Goal: Task Accomplishment & Management: Complete application form

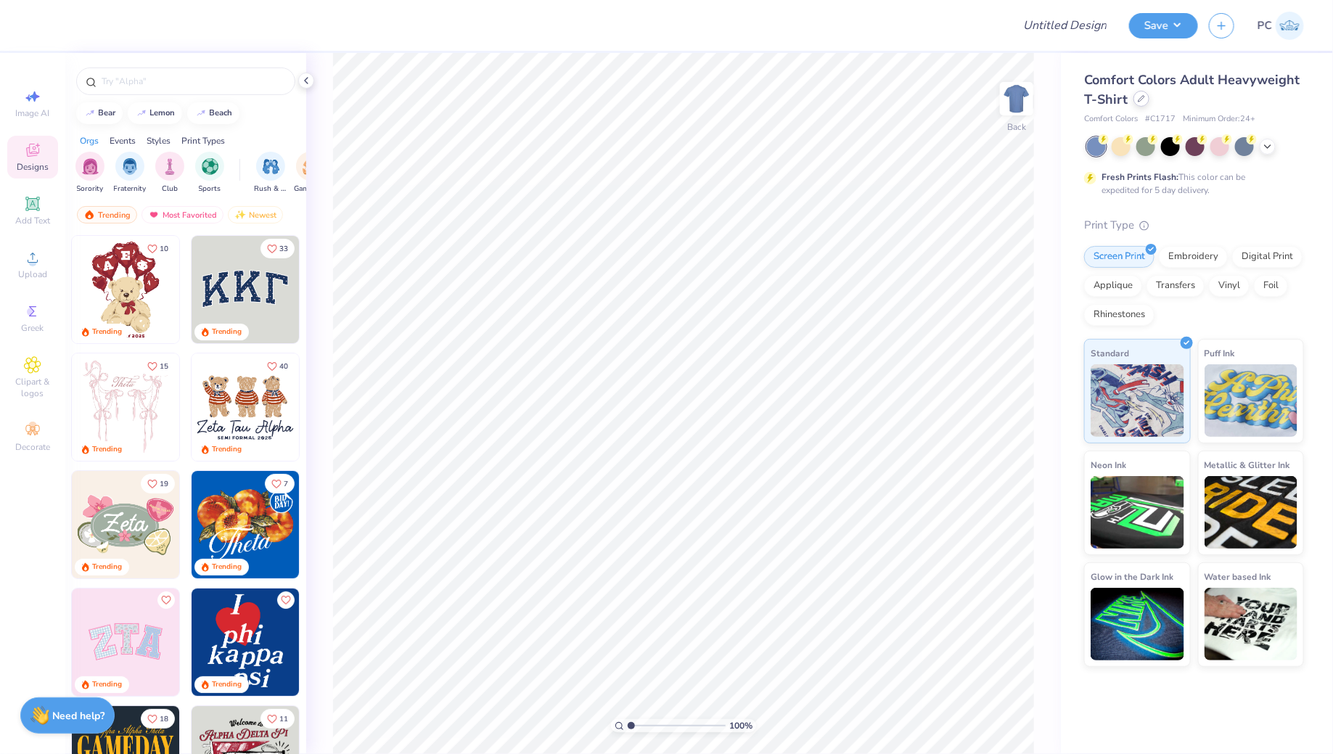
click at [1143, 96] on icon at bounding box center [1141, 98] width 7 height 7
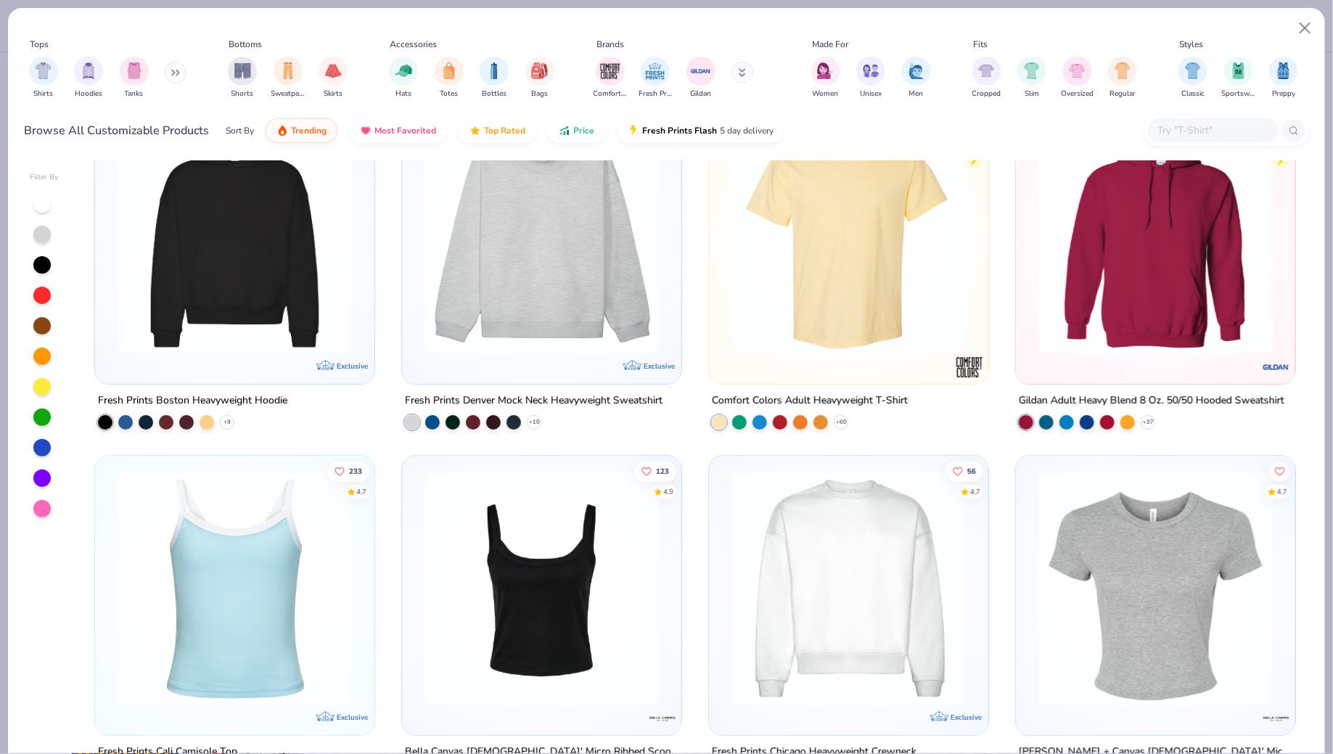
scroll to position [69, 0]
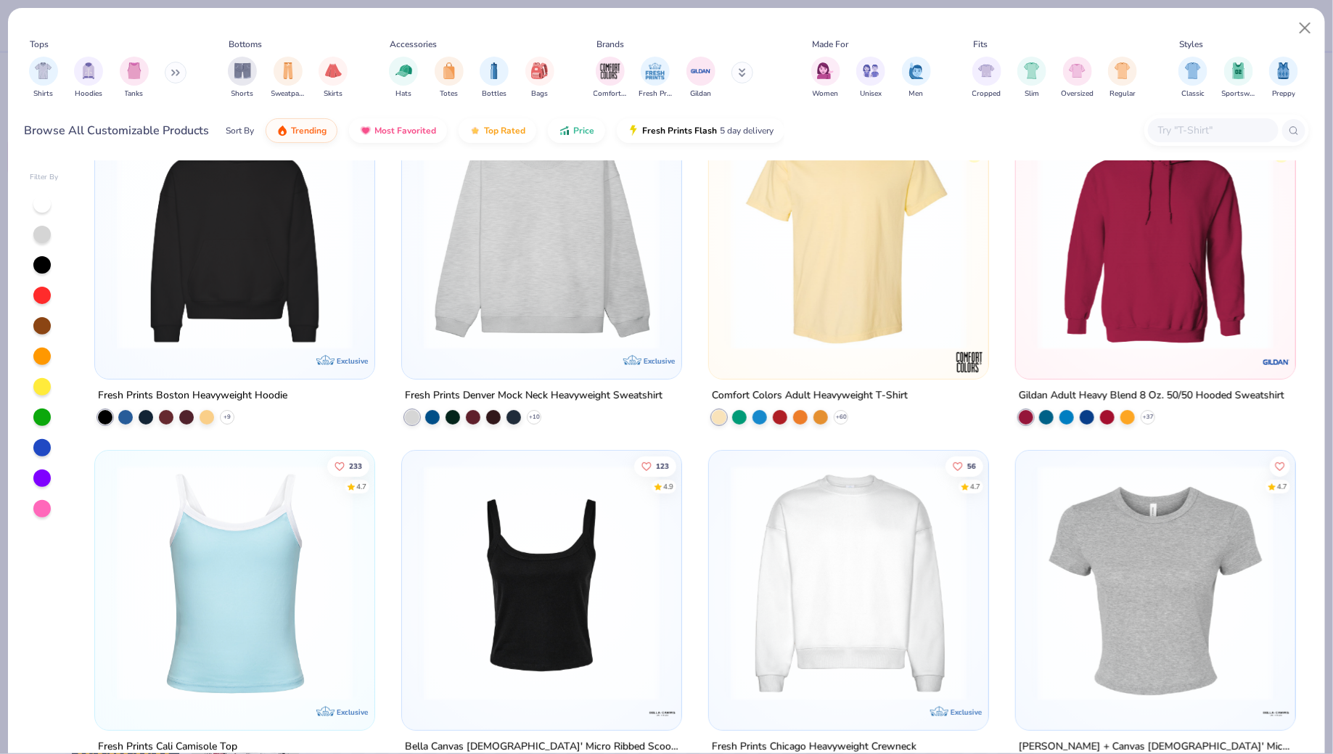
click at [187, 203] on img at bounding box center [235, 232] width 250 height 236
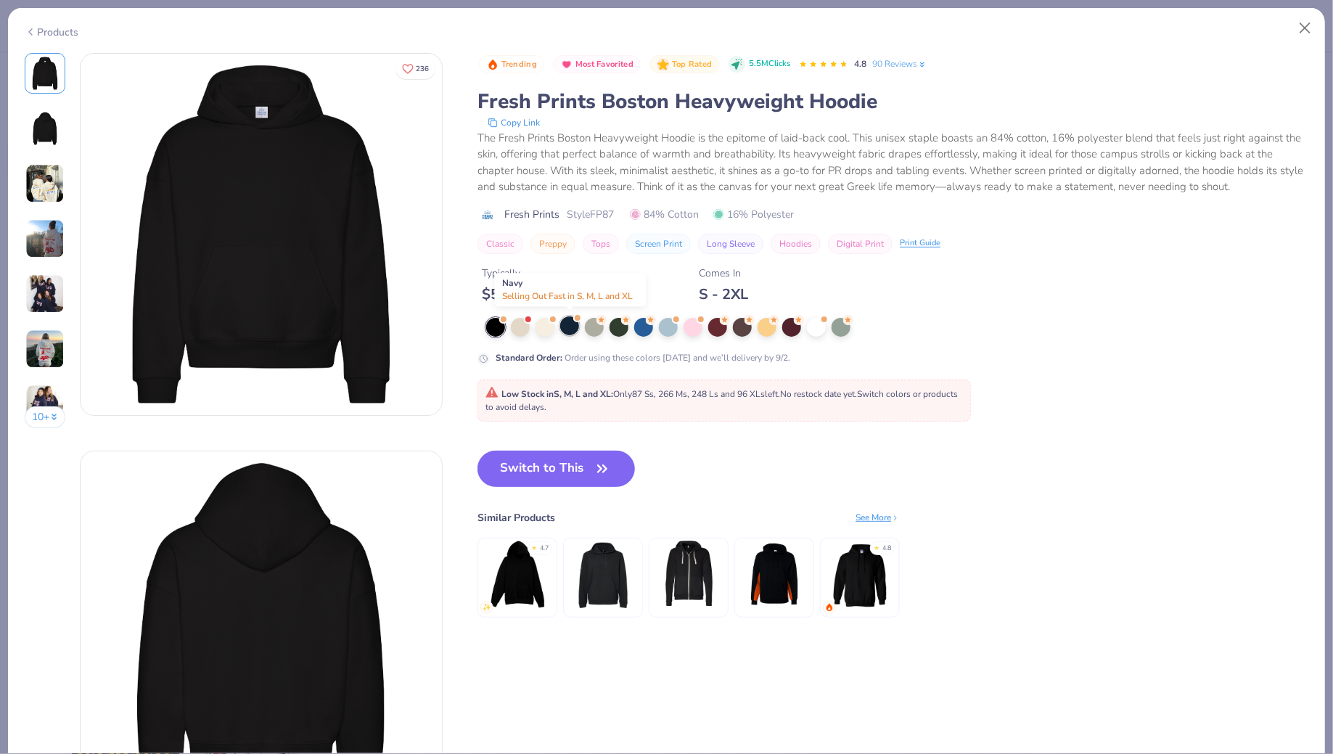
click at [572, 328] on div at bounding box center [569, 325] width 19 height 19
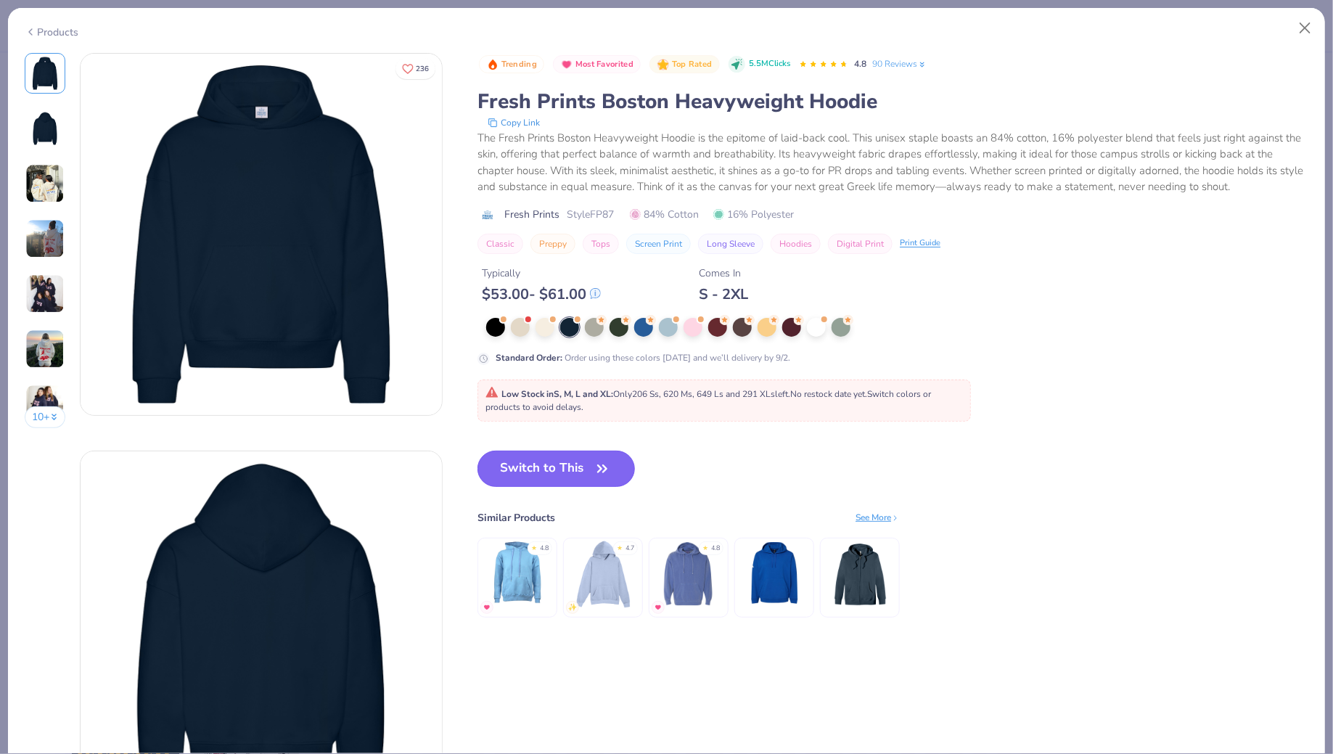
click at [530, 465] on button "Switch to This" at bounding box center [556, 469] width 157 height 36
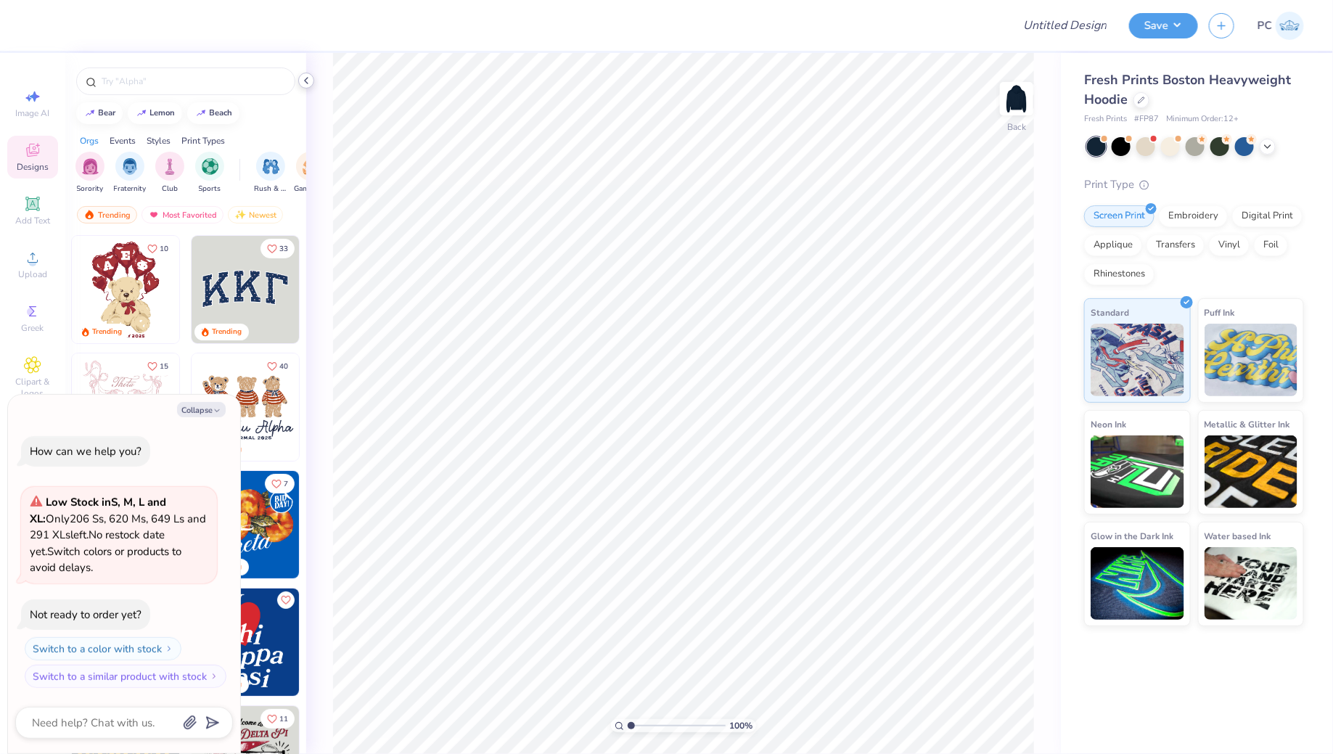
click at [307, 81] on icon at bounding box center [306, 81] width 12 height 12
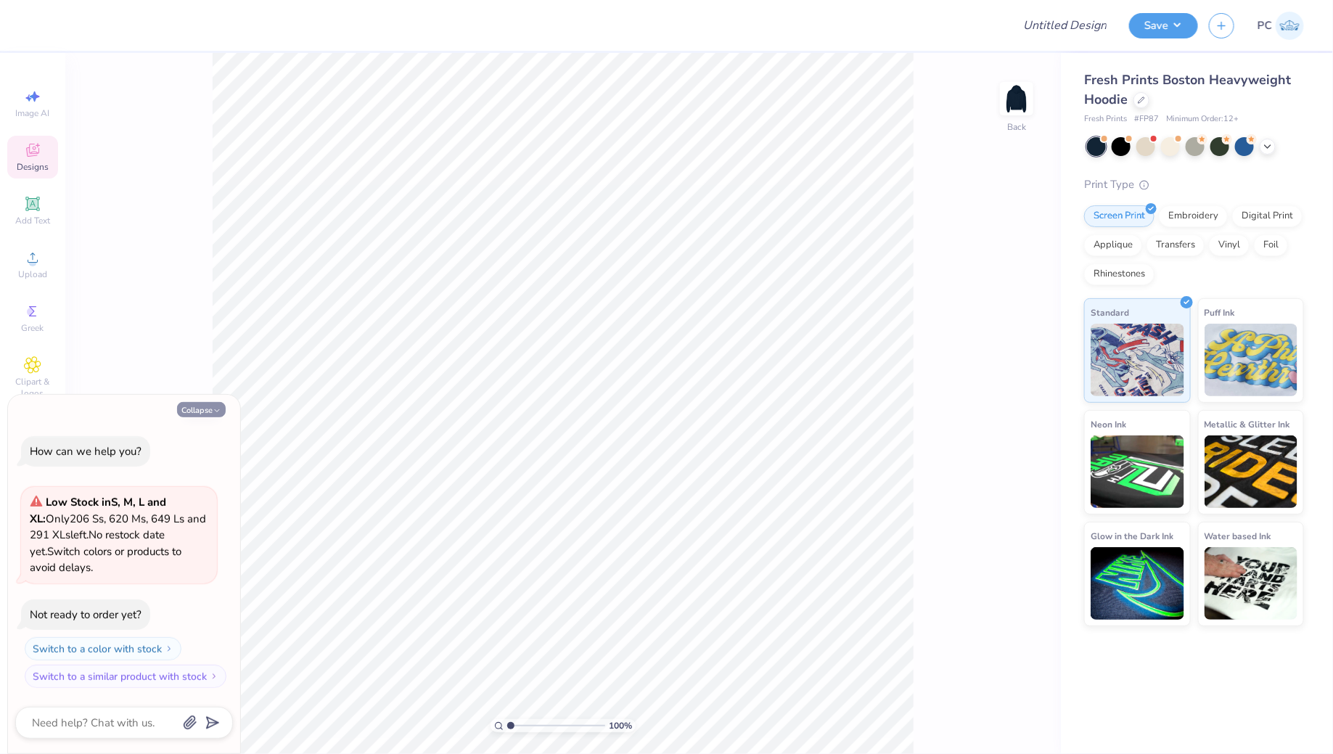
click at [200, 410] on button "Collapse" at bounding box center [201, 409] width 49 height 15
type textarea "x"
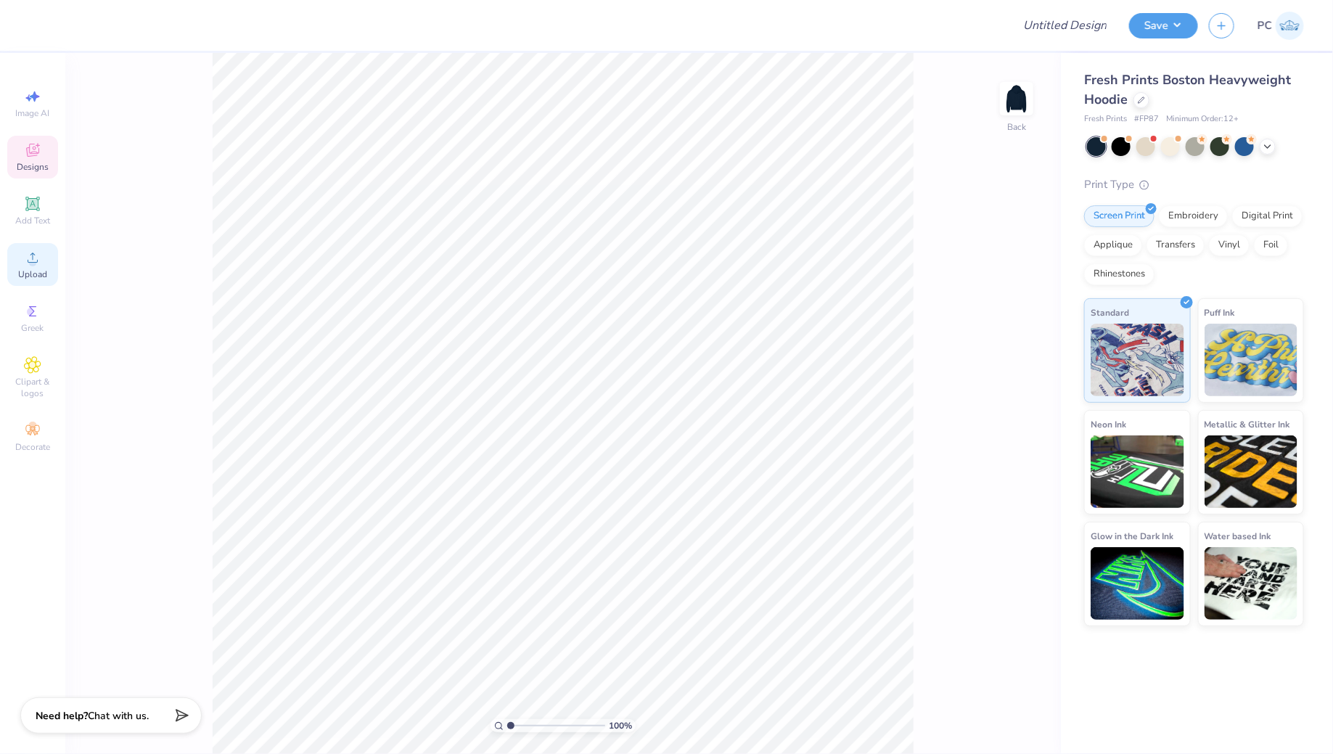
click at [30, 252] on icon at bounding box center [32, 257] width 17 height 17
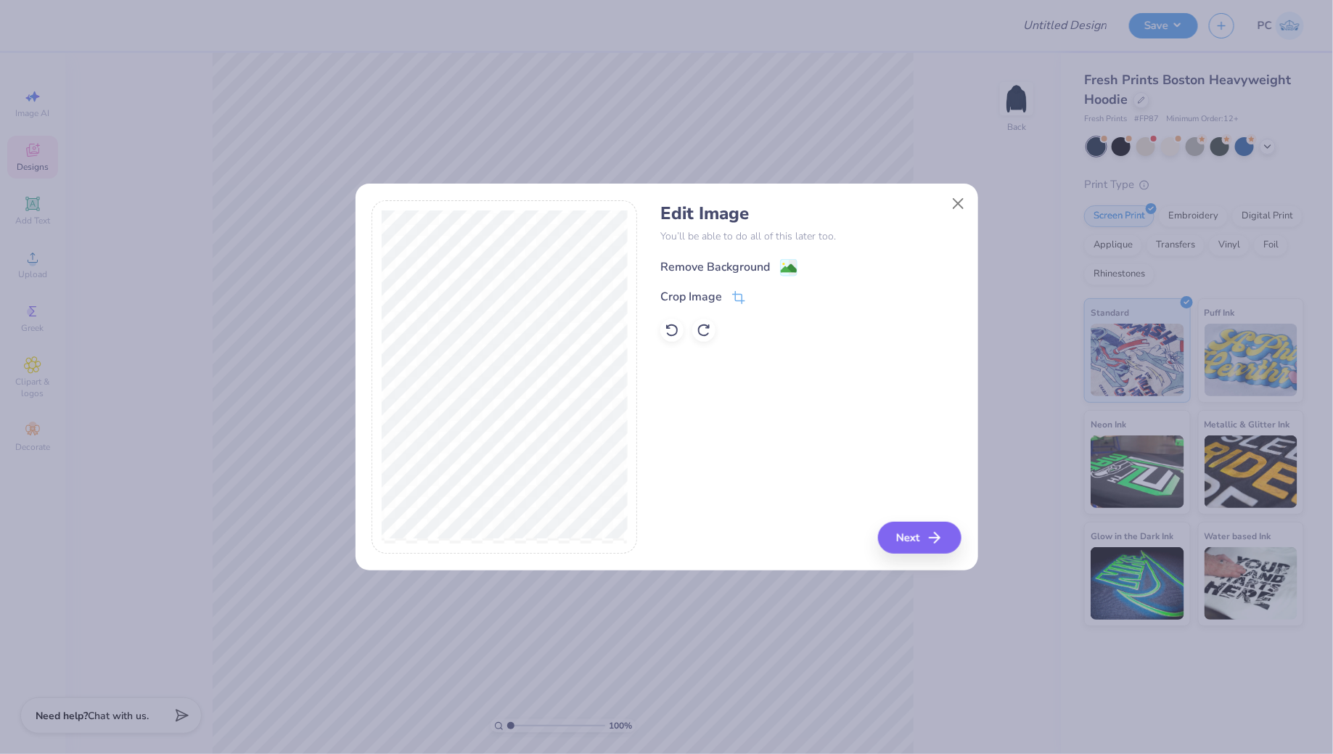
click at [780, 259] on icon at bounding box center [788, 267] width 17 height 17
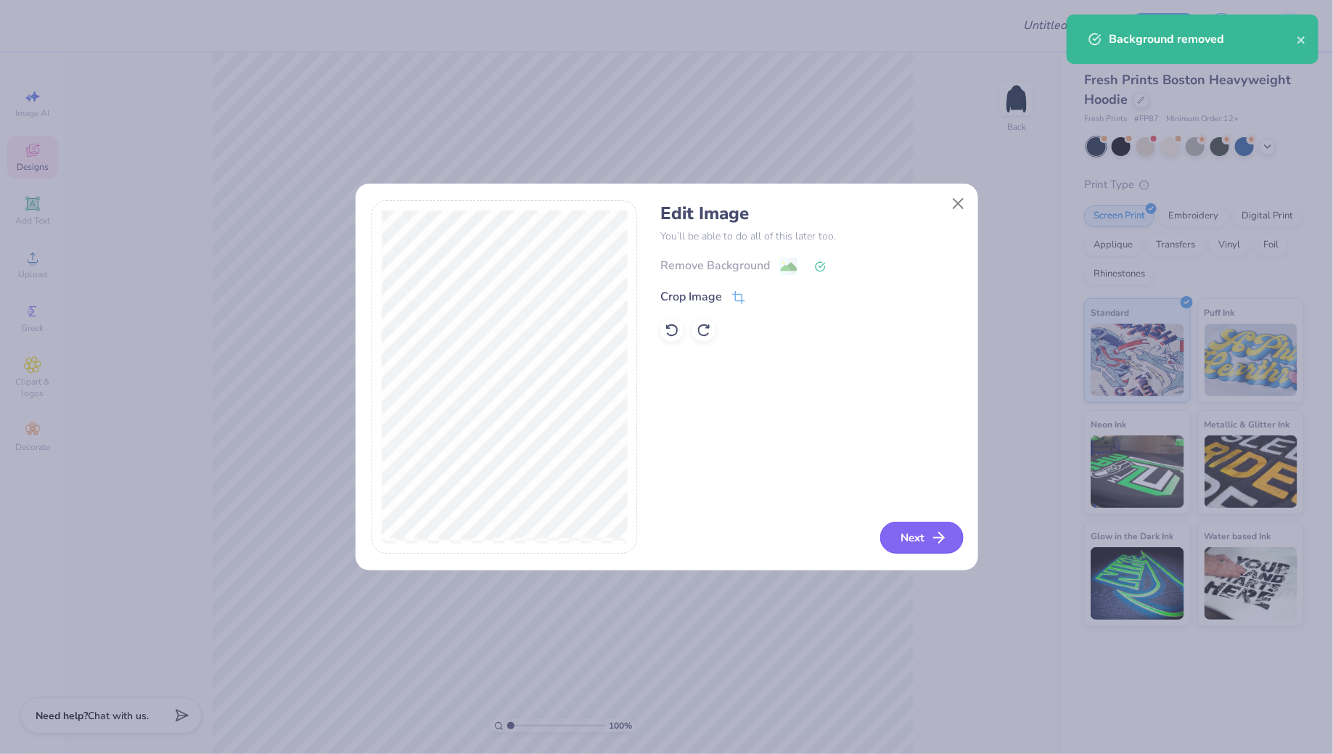
click at [904, 544] on button "Next" at bounding box center [921, 538] width 83 height 32
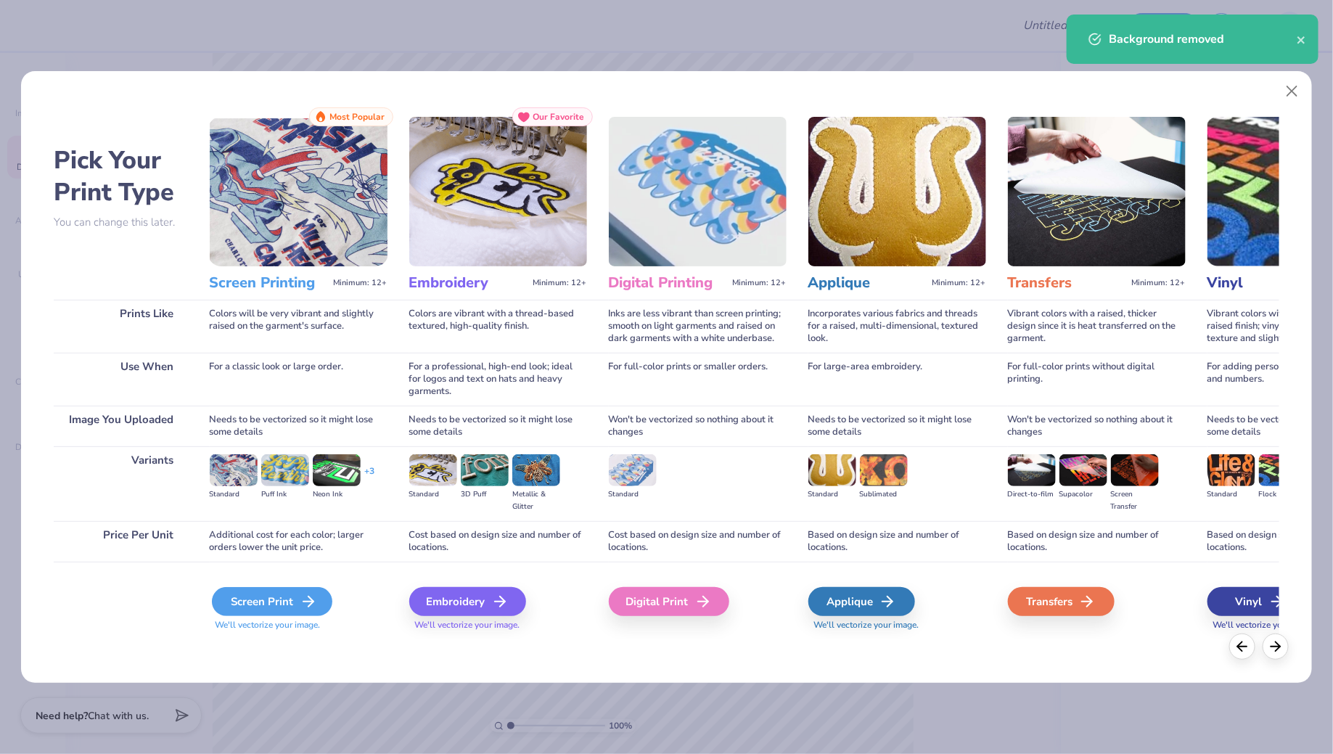
click at [307, 607] on icon at bounding box center [308, 601] width 17 height 17
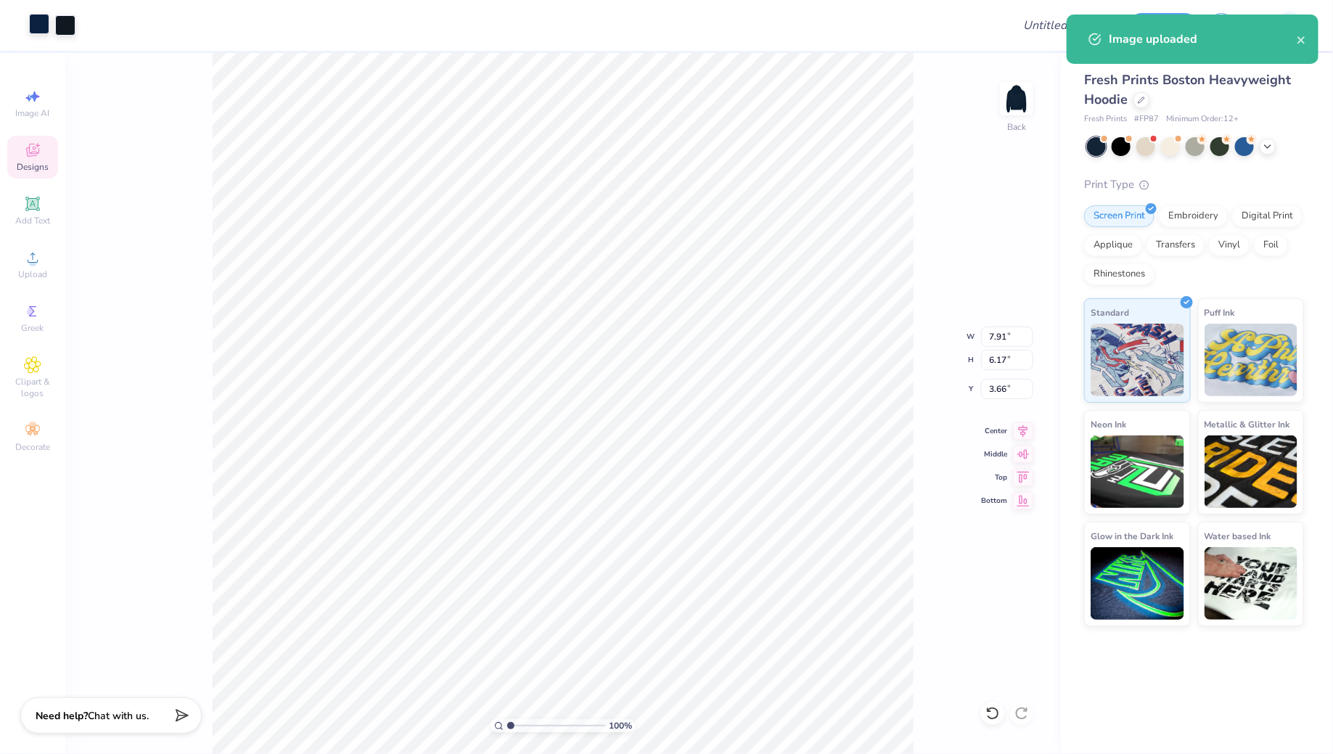
click at [33, 26] on div at bounding box center [39, 24] width 20 height 20
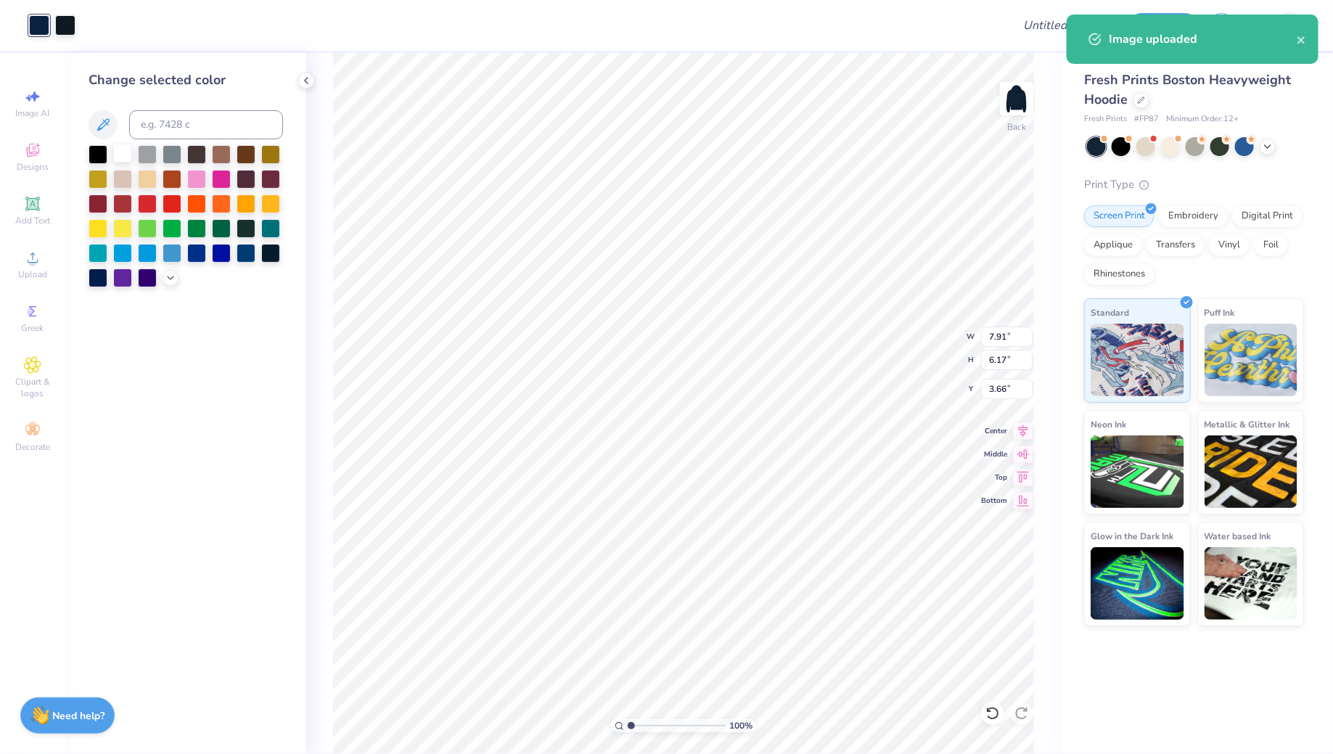
click at [120, 149] on div at bounding box center [122, 153] width 19 height 19
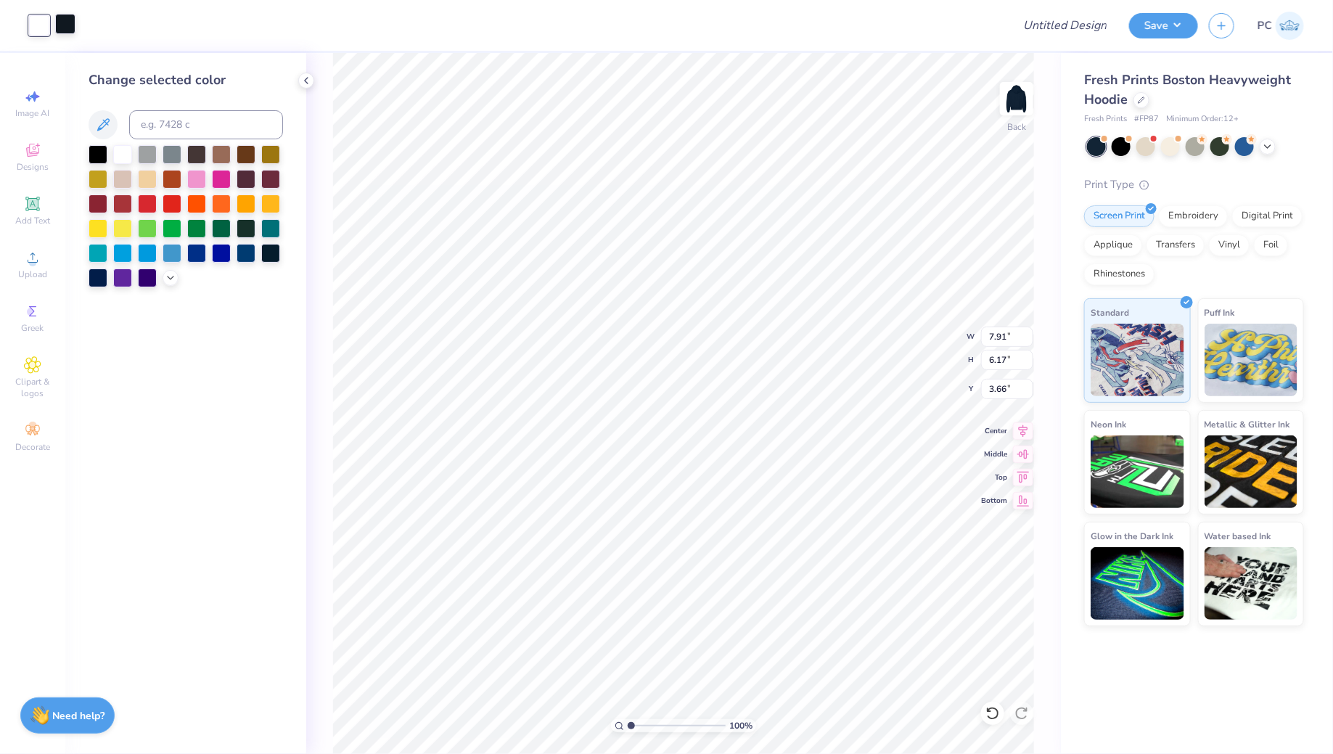
click at [71, 20] on div at bounding box center [65, 24] width 20 height 20
click at [118, 157] on div at bounding box center [122, 153] width 19 height 19
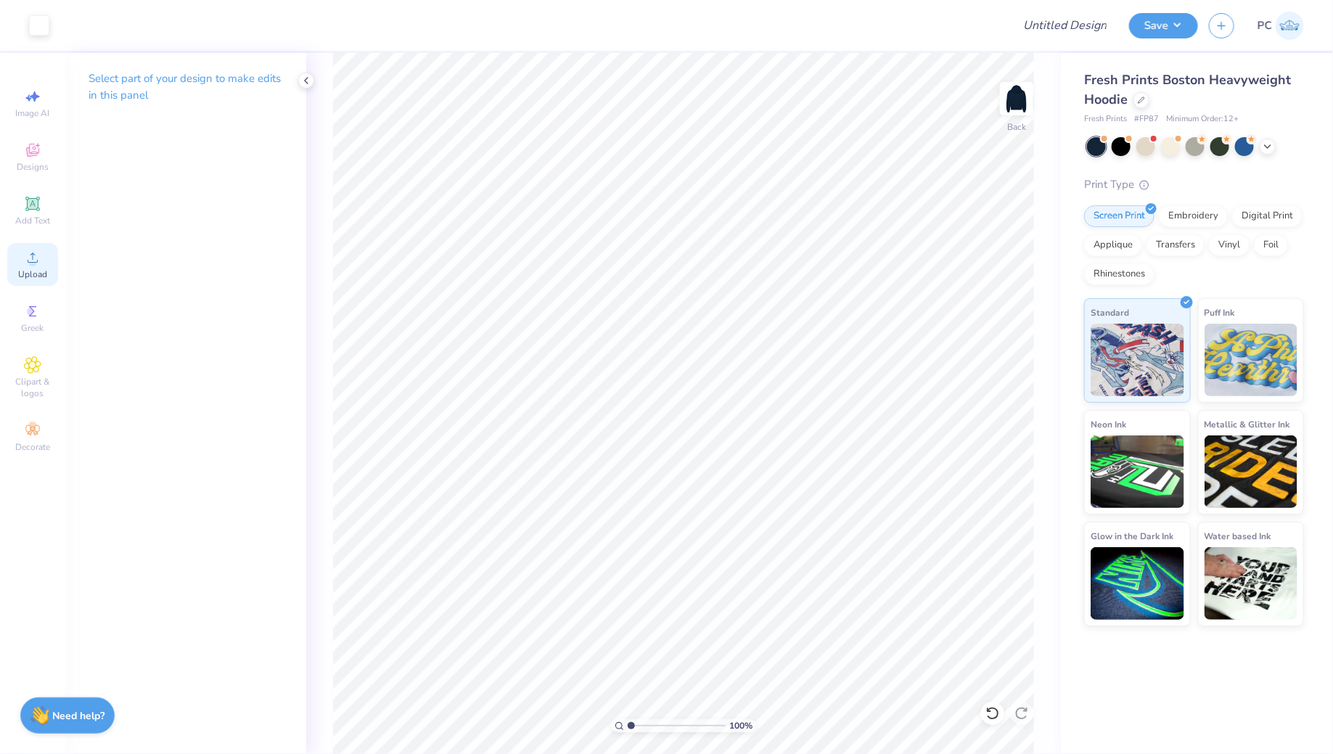
click at [37, 255] on icon at bounding box center [32, 257] width 17 height 17
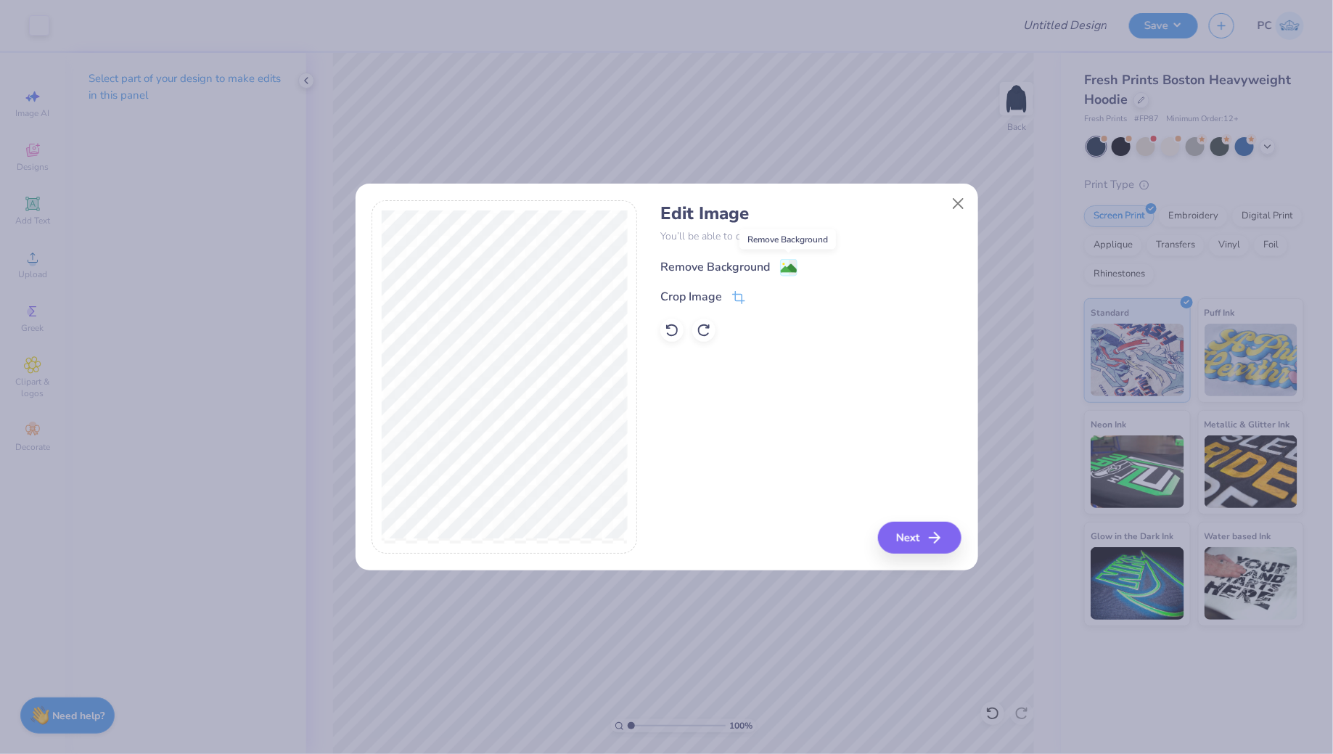
click at [785, 261] on image at bounding box center [789, 269] width 16 height 16
click at [918, 538] on button "Next" at bounding box center [921, 538] width 83 height 32
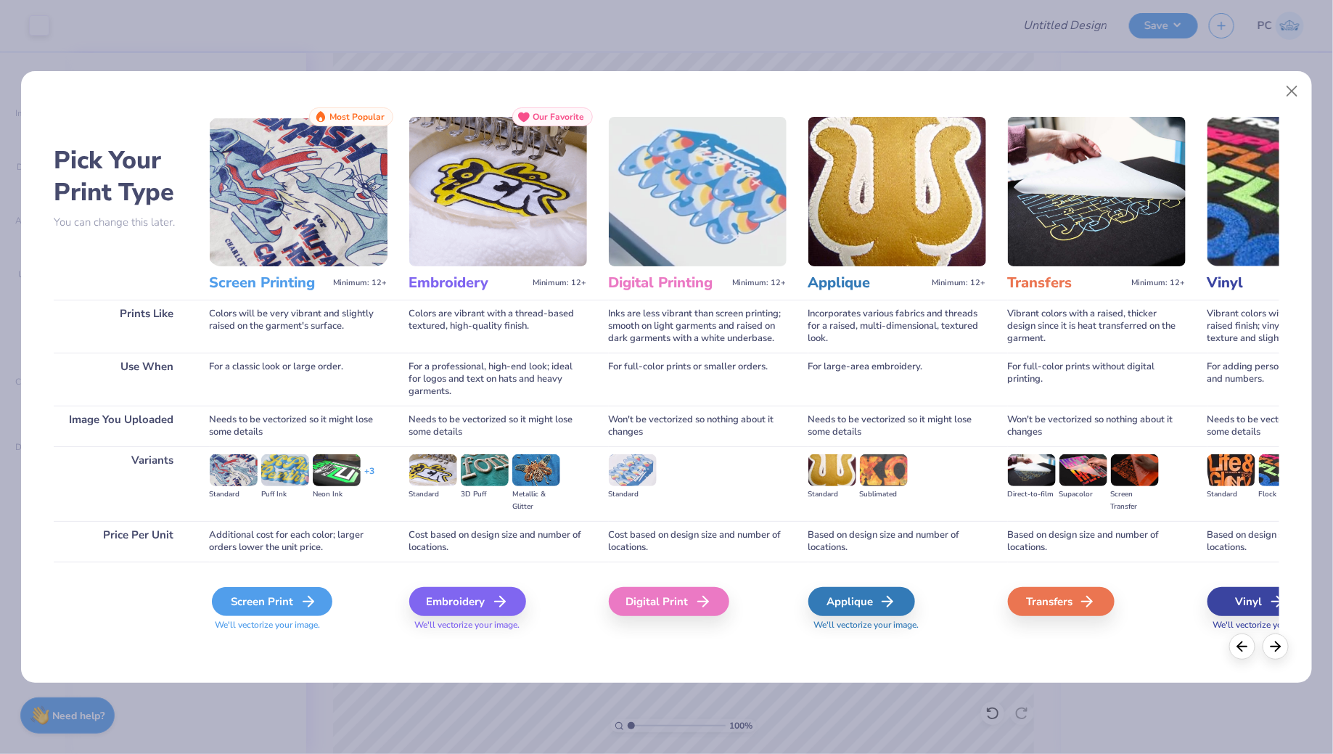
click at [277, 599] on div "Screen Print" at bounding box center [272, 601] width 120 height 29
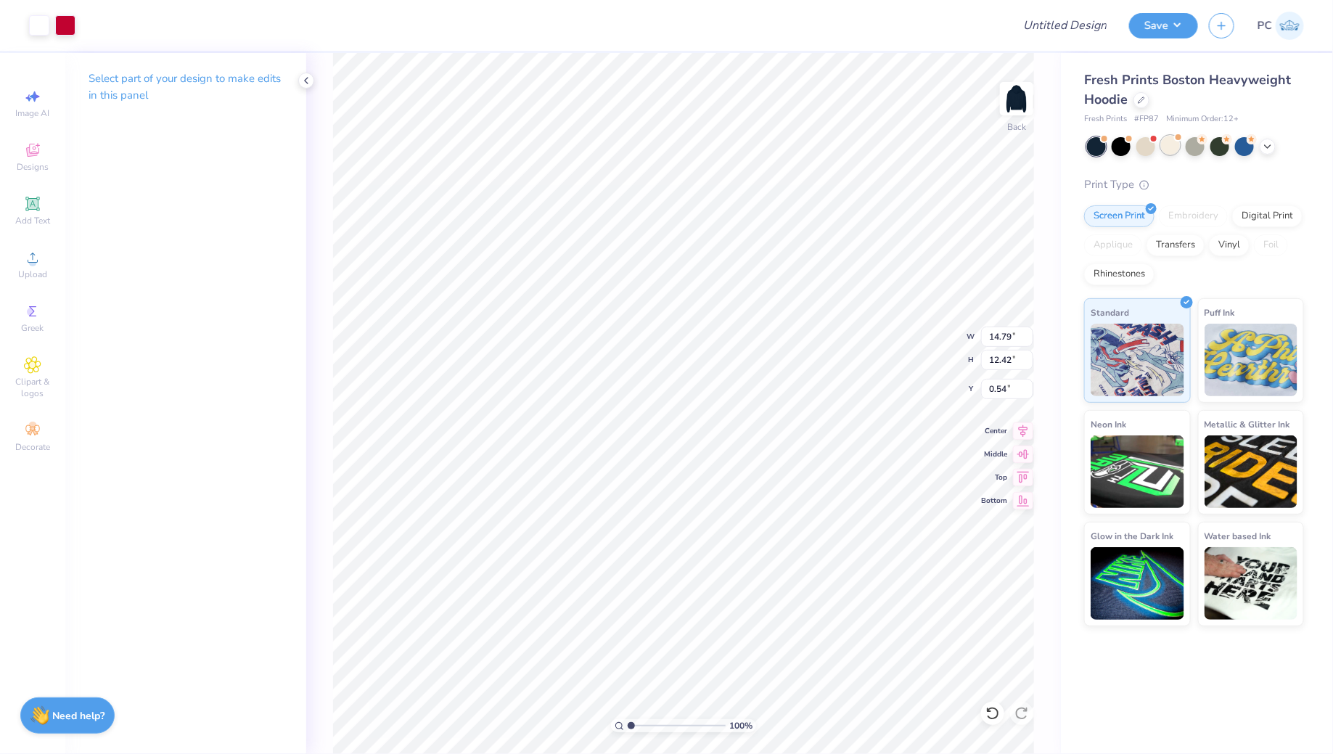
type input "6.46"
type input "5.43"
type input "7.53"
type input "7.91"
type input "6.17"
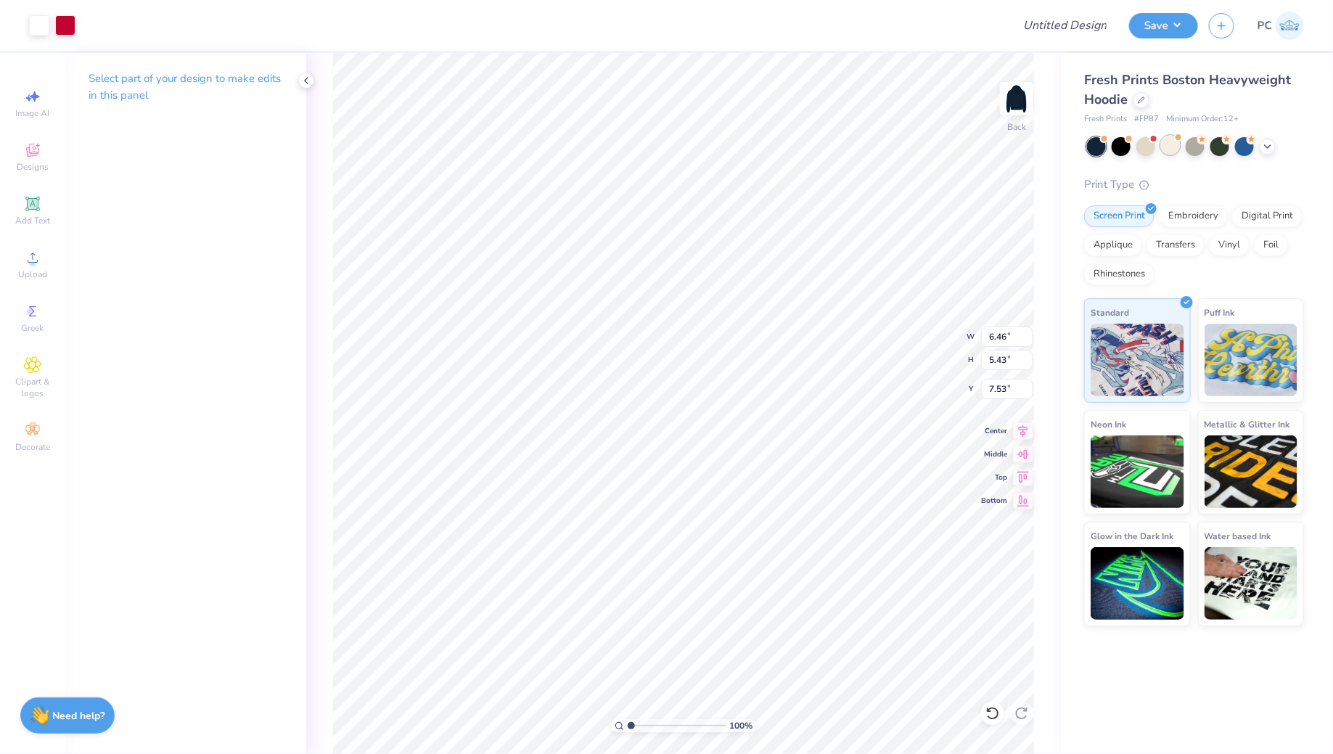
type input "3.66"
type input "3.64"
click at [713, 547] on li "Ungroup" at bounding box center [725, 558] width 114 height 28
type input "3.46"
click at [1024, 428] on icon at bounding box center [1023, 428] width 9 height 12
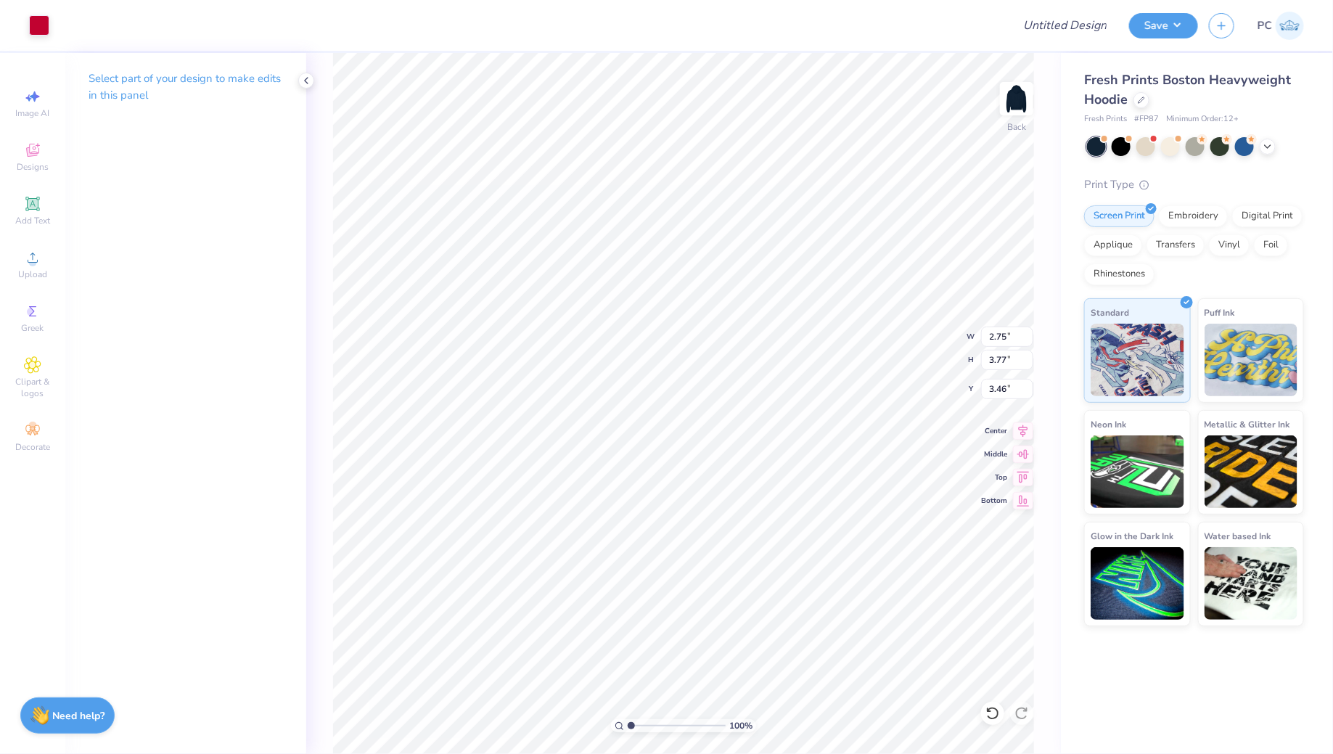
type input "2.20"
type input "3.01"
click at [1029, 424] on icon at bounding box center [1023, 428] width 20 height 17
click at [1021, 429] on icon at bounding box center [1023, 428] width 9 height 12
click at [722, 562] on li "Group" at bounding box center [733, 563] width 114 height 28
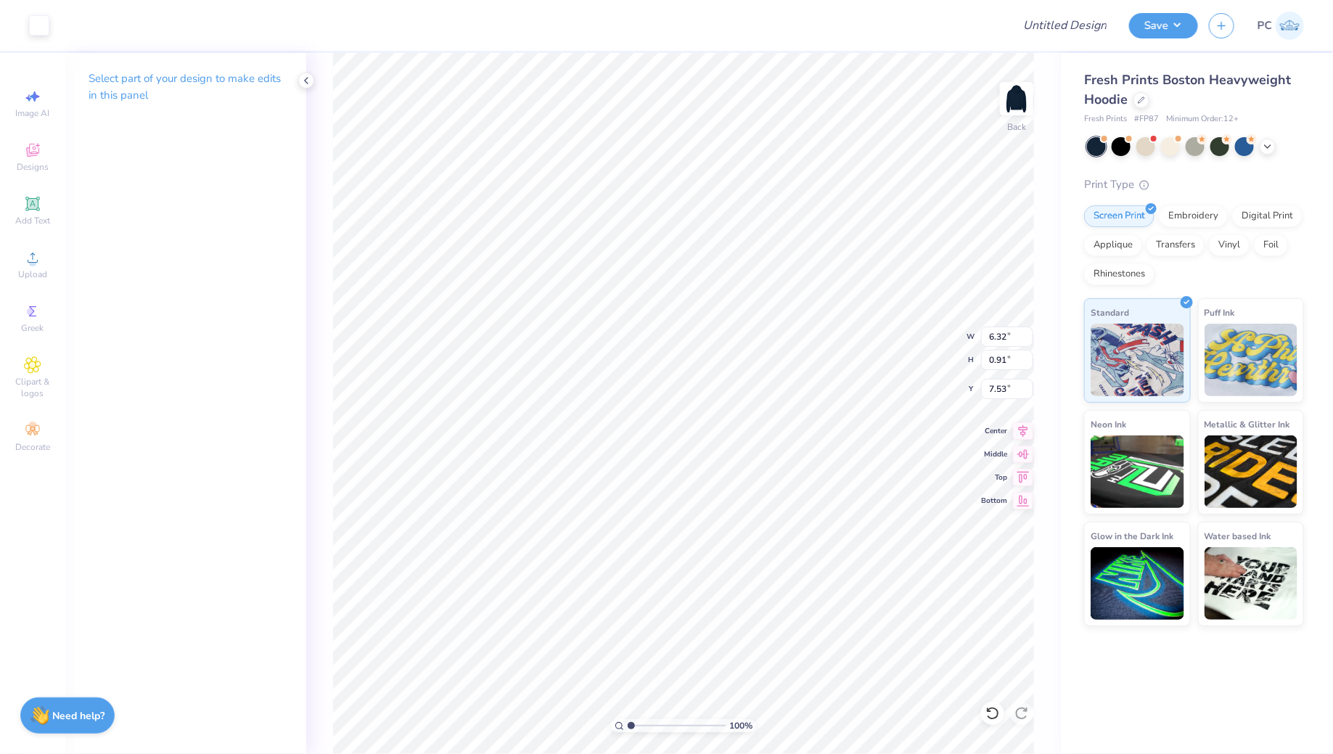
type input "6.30"
click at [41, 208] on icon at bounding box center [32, 203] width 17 height 17
type input "7.05"
type input "2.04"
type input "5.73"
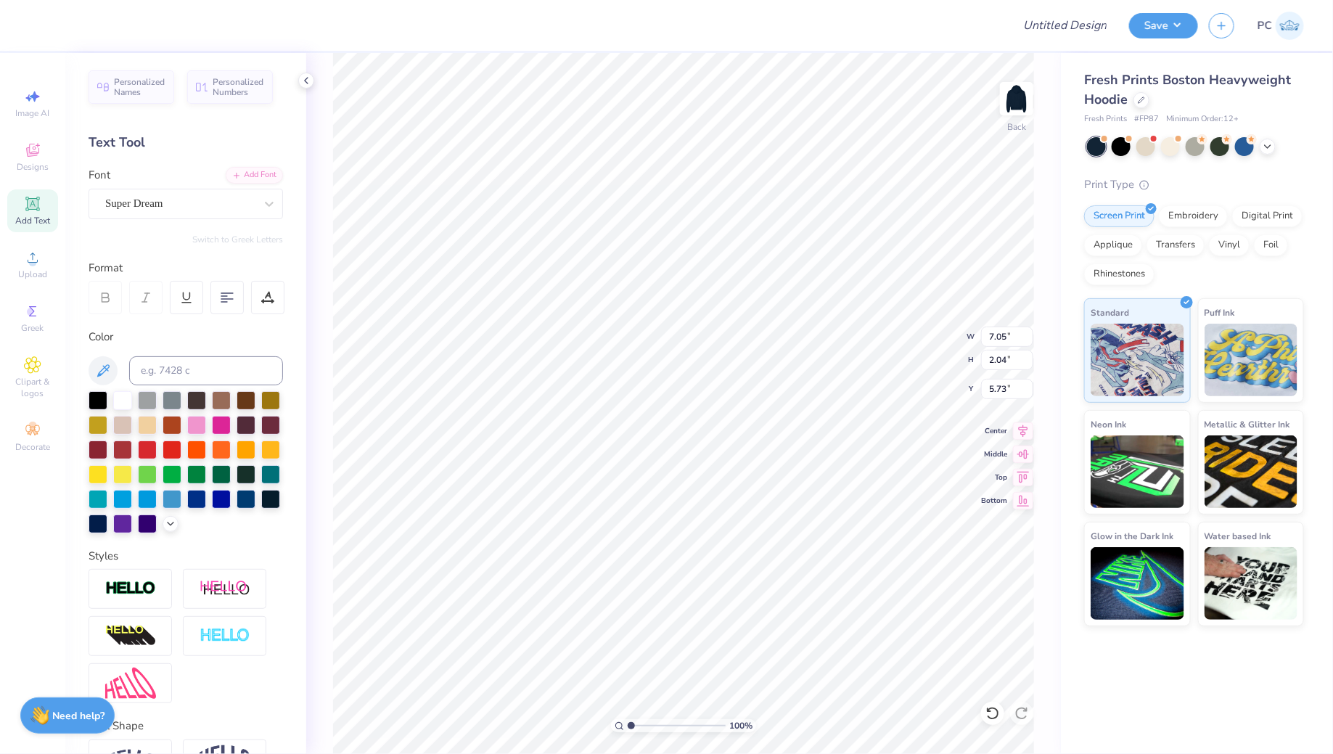
scroll to position [0, 7]
type textarea "WOMEN'S CLUB SOCCER"
click at [151, 197] on div "Super Dream" at bounding box center [180, 203] width 152 height 22
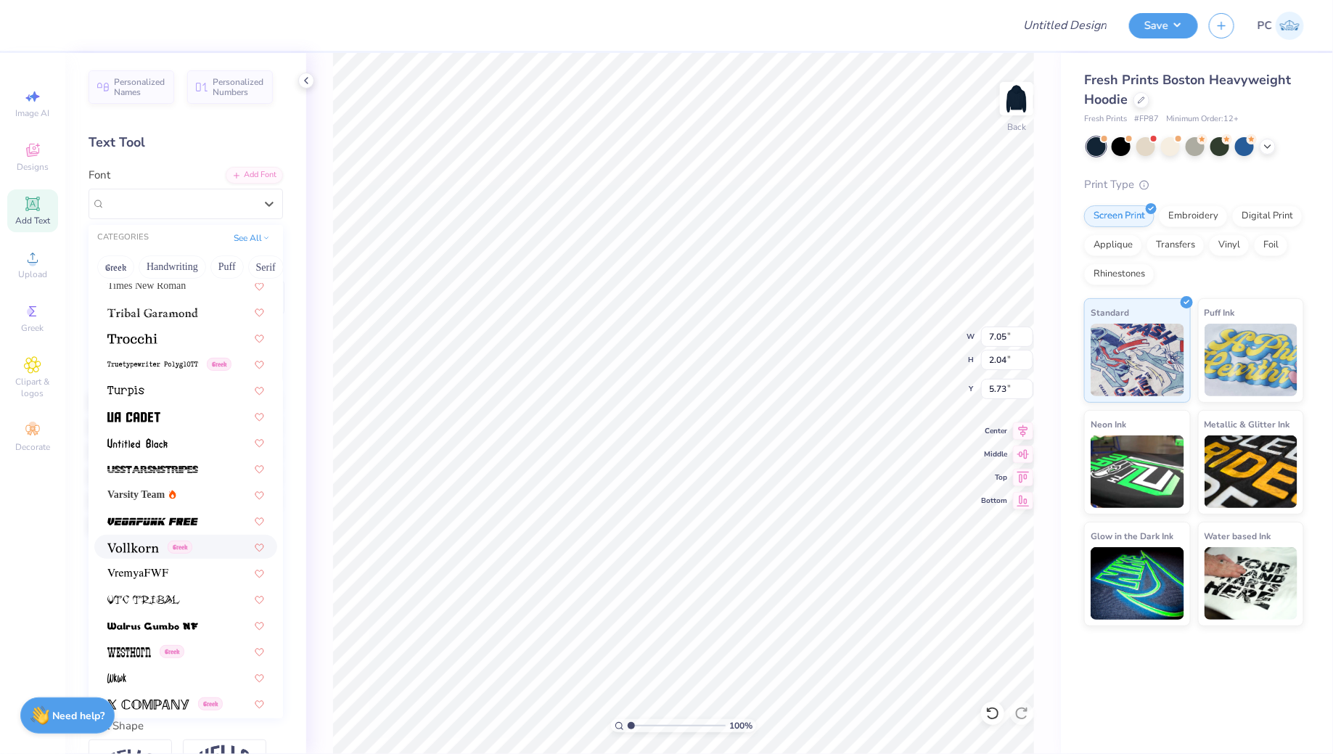
scroll to position [7569, 0]
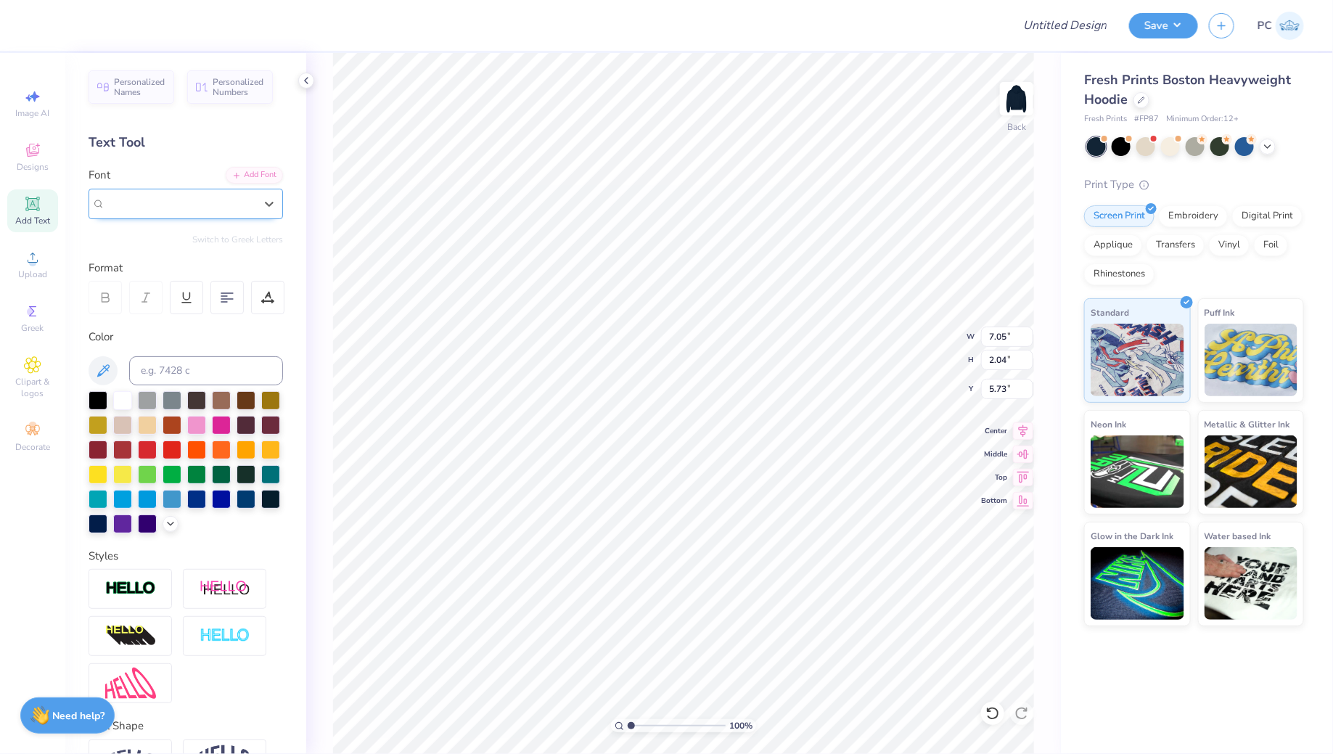
click at [160, 205] on span "Super Dream" at bounding box center [134, 203] width 58 height 17
click at [127, 318] on span "Times New Roman" at bounding box center [146, 318] width 78 height 15
type input "TIMES"
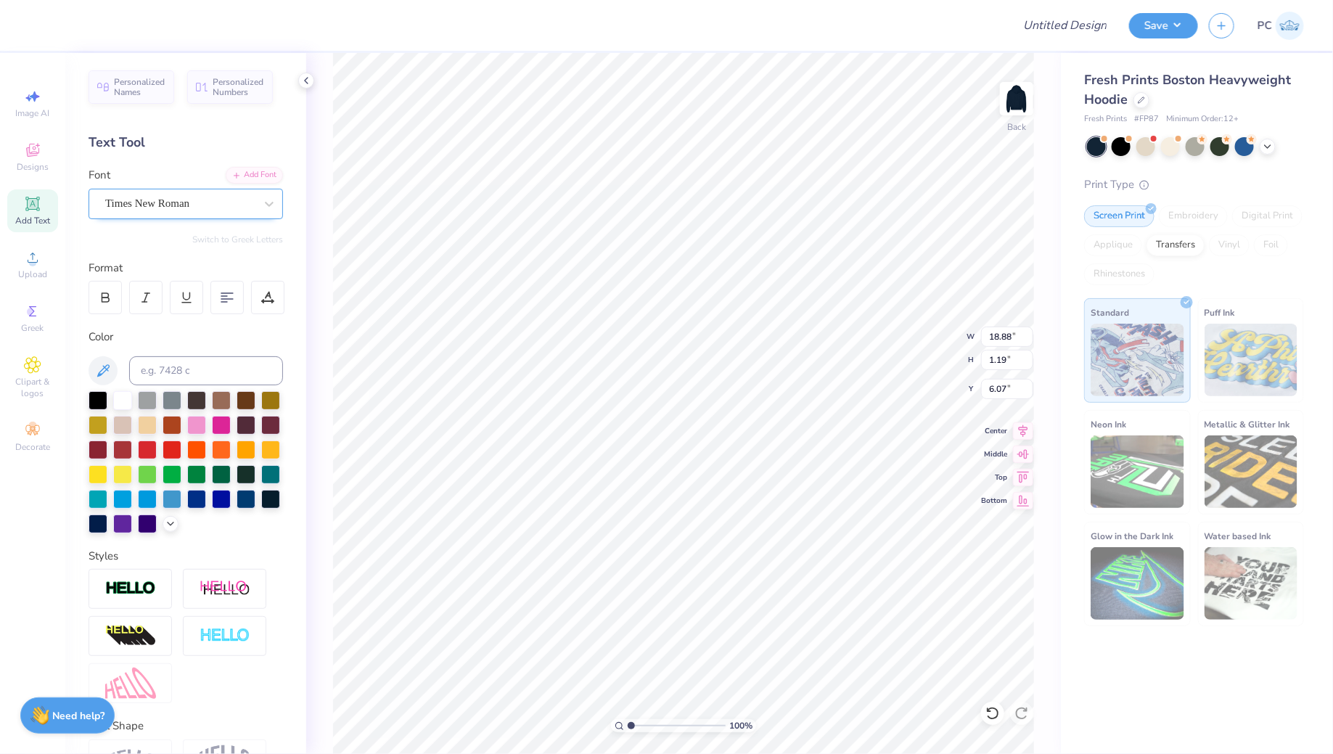
type input "8.35"
type input "13.02"
type input "0.82"
type input "8.82"
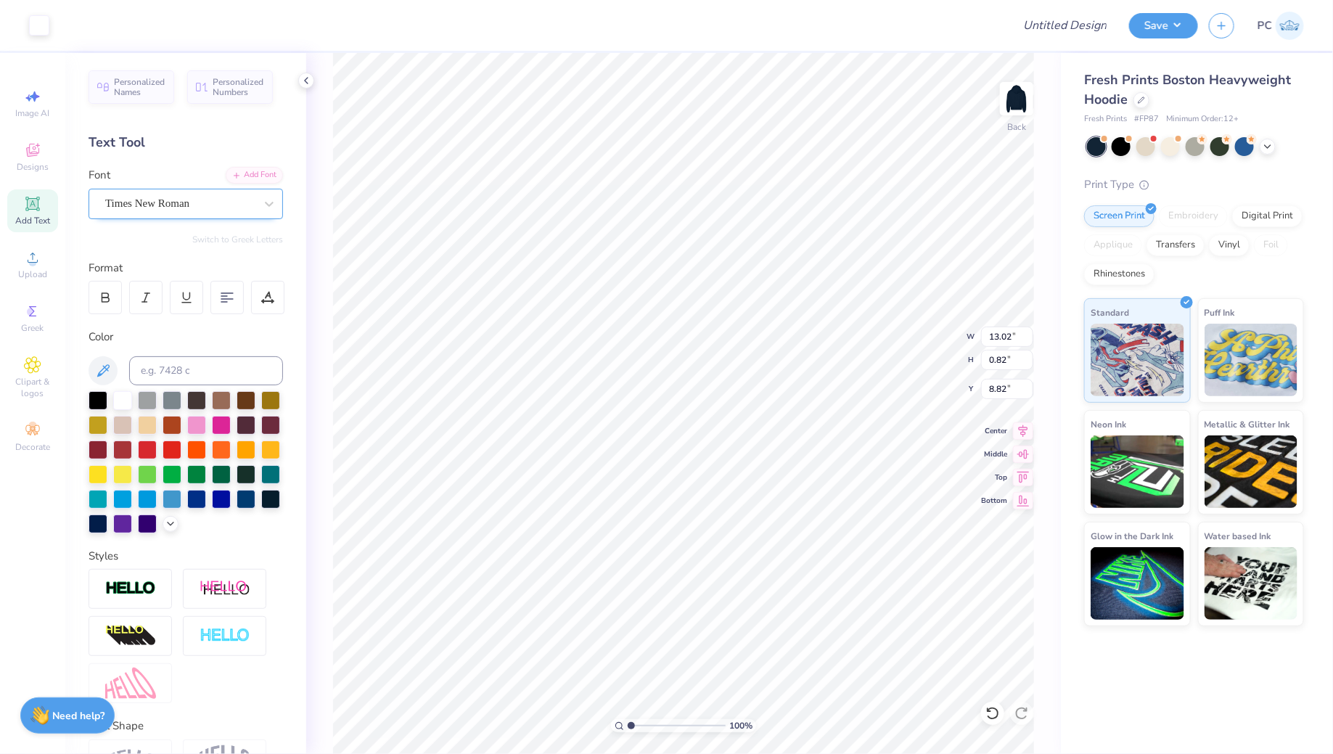
type input "8.40"
type input "7.87"
type input "11.74"
type input "0.74"
type input "7.97"
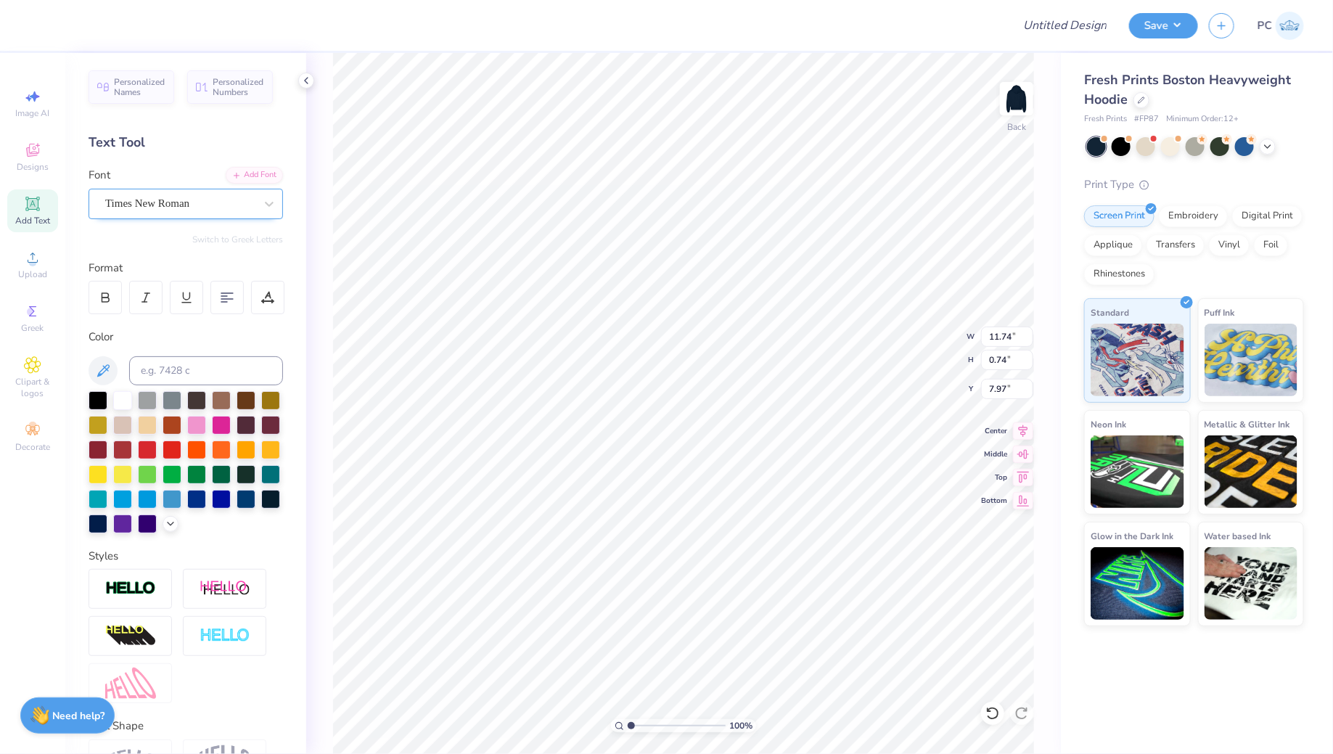
type input "7.64"
click at [1018, 425] on icon at bounding box center [1023, 428] width 20 height 17
type input "7.62"
type input "1.85"
type input "2.54"
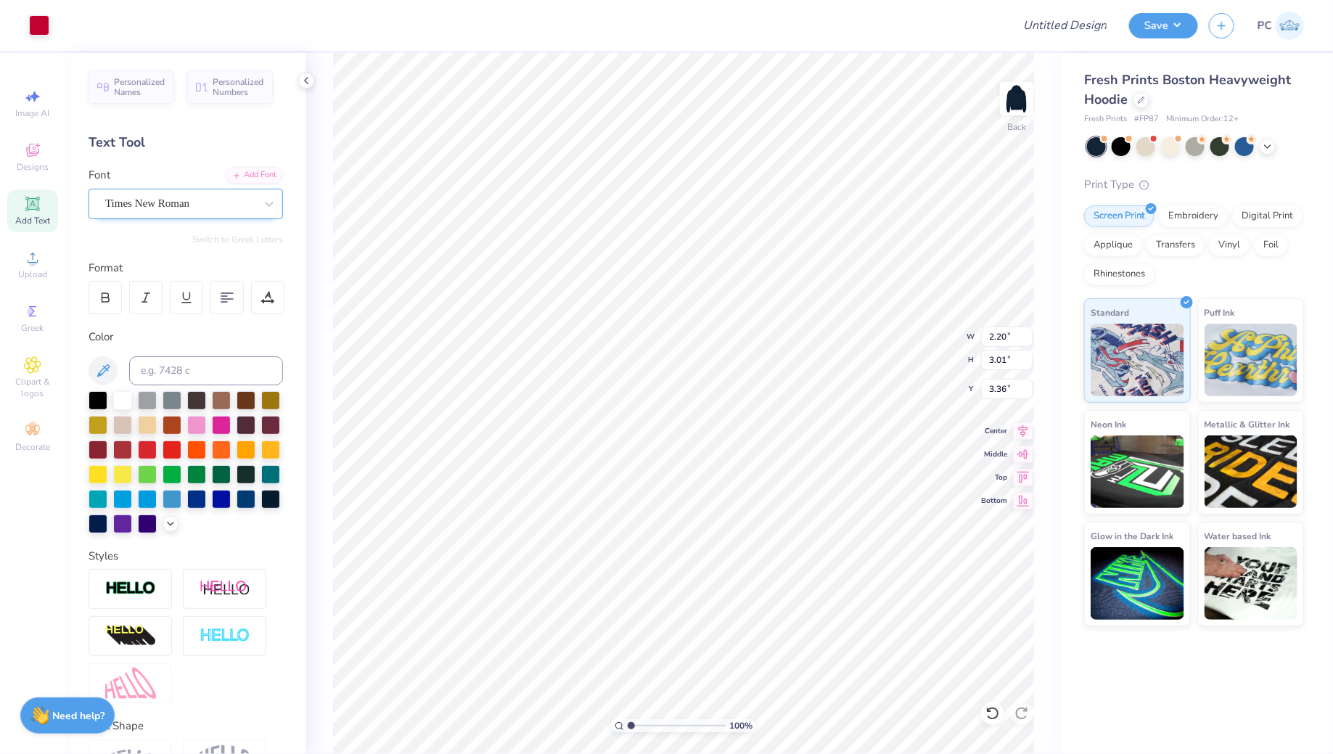
type input "3.84"
click at [1024, 426] on icon at bounding box center [1023, 428] width 20 height 17
type input "3.44"
type input "6.32"
type input "0.91"
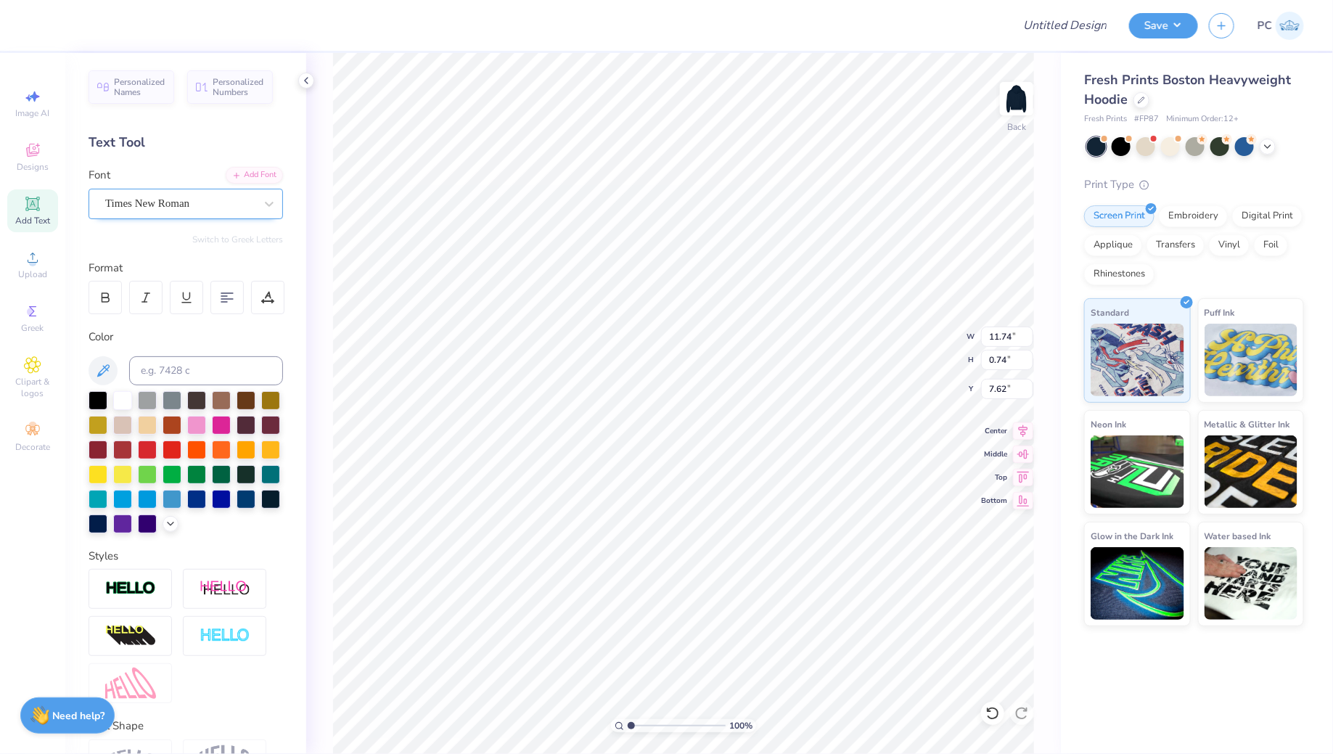
type input "5.84"
type input "5.66"
type input "0.81"
type input "5.94"
click at [1028, 427] on icon at bounding box center [1023, 428] width 20 height 17
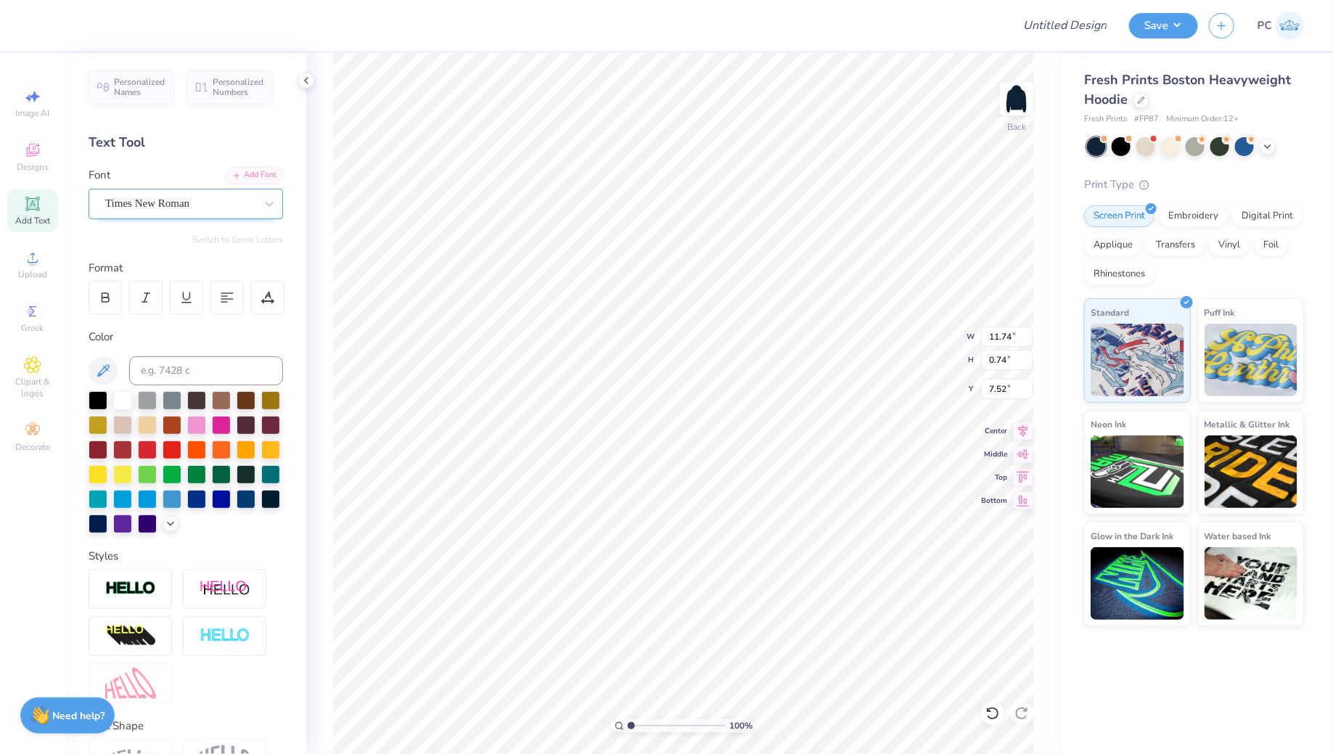
type input "11.10"
type input "0.70"
type input "7.57"
type input "7.25"
click at [815, 499] on li "Group" at bounding box center [825, 504] width 114 height 28
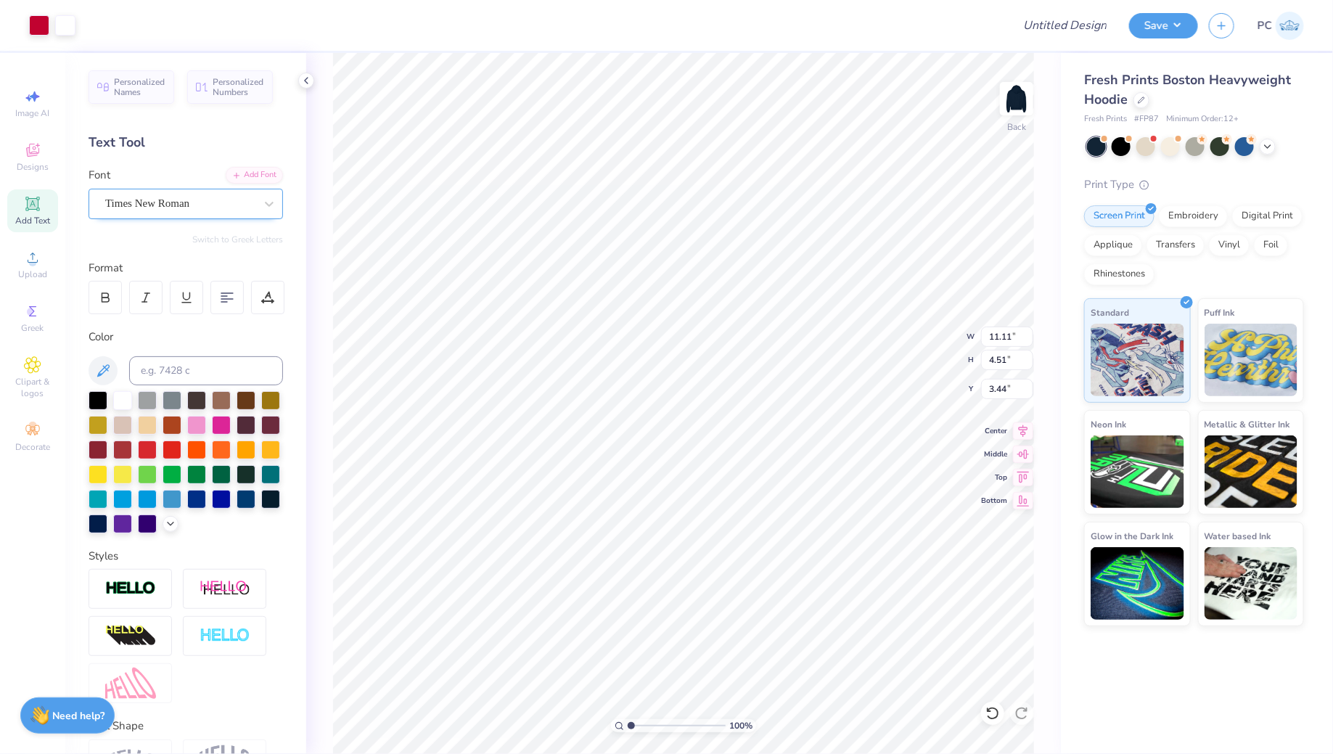
type input "11.11"
type input "4.51"
type input "3.45"
type input "11.15"
type input "4.53"
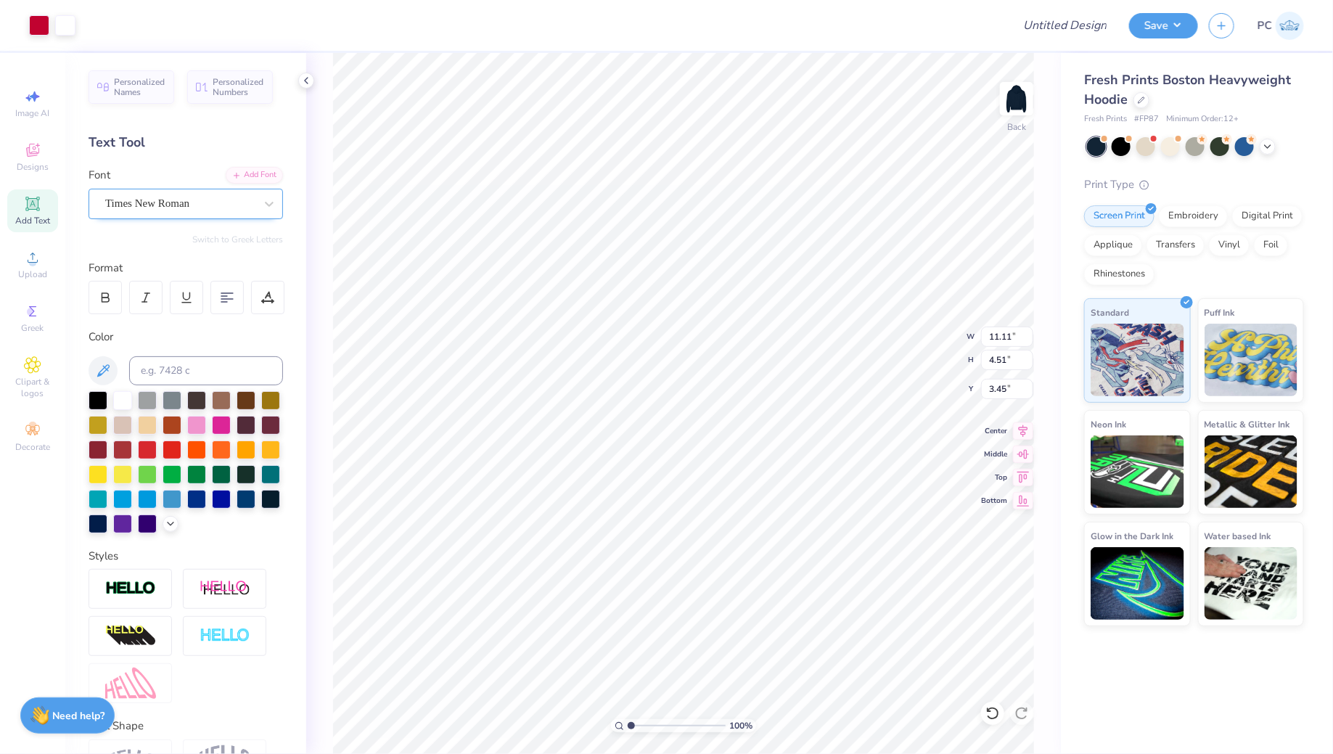
type input "3.43"
type input "11.41"
type input "4.63"
type input "3.32"
click at [1025, 425] on icon at bounding box center [1023, 428] width 20 height 17
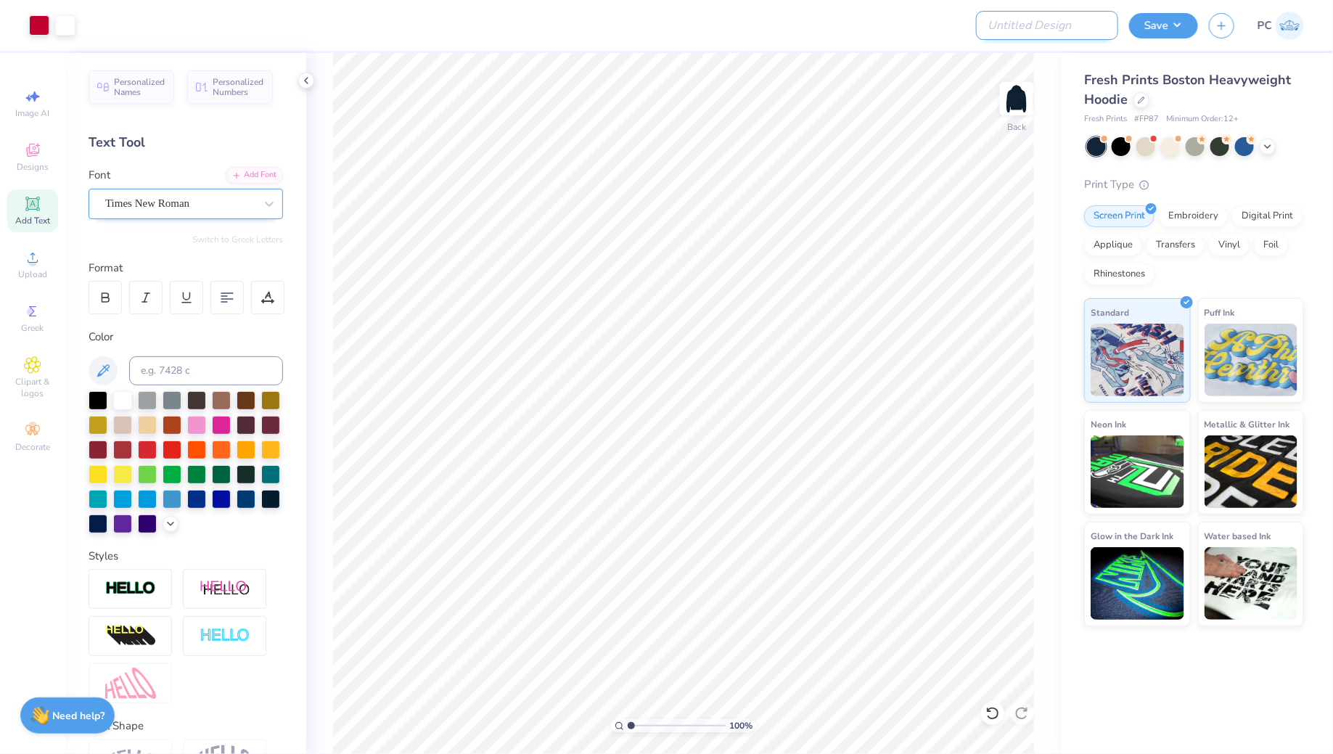
click at [1066, 25] on input "Design Title" at bounding box center [1047, 25] width 142 height 29
type input "Option 1"
click at [1174, 31] on button "Save" at bounding box center [1163, 23] width 69 height 25
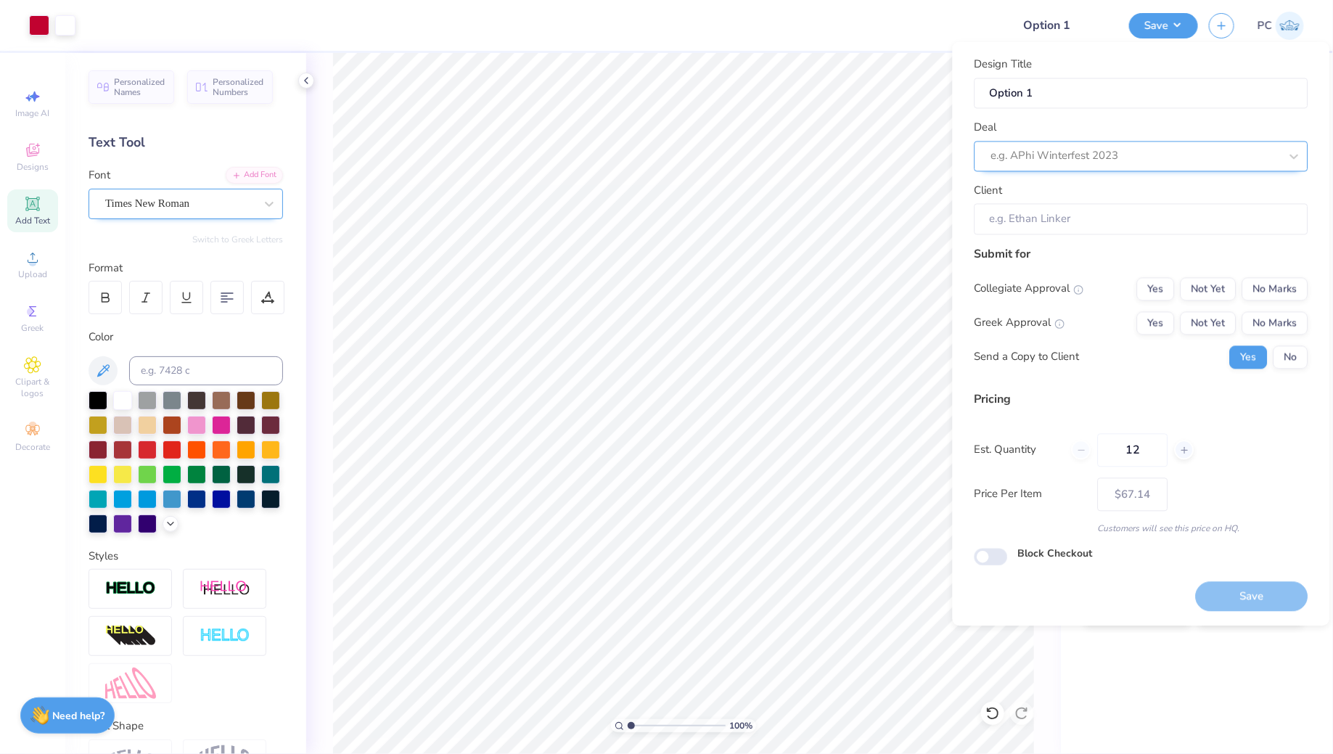
click at [1030, 160] on div at bounding box center [1135, 157] width 289 height 20
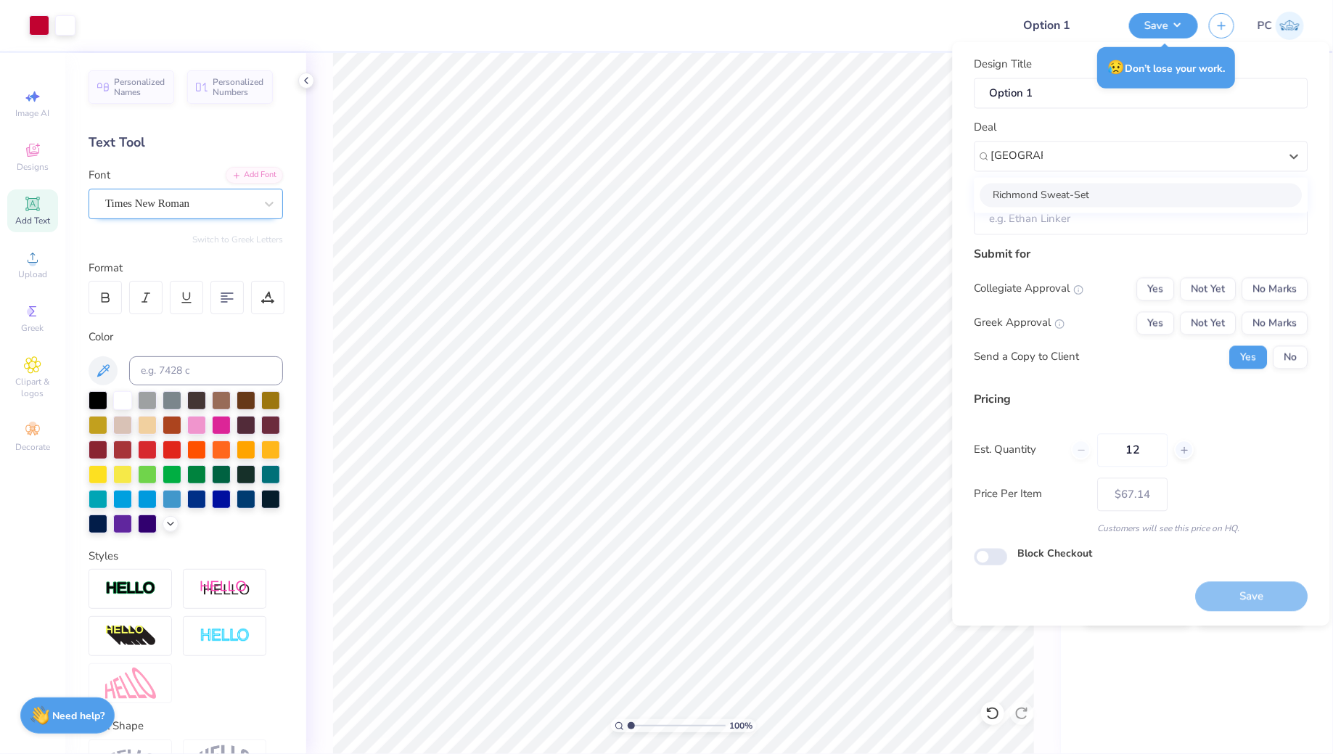
click at [1094, 200] on div "Richmond Sweat-Set" at bounding box center [1142, 195] width 322 height 24
type input "[GEOGRAPHIC_DATA]"
type input "[PERSON_NAME]"
click at [1301, 282] on button "No Marks" at bounding box center [1275, 288] width 66 height 23
type input "$81.40"
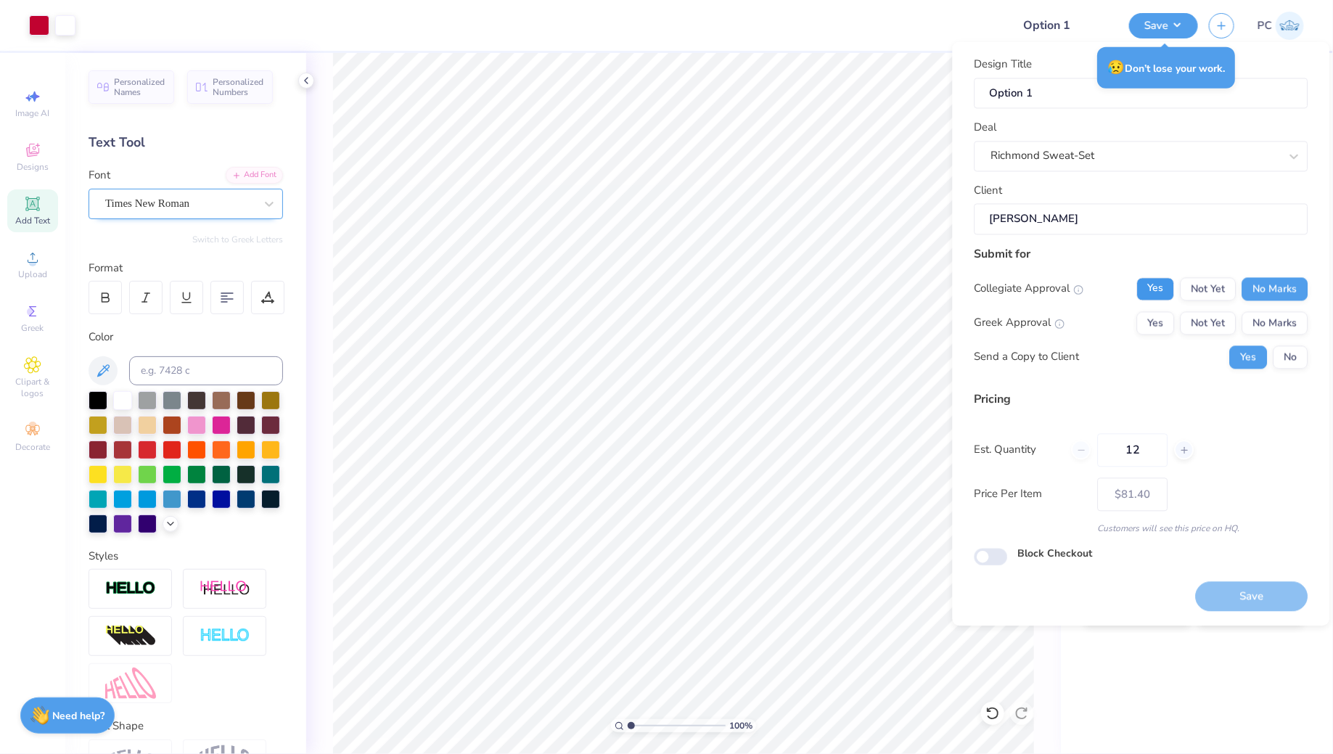
click at [1155, 289] on button "Yes" at bounding box center [1156, 288] width 38 height 23
click at [1157, 319] on button "Yes" at bounding box center [1156, 322] width 38 height 23
click at [989, 561] on input "Block Checkout" at bounding box center [991, 556] width 33 height 17
checkbox input "true"
click at [1301, 356] on button "No" at bounding box center [1291, 356] width 35 height 23
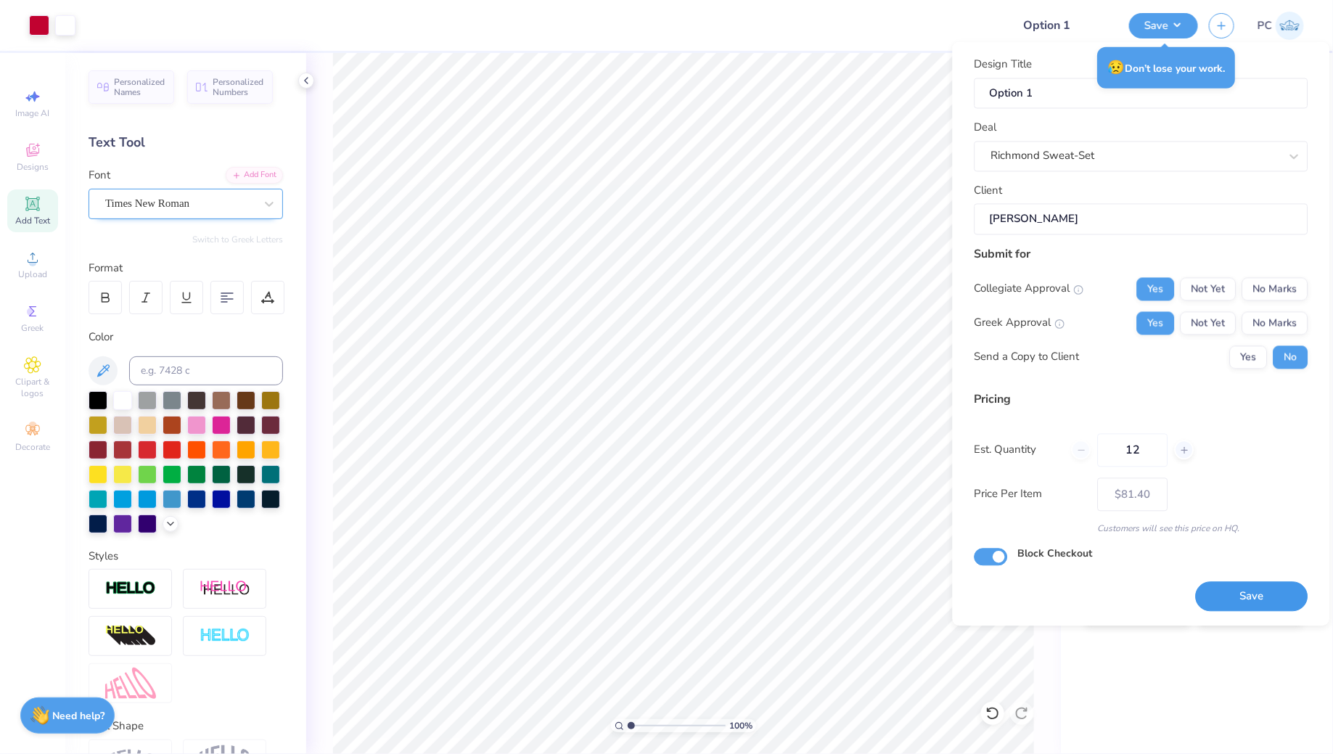
click at [1236, 591] on button "Save" at bounding box center [1252, 597] width 112 height 30
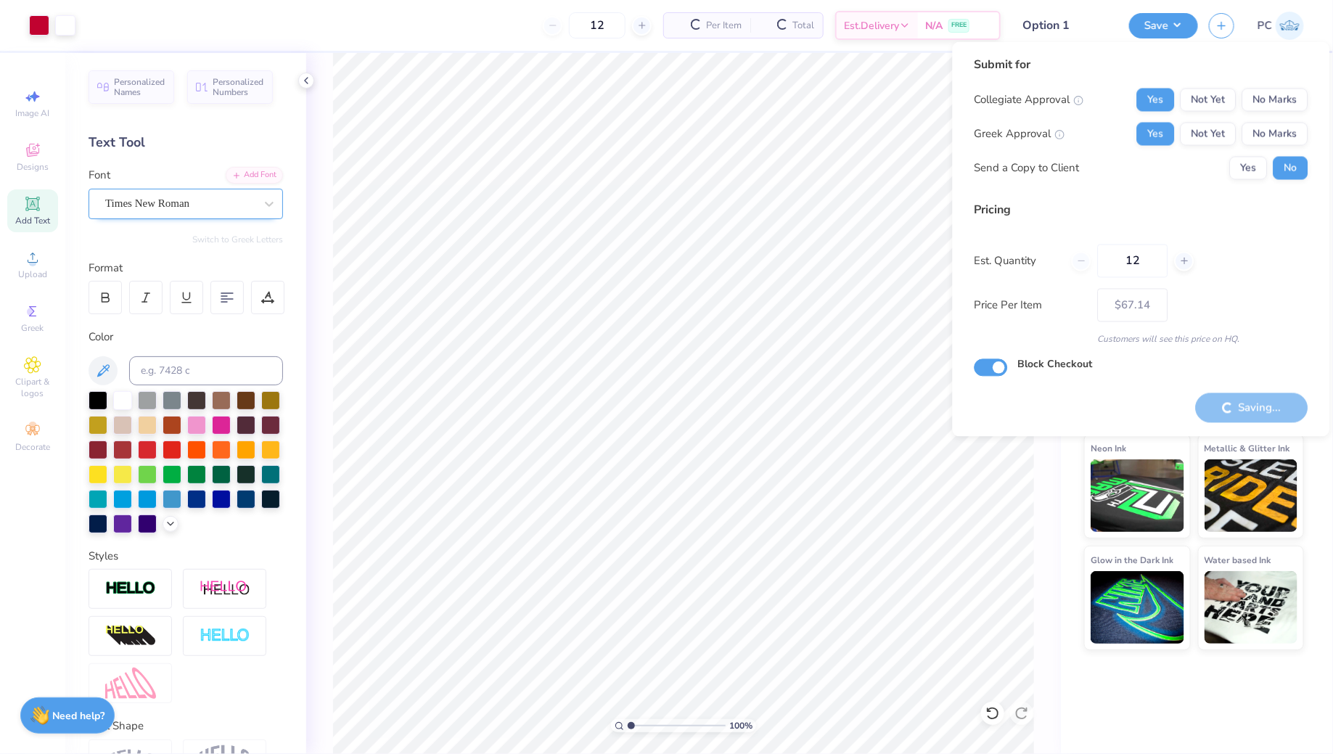
type input "– –"
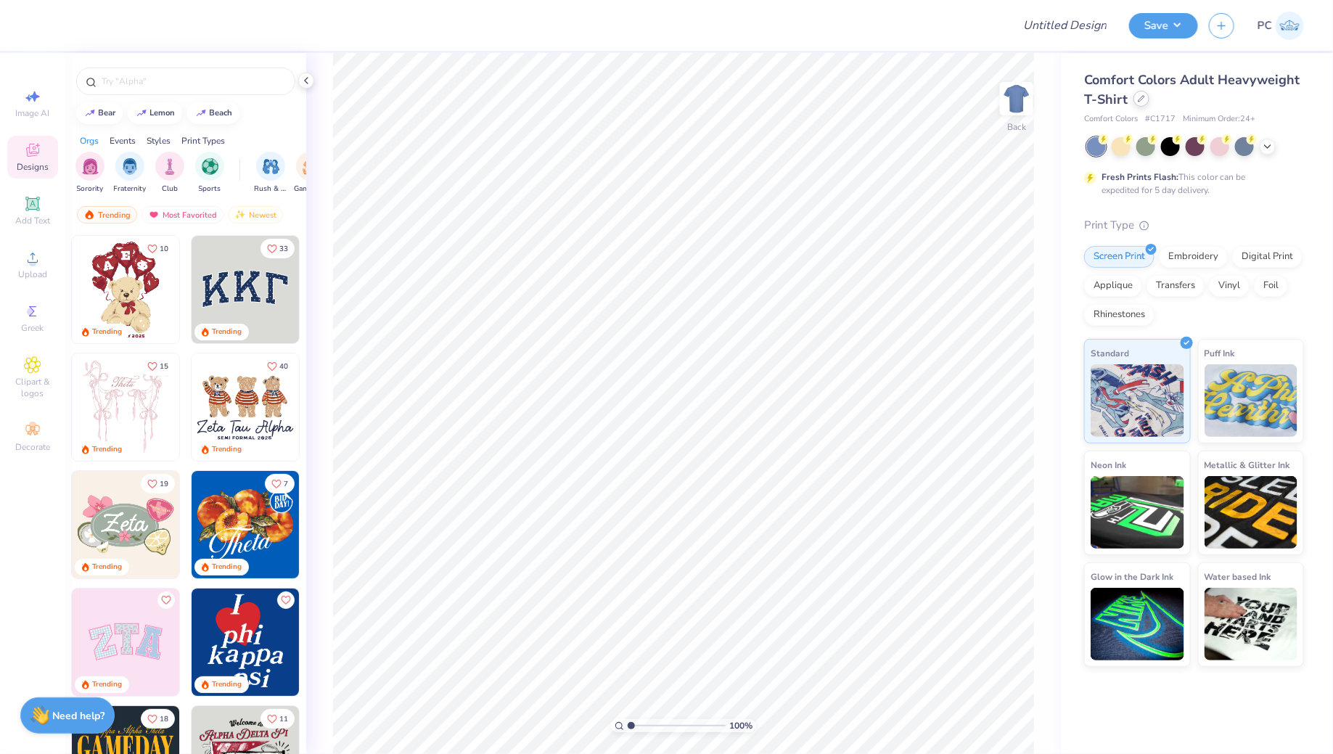
click at [1139, 99] on icon at bounding box center [1142, 99] width 6 height 6
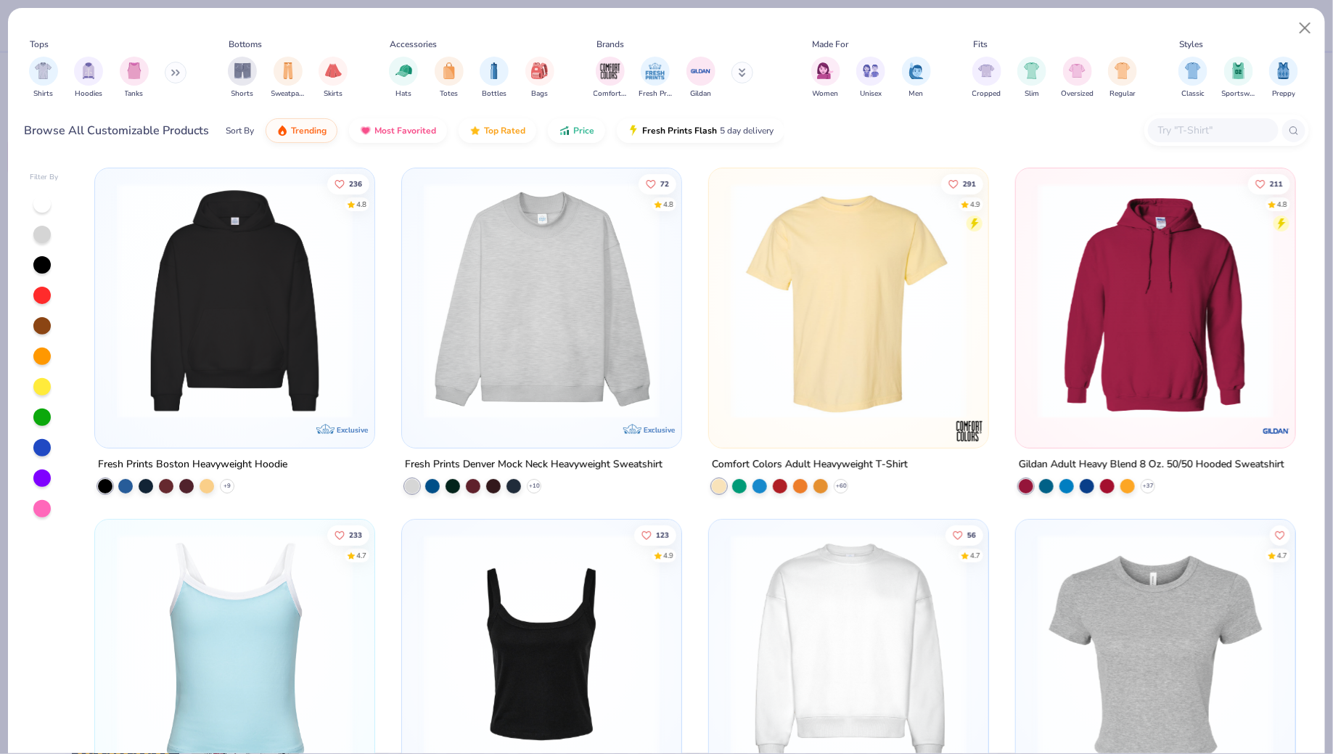
click at [282, 290] on img at bounding box center [235, 301] width 250 height 236
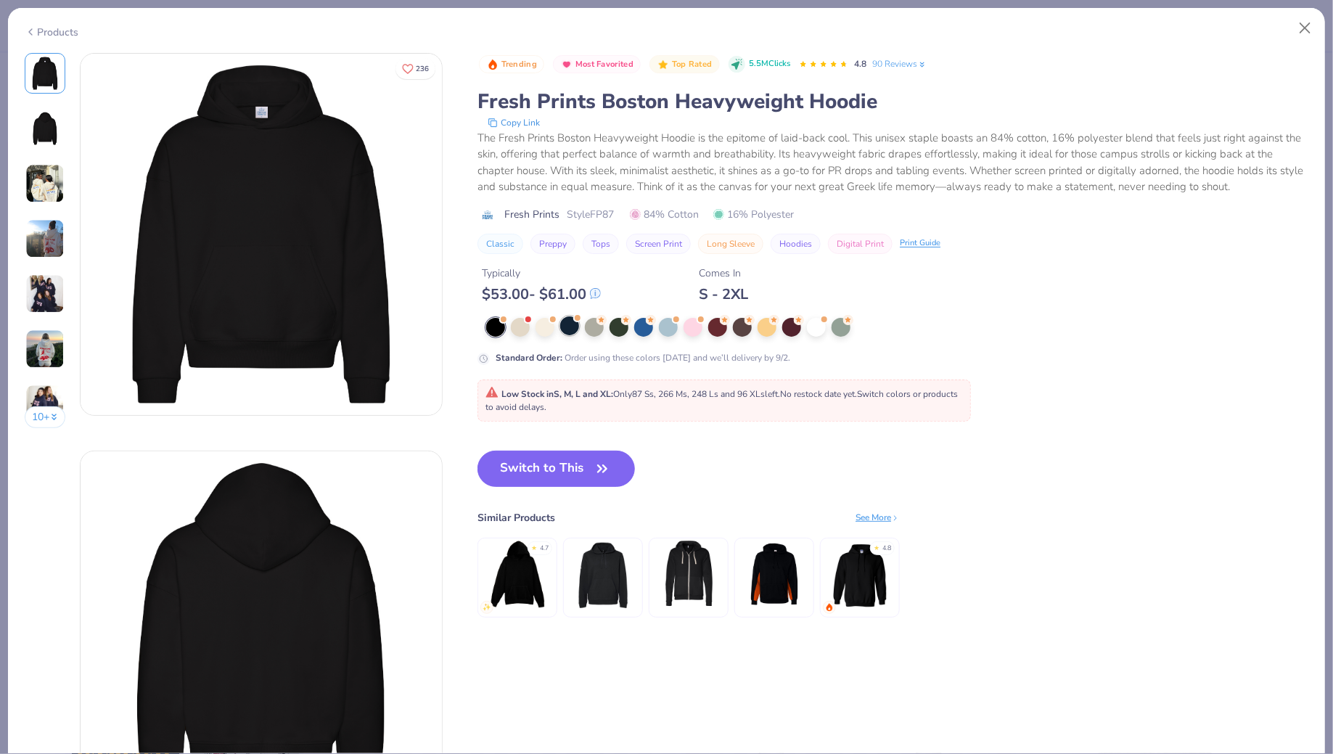
click at [568, 322] on div at bounding box center [569, 325] width 19 height 19
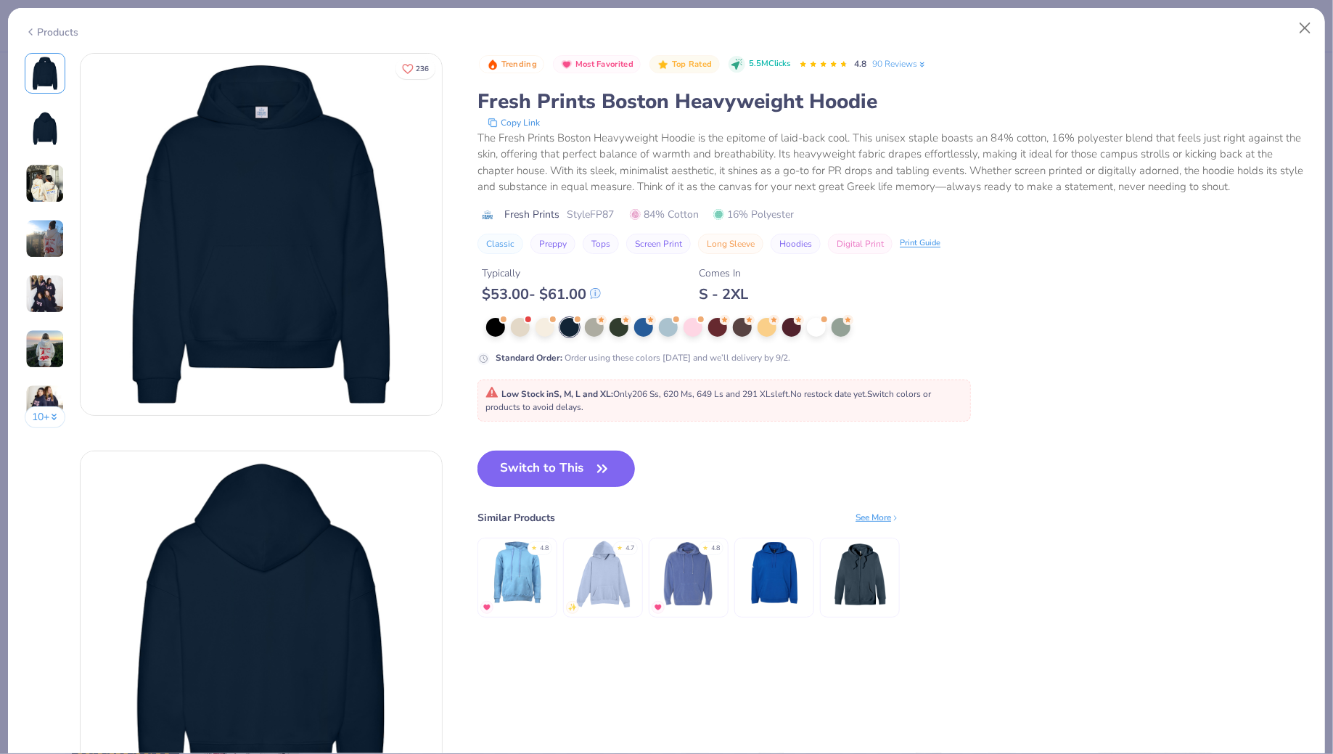
click at [556, 481] on button "Switch to This" at bounding box center [556, 469] width 157 height 36
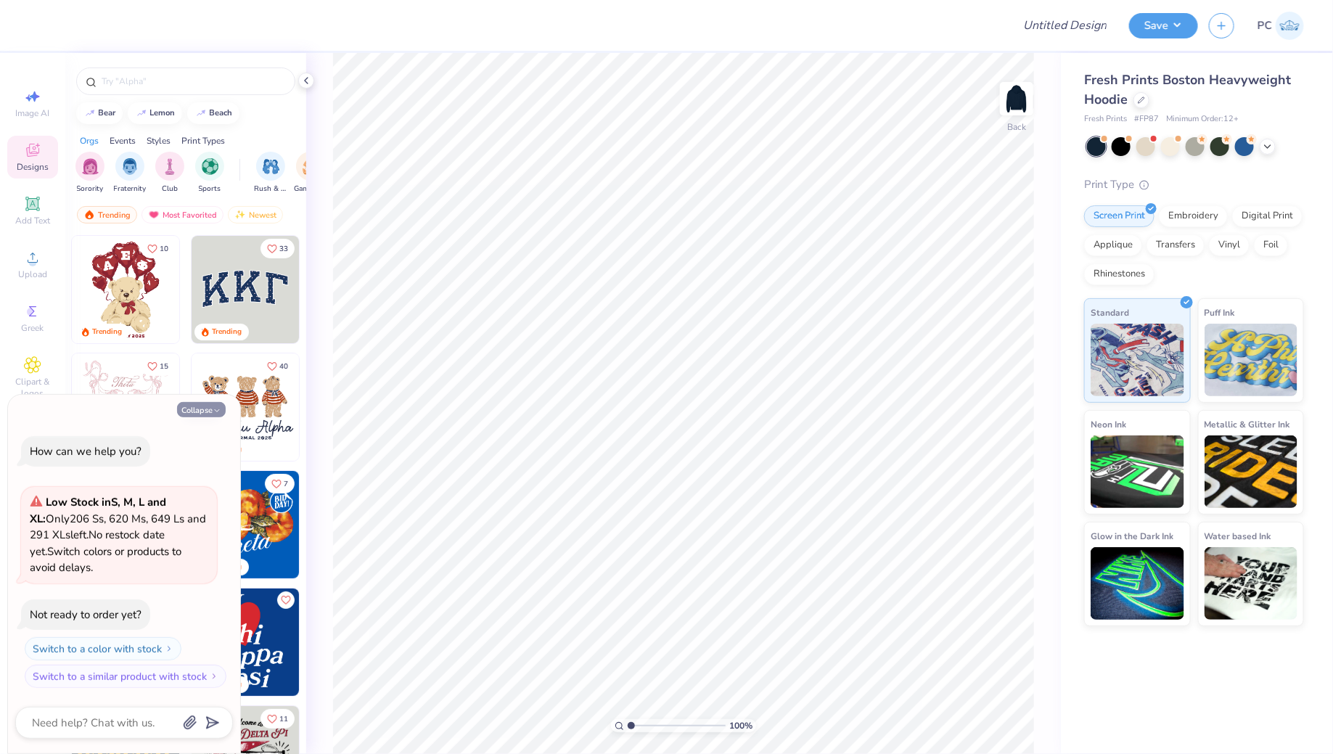
click at [205, 412] on button "Collapse" at bounding box center [201, 409] width 49 height 15
type textarea "x"
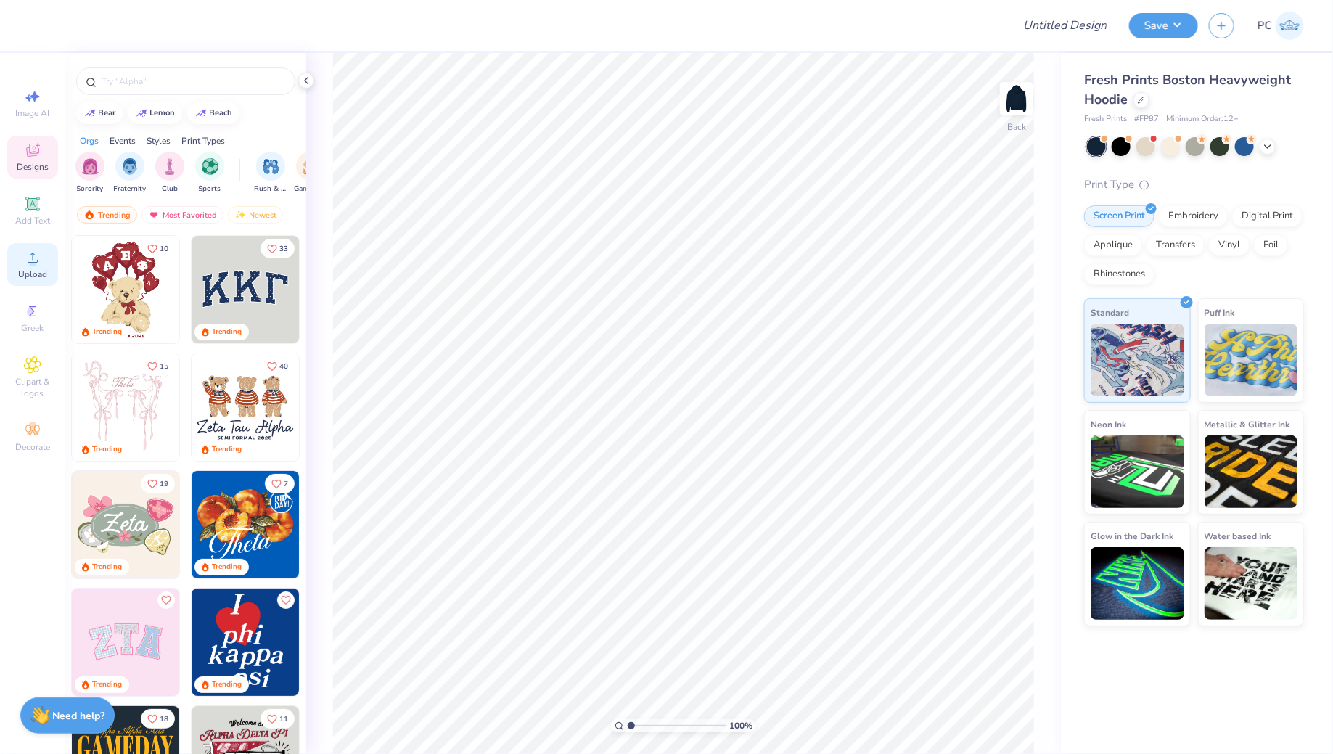
click at [25, 260] on icon at bounding box center [32, 257] width 17 height 17
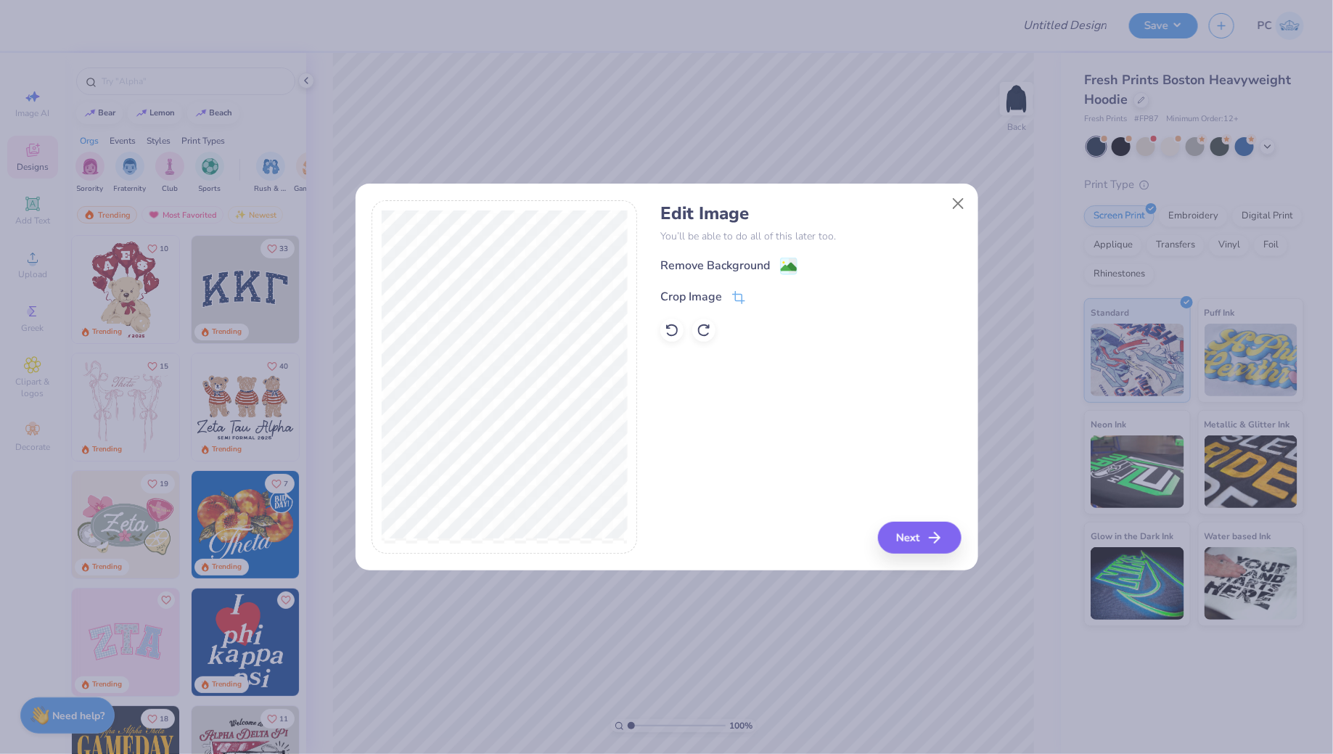
click at [788, 277] on div "Remove Background Crop Image" at bounding box center [810, 299] width 301 height 85
click at [789, 267] on image at bounding box center [789, 269] width 16 height 16
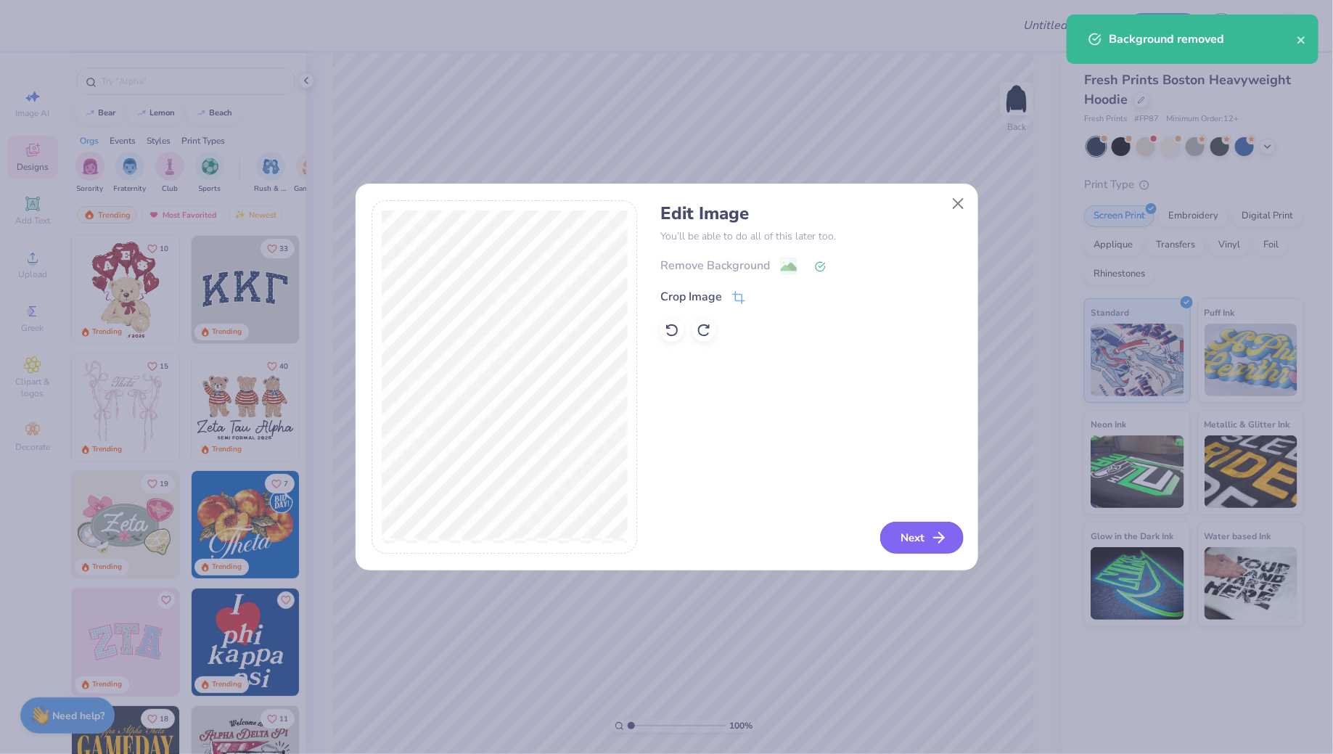
click at [925, 538] on button "Next" at bounding box center [921, 538] width 83 height 32
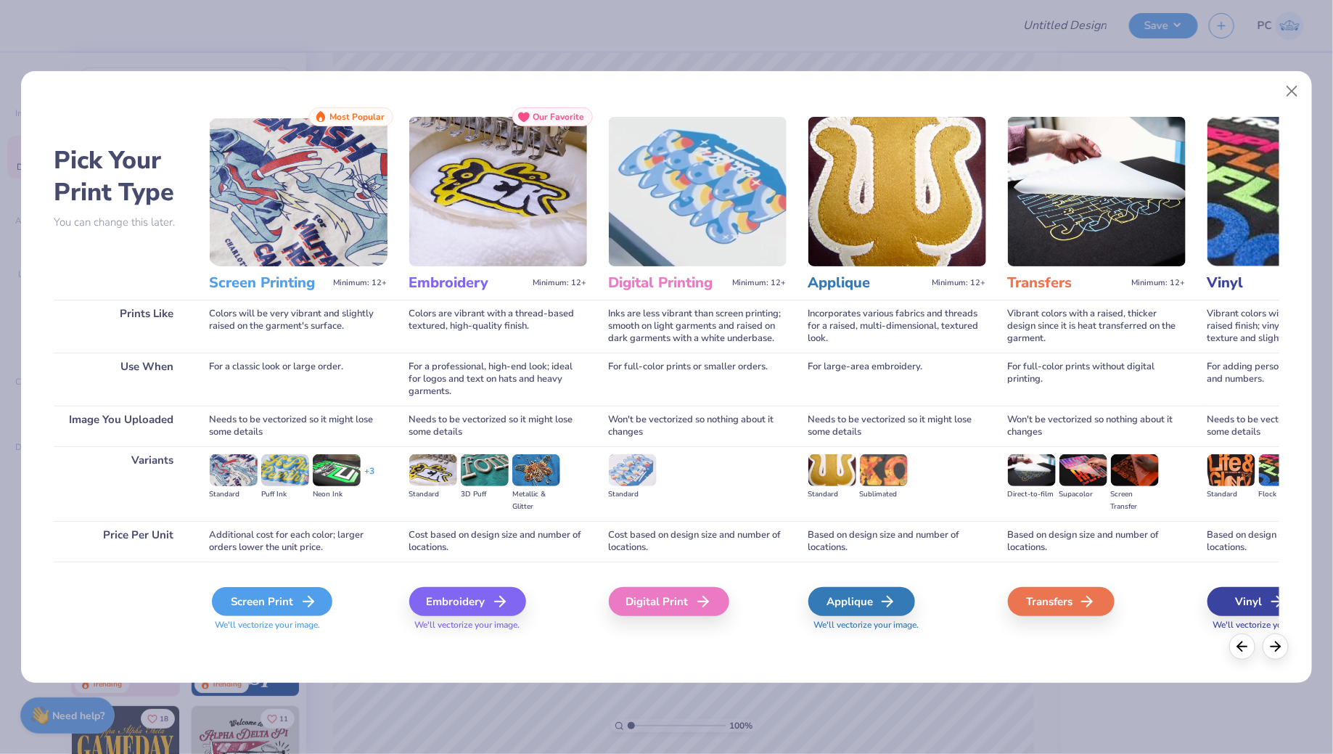
click at [232, 602] on div "Screen Print" at bounding box center [272, 601] width 120 height 29
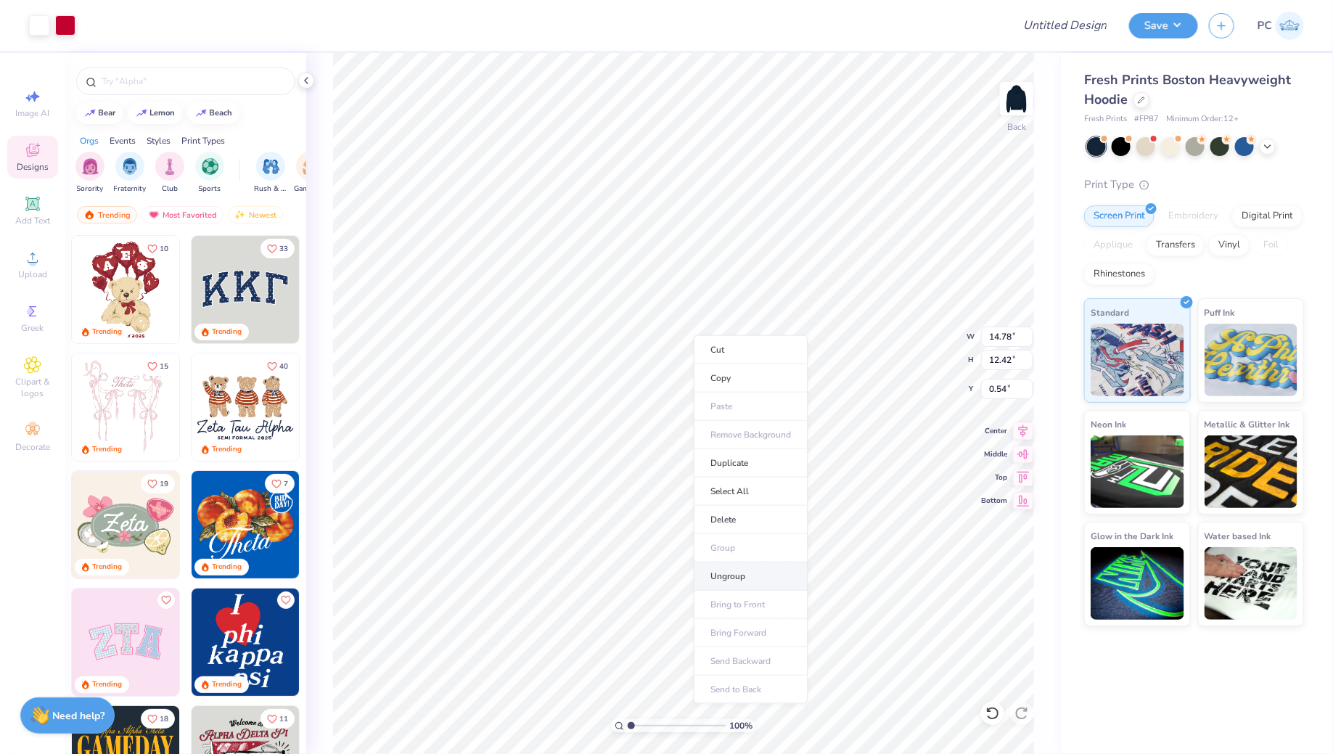
click at [717, 585] on li "Ungroup" at bounding box center [751, 576] width 114 height 28
type input "2.62"
type input "3.59"
type input "5.53"
type input "3.00"
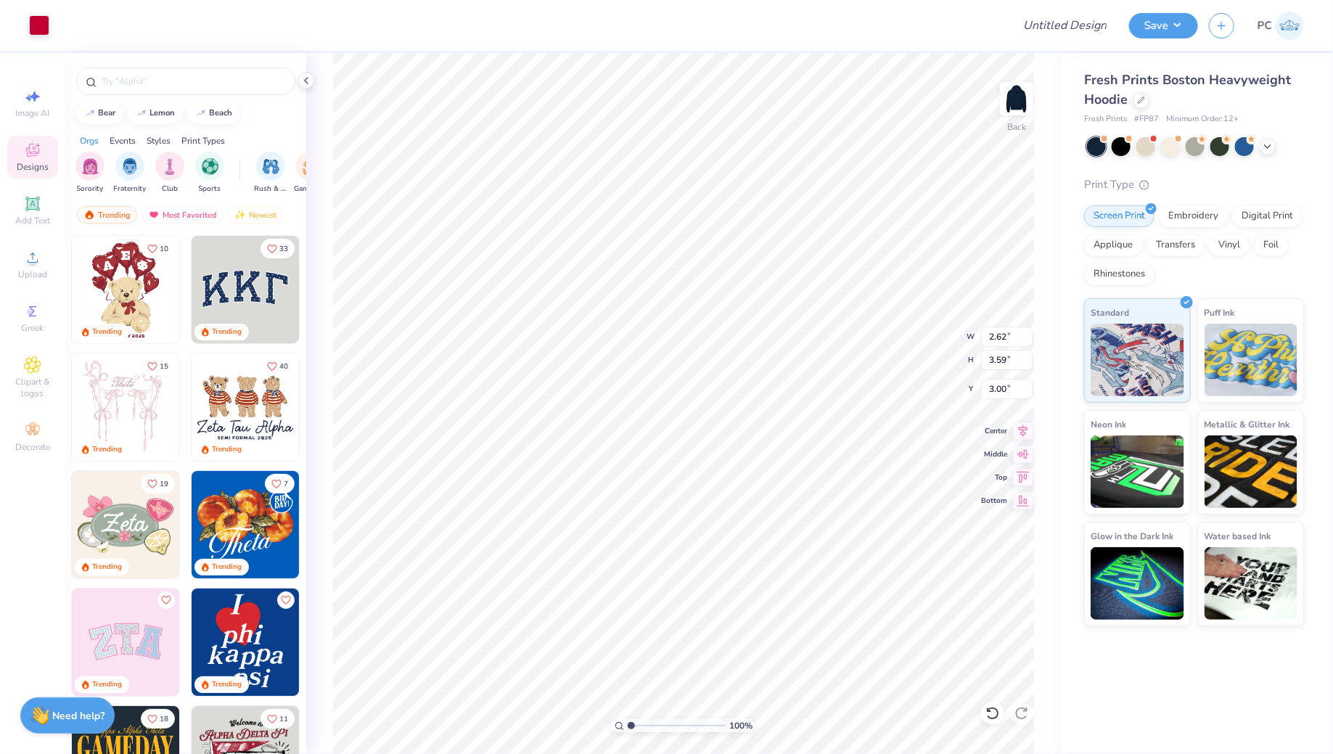
type input "2.09"
type input "2.87"
type input "3.72"
type input "3.21"
click at [991, 716] on icon at bounding box center [993, 713] width 15 height 15
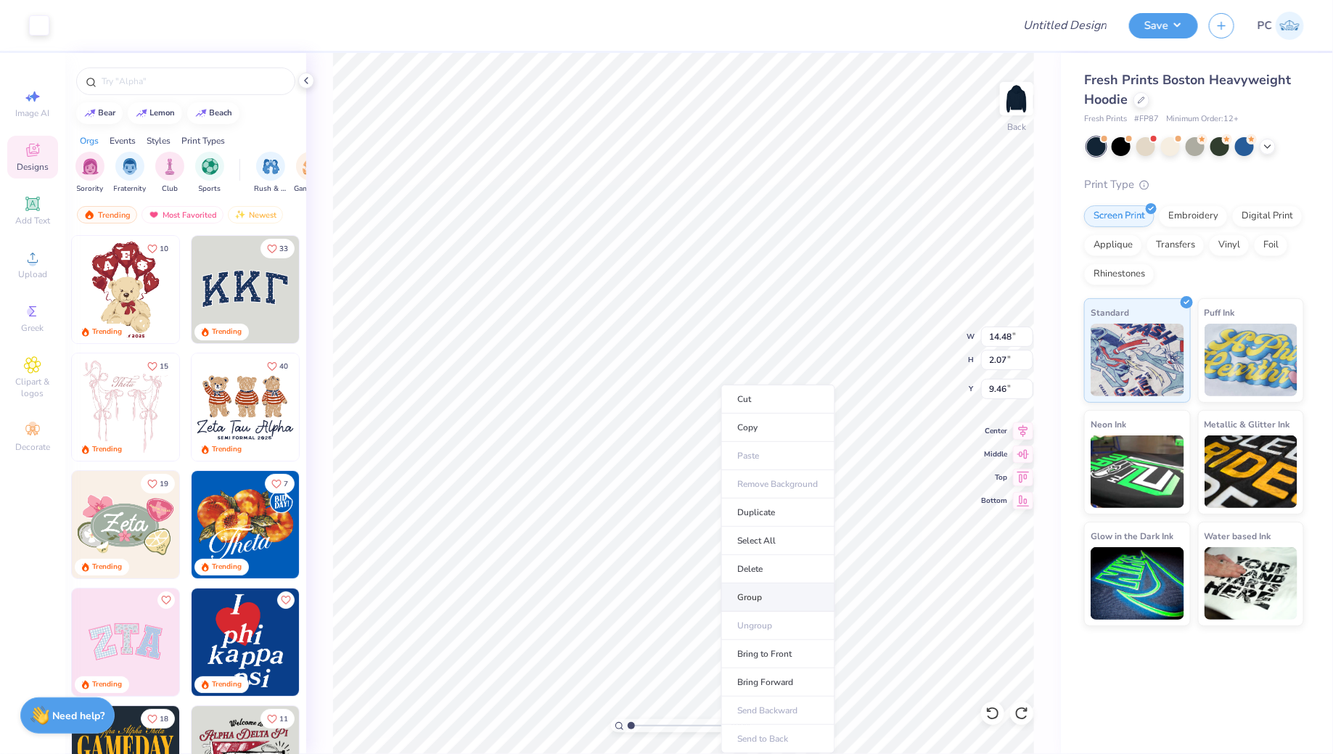
click at [757, 588] on li "Group" at bounding box center [778, 598] width 114 height 28
type input "8.89"
type input "1.27"
type input "3.38"
type input "7.50"
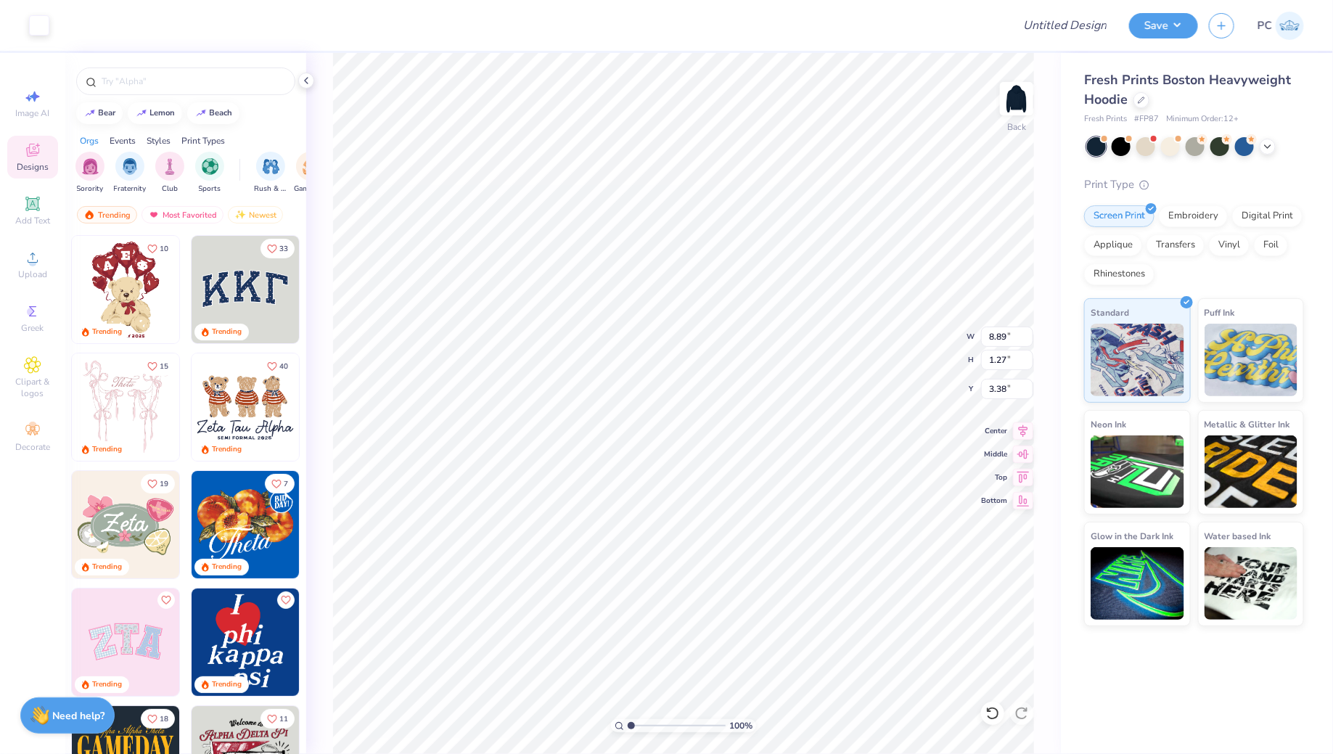
type input "1.07"
type input "3.57"
type input "6.96"
type input "1.00"
type input "3.65"
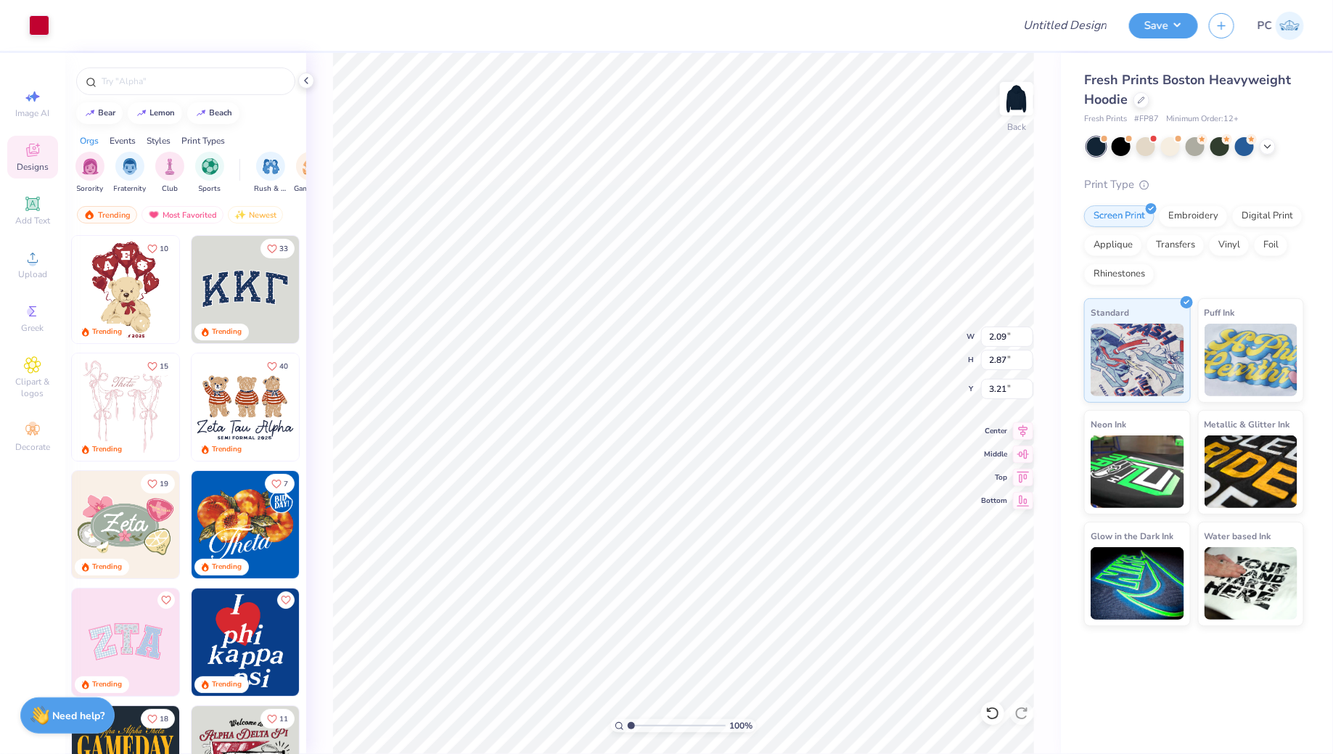
type input "1.72"
type input "2.36"
type input "3.73"
type input "3.00"
click at [37, 216] on span "Add Text" at bounding box center [32, 221] width 35 height 12
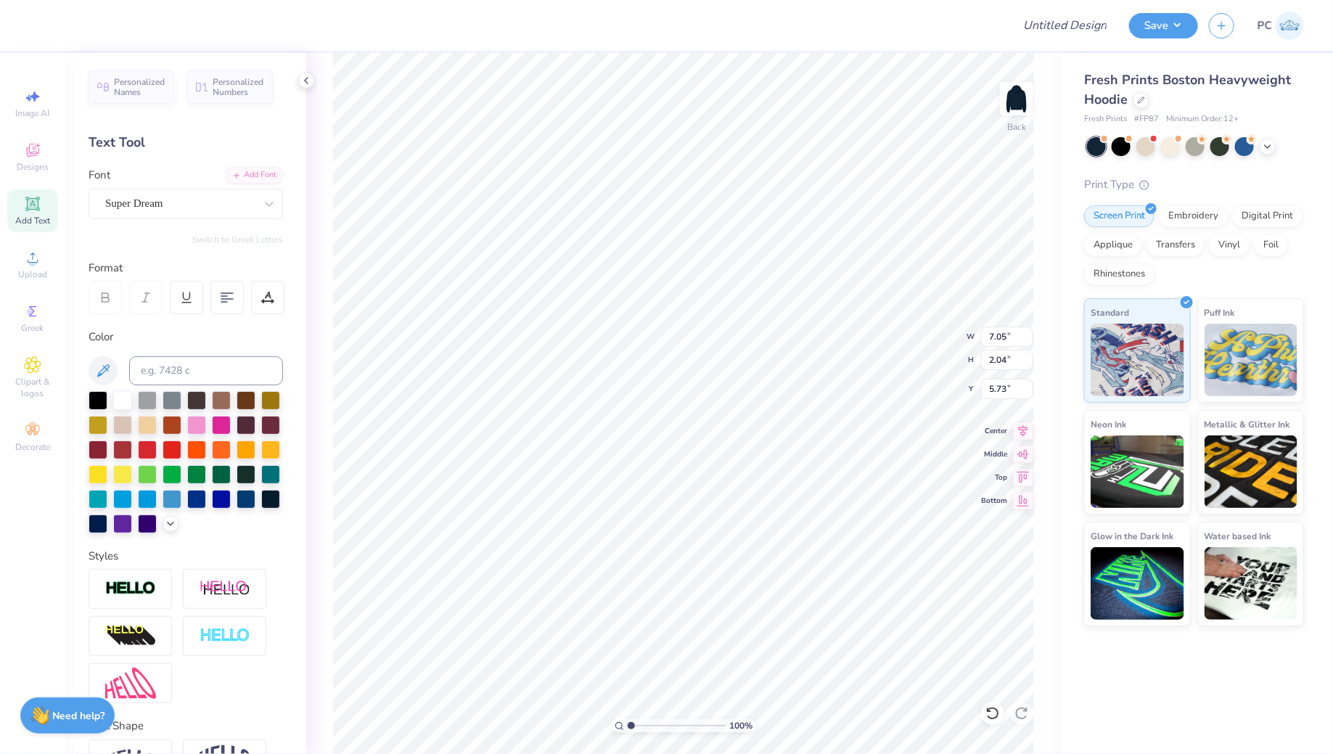
scroll to position [0, 7]
type textarea "WOMEN'S CLUB SOCCER"
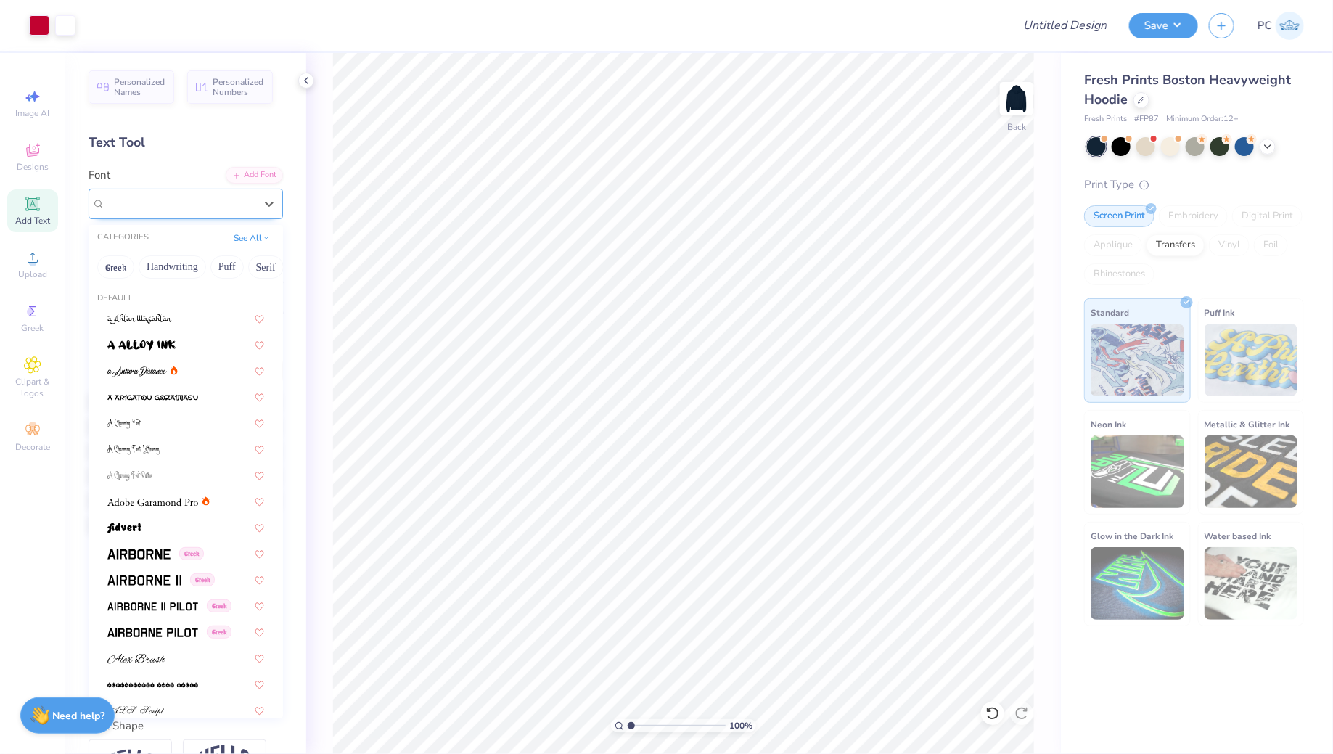
click at [139, 198] on div "Super Dream" at bounding box center [180, 203] width 152 height 22
click at [270, 267] on button "Serif" at bounding box center [266, 266] width 36 height 23
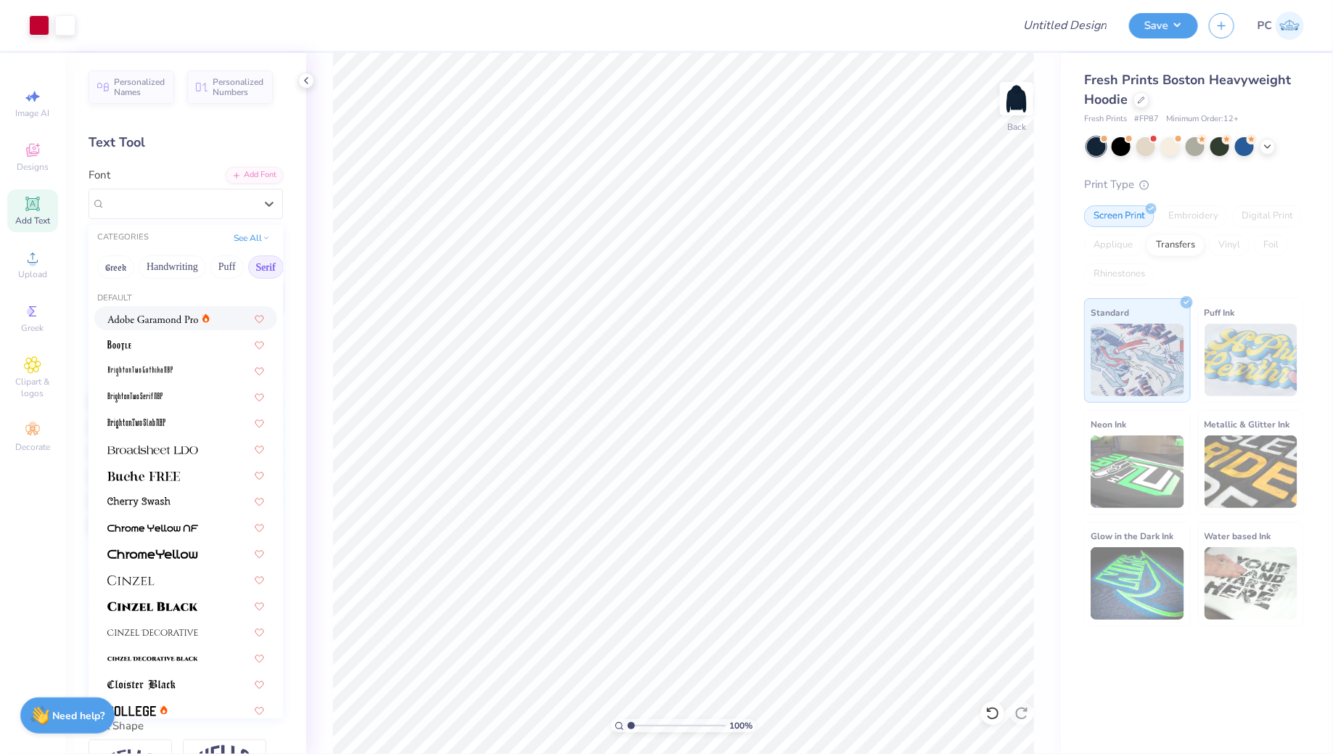
click at [218, 326] on div at bounding box center [185, 318] width 183 height 24
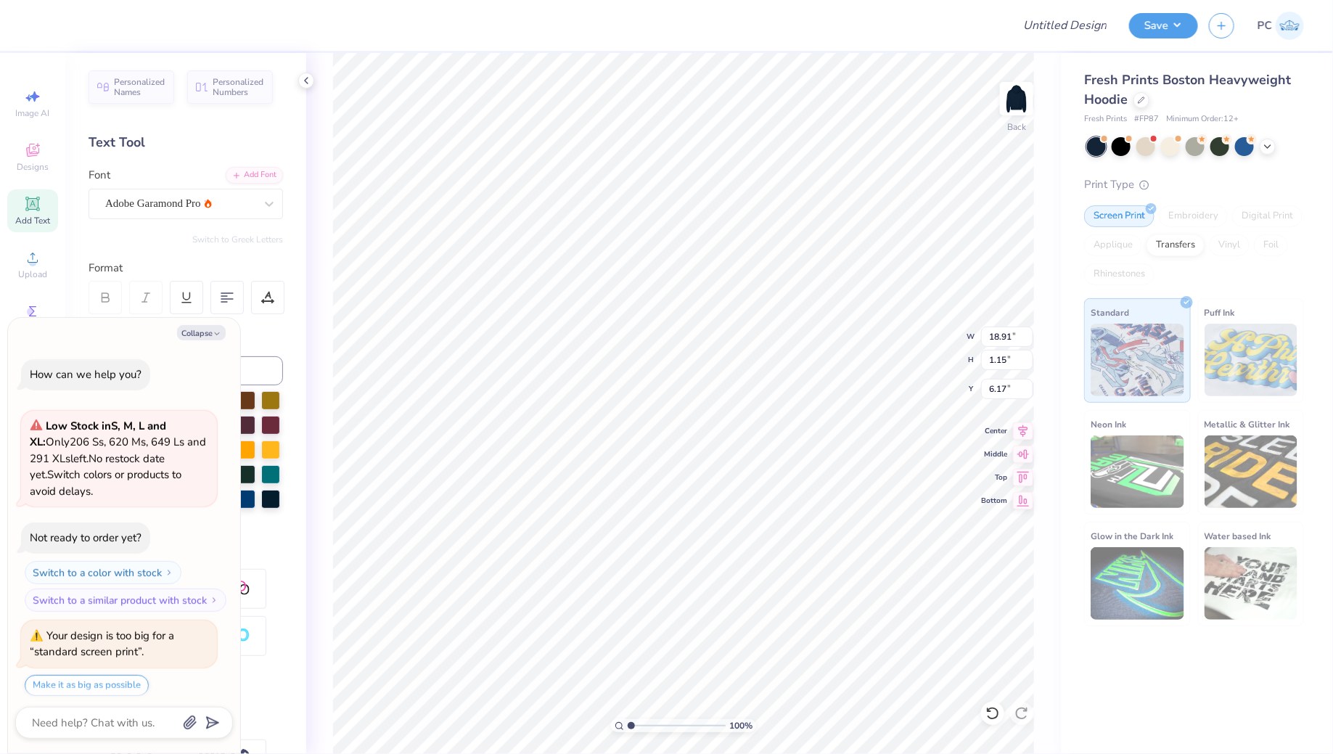
scroll to position [42, 0]
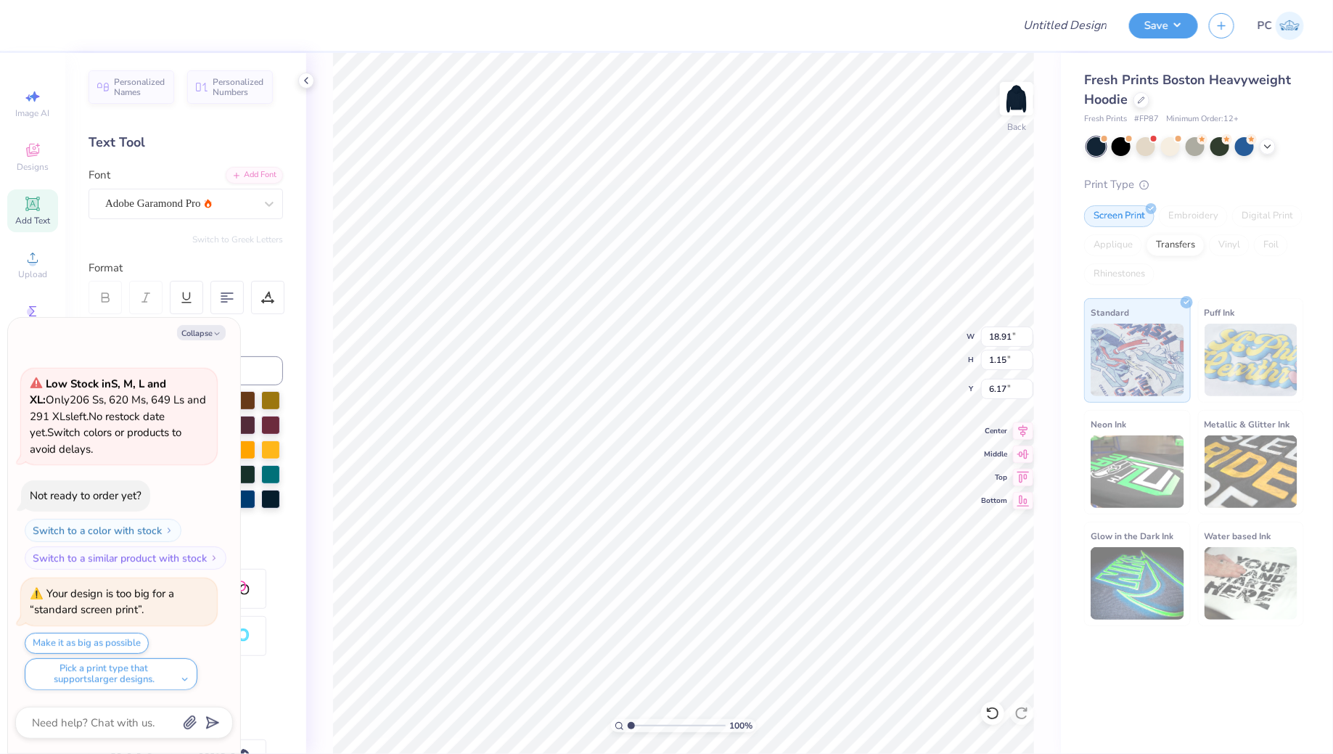
type textarea "x"
type input "12.10"
type input "0.74"
type input "6.59"
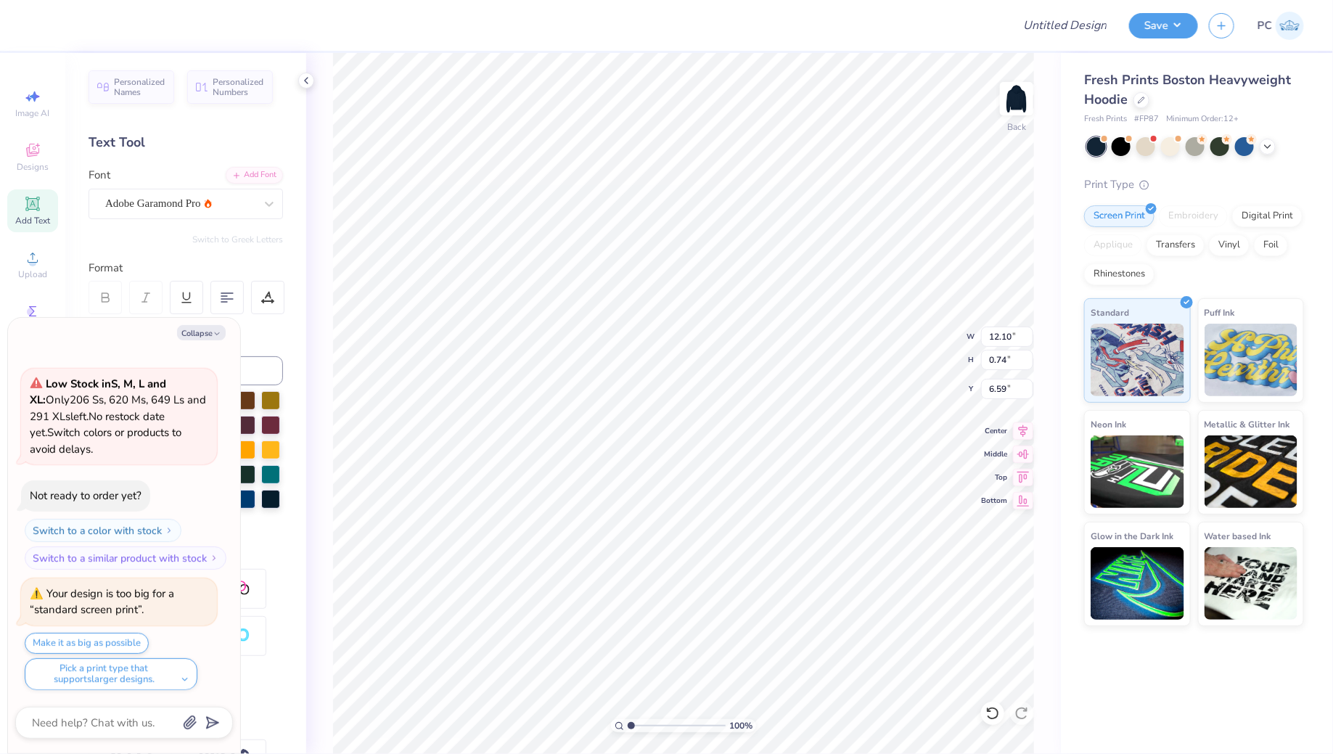
type textarea "x"
type input "5.36"
type textarea "x"
type input "6.96"
type input "1.00"
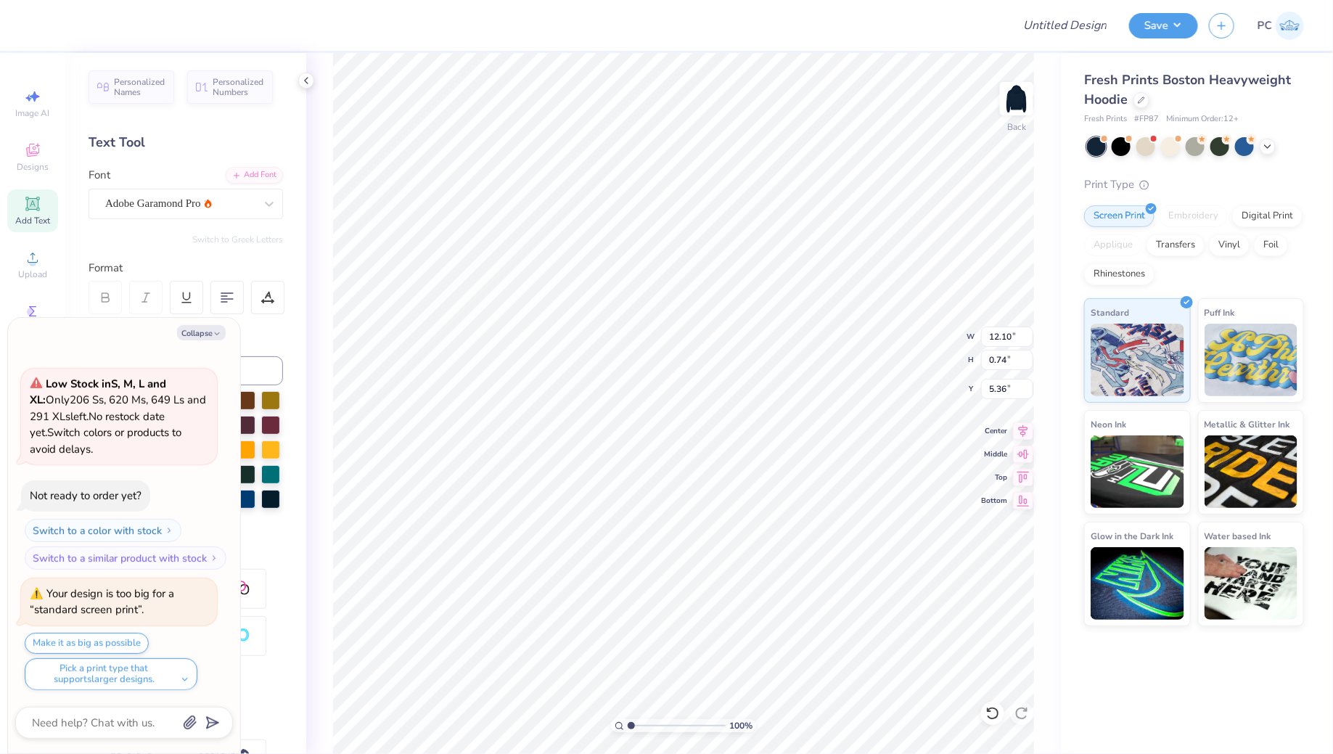
type input "3.65"
type textarea "x"
type input "1.72"
type input "2.36"
type input "3.00"
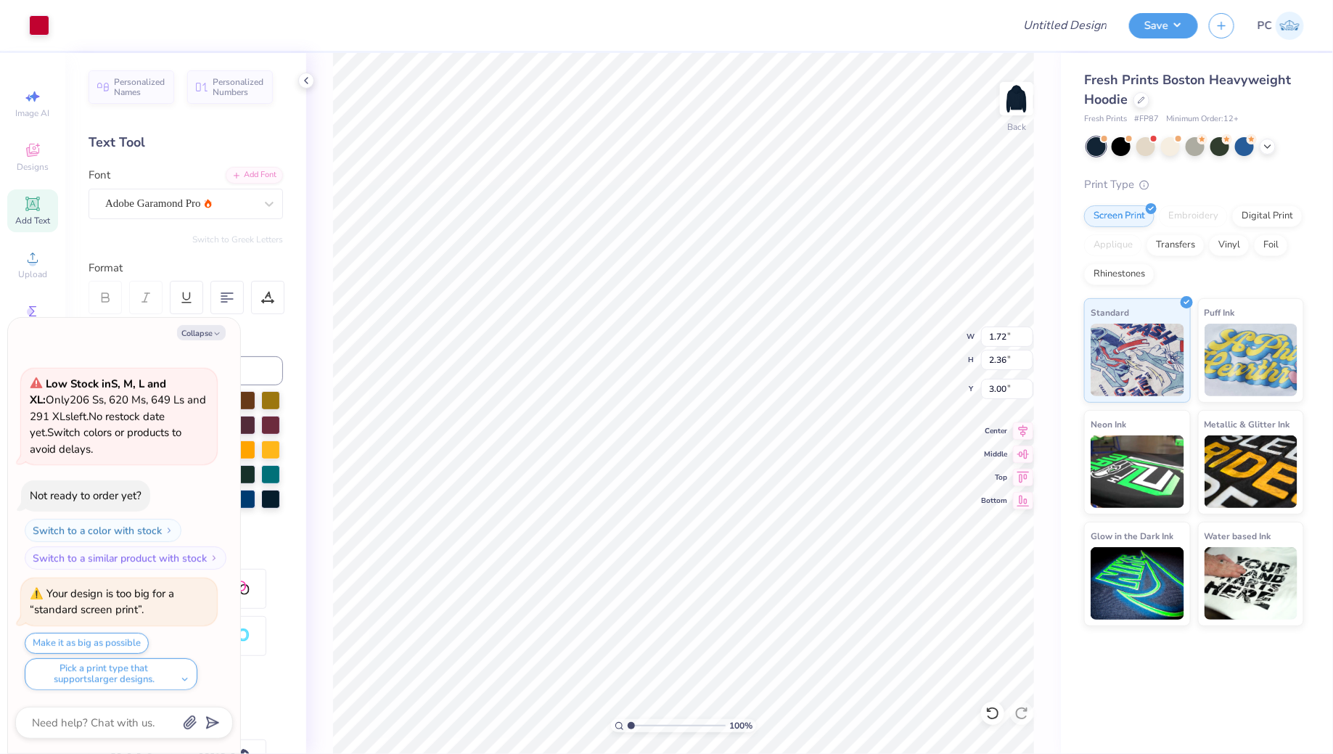
type textarea "x"
type input "1.63"
type input "2.23"
type input "3.13"
type textarea "x"
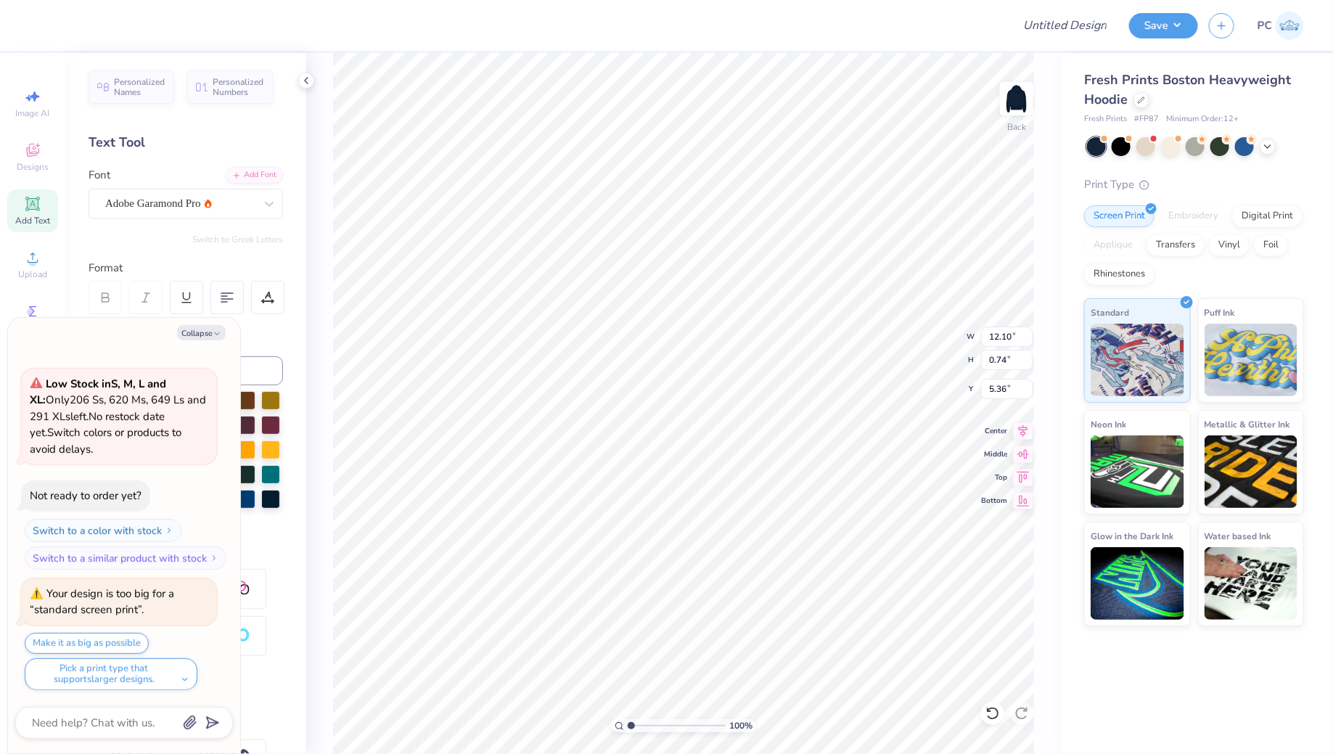
type input "9.18"
type input "0.56"
type input "5.53"
type textarea "x"
type input "4.80"
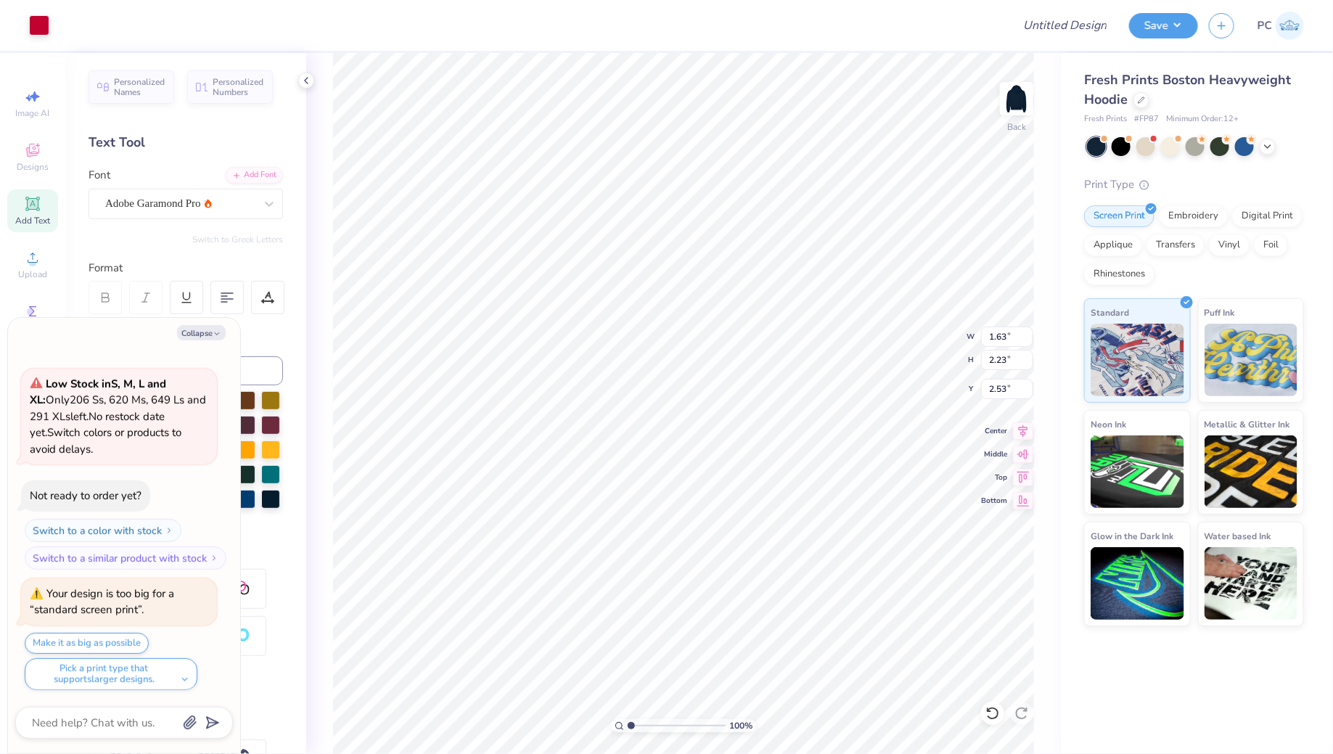
type textarea "x"
type input "1.20"
type input "1.64"
type input "3.11"
type textarea "x"
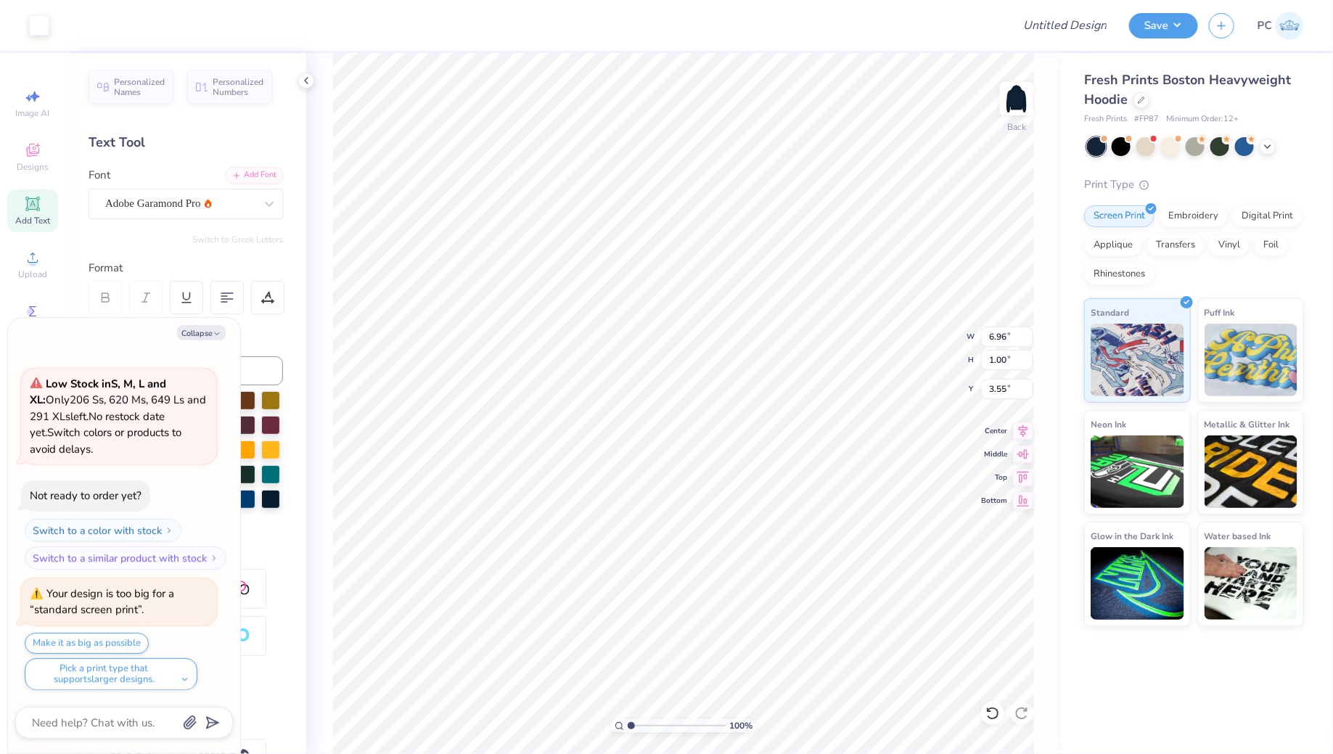
type input "6.75"
type input "0.97"
type input "3.58"
type textarea "x"
type input "1.43"
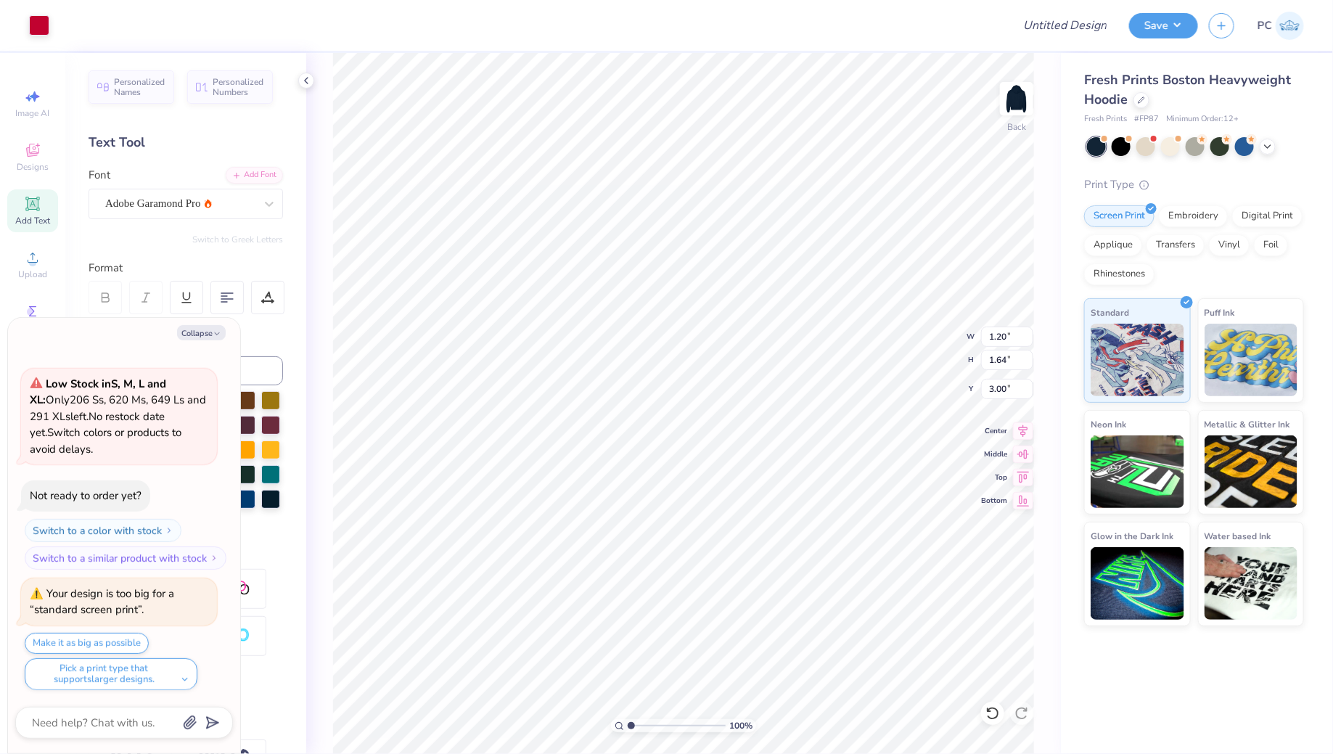
type input "1.96"
type input "2.69"
type textarea "x"
type input "3.00"
type textarea "x"
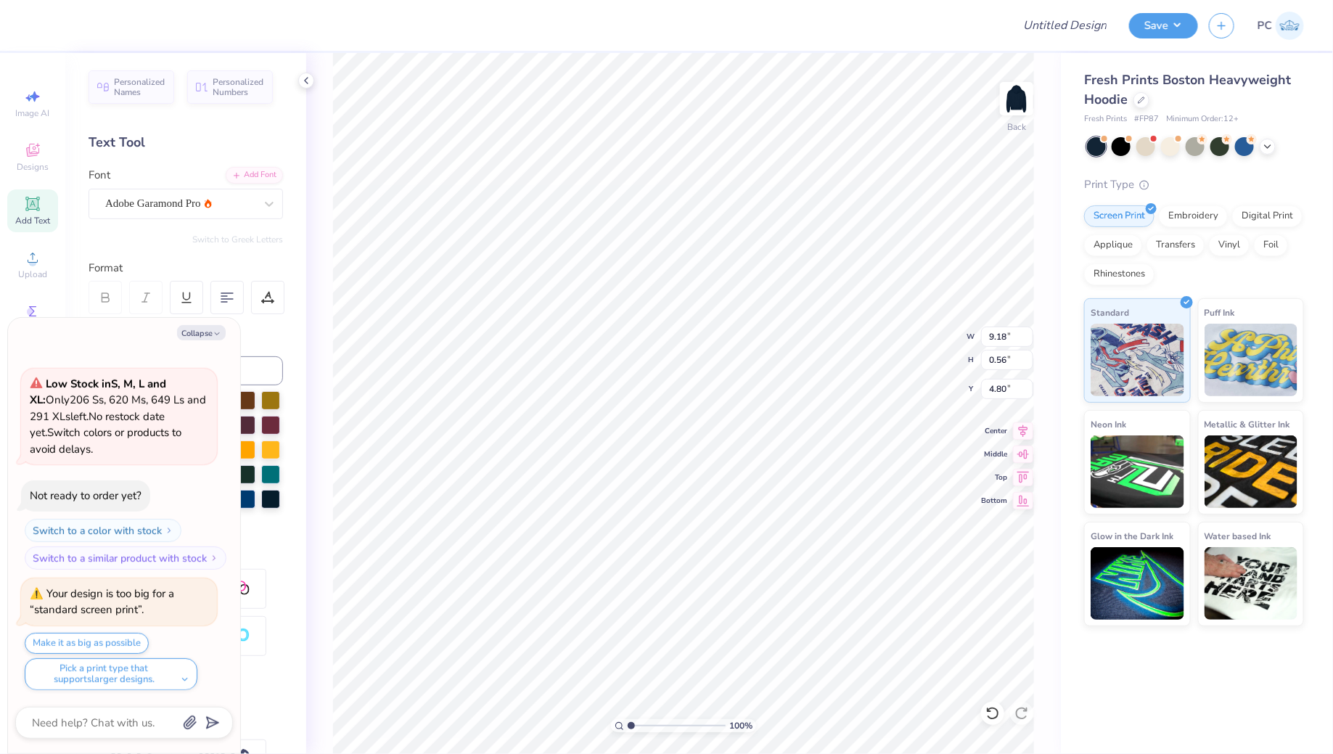
type input "7.11"
type input "0.43"
type input "4.92"
type textarea "x"
type input "4.84"
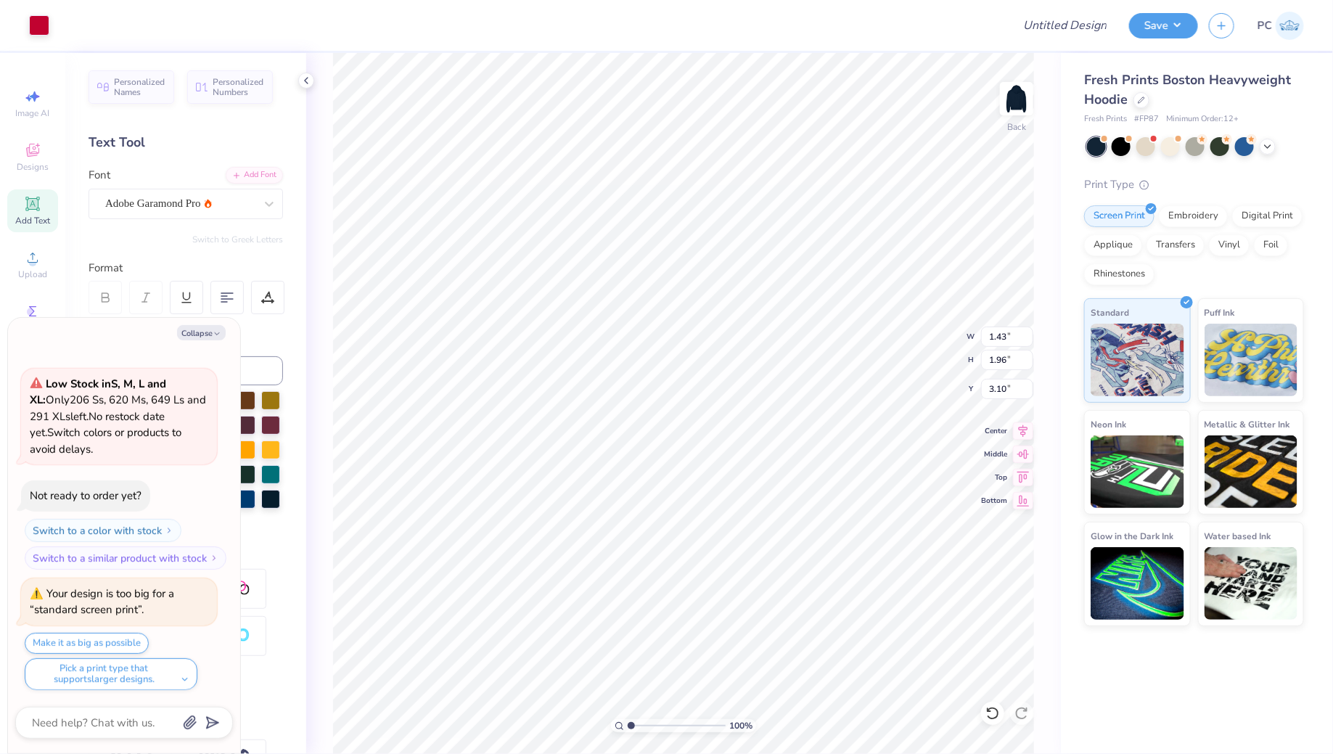
type textarea "x"
type input "2.11"
type input "2.89"
type input "2.16"
type textarea "x"
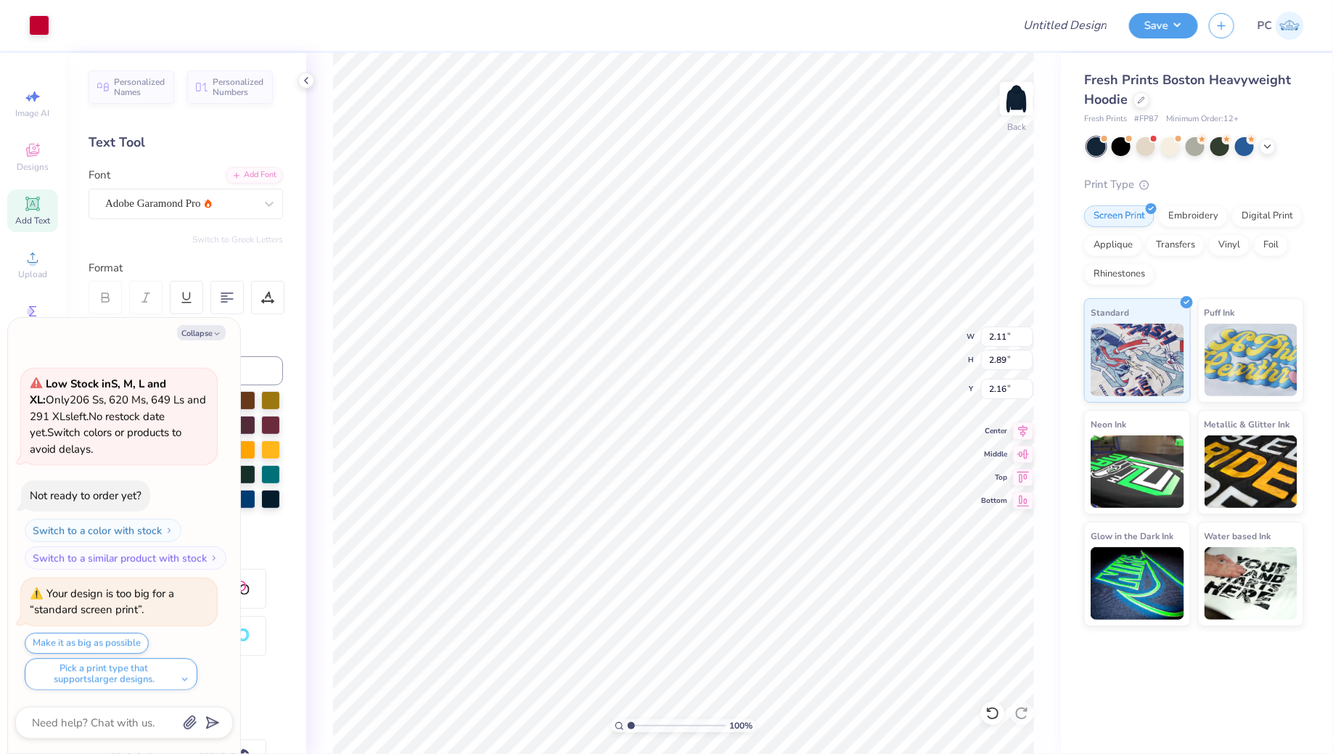
type input "3.00"
click at [773, 512] on li "Group" at bounding box center [779, 506] width 114 height 28
click at [201, 334] on button "Collapse" at bounding box center [201, 332] width 49 height 15
type textarea "x"
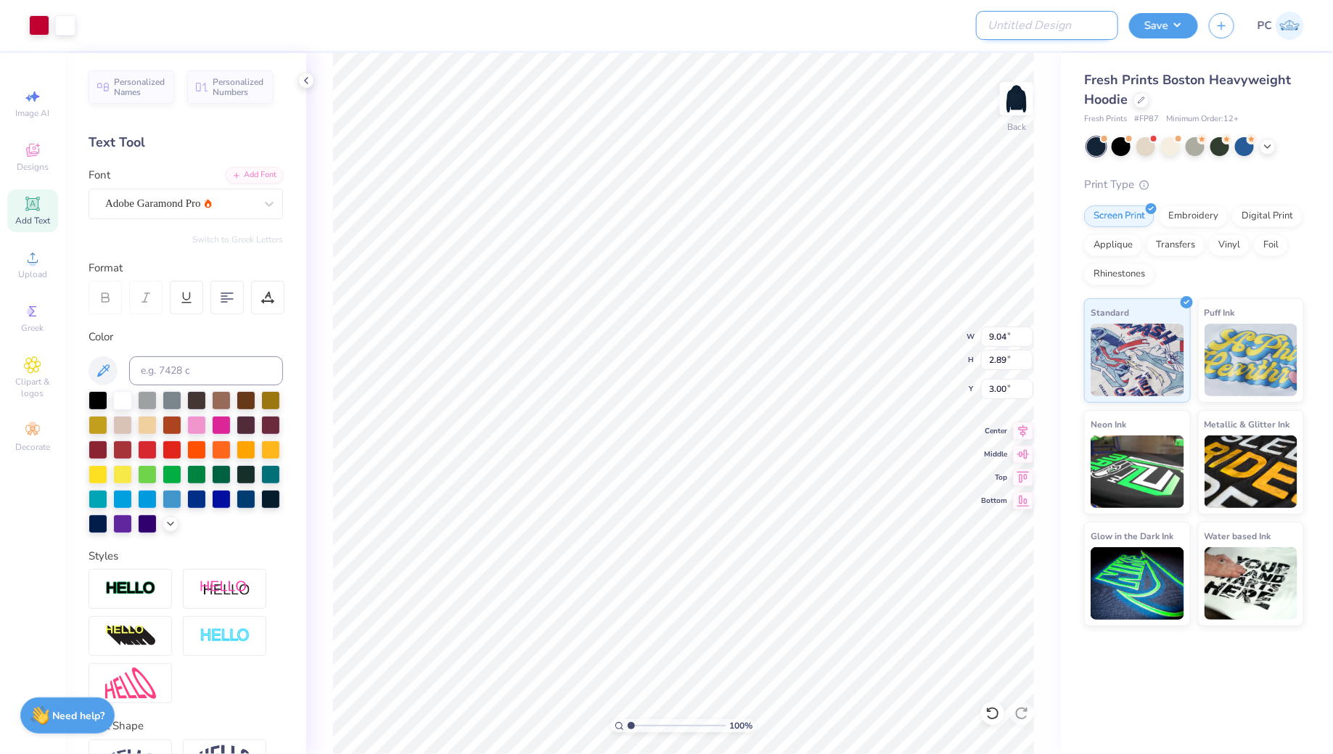
click at [1063, 18] on input "Design Title" at bounding box center [1047, 25] width 142 height 29
type input "Option 2"
click at [1181, 25] on button "Save" at bounding box center [1163, 23] width 69 height 25
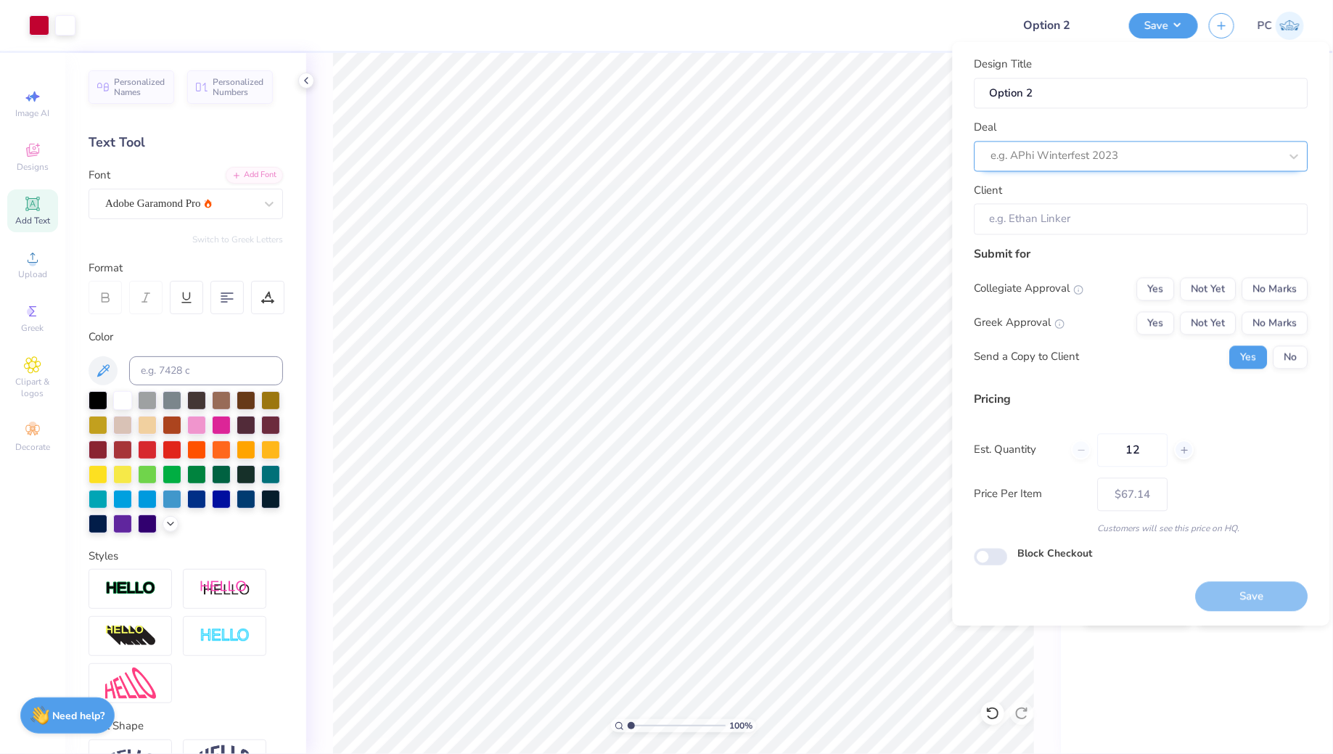
click at [1065, 165] on div at bounding box center [1135, 157] width 289 height 20
click at [1156, 197] on div "Richmond Sweat-Set" at bounding box center [1142, 195] width 322 height 24
type input "[GEOGRAPHIC_DATA]"
type input "[PERSON_NAME]"
type input "$81.40"
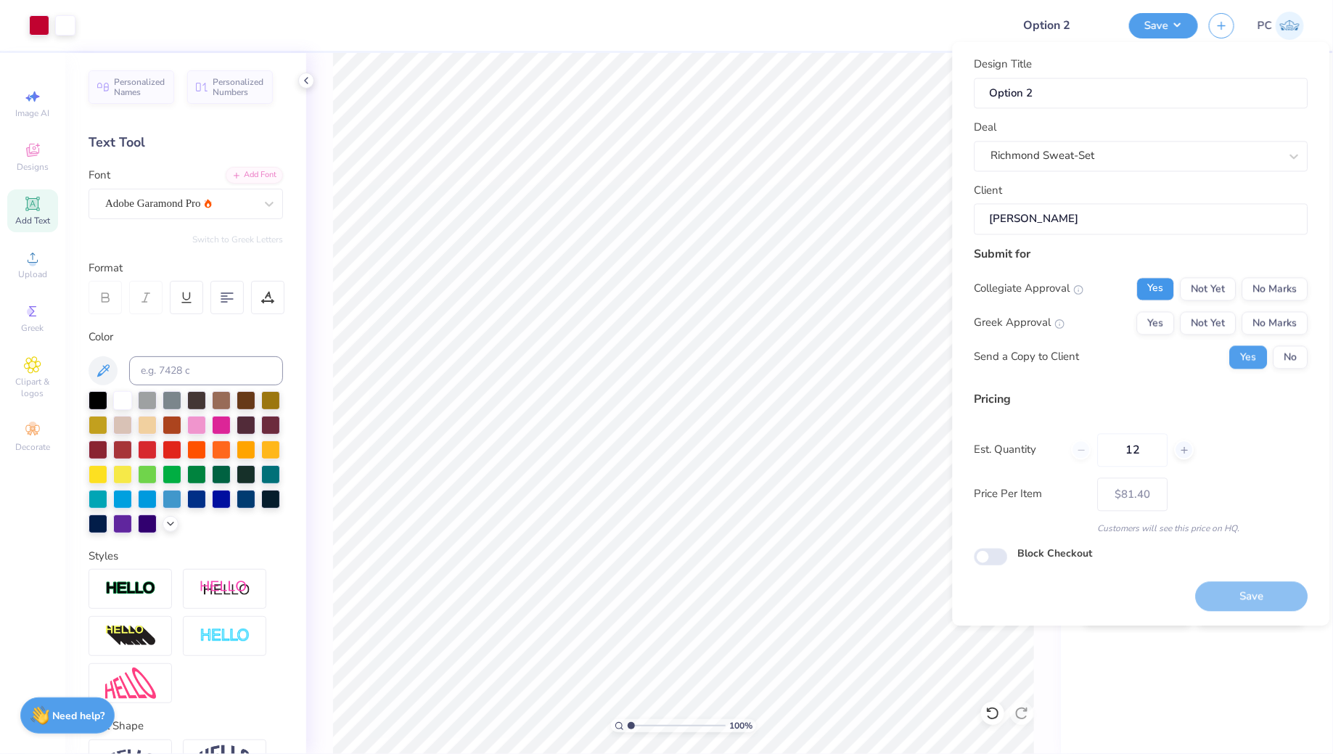
click at [1160, 290] on button "Yes" at bounding box center [1156, 288] width 38 height 23
click at [1160, 334] on div "Collegiate Approval Yes Not Yet No Marks Greek Approval Yes Not Yet No Marks Se…" at bounding box center [1142, 322] width 334 height 91
click at [1160, 331] on button "Yes" at bounding box center [1156, 322] width 38 height 23
click at [1280, 350] on button "No" at bounding box center [1291, 356] width 35 height 23
click at [988, 567] on div "Design Title Option 2 Deal Richmond Sweat-Set Client Sophia Demerath Submit for…" at bounding box center [1142, 334] width 334 height 555
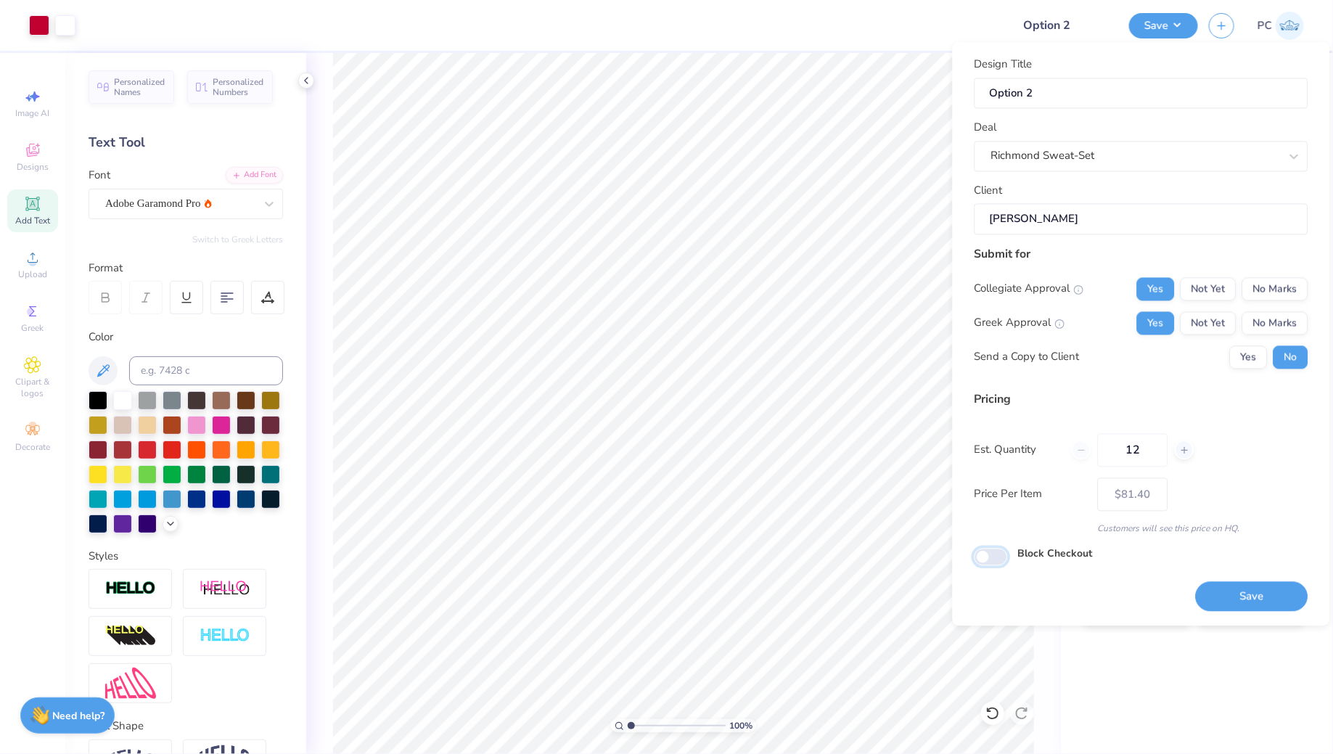
click at [993, 560] on input "Block Checkout" at bounding box center [991, 556] width 33 height 17
checkbox input "true"
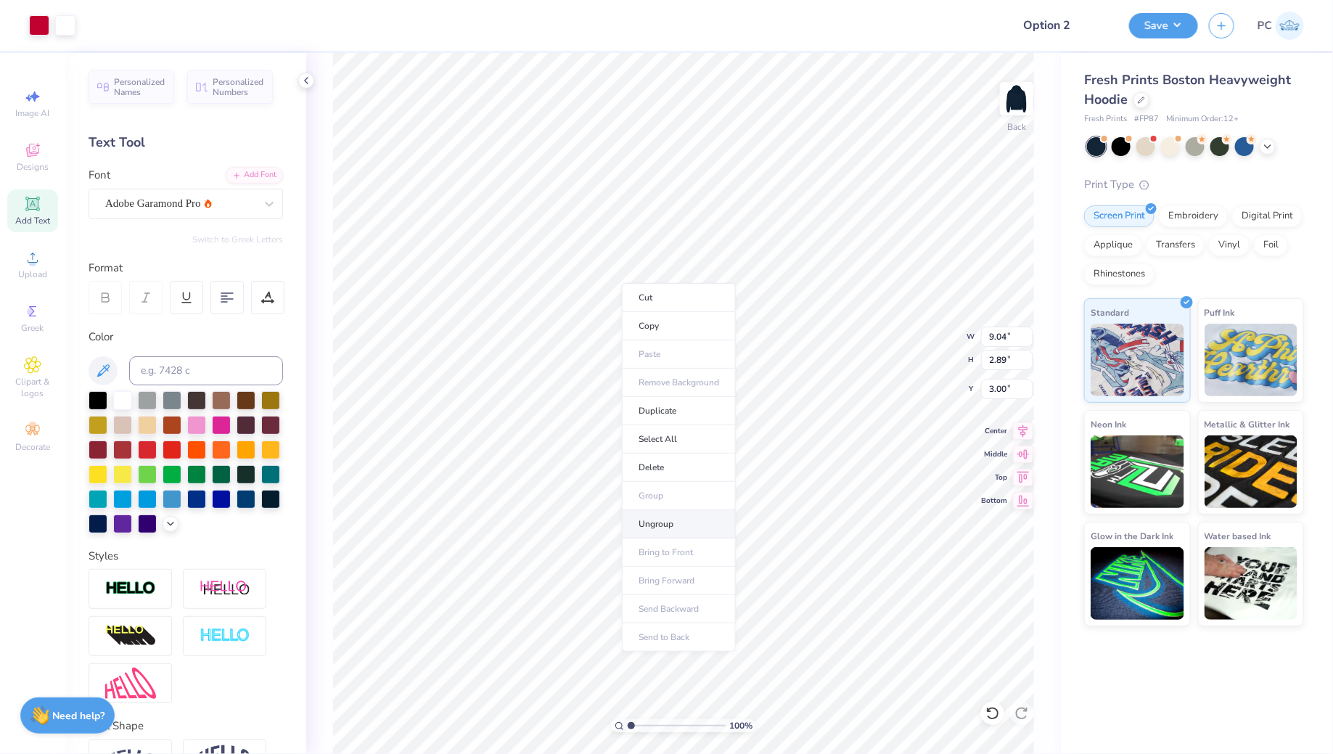
click at [684, 528] on li "Ungroup" at bounding box center [679, 524] width 114 height 28
click at [1159, 38] on div "Save PC" at bounding box center [1231, 25] width 204 height 51
type input "1.97"
type input "2.70"
type input "3.10"
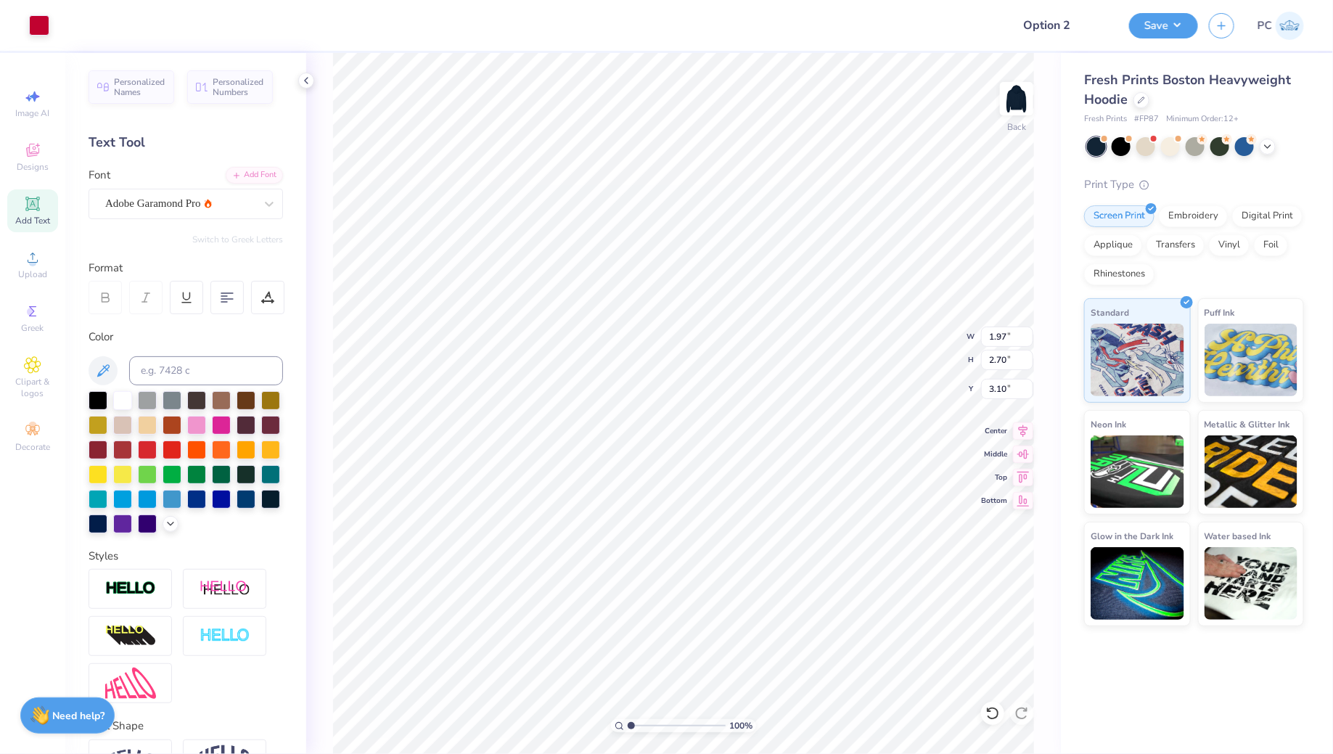
type input "1.89"
type input "2.59"
type input "3.20"
type input "3.77"
click at [1174, 34] on button "Save" at bounding box center [1163, 23] width 69 height 25
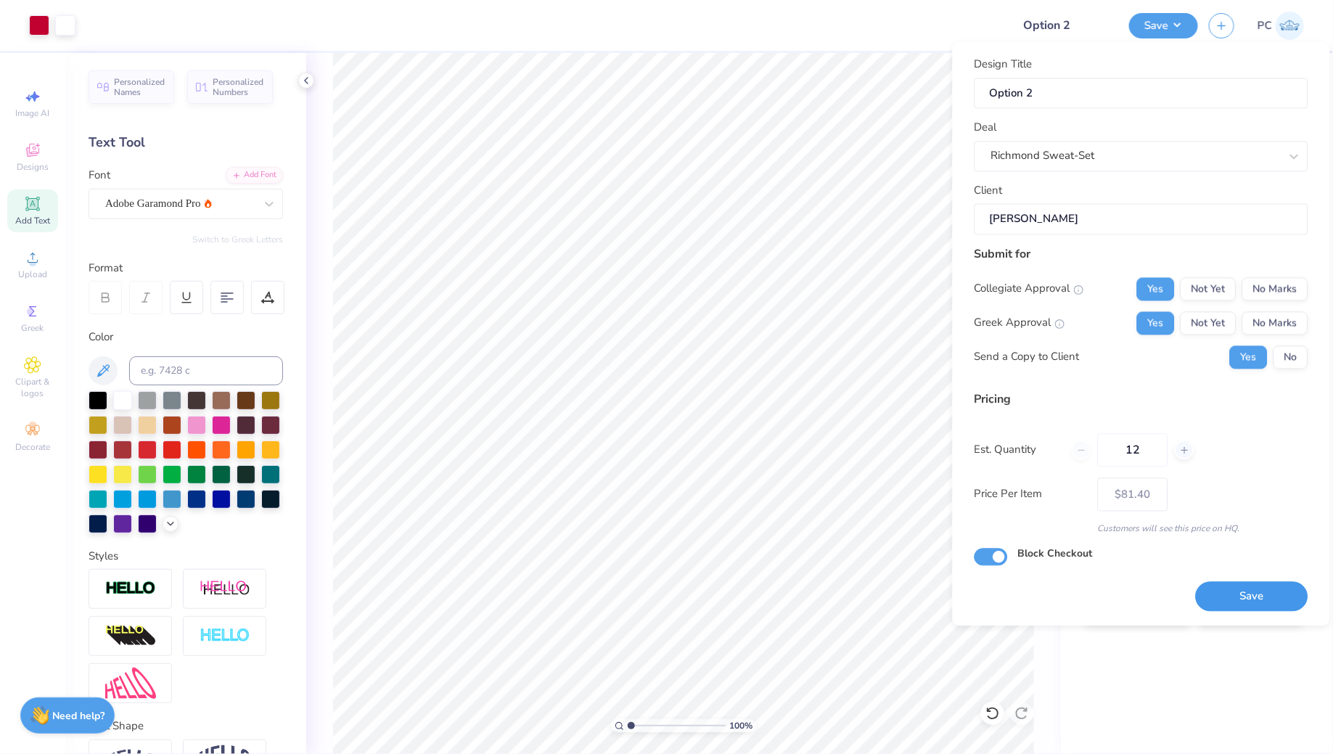
click at [1243, 594] on button "Save" at bounding box center [1252, 597] width 112 height 30
type input "– –"
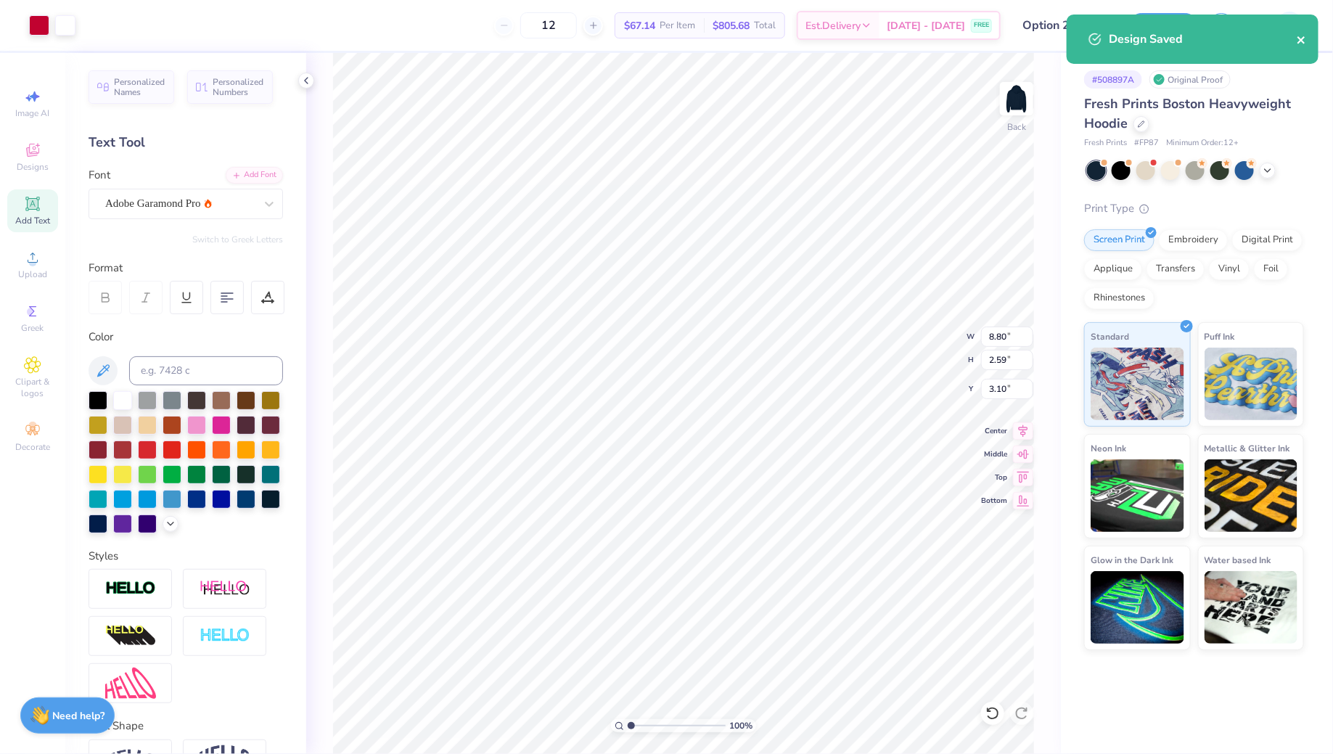
click at [1302, 40] on icon "close" at bounding box center [1301, 39] width 7 height 7
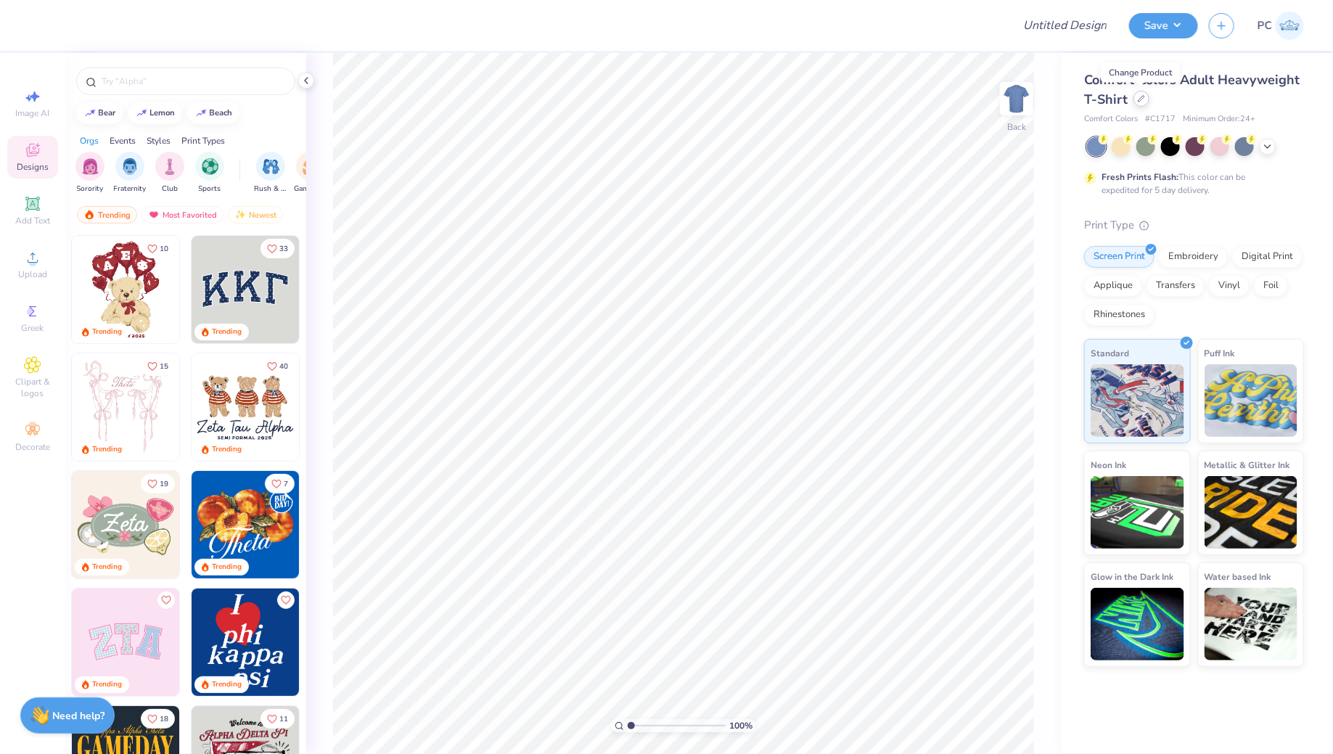
click at [1139, 101] on icon at bounding box center [1141, 98] width 7 height 7
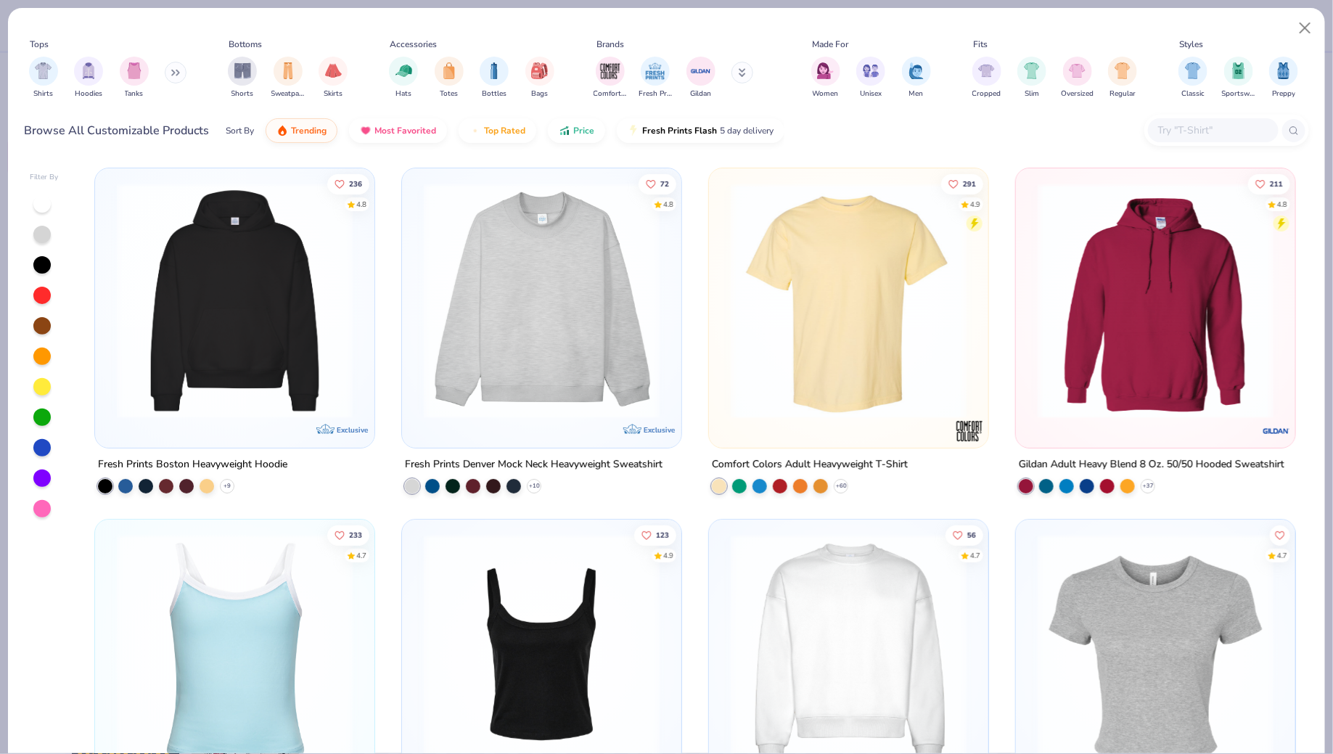
click at [196, 279] on img at bounding box center [235, 301] width 250 height 236
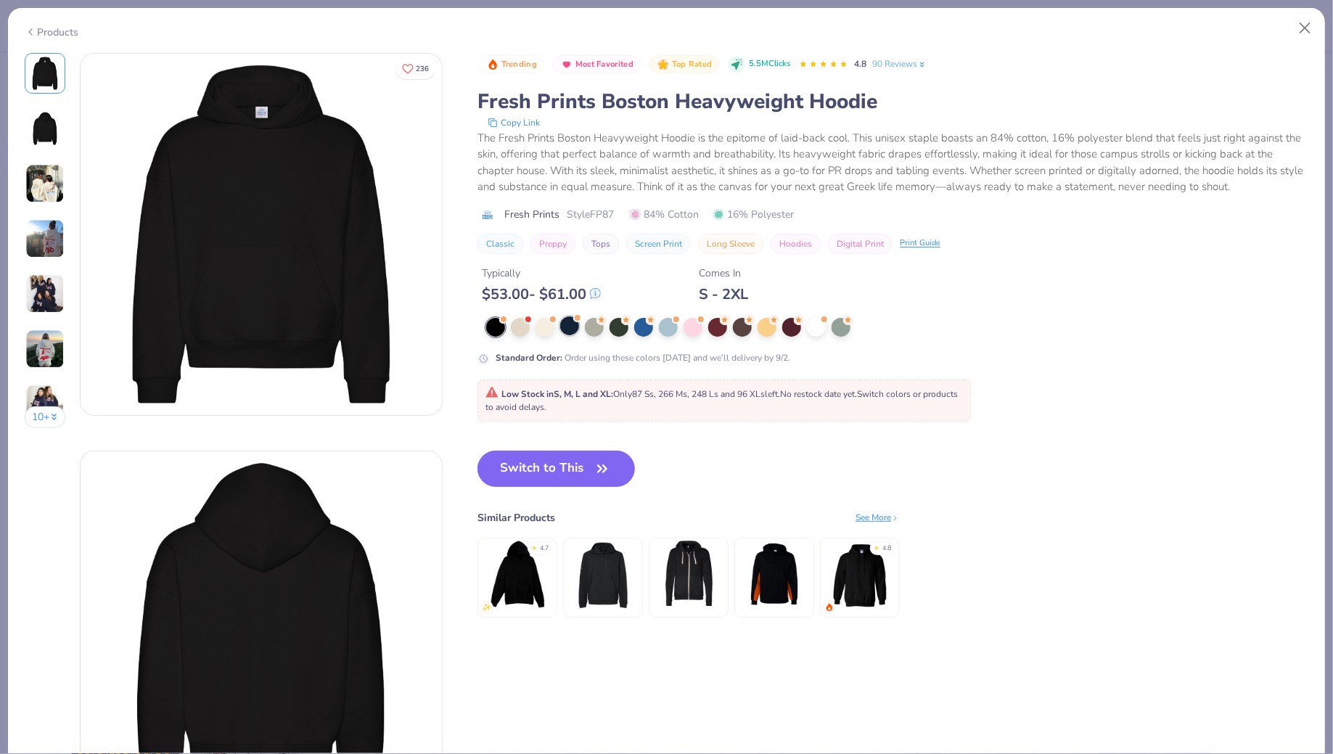
click at [561, 326] on div at bounding box center [569, 325] width 19 height 19
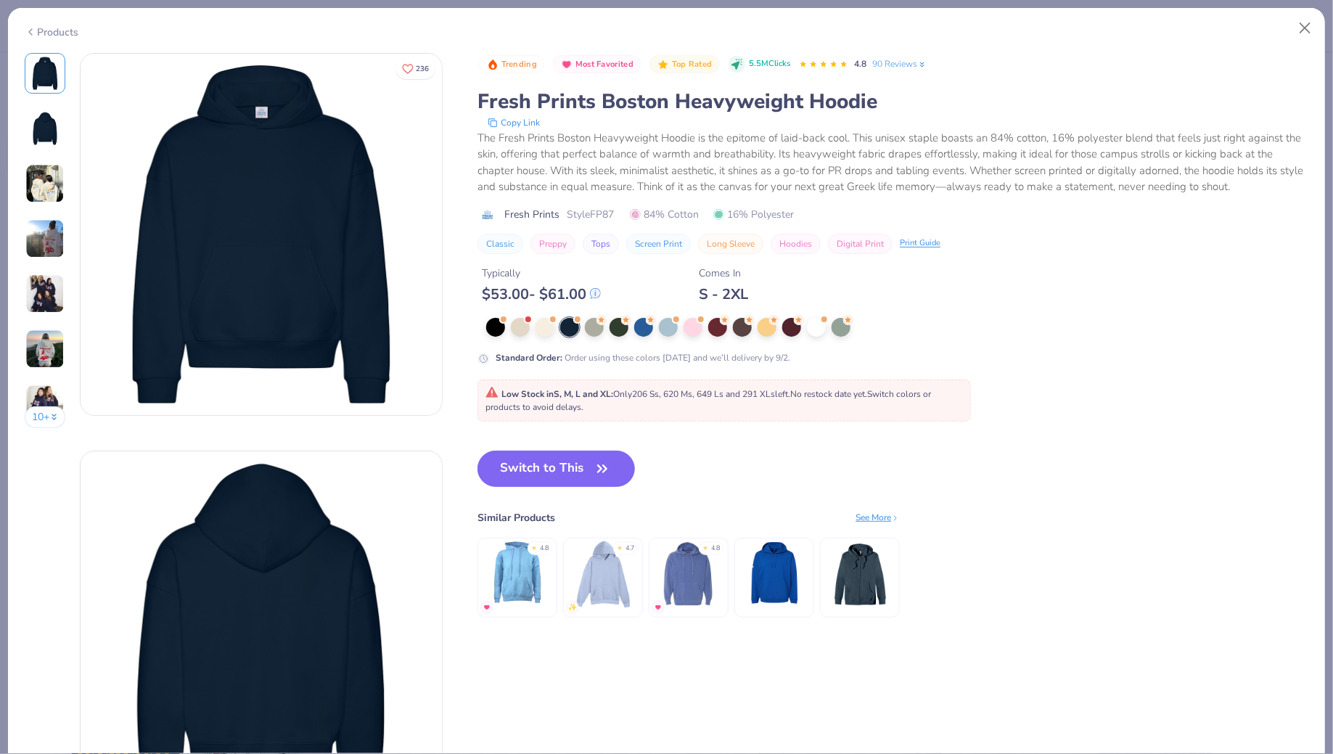
click at [500, 486] on div "Switch to This Similar Products See More ★ 4.8 ★ 4.7 ★ 4.8" at bounding box center [689, 549] width 422 height 196
click at [539, 454] on button "Switch to This" at bounding box center [556, 469] width 157 height 36
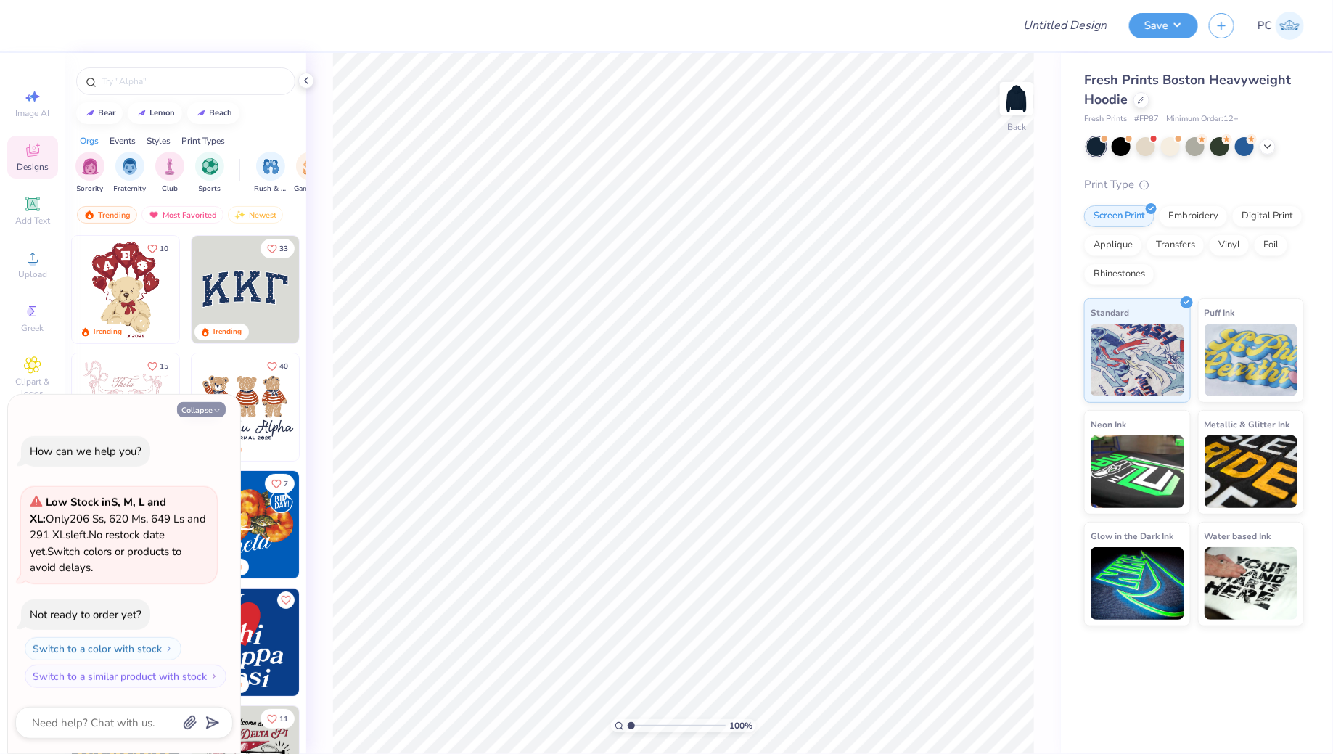
click at [189, 402] on button "Collapse" at bounding box center [201, 409] width 49 height 15
type textarea "x"
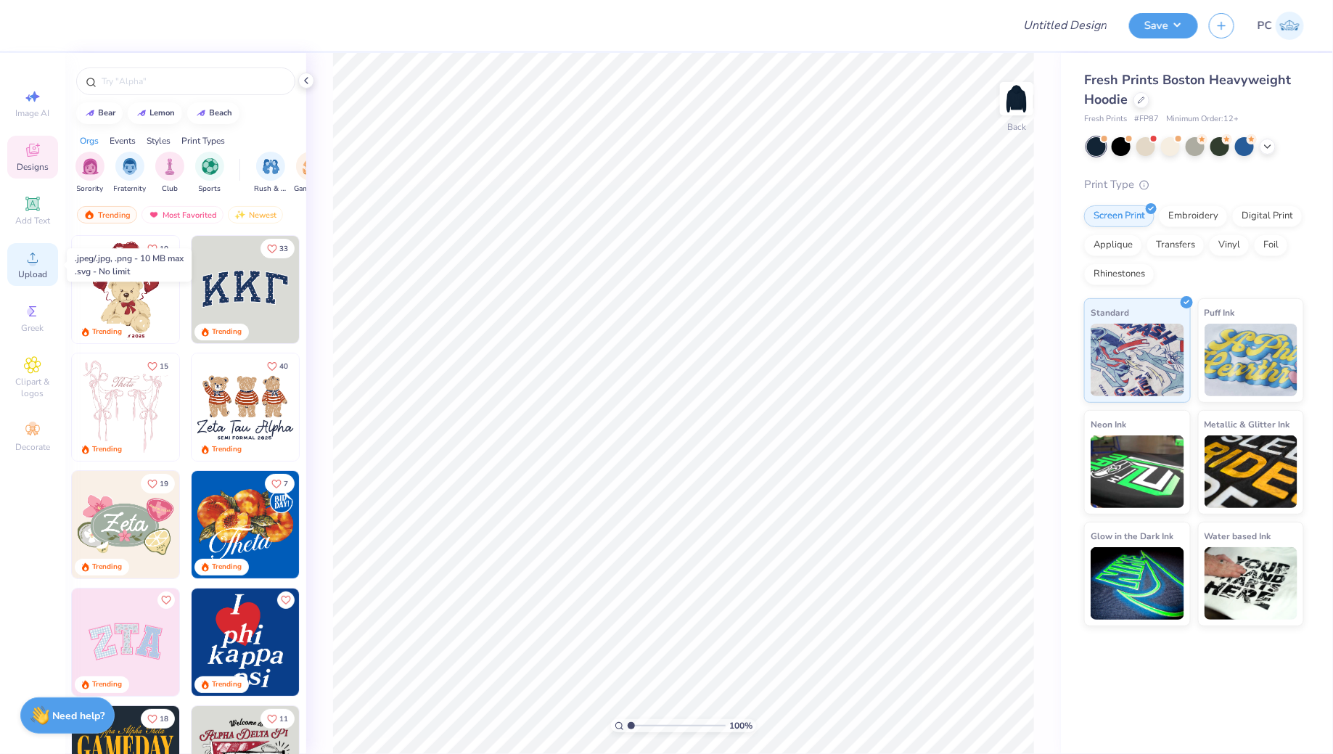
click at [30, 266] on icon at bounding box center [32, 257] width 17 height 17
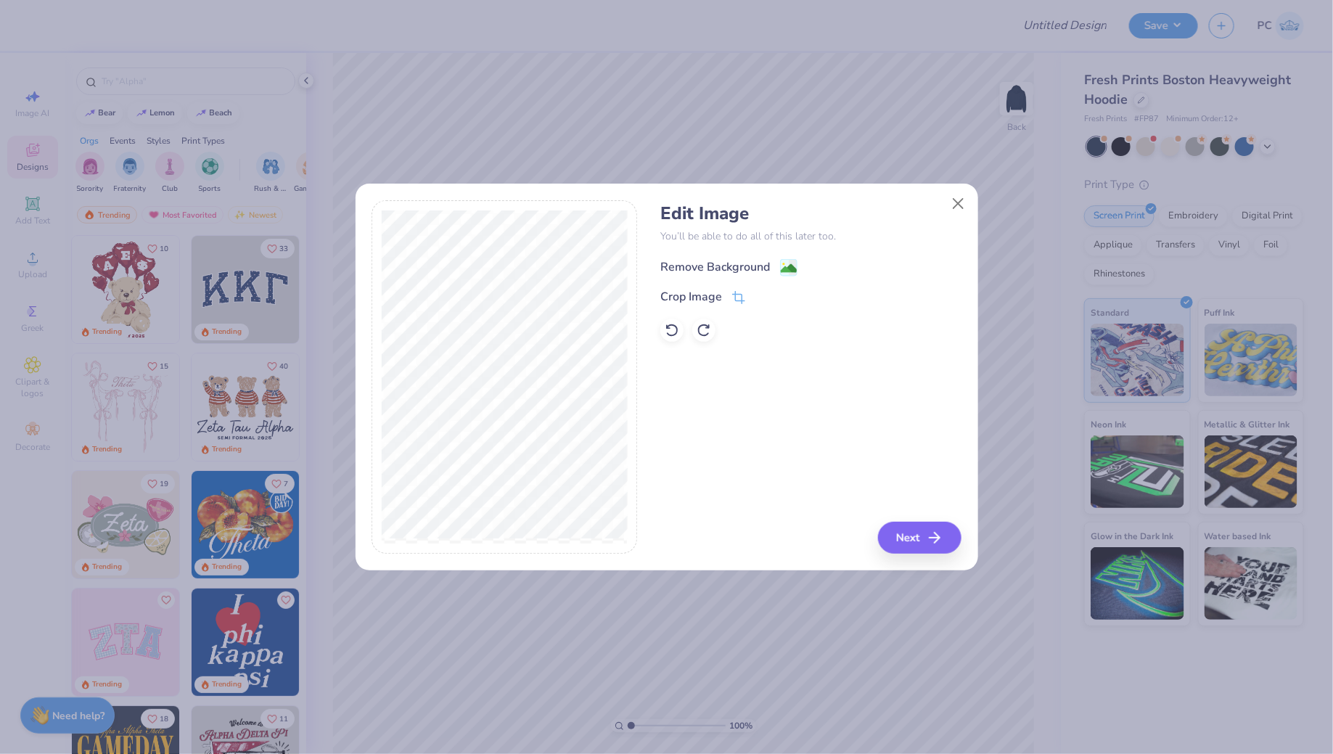
click at [795, 267] on image at bounding box center [789, 269] width 16 height 16
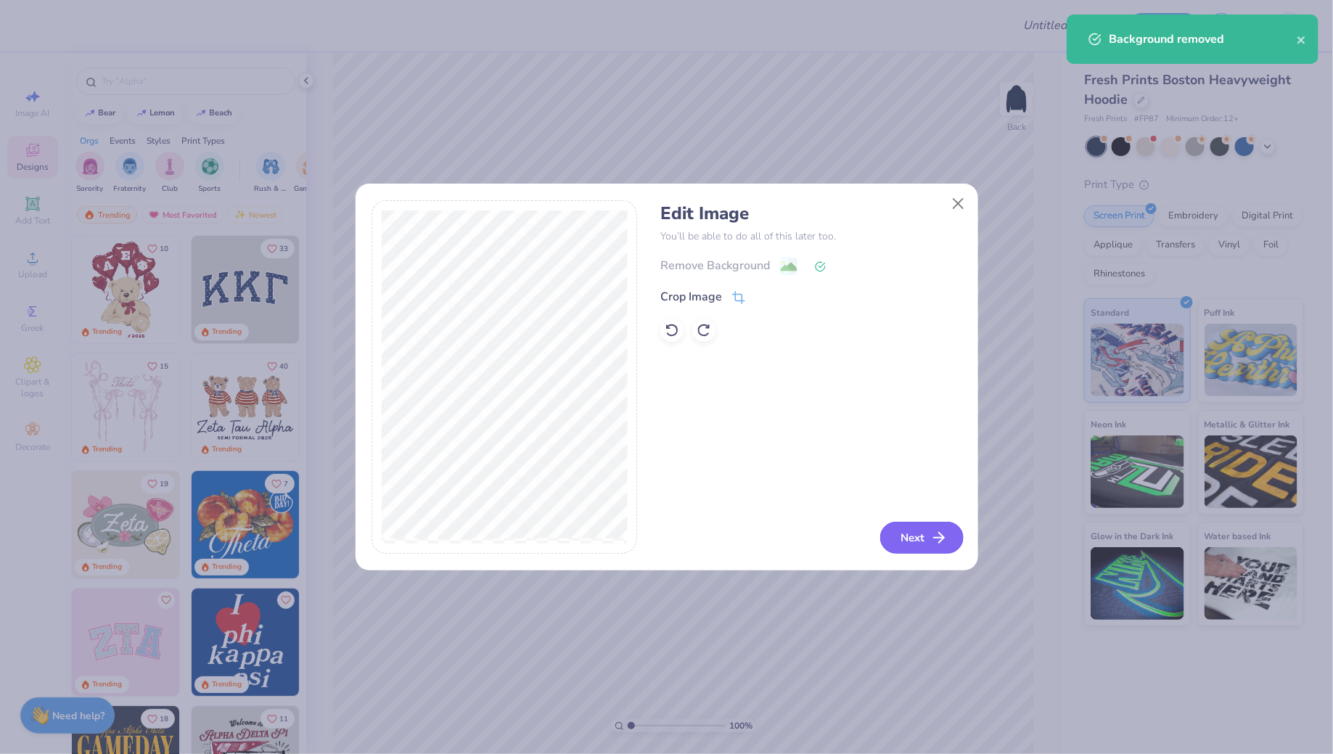
click at [933, 534] on icon "button" at bounding box center [938, 537] width 17 height 17
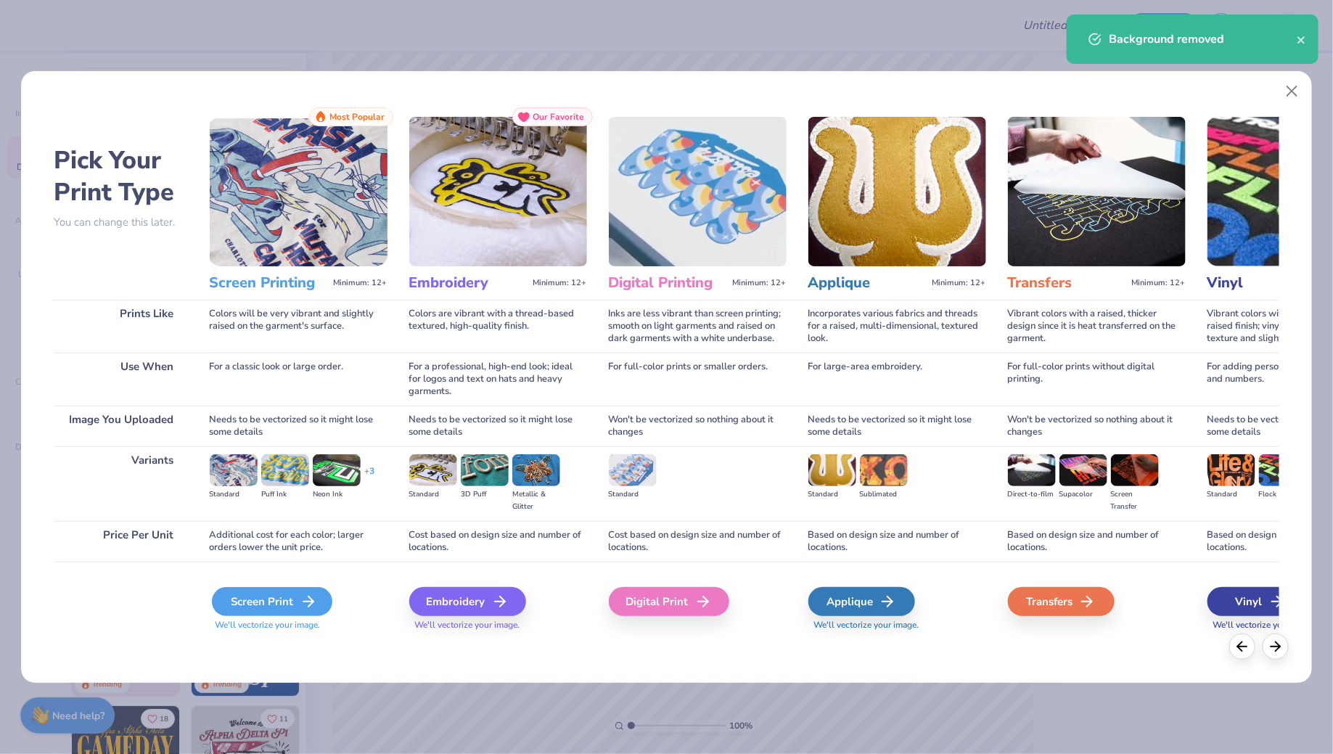
click at [294, 599] on div "Screen Print" at bounding box center [272, 601] width 120 height 29
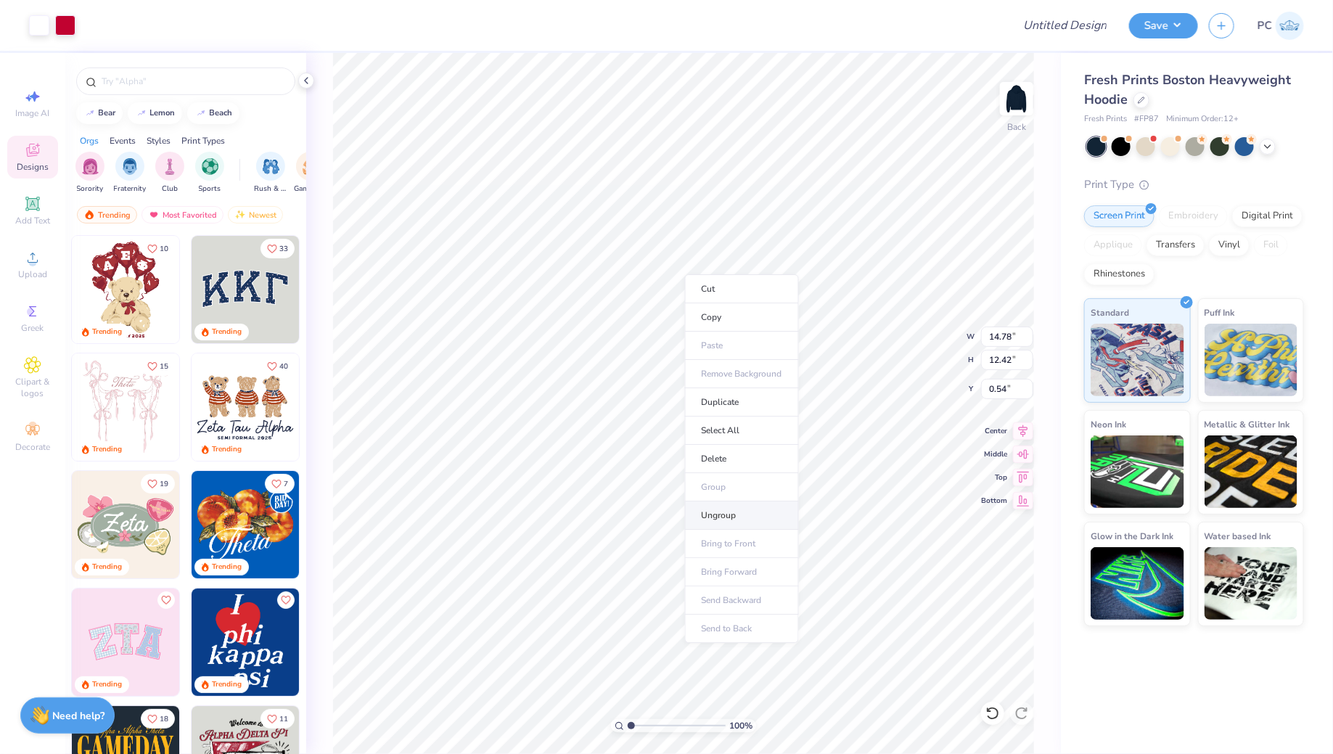
click at [735, 508] on li "Ungroup" at bounding box center [742, 515] width 114 height 28
type input "2.56"
type input "3.50"
type input "5.62"
type input "3.67"
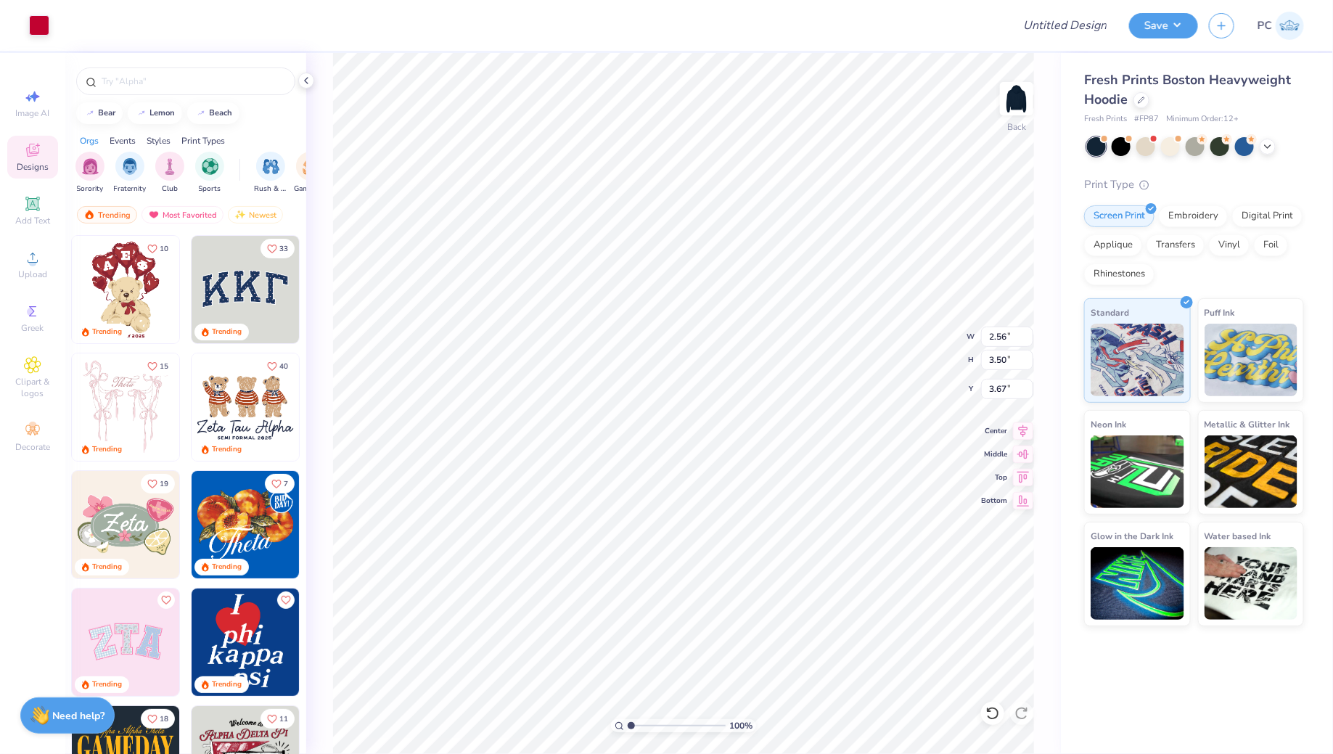
type input "1.78"
type input "2.07"
type input "9.46"
click at [842, 589] on li "Group" at bounding box center [868, 598] width 114 height 28
type input "7.38"
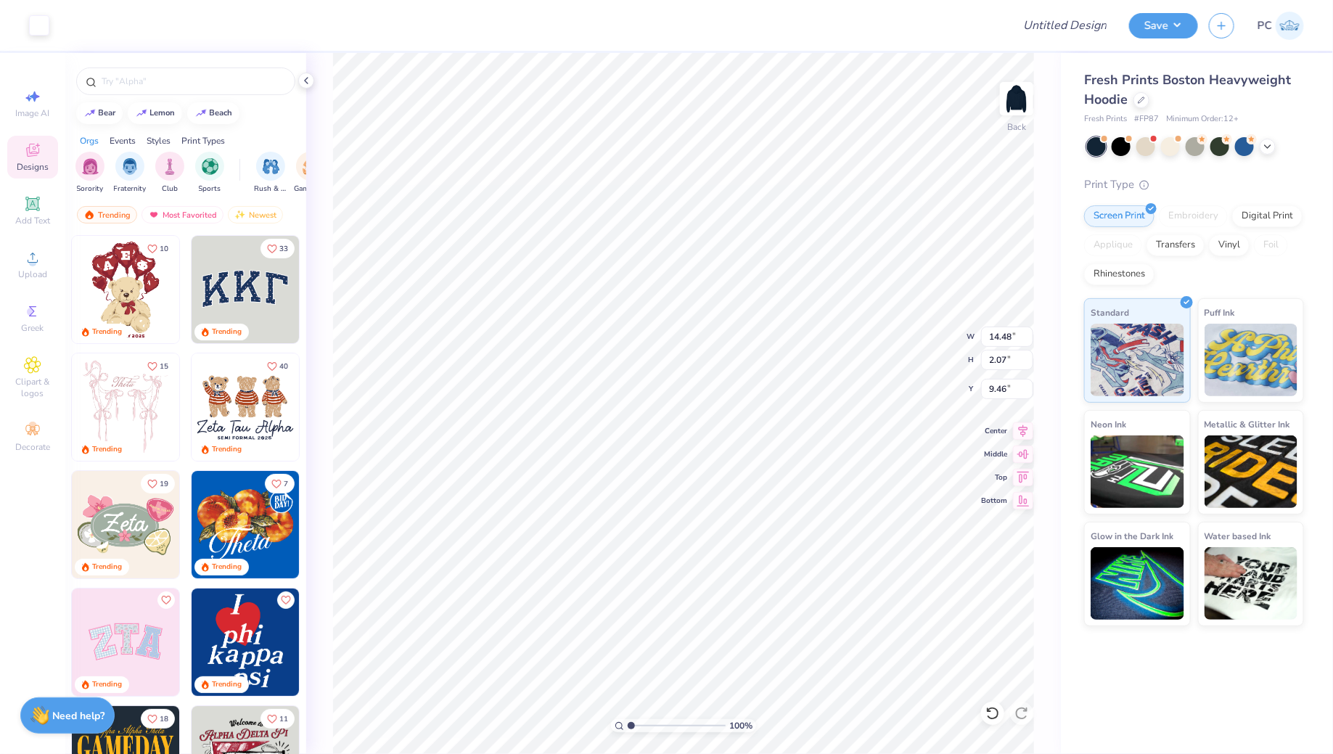
type input "1.06"
type input "10.47"
type input "3.67"
click at [25, 221] on span "Add Text" at bounding box center [32, 221] width 35 height 12
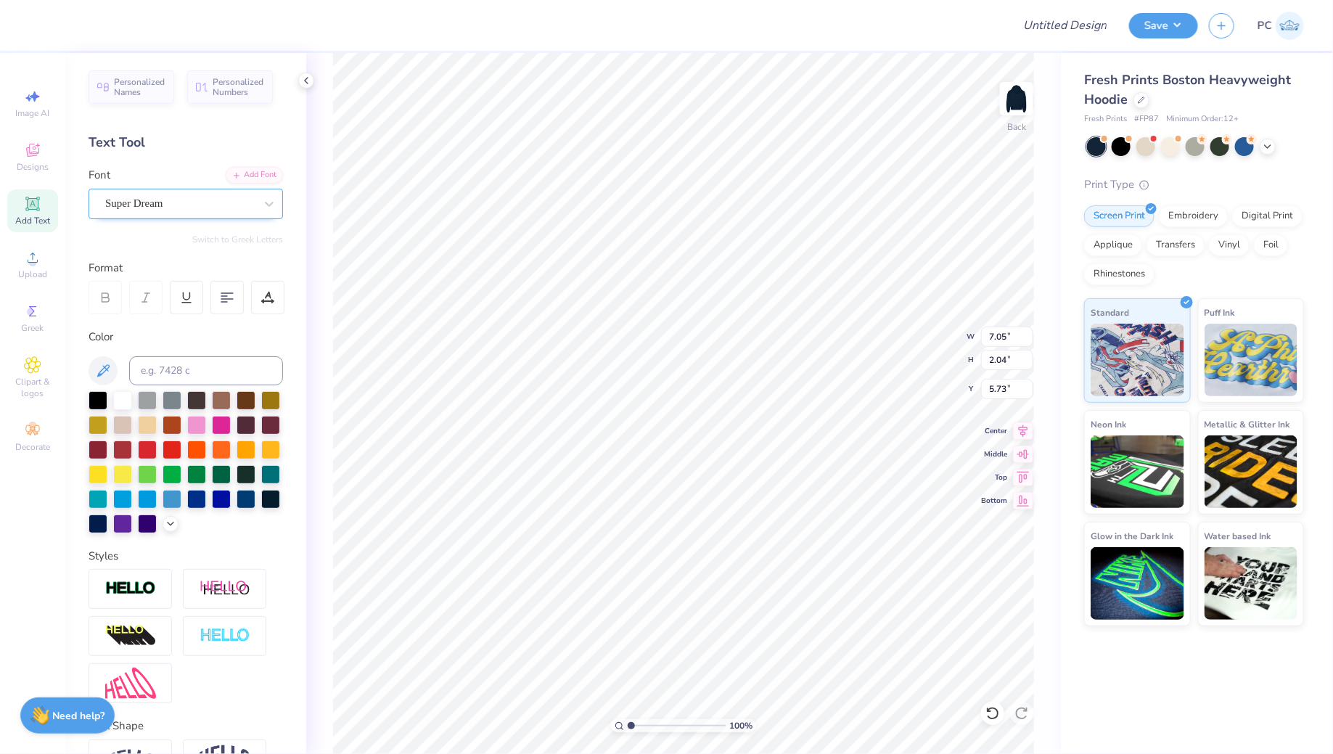
scroll to position [0, 7]
type textarea "WOMEN'S CLUB SOCCER"
click at [171, 183] on div "Font Super Dream" at bounding box center [186, 193] width 195 height 52
click at [160, 196] on div "Super Dream" at bounding box center [180, 203] width 152 height 22
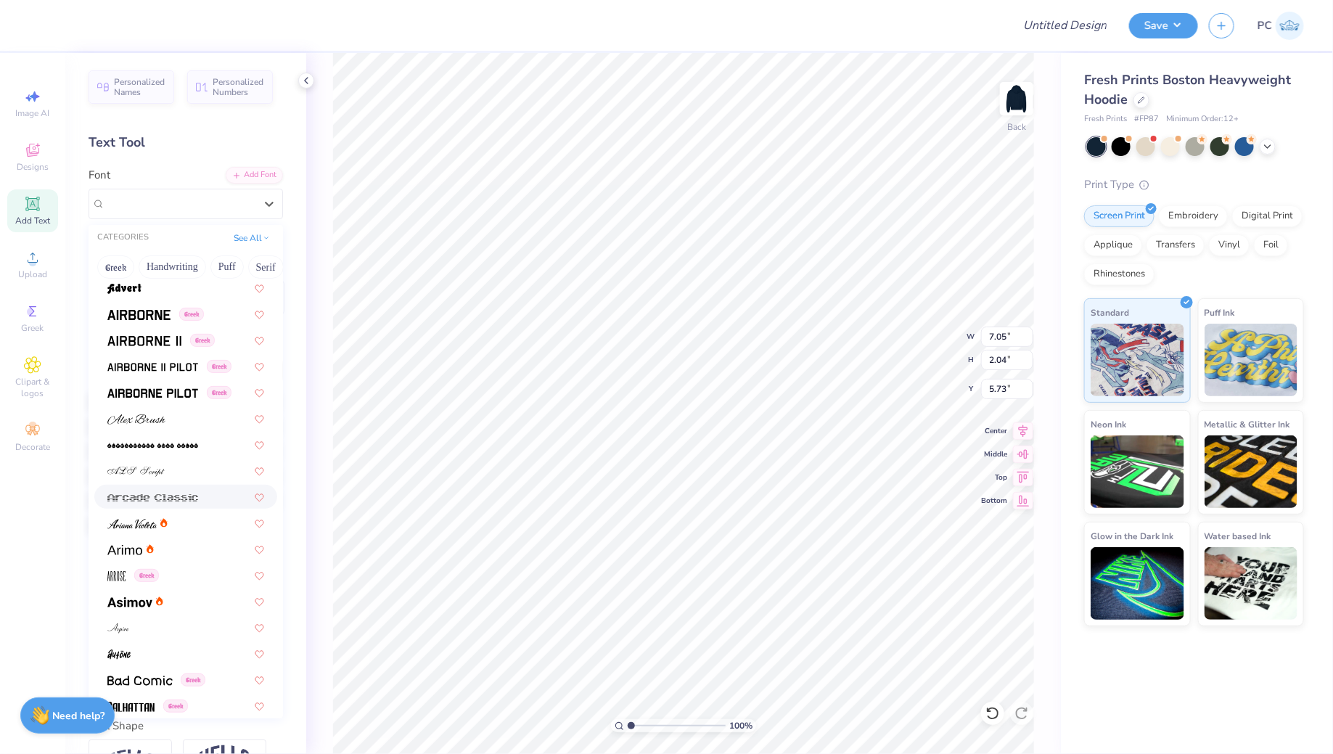
scroll to position [241, 0]
click at [224, 266] on button "Puff" at bounding box center [226, 266] width 33 height 23
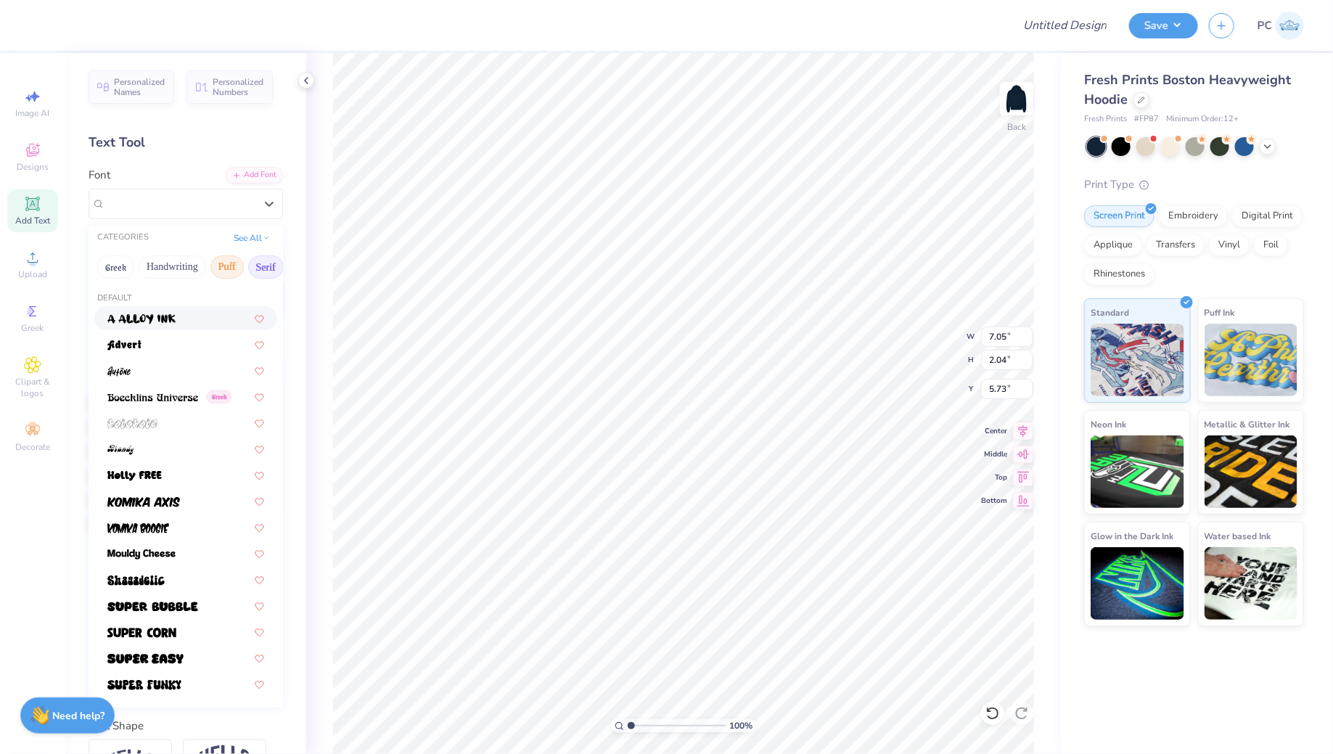
click at [269, 263] on button "Serif" at bounding box center [266, 266] width 36 height 23
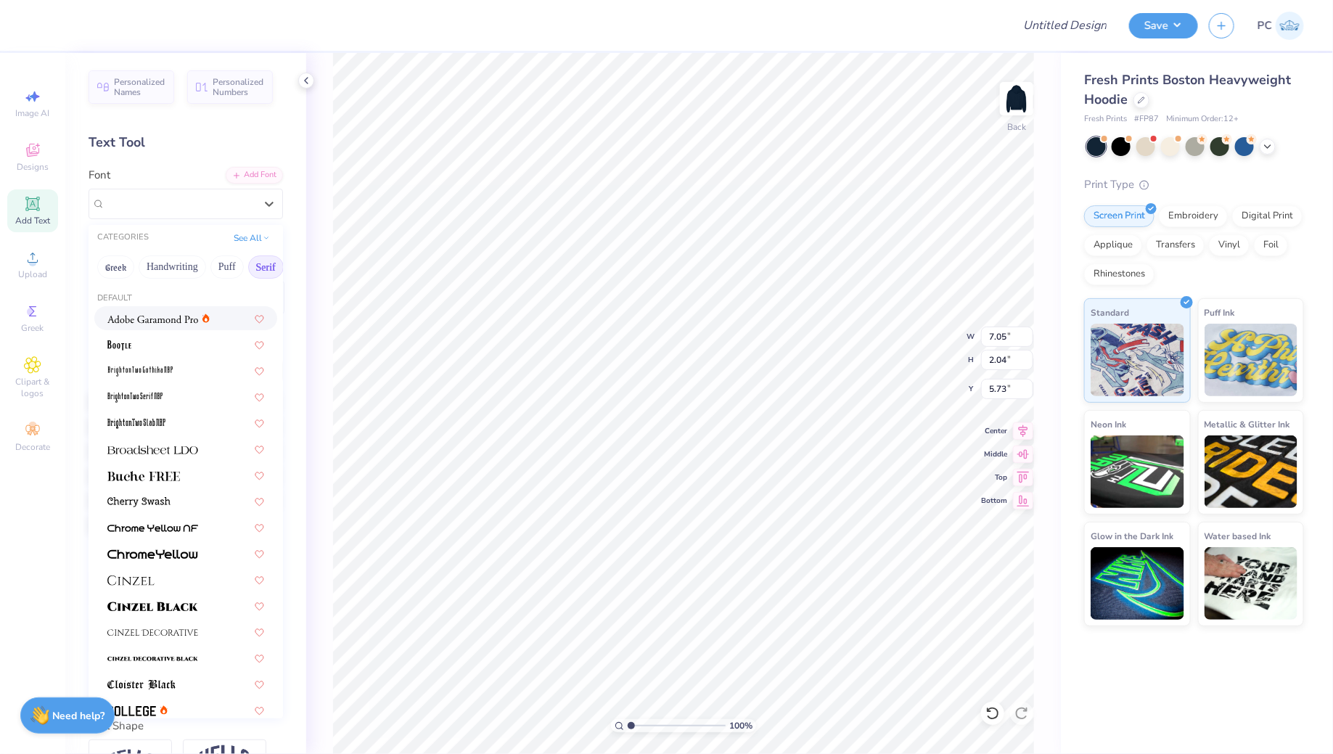
click at [187, 315] on img at bounding box center [152, 319] width 91 height 10
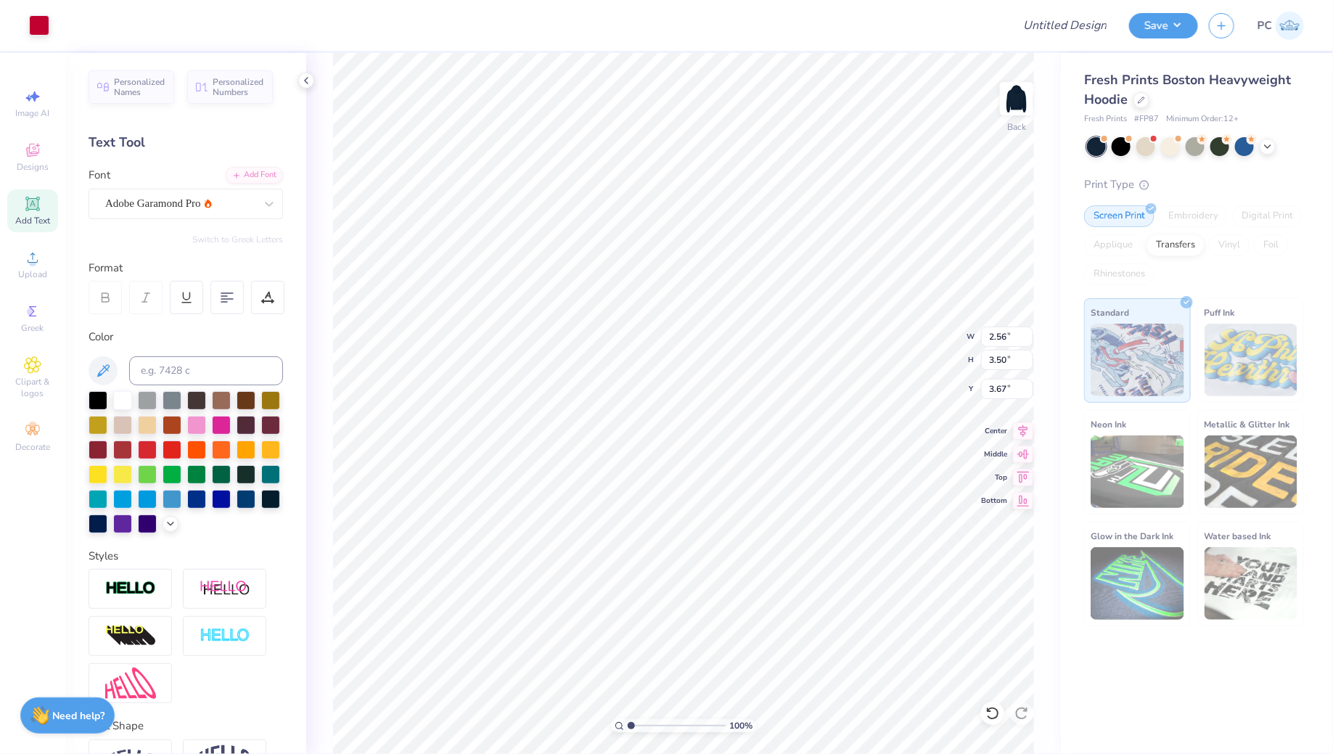
type input "18.86"
type input "1.15"
type input "6.18"
type input "14.91"
type input "0.91"
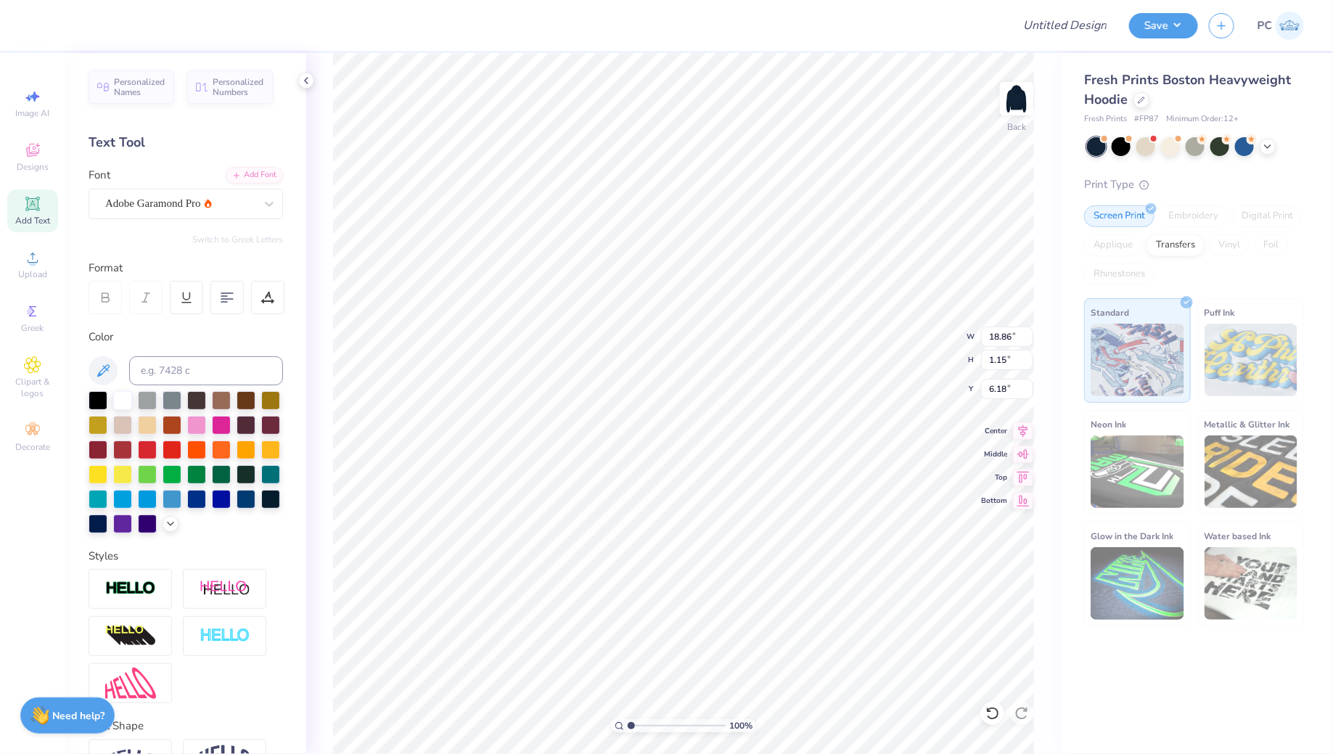
type input "6.42"
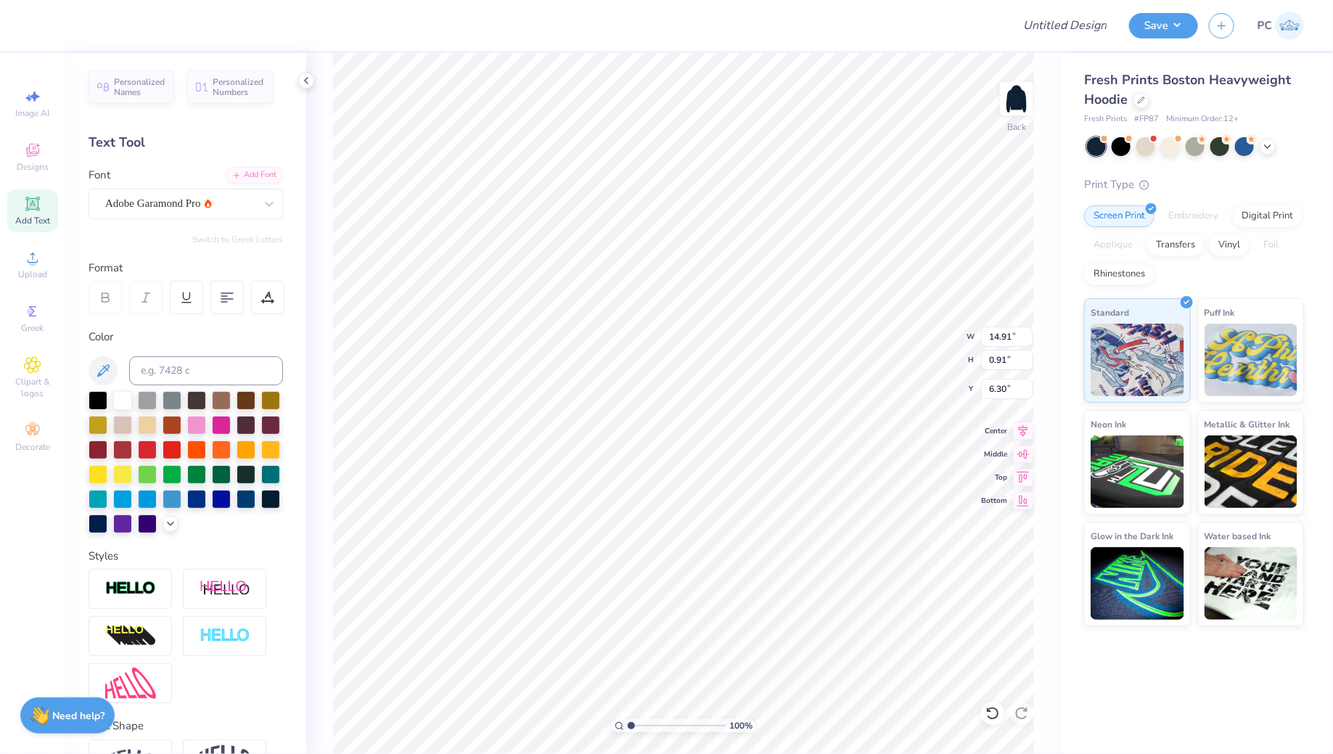
type input "4.97"
type input "11.92"
type input "0.73"
type input "5.15"
type input "5.06"
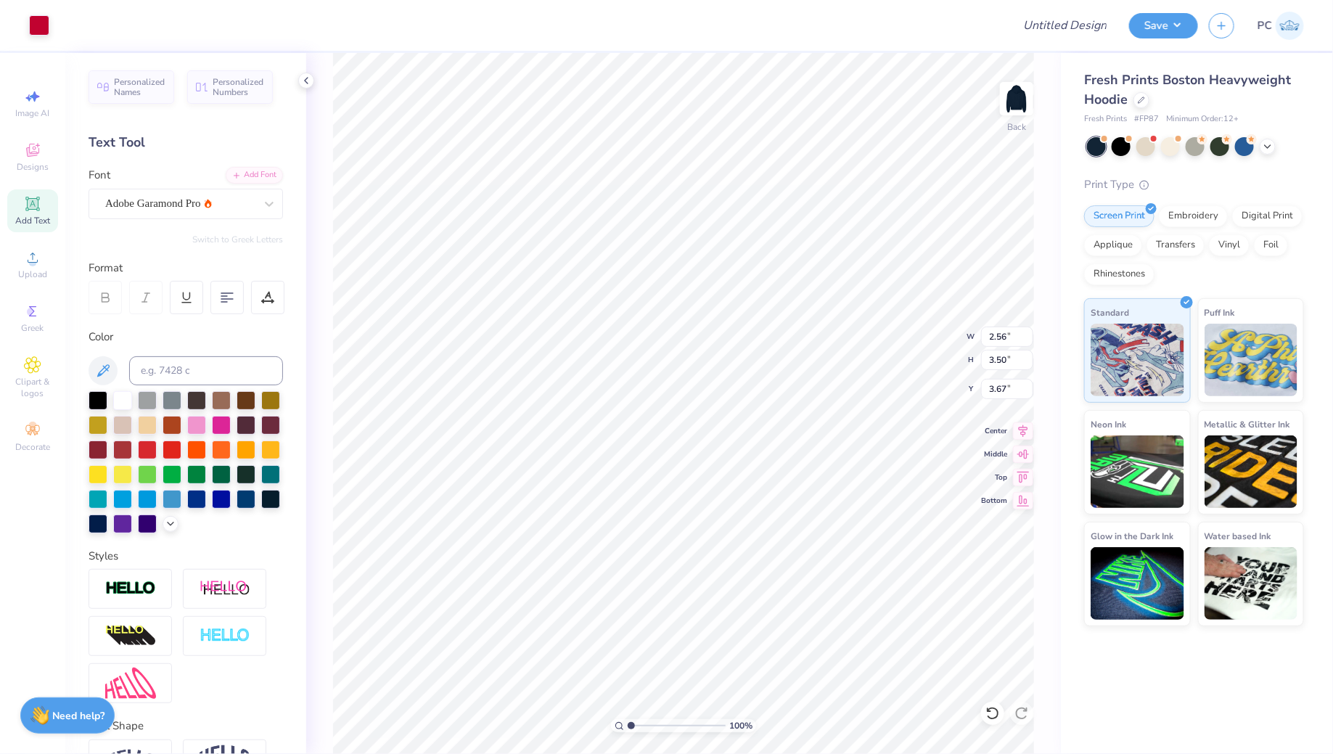
type input "3.00"
type input "1.78"
type input "2.44"
type input "2.61"
type input "11.22"
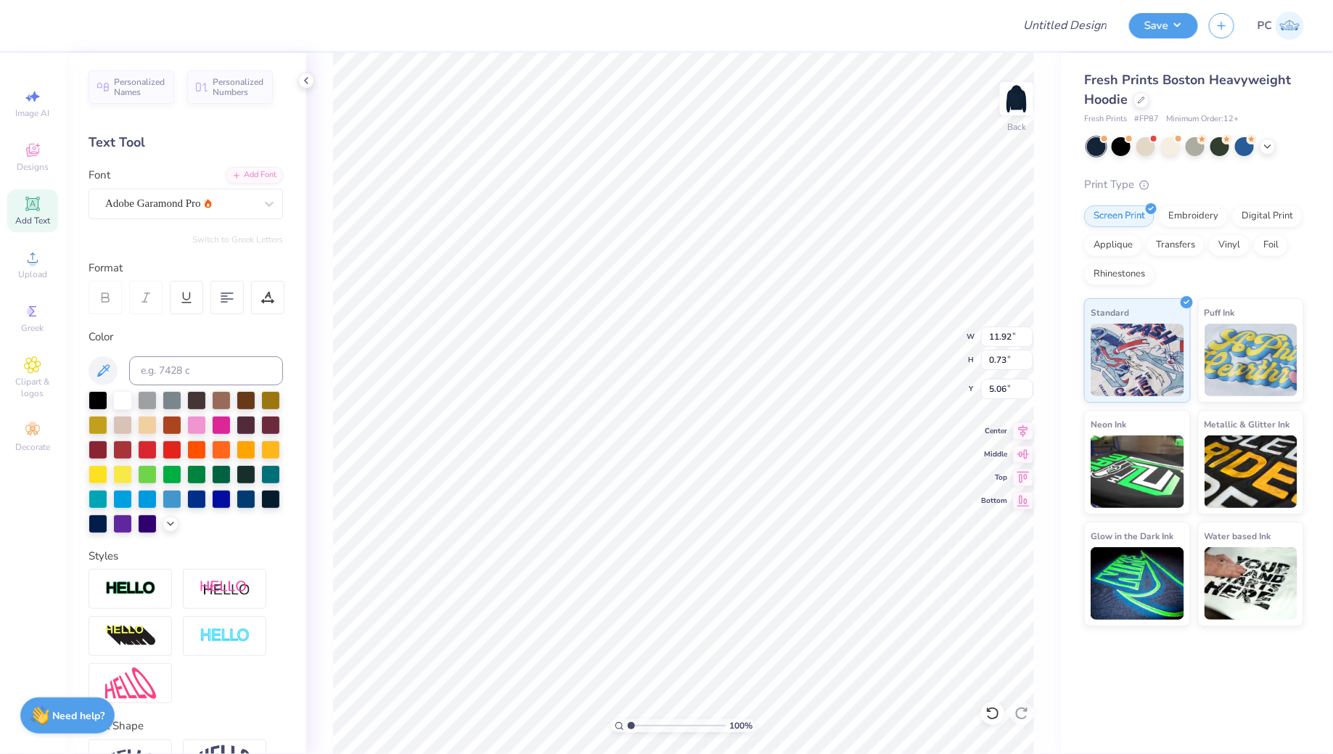
type input "0.68"
type input "5.10"
type input "2.56"
type input "1.46"
type input "2.00"
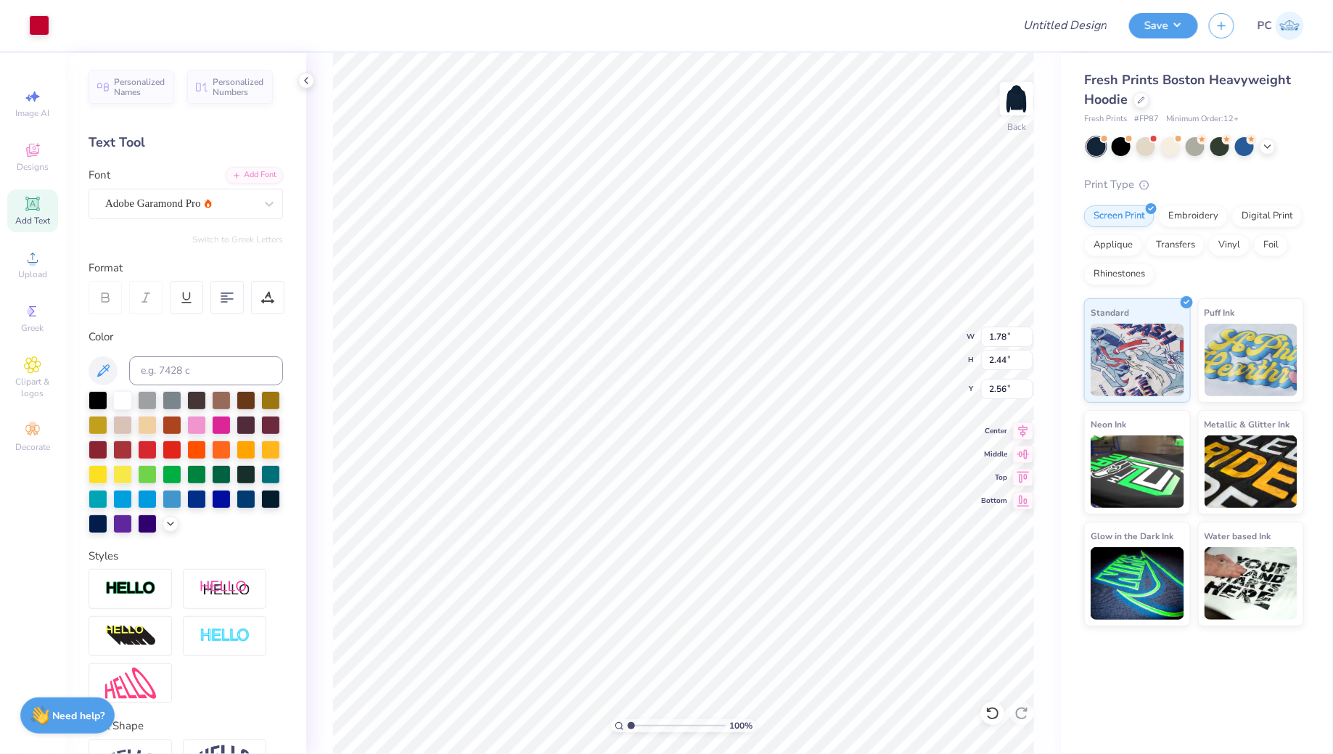
type input "3.00"
type input "1.17"
type input "1.61"
type input "3.39"
type input "1.54"
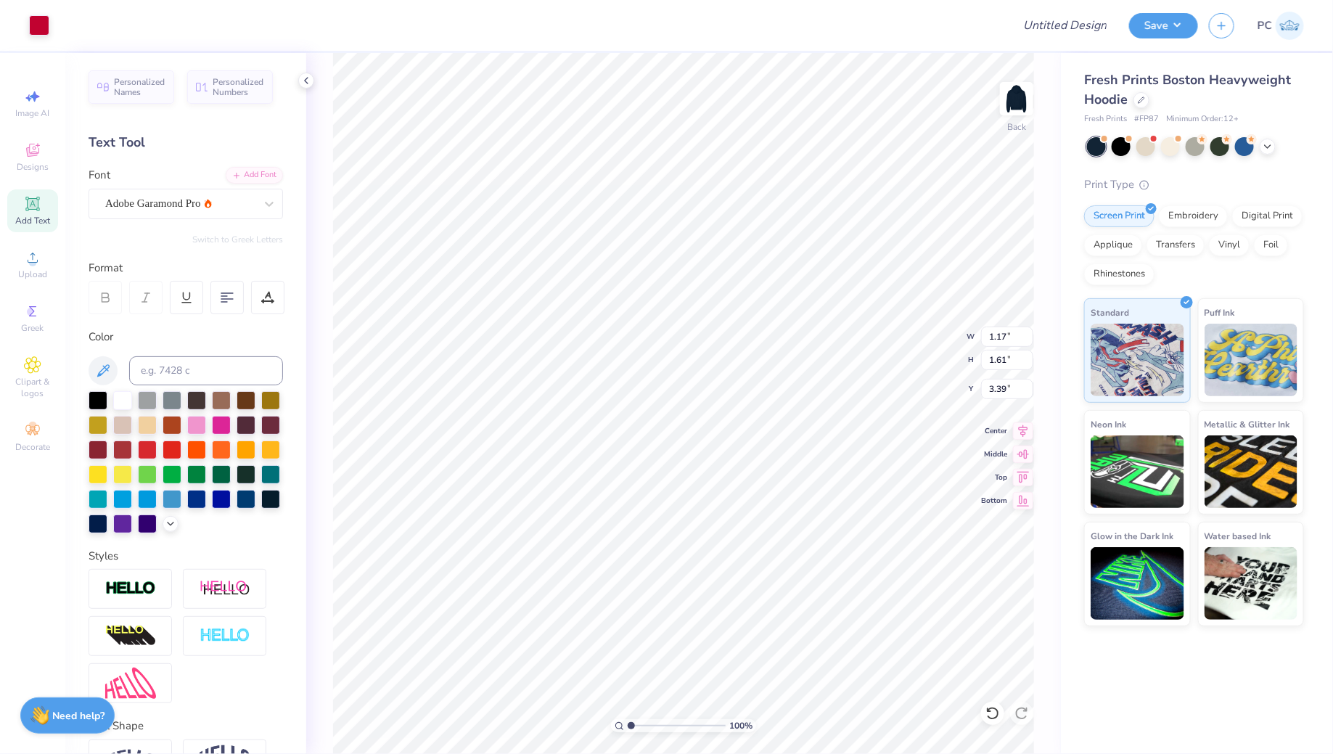
type input "2.10"
type input "2.89"
type input "3.00"
type input "7.38"
type input "1.06"
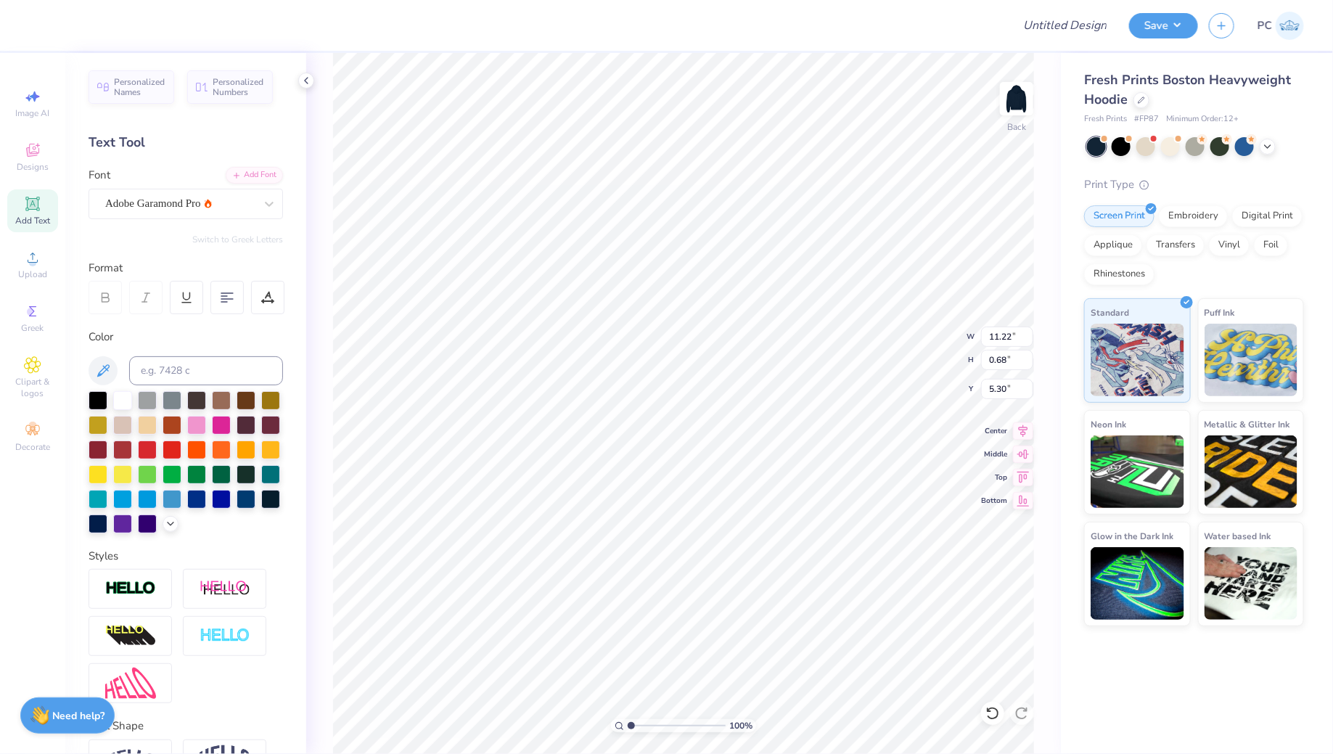
type input "3.32"
type input "6.66"
type input "0.95"
type input "3.42"
type input "3.37"
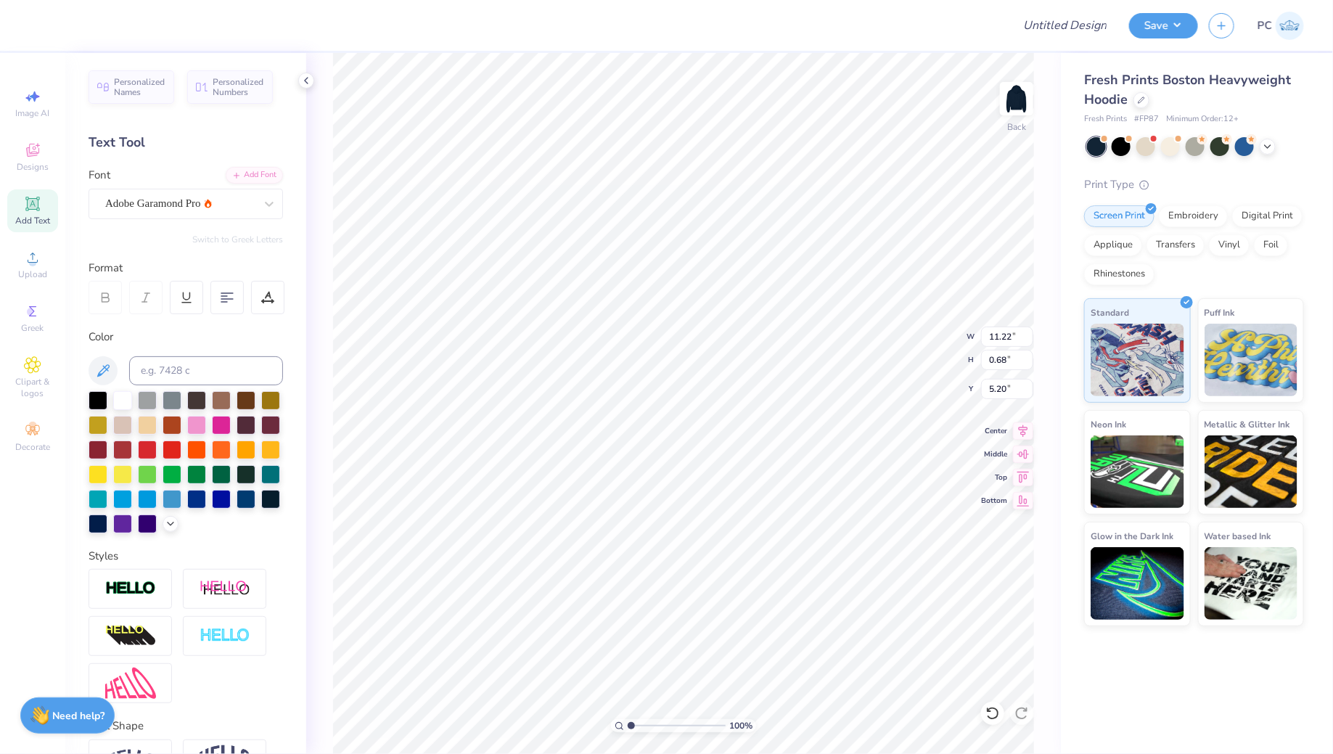
type input "9.98"
type input "0.61"
type input "5.28"
type input "4.80"
type input "7.41"
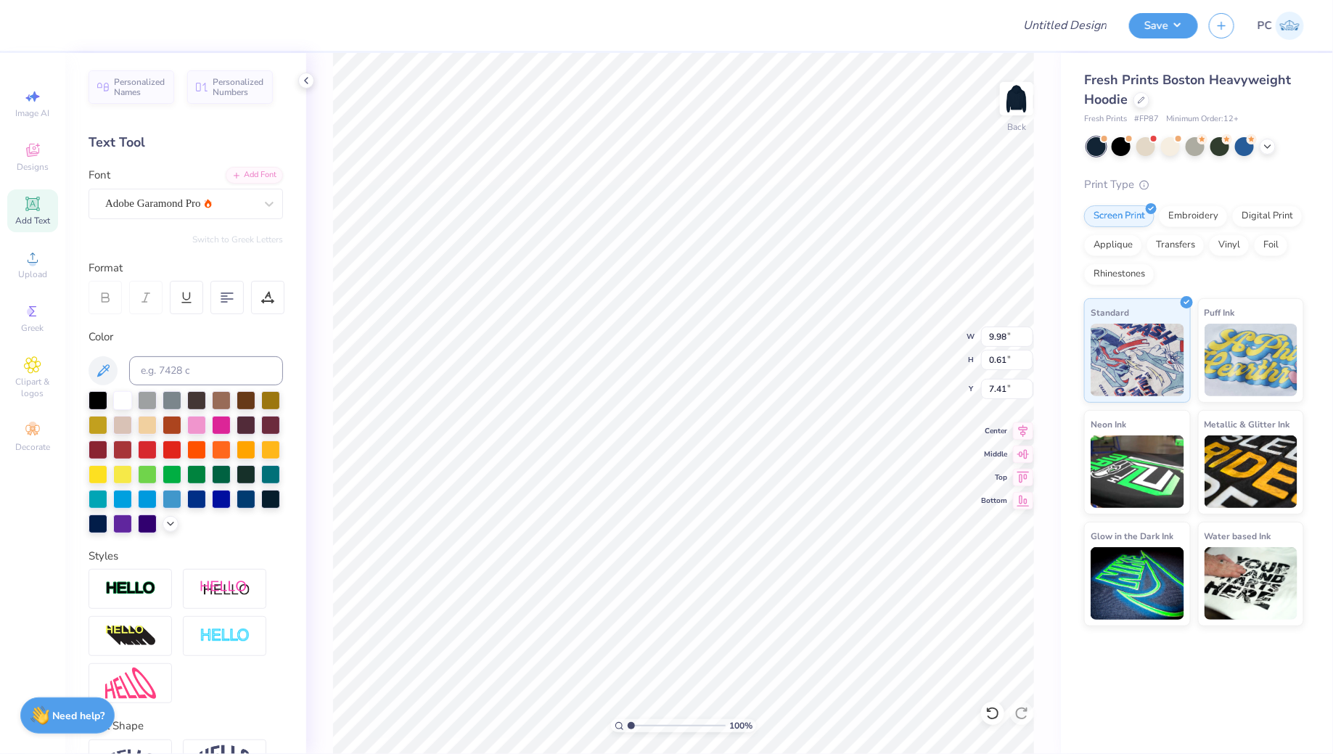
type input "6.66"
type input "0.95"
type input "2.87"
type input "3.00"
type input "1.54"
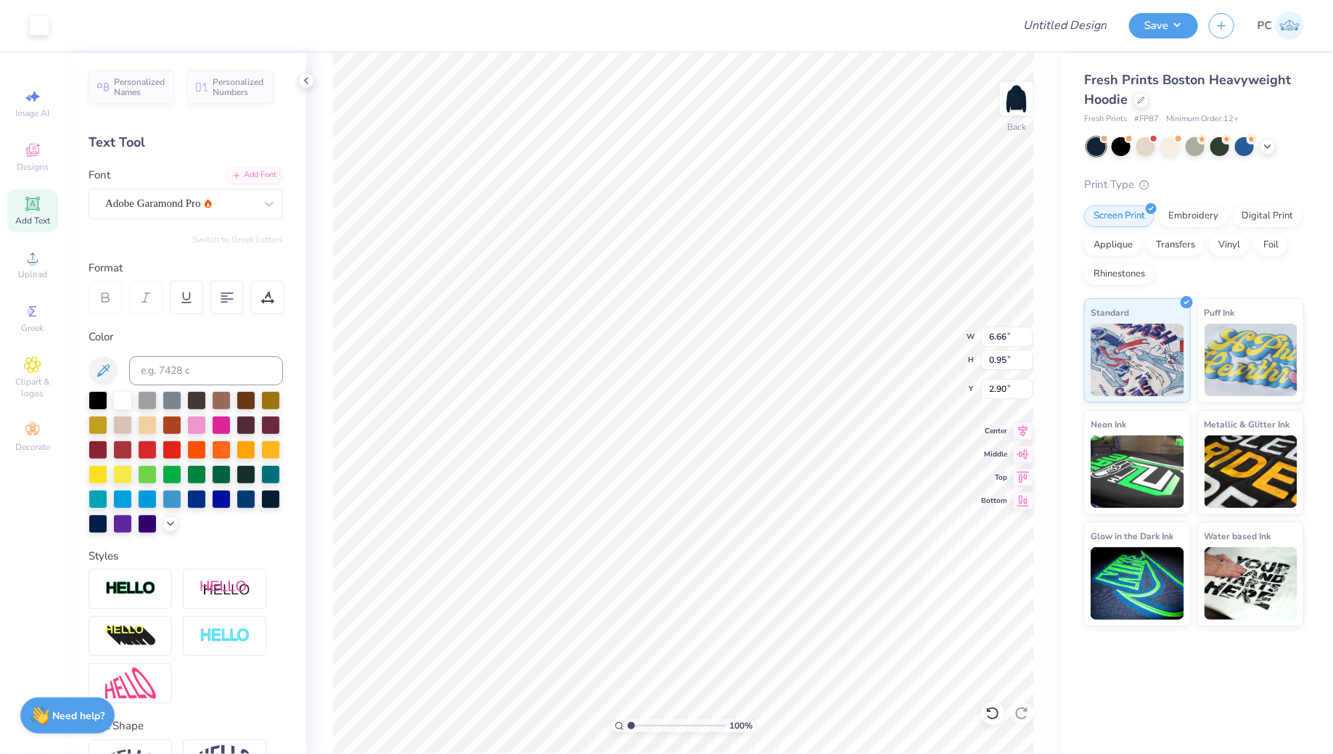
type input "2.10"
type input "2.50"
click at [743, 476] on li "Group" at bounding box center [769, 478] width 114 height 28
type input "2.66"
type input "7.94"
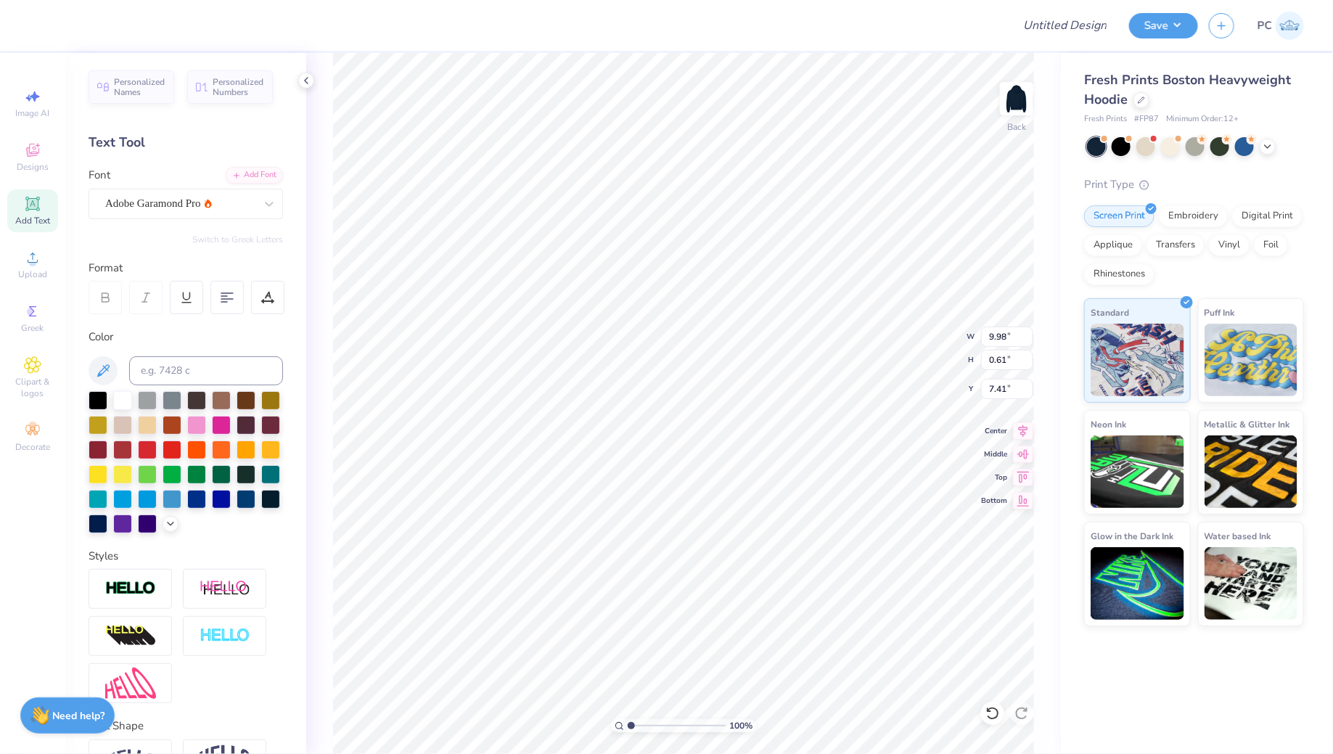
type input "0.48"
type input "7.53"
type input "1.91"
type input "12.11"
type input "5.03"
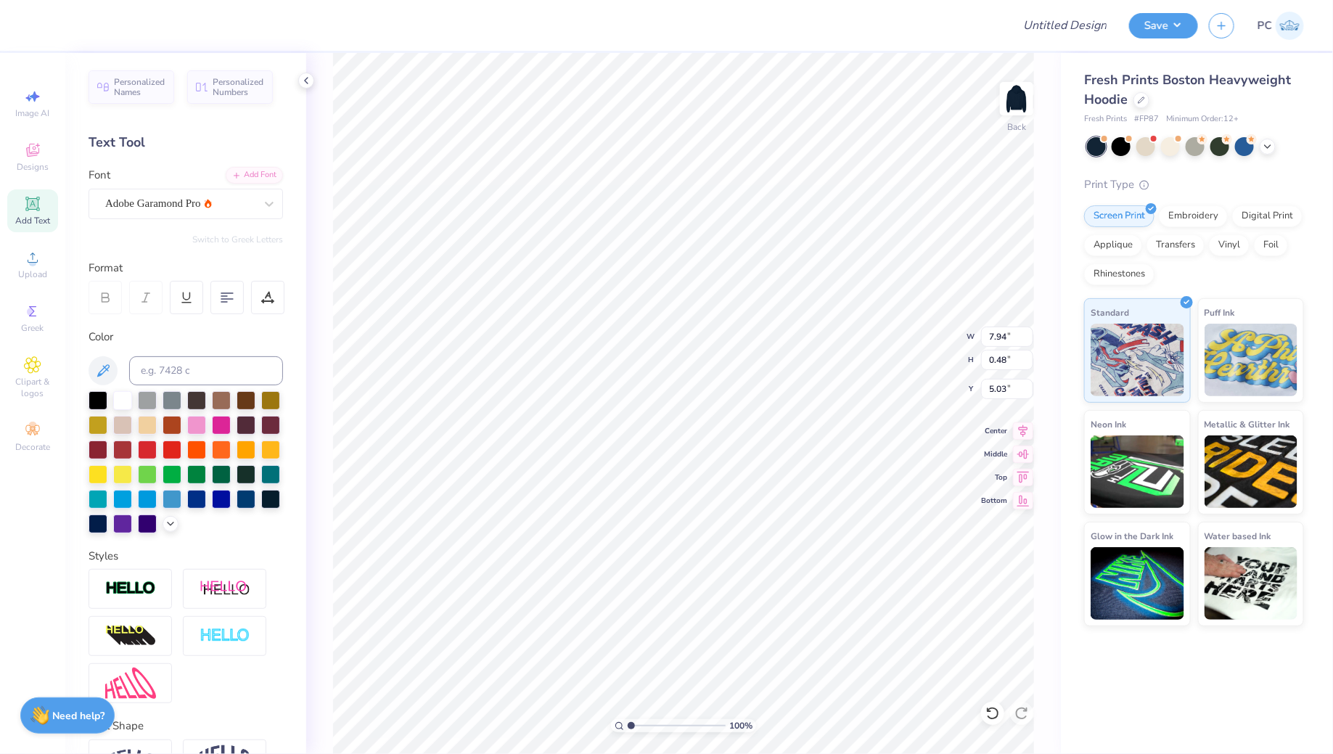
type input "8.20"
type input "2.10"
type input "2.66"
type input "8.77"
type input "0.53"
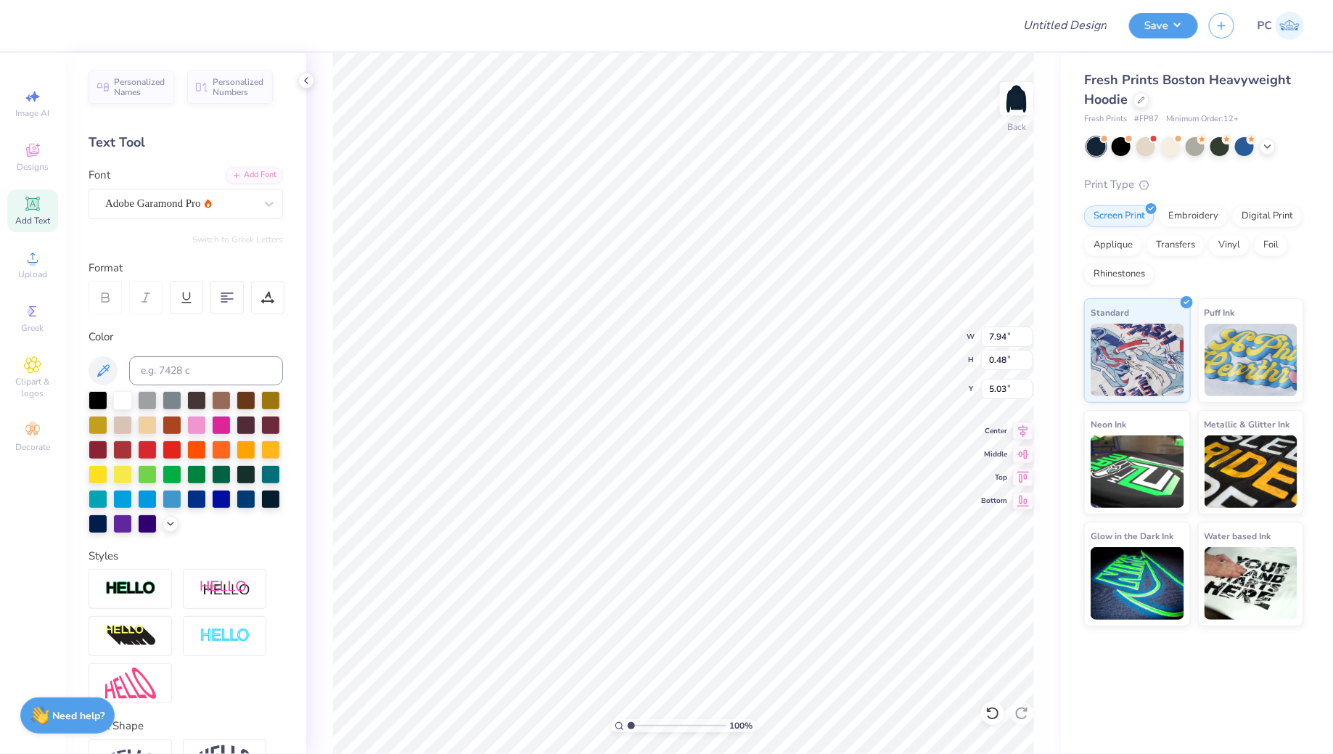
type input "4.97"
click at [54, 425] on div "Decorate" at bounding box center [32, 437] width 51 height 43
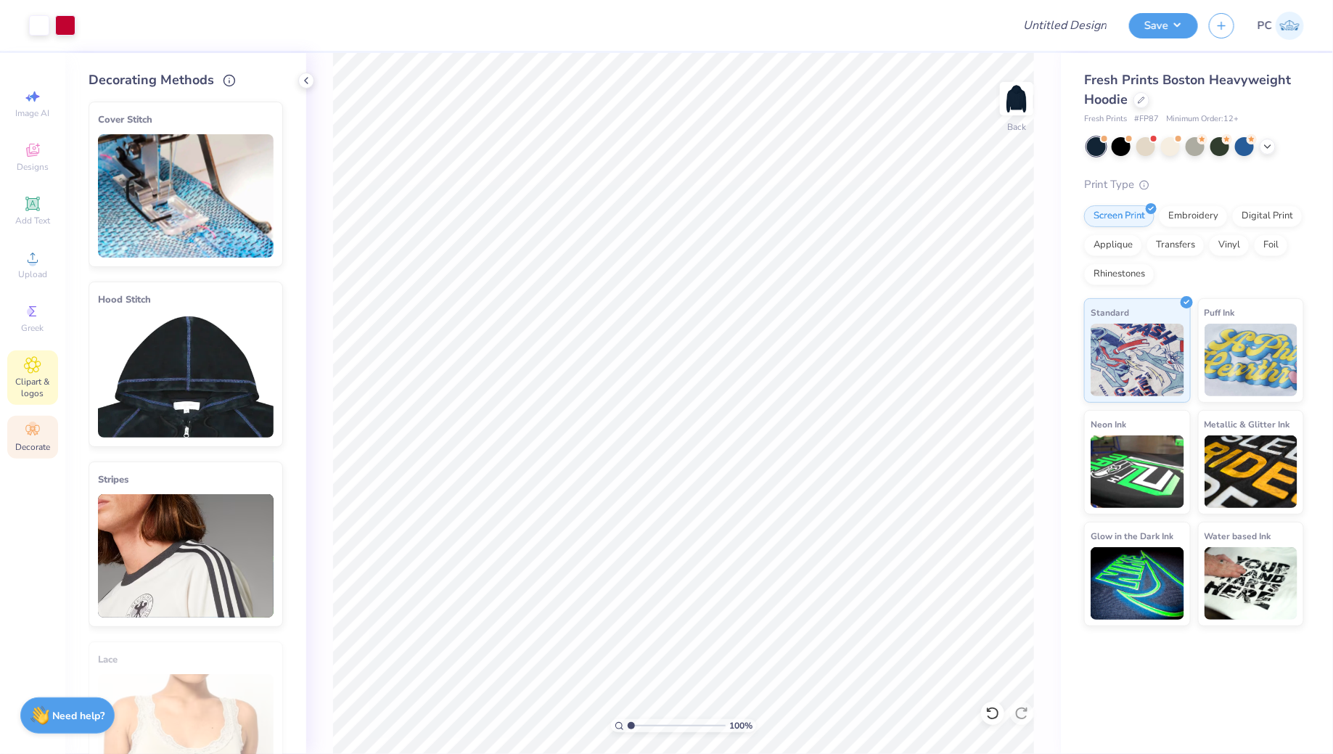
click at [49, 367] on div "Clipart & logos" at bounding box center [32, 378] width 51 height 54
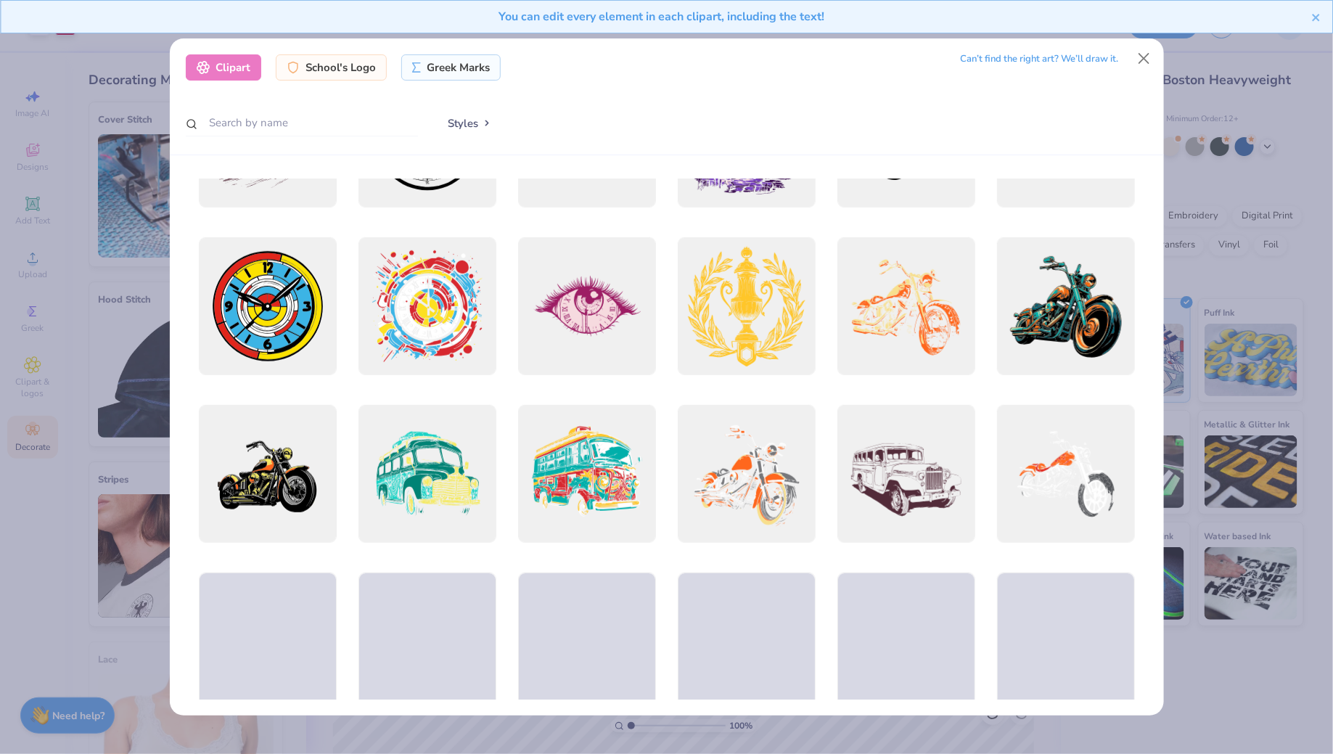
scroll to position [0, 0]
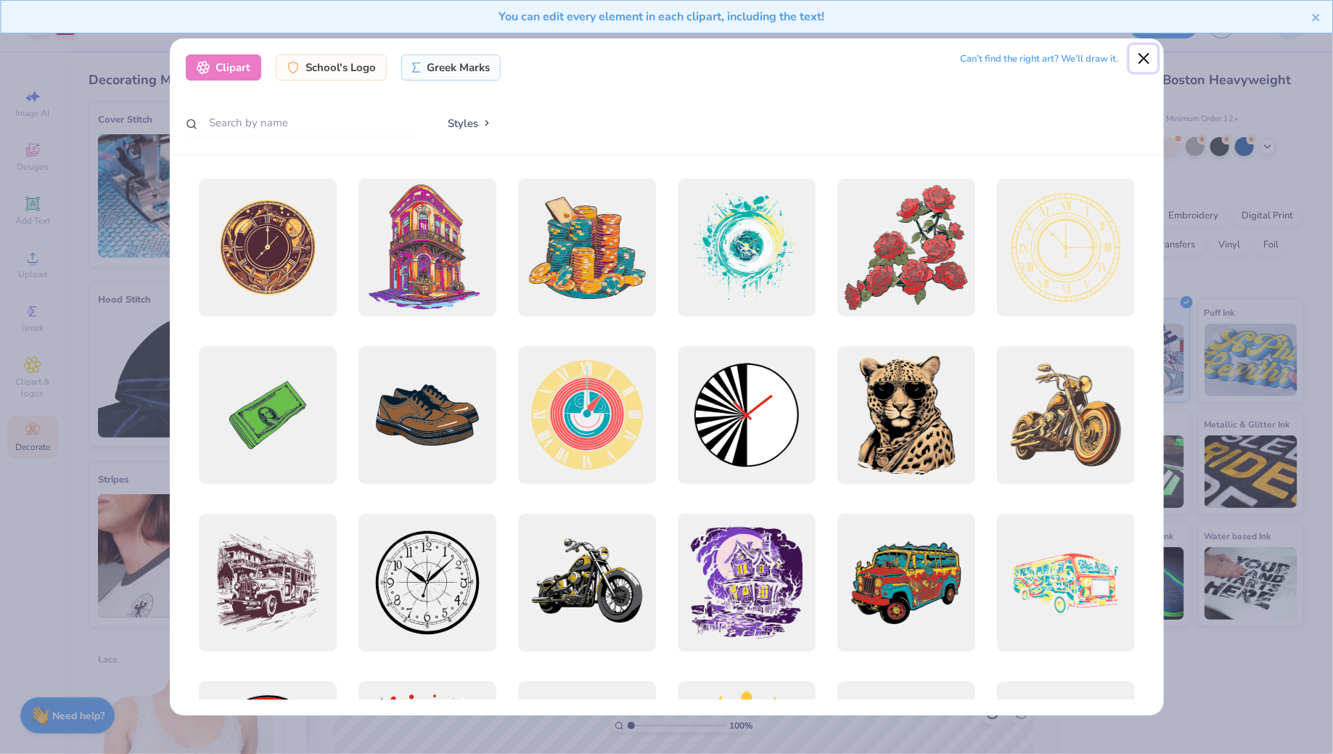
click at [1136, 61] on button "Close" at bounding box center [1144, 59] width 28 height 28
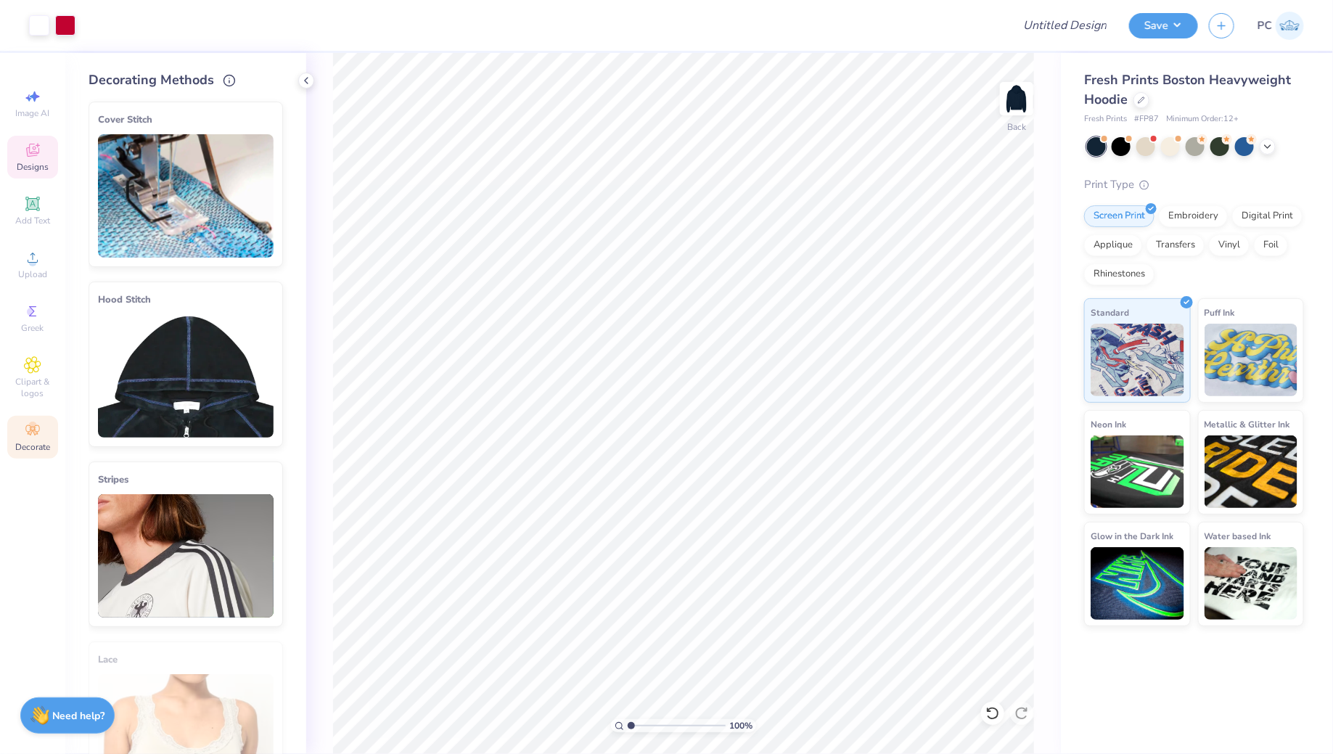
click at [44, 155] on div "Designs" at bounding box center [32, 157] width 51 height 43
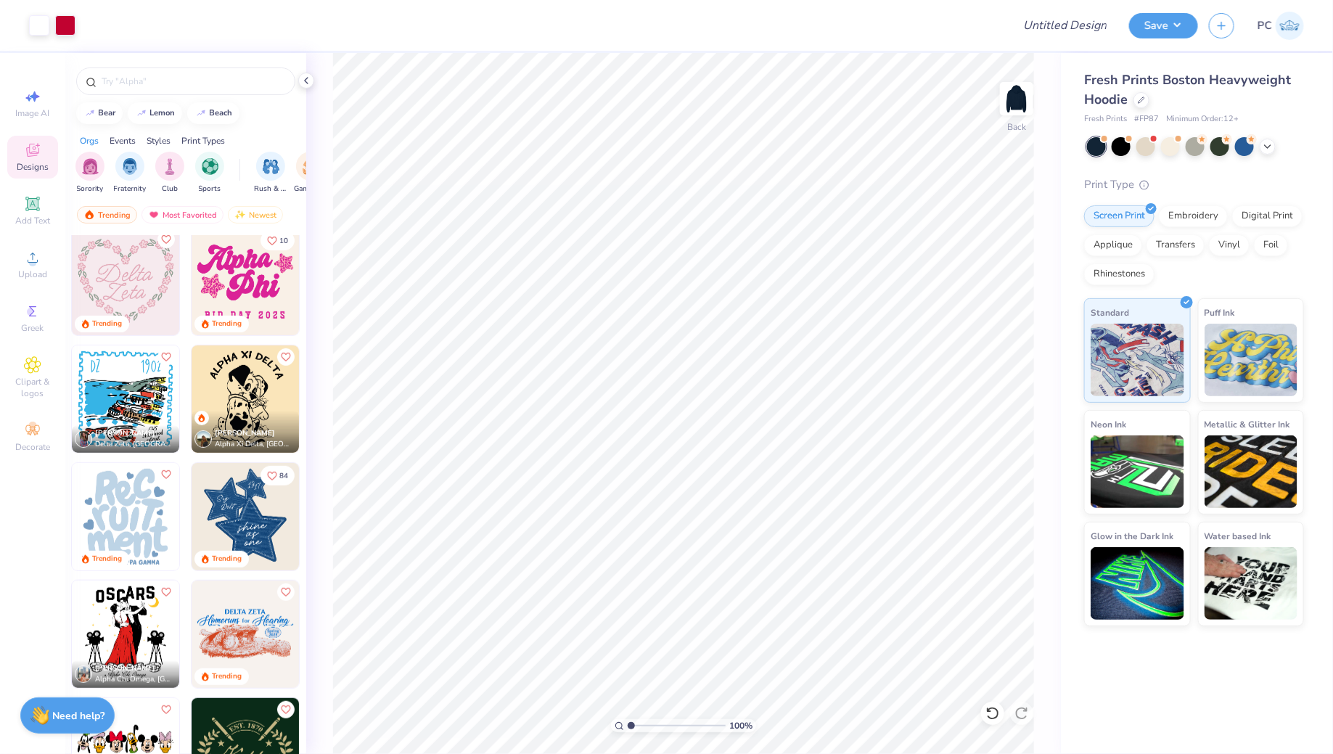
scroll to position [2967, 0]
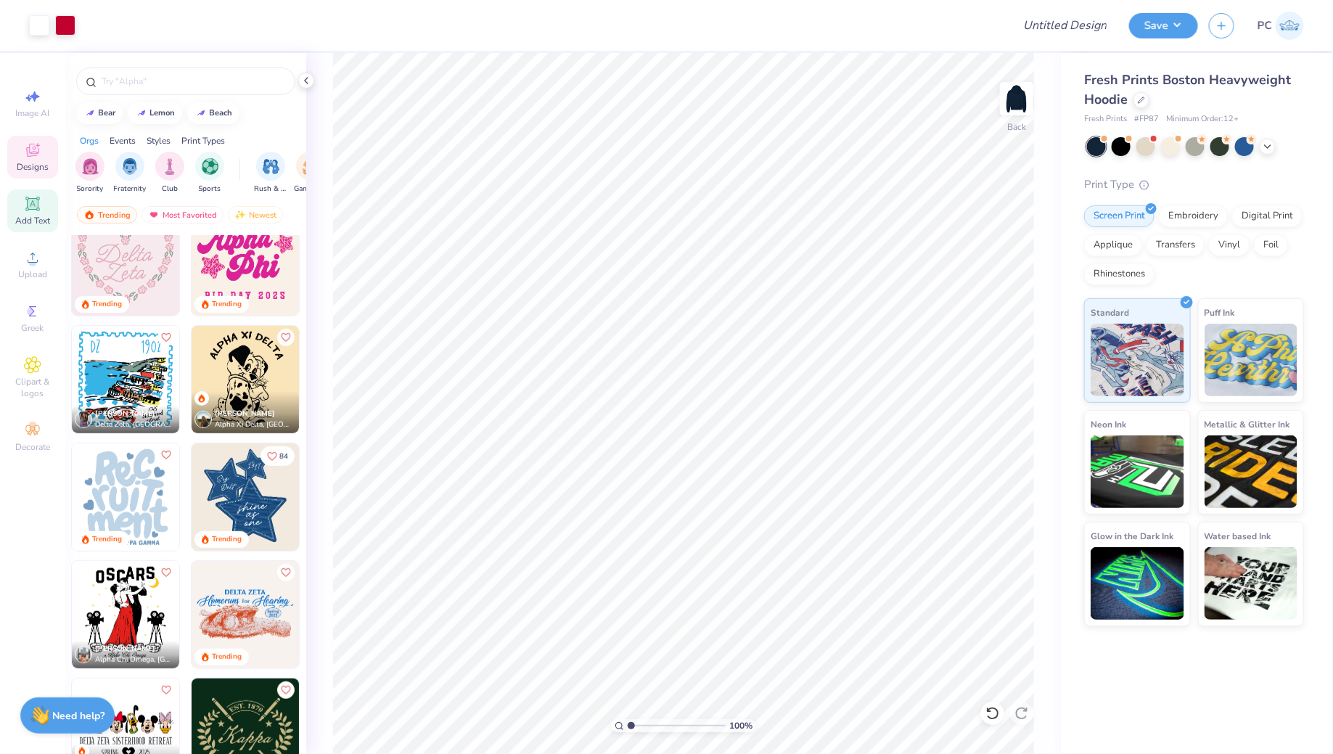
click at [41, 209] on icon at bounding box center [32, 203] width 17 height 17
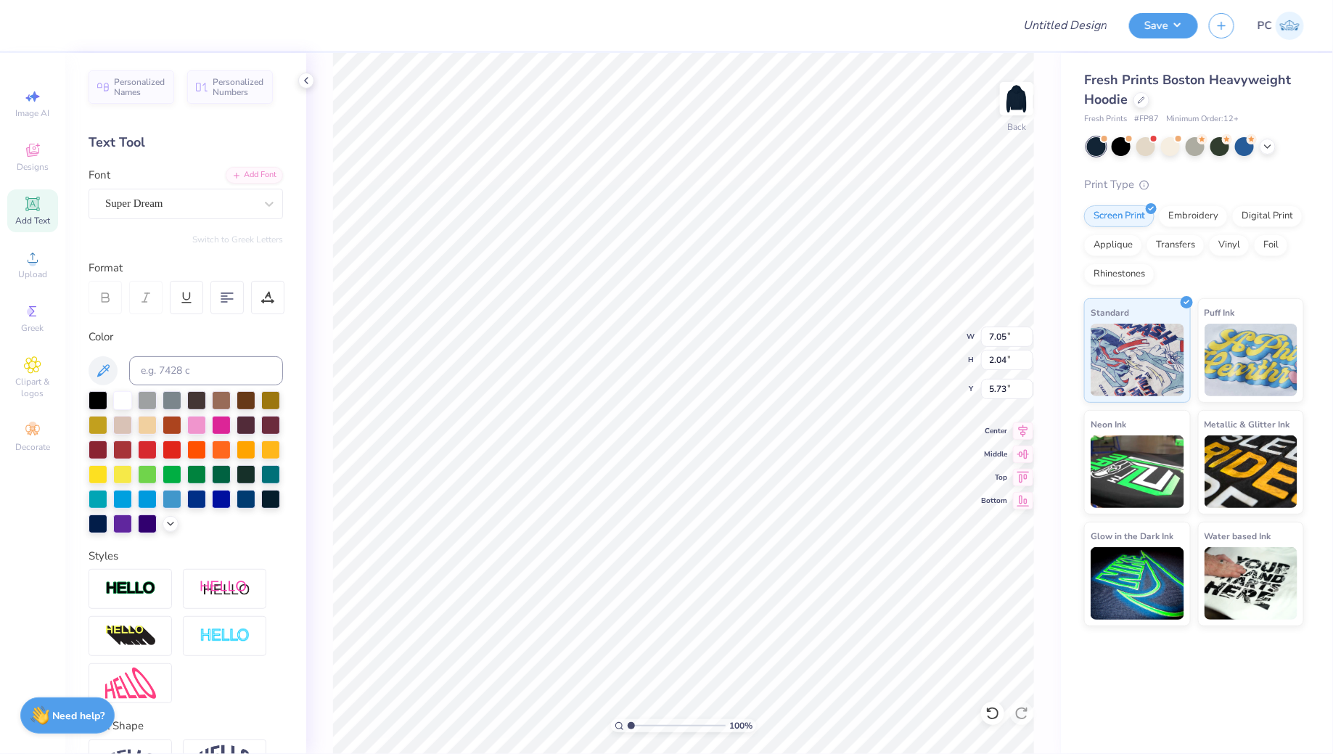
type textarea "T"
click at [41, 219] on span "Add Text" at bounding box center [32, 221] width 35 height 12
type textarea "-"
click at [189, 212] on div "Super Dream" at bounding box center [180, 203] width 152 height 22
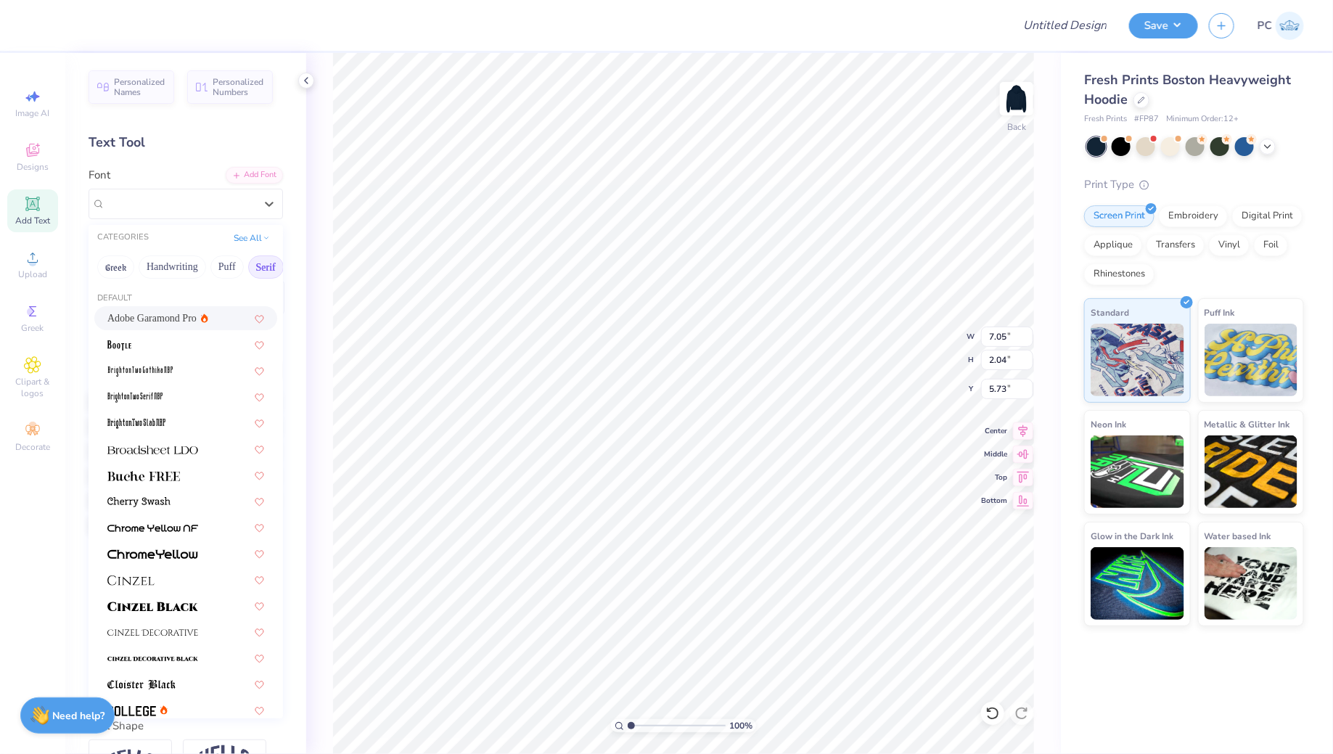
click at [179, 312] on span "Adobe Garamond Pro" at bounding box center [151, 318] width 89 height 15
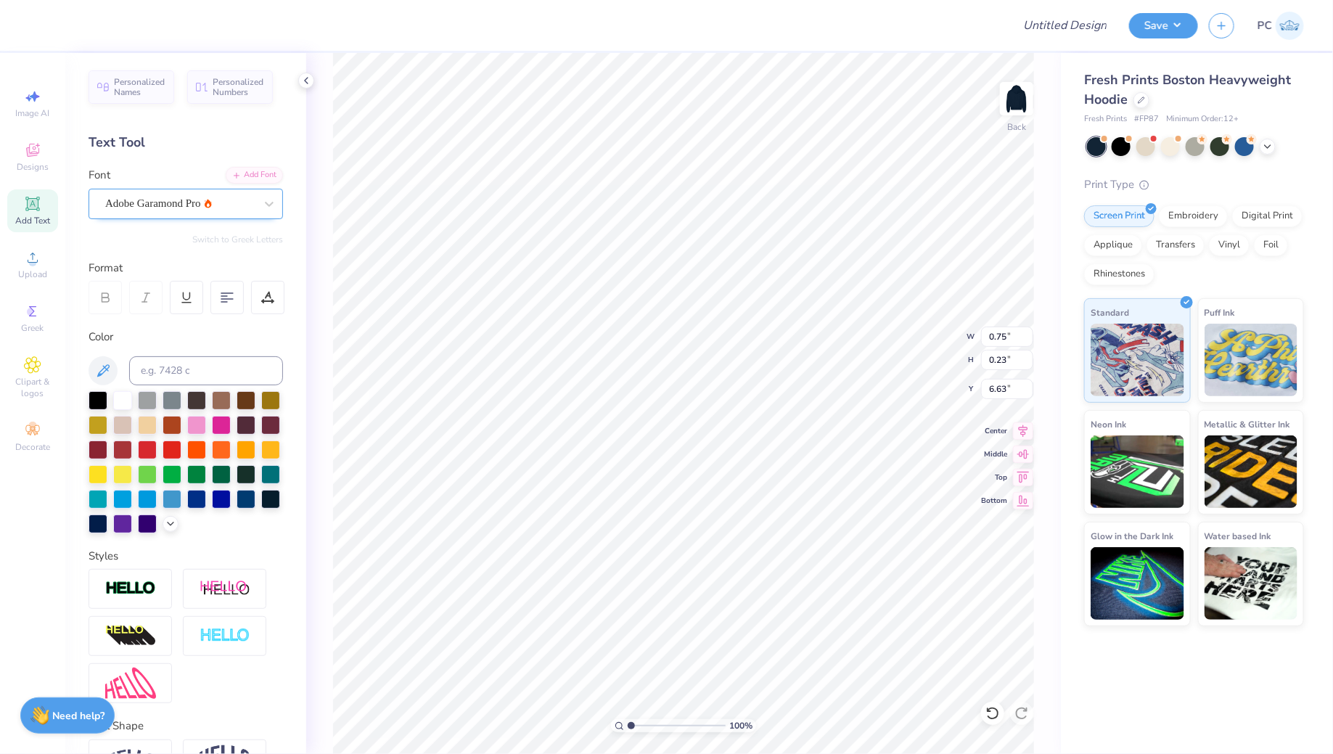
click at [240, 195] on div "Adobe Garamond Pro" at bounding box center [180, 203] width 152 height 22
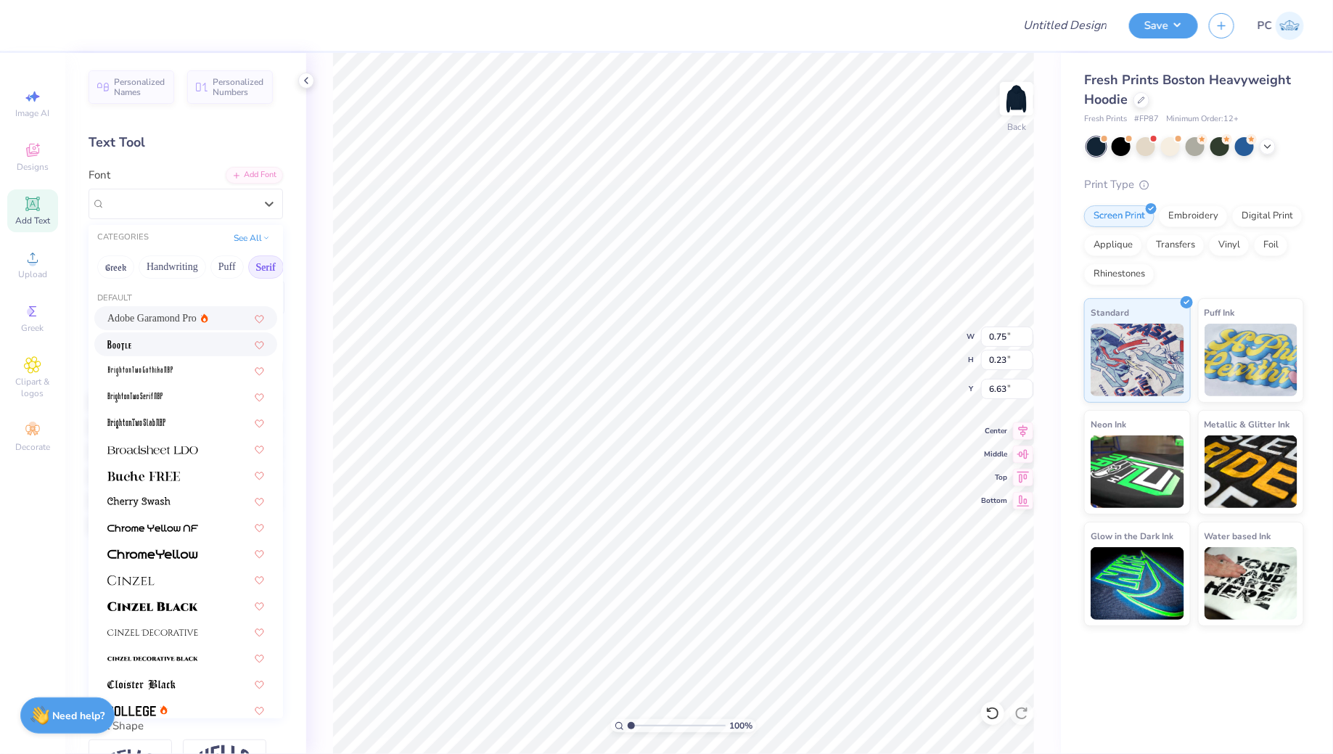
click at [142, 345] on div at bounding box center [185, 344] width 157 height 15
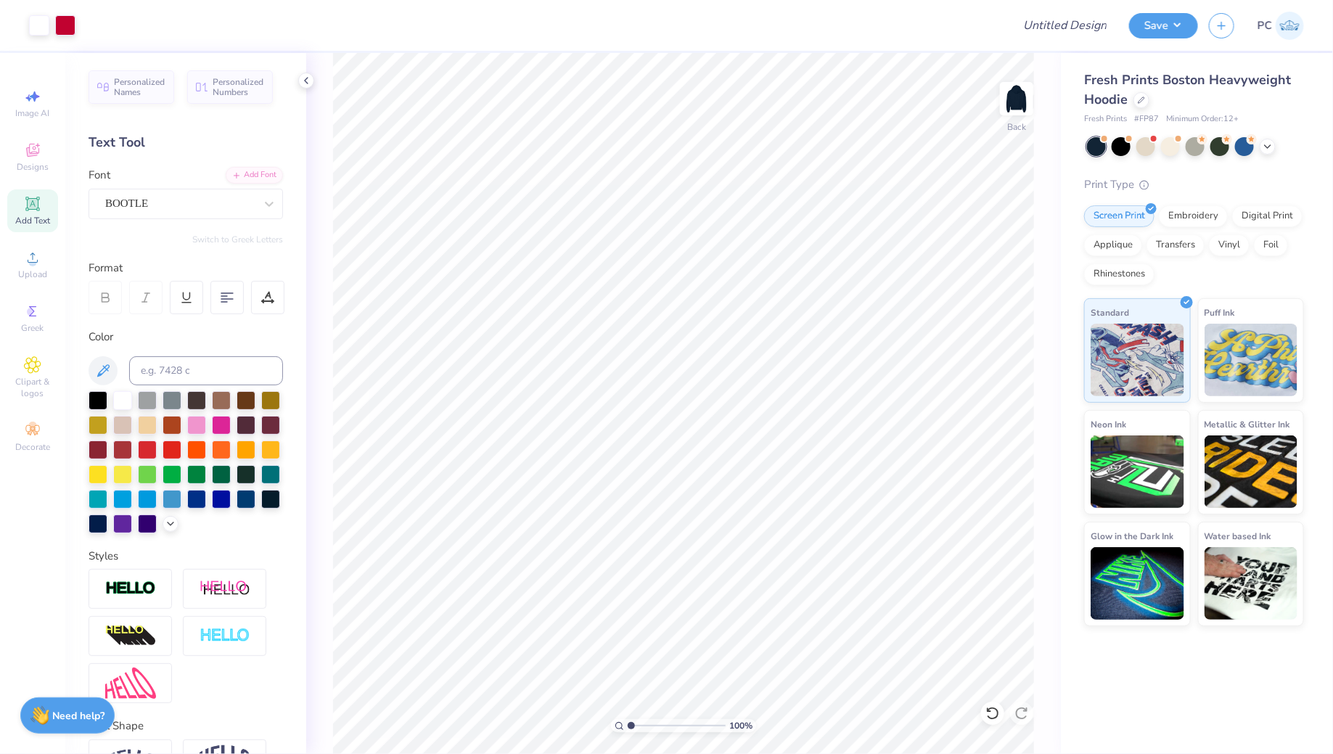
click at [187, 218] on div "Personalized Names Personalized Numbers Text Tool Add Font Font BOOTLE Switch t…" at bounding box center [185, 403] width 241 height 701
click at [195, 210] on div "BOOTLE" at bounding box center [180, 203] width 152 height 22
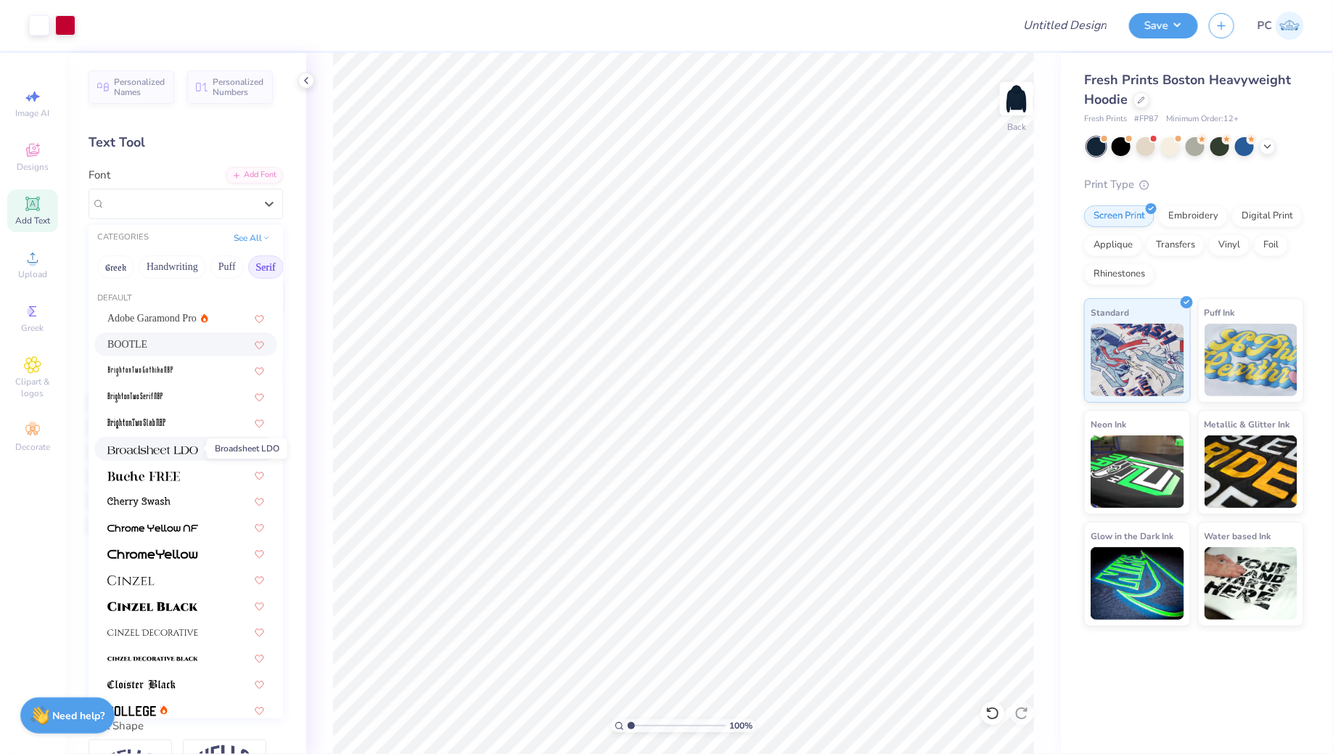
click at [184, 445] on img at bounding box center [152, 450] width 91 height 10
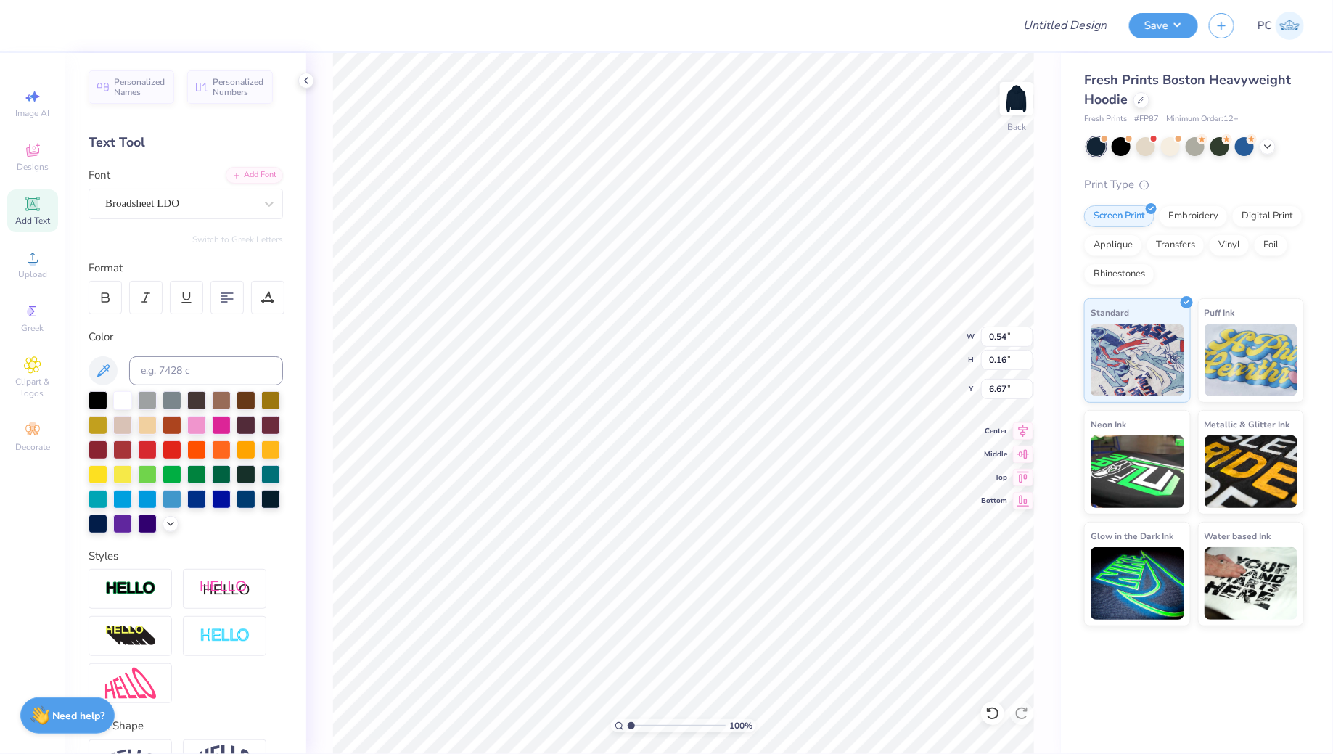
type input "4.32"
type input "5.70"
type input "0.54"
type input "0.16"
type input "4.32"
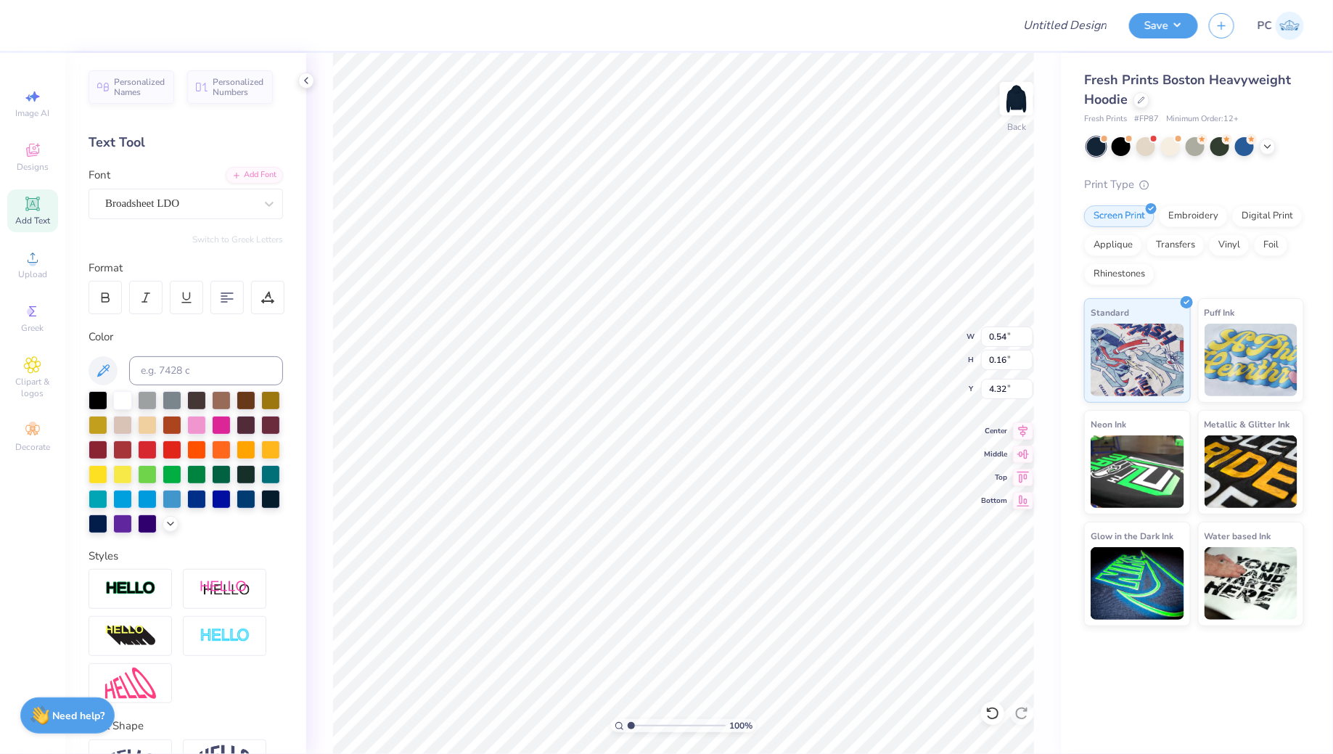
type input "3.39"
type input "1.01"
type input "11.99"
type input "9.76"
type input "0.59"
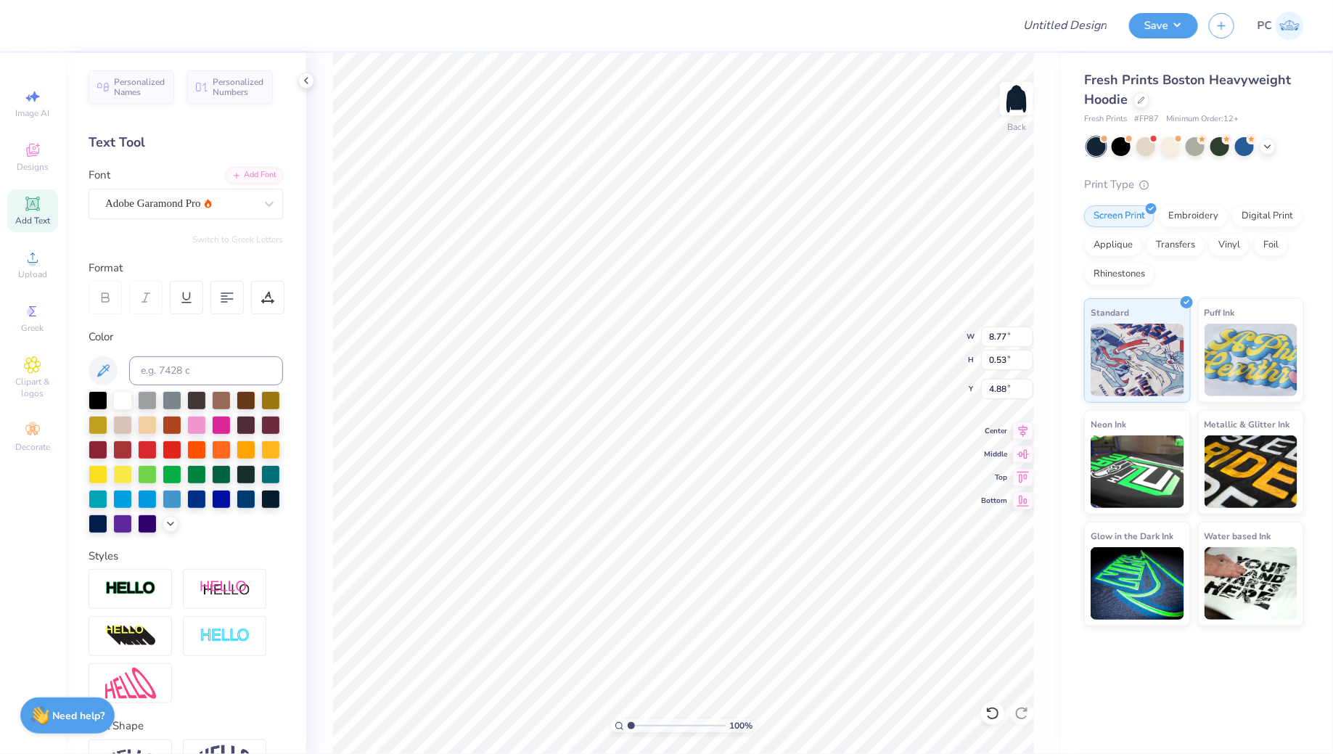
type input "4.82"
type input "3.44"
type input "4.03"
click at [758, 476] on li "Group" at bounding box center [774, 482] width 114 height 28
type input "3.43"
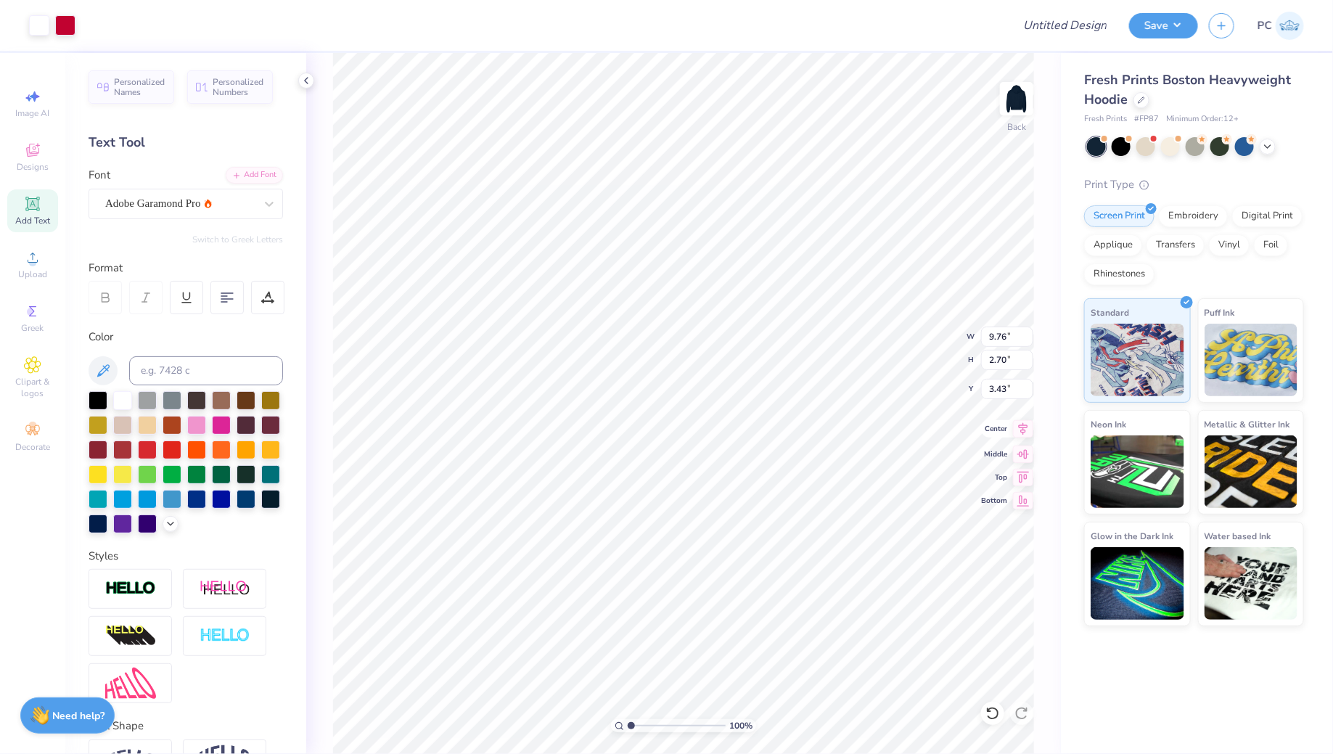
click at [1023, 425] on icon at bounding box center [1023, 428] width 20 height 17
type input "3.44"
click at [1049, 38] on input "Design Title" at bounding box center [1047, 25] width 142 height 29
type input "Option 3"
click at [1175, 12] on button "Save" at bounding box center [1163, 23] width 69 height 25
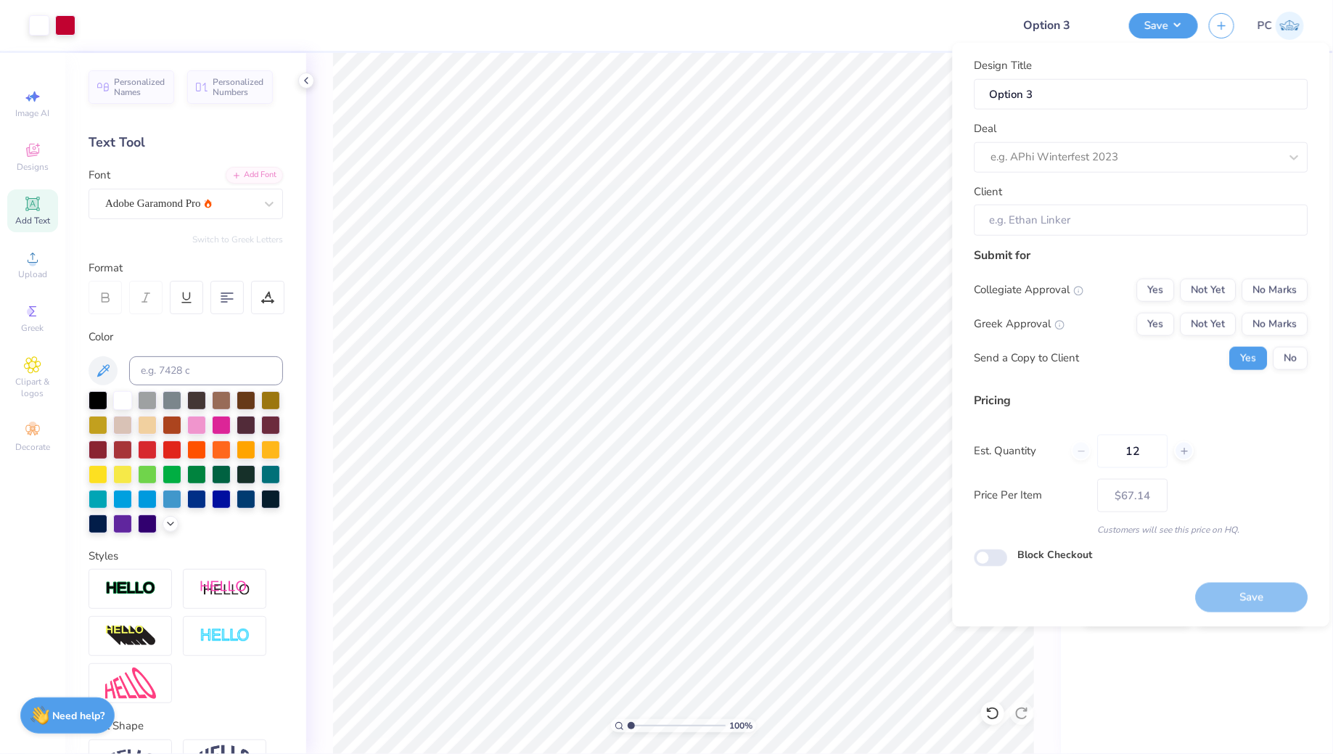
click at [1057, 179] on div "Design Title Option 3 Deal e.g. APhi Winterfest 2023 Client" at bounding box center [1142, 146] width 334 height 179
click at [1056, 165] on div at bounding box center [1135, 157] width 289 height 20
click at [1085, 190] on div "Richmond Sweat-Set" at bounding box center [1142, 196] width 322 height 24
type input "[GEOGRAPHIC_DATA]"
type input "[PERSON_NAME]"
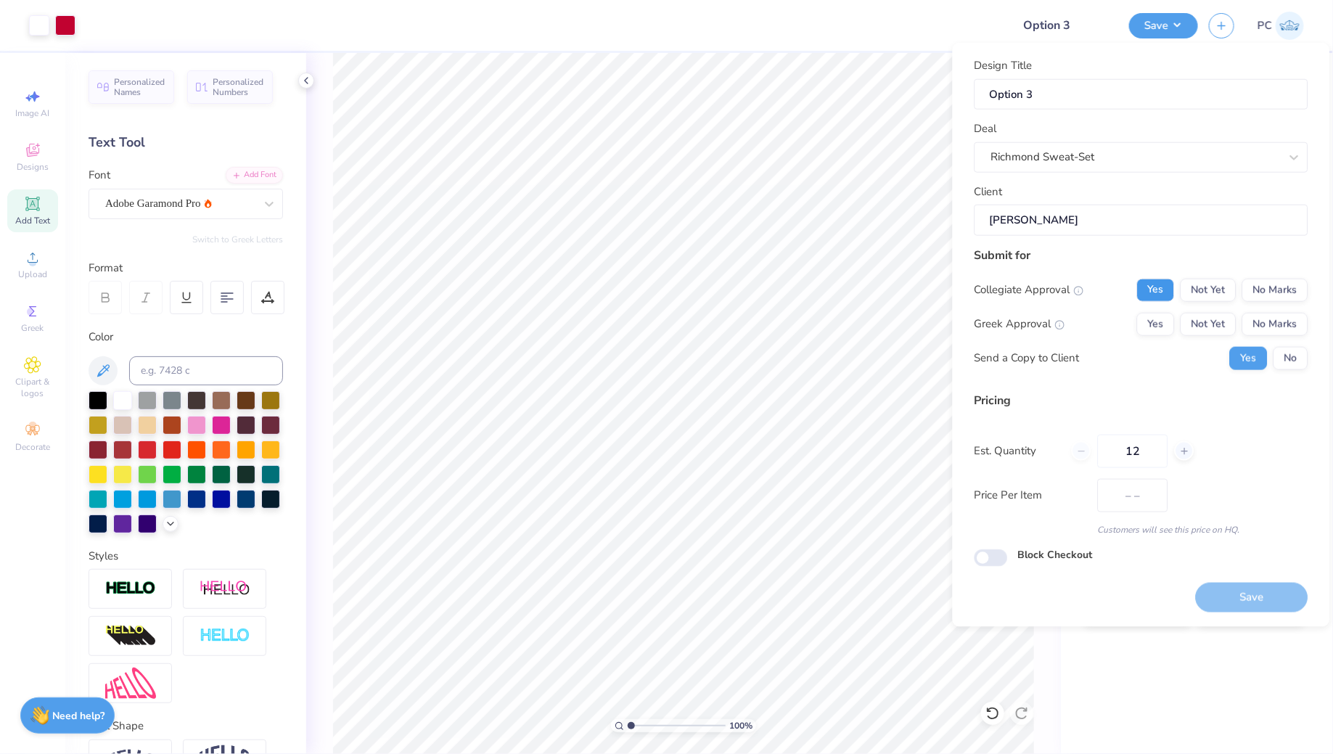
click at [1168, 287] on button "Yes" at bounding box center [1156, 289] width 38 height 23
type input "$81.40"
click at [1163, 316] on button "Yes" at bounding box center [1156, 323] width 38 height 23
click at [1295, 367] on button "No" at bounding box center [1291, 357] width 35 height 23
click at [988, 558] on input "Block Checkout" at bounding box center [991, 557] width 33 height 17
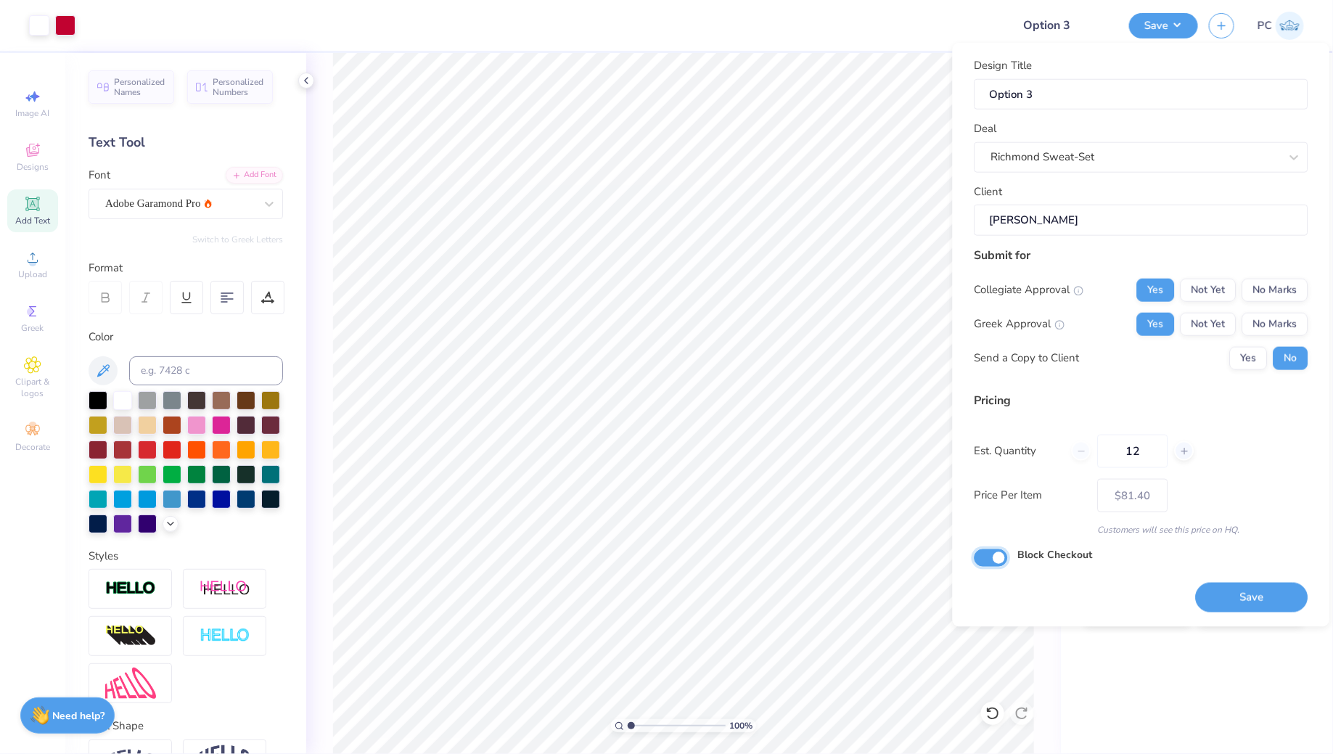
checkbox input "true"
click at [1298, 613] on div "Design Title Option 3 Deal Richmond Sweat-Set Client [PERSON_NAME] Submit for C…" at bounding box center [1141, 335] width 377 height 584
click at [1276, 589] on button "Save" at bounding box center [1252, 598] width 112 height 30
type input "– –"
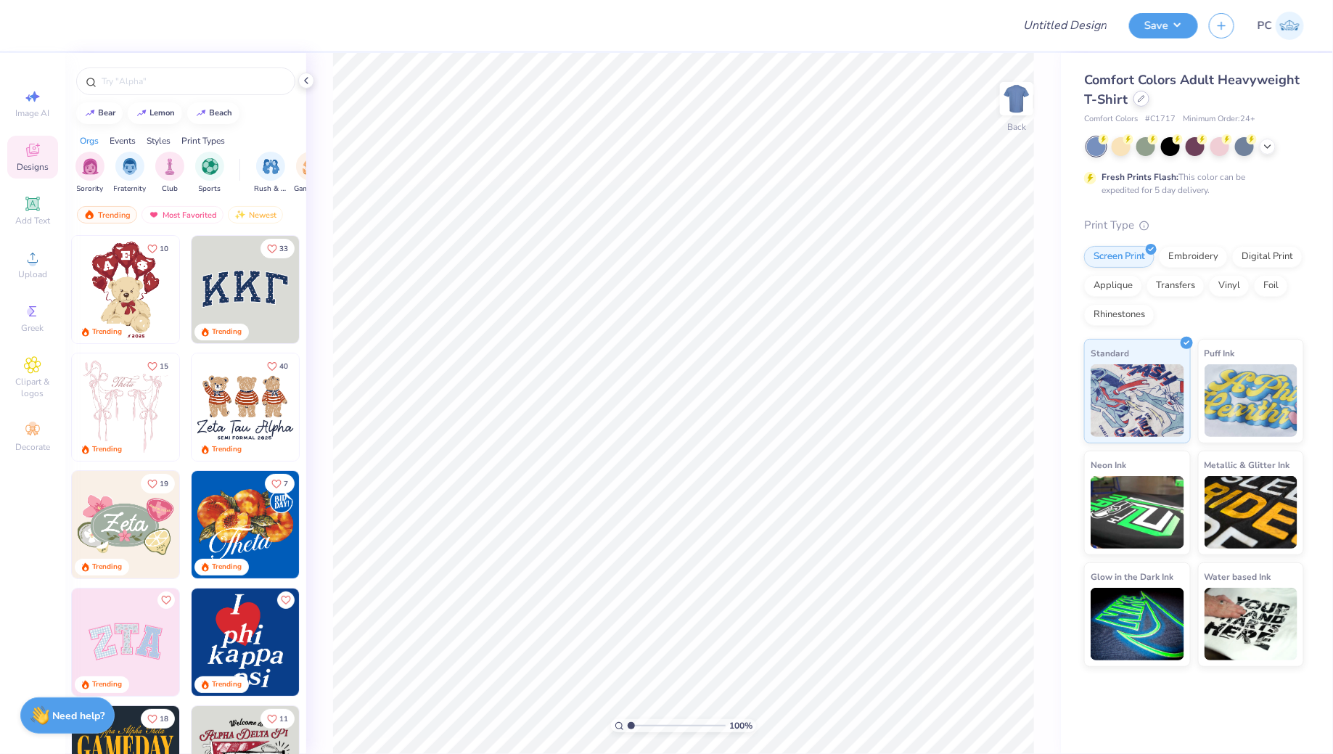
click at [1144, 103] on div at bounding box center [1142, 99] width 16 height 16
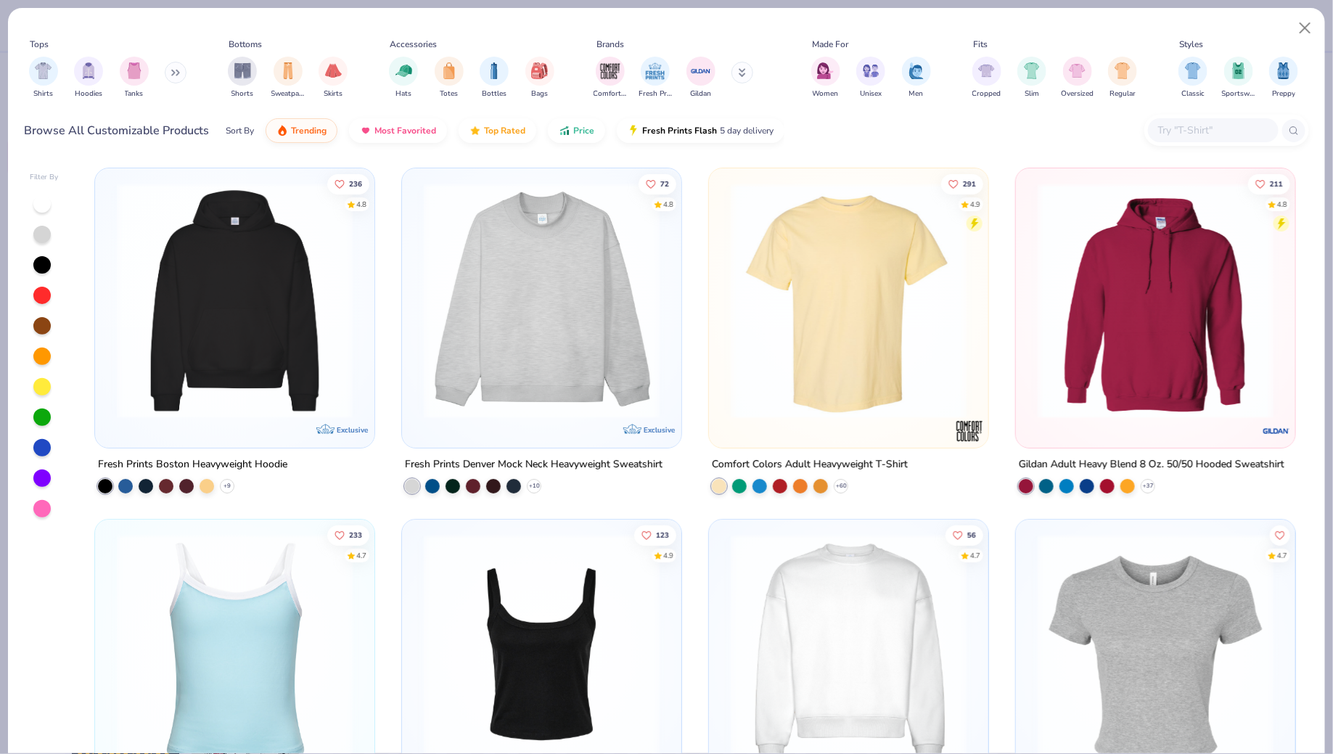
click at [211, 290] on img at bounding box center [235, 301] width 250 height 236
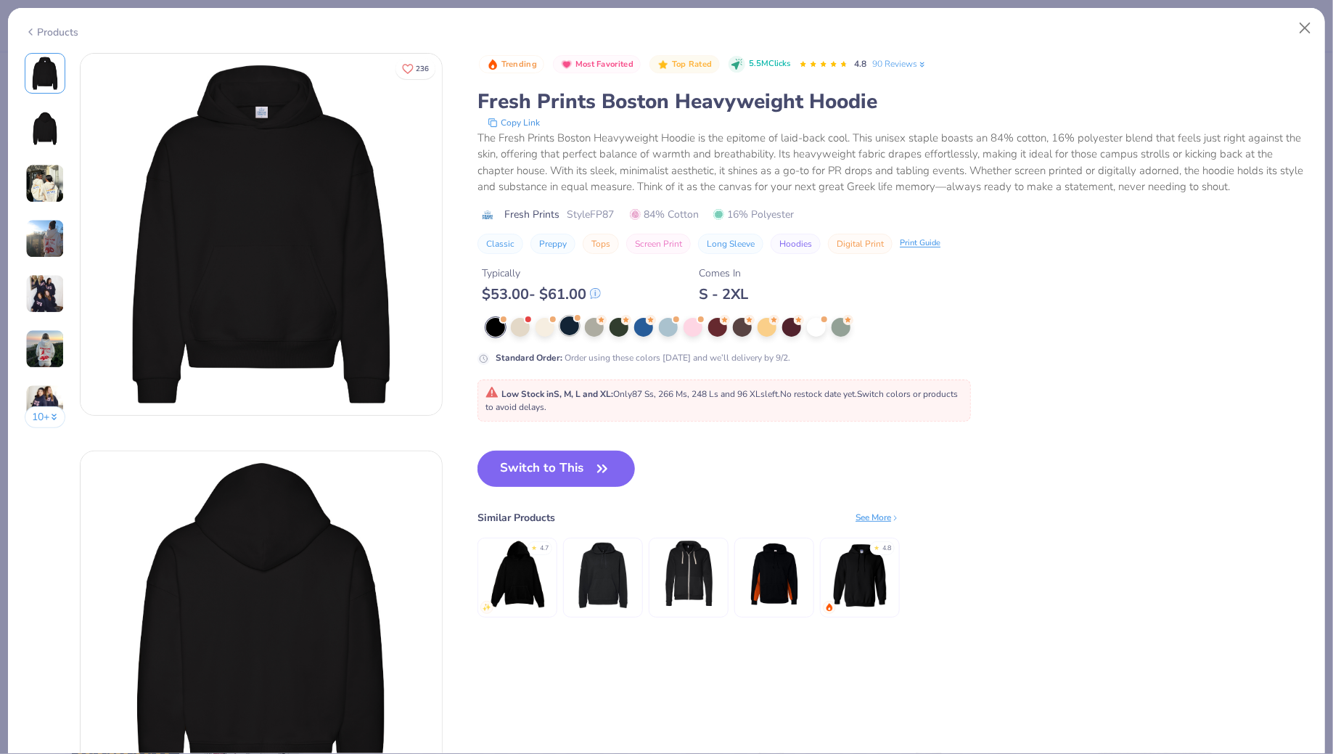
click at [574, 325] on div at bounding box center [569, 325] width 19 height 19
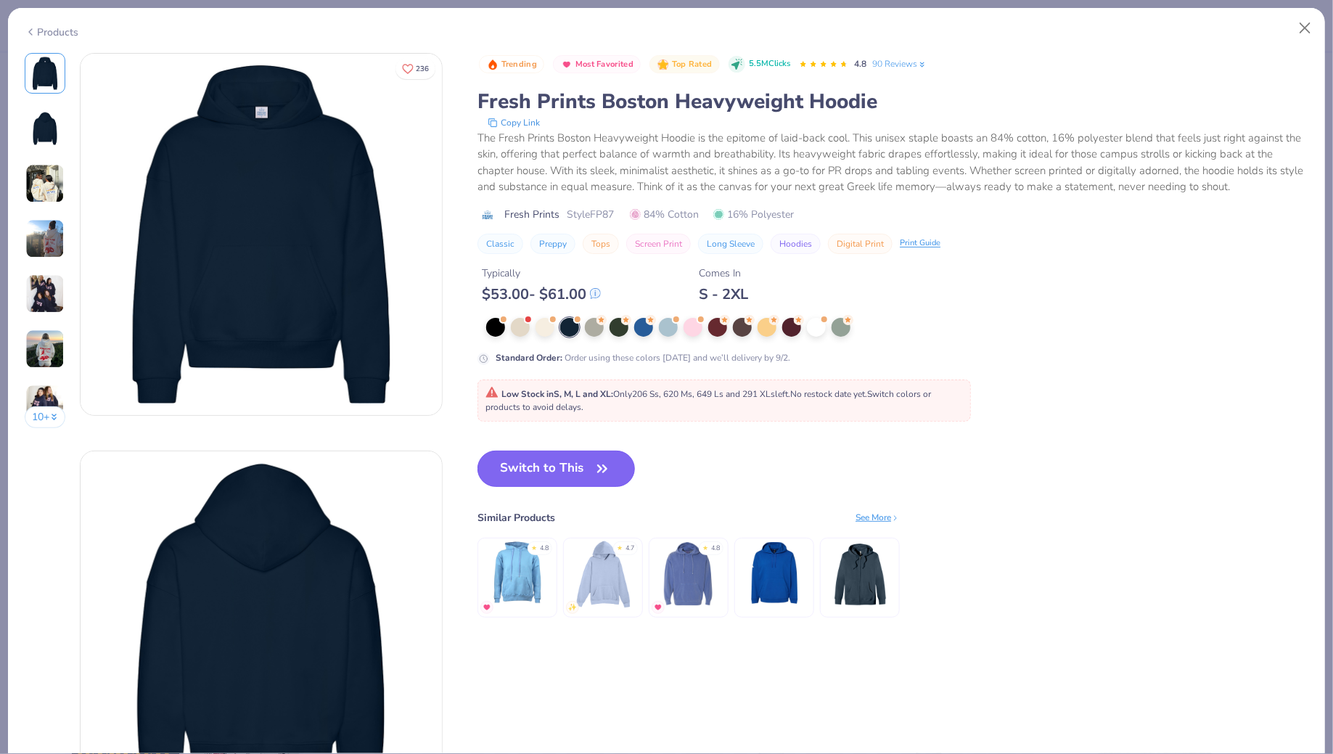
click at [549, 454] on button "Switch to This" at bounding box center [556, 469] width 157 height 36
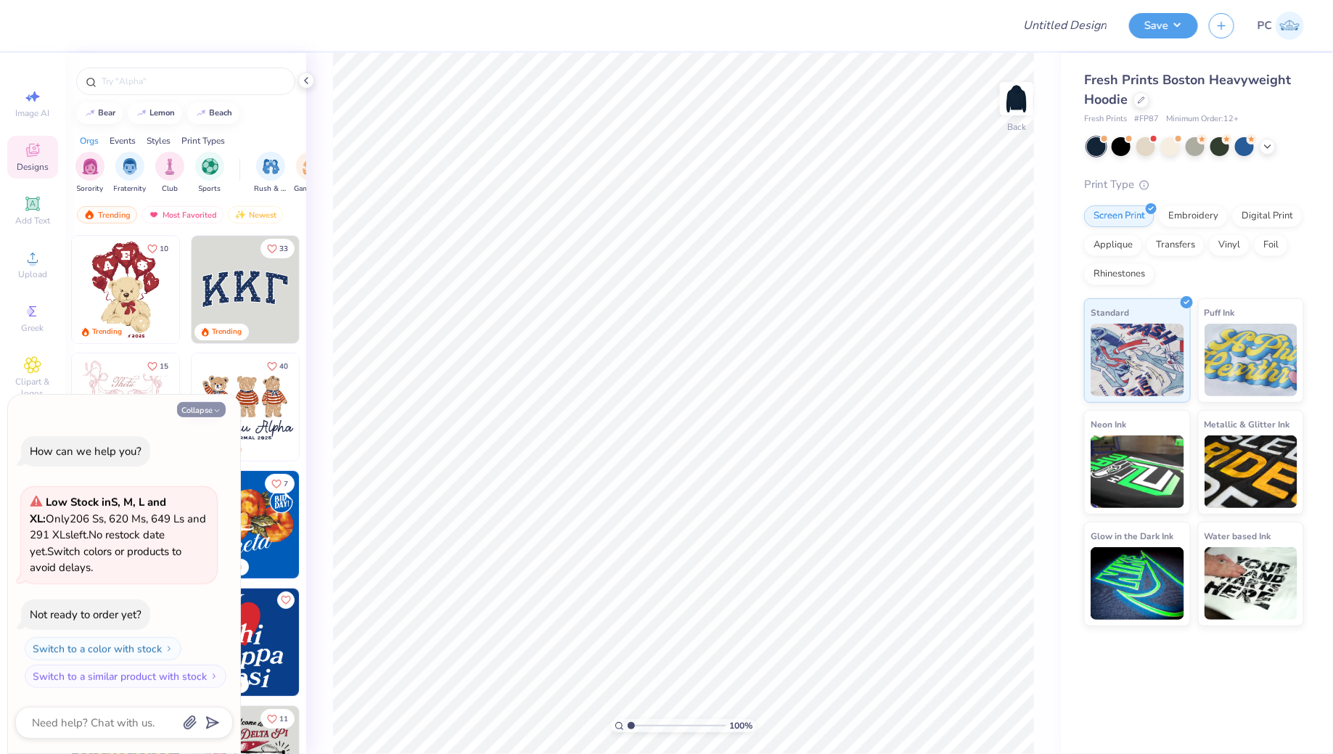
click at [213, 403] on button "Collapse" at bounding box center [201, 409] width 49 height 15
type textarea "x"
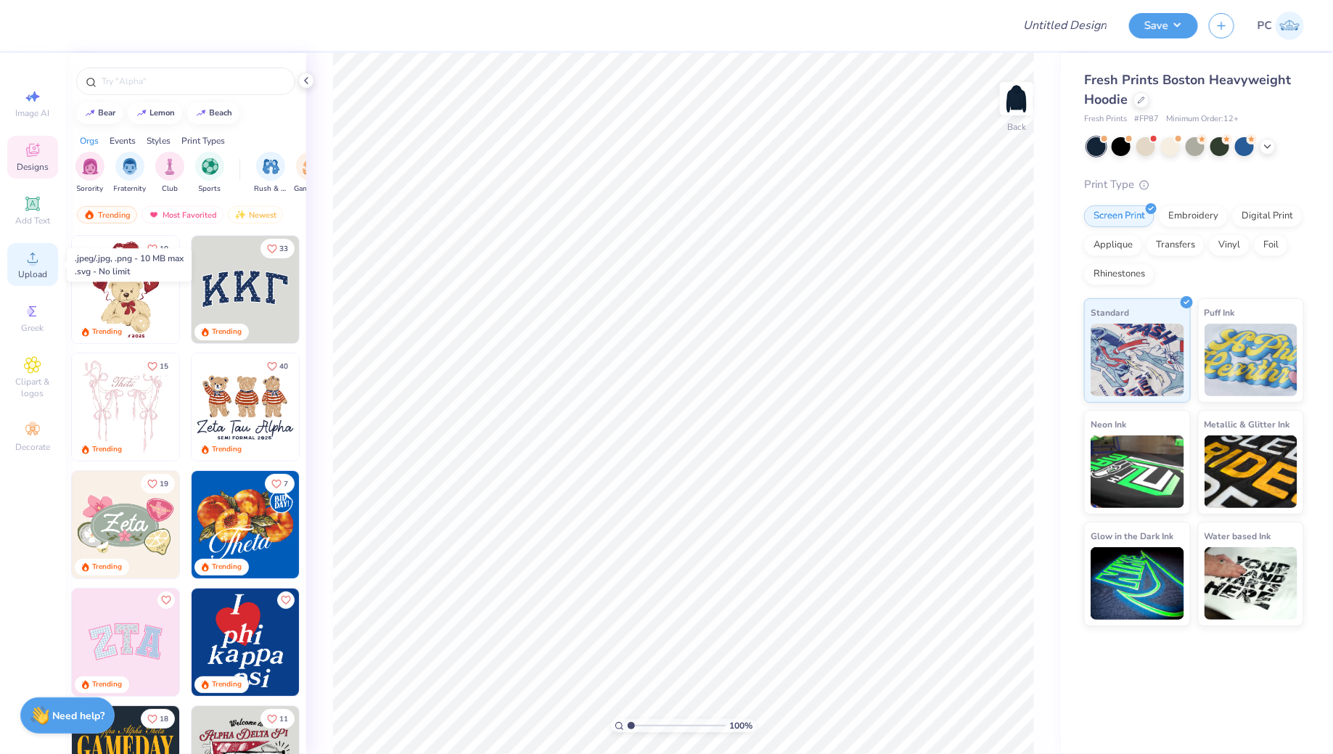
click at [32, 274] on span "Upload" at bounding box center [32, 275] width 29 height 12
click at [17, 204] on div "Add Text" at bounding box center [32, 210] width 51 height 43
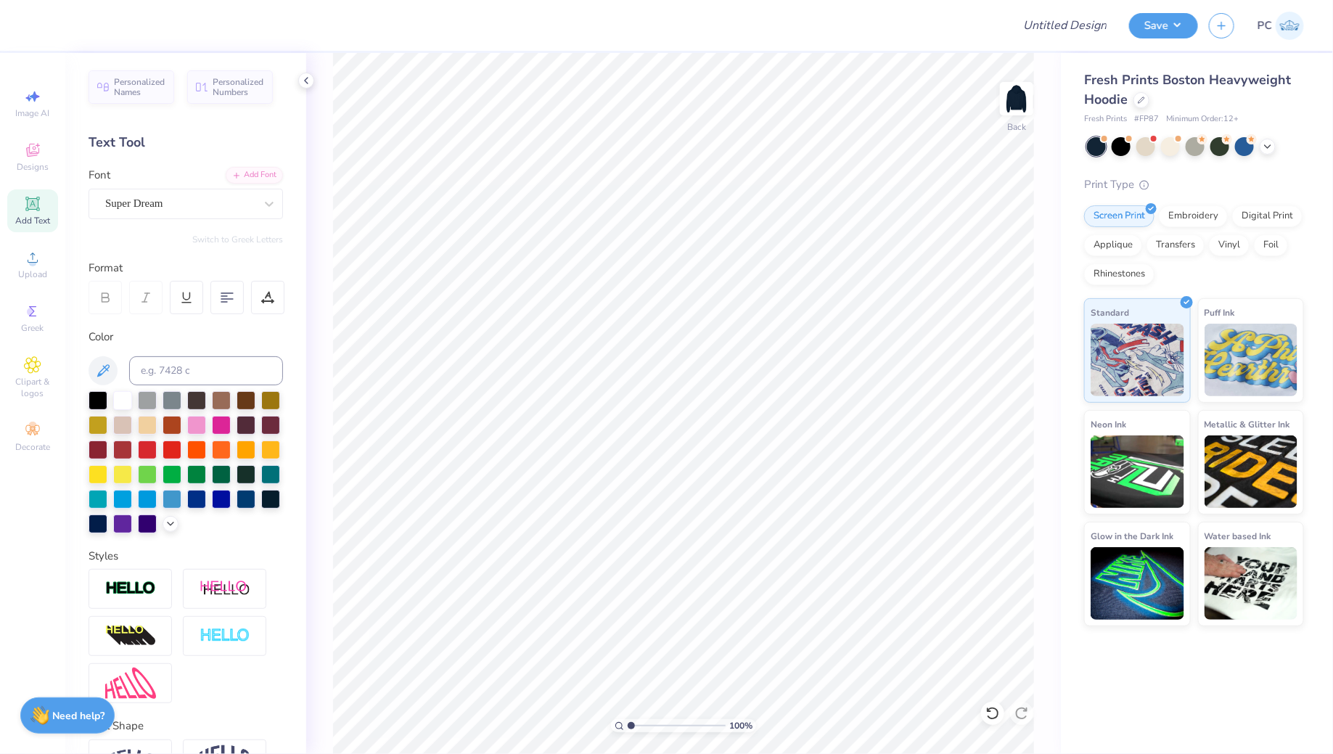
click at [0, 262] on div "Image AI Designs Add Text Upload Greek Clipart & logos Decorate" at bounding box center [32, 403] width 65 height 701
click at [27, 287] on div "Image AI Designs Add Text Upload Greek Clipart & logos Decorate" at bounding box center [32, 270] width 51 height 377
click at [31, 274] on span "Upload" at bounding box center [32, 275] width 29 height 12
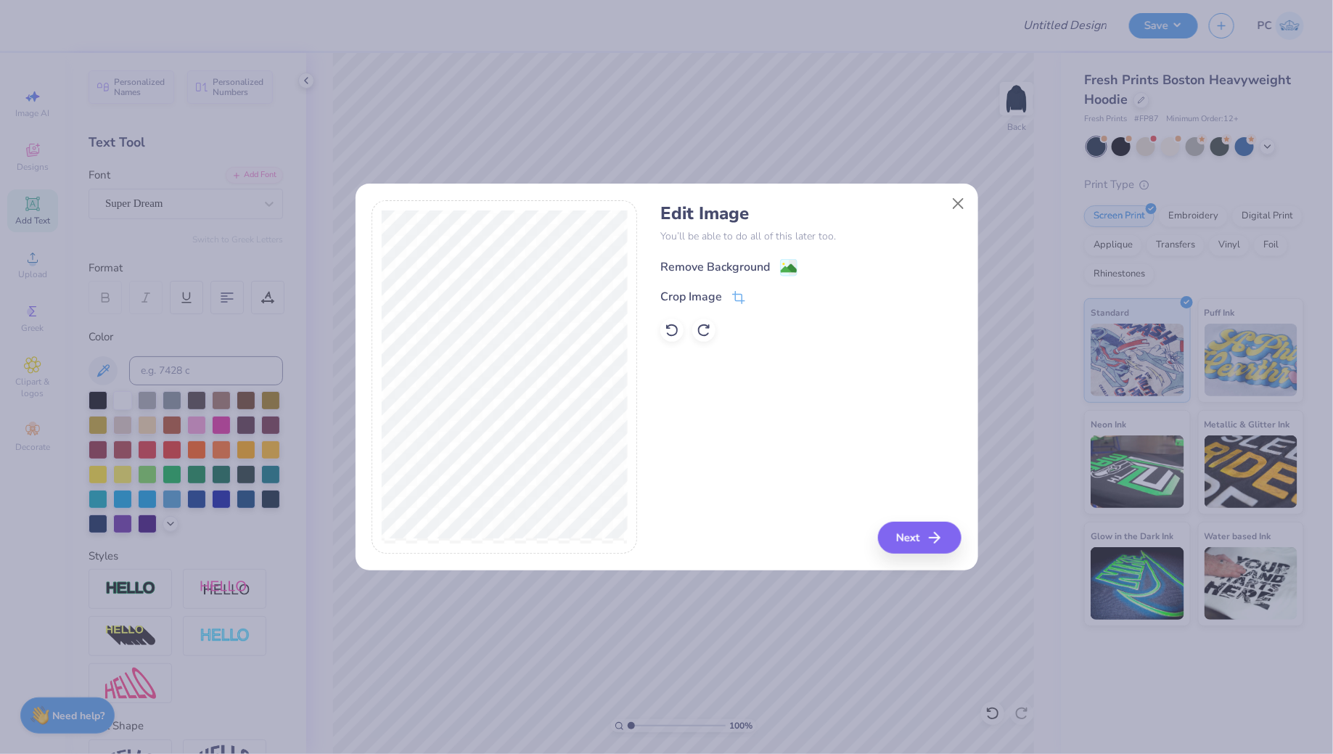
click at [784, 264] on g at bounding box center [788, 267] width 17 height 17
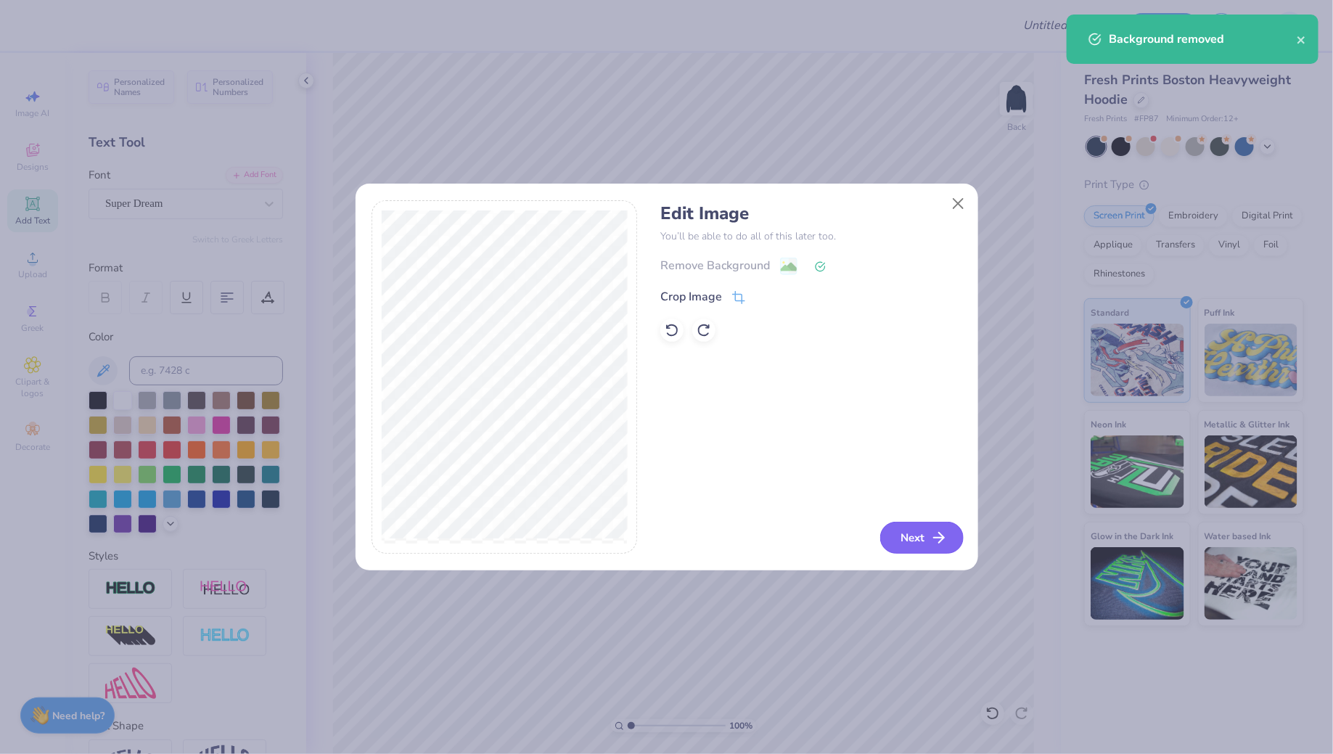
click at [911, 542] on button "Next" at bounding box center [921, 538] width 83 height 32
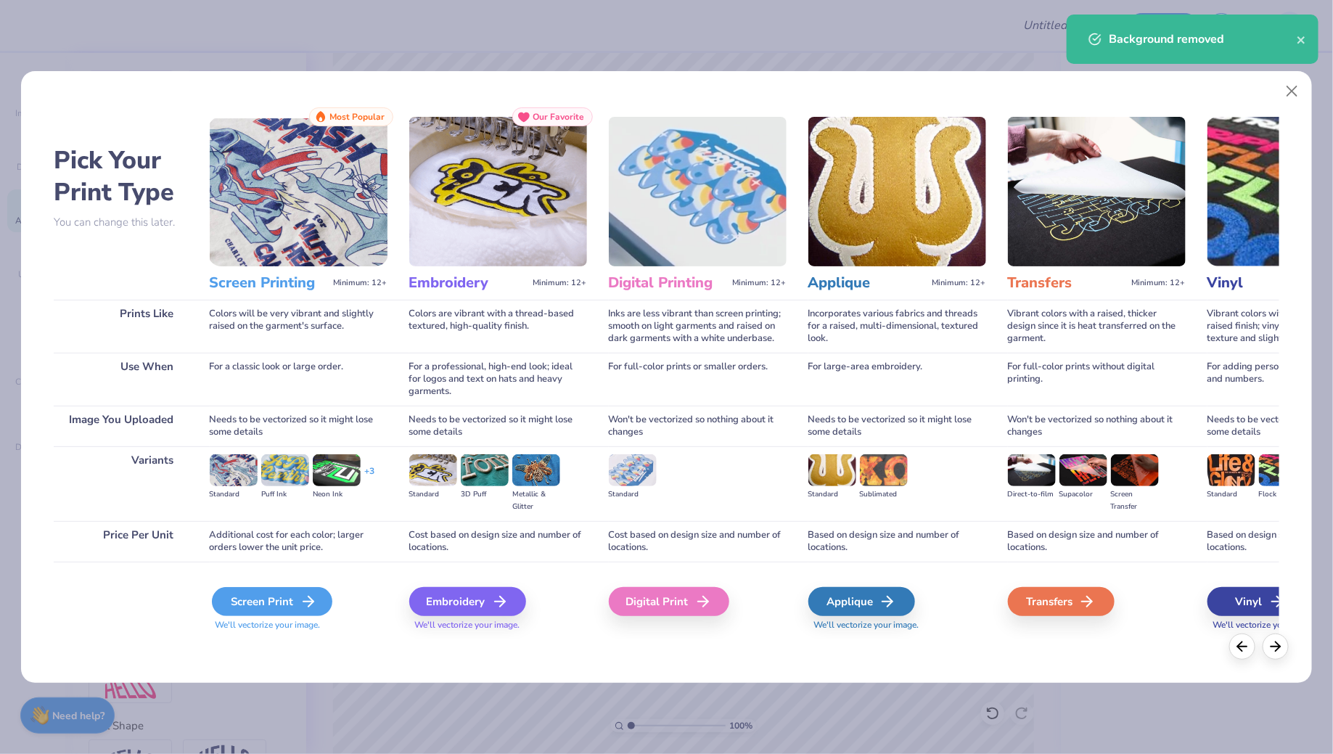
click at [253, 604] on div "Screen Print" at bounding box center [272, 601] width 120 height 29
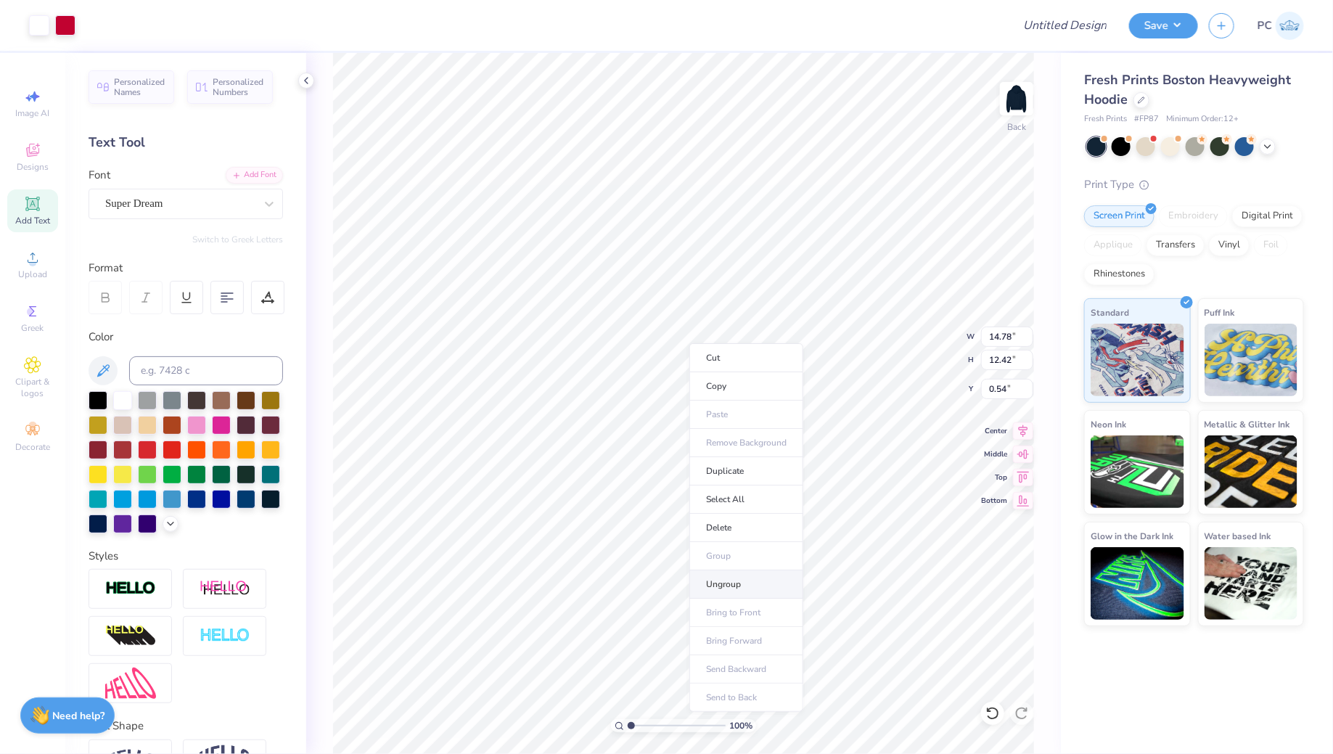
click at [728, 576] on li "Ungroup" at bounding box center [746, 584] width 114 height 28
type input "2.79"
type input "3.82"
type input "5.30"
type input "3.00"
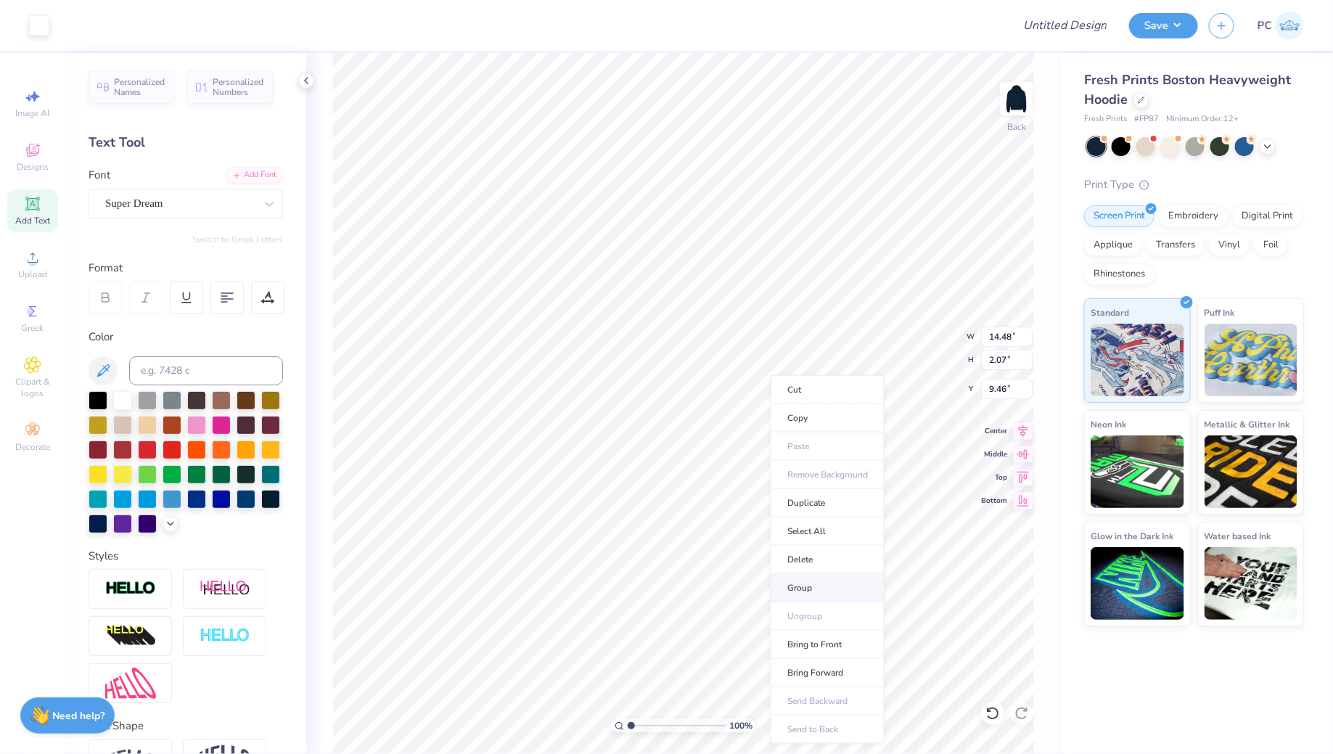
click at [813, 593] on li "Group" at bounding box center [828, 588] width 114 height 28
type input "7.23"
type input "1.03"
type input "10.49"
type input "3.00"
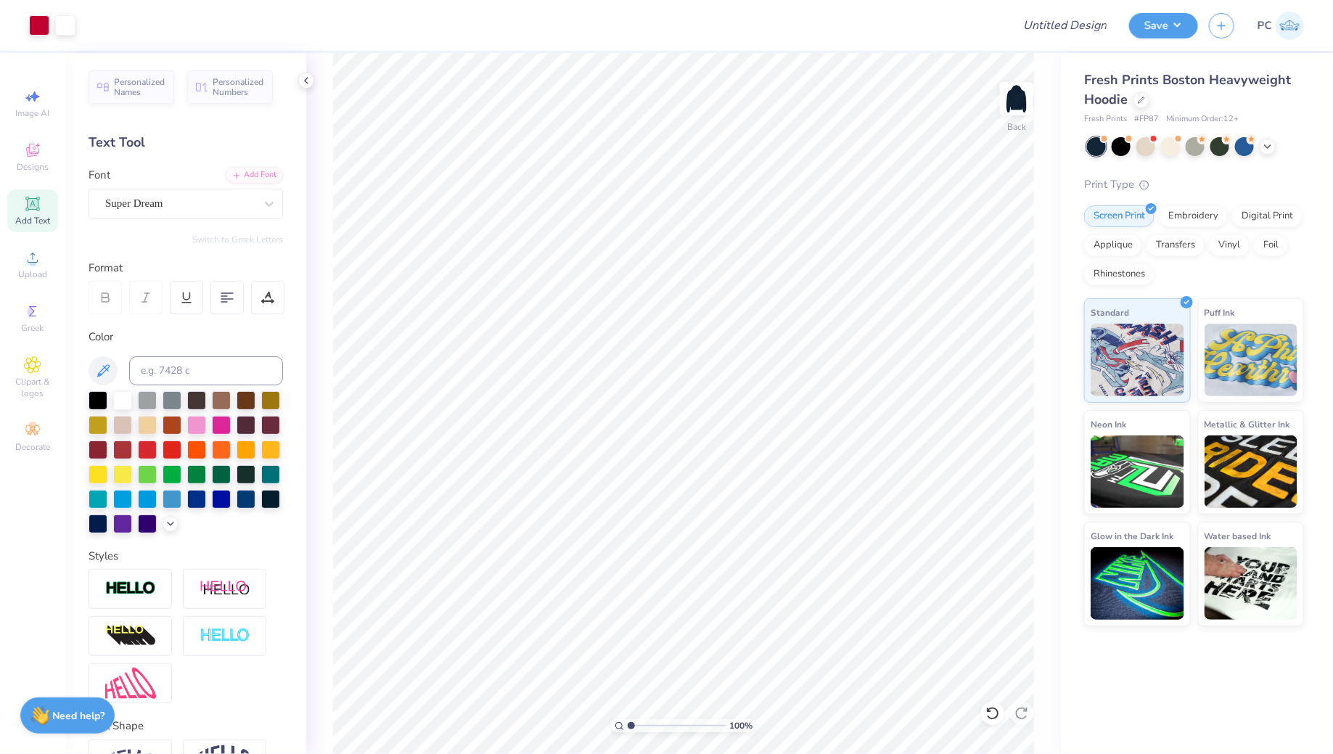
click at [38, 208] on icon at bounding box center [32, 204] width 14 height 14
type textarea "WOMEN'S CLUB SOCCER"
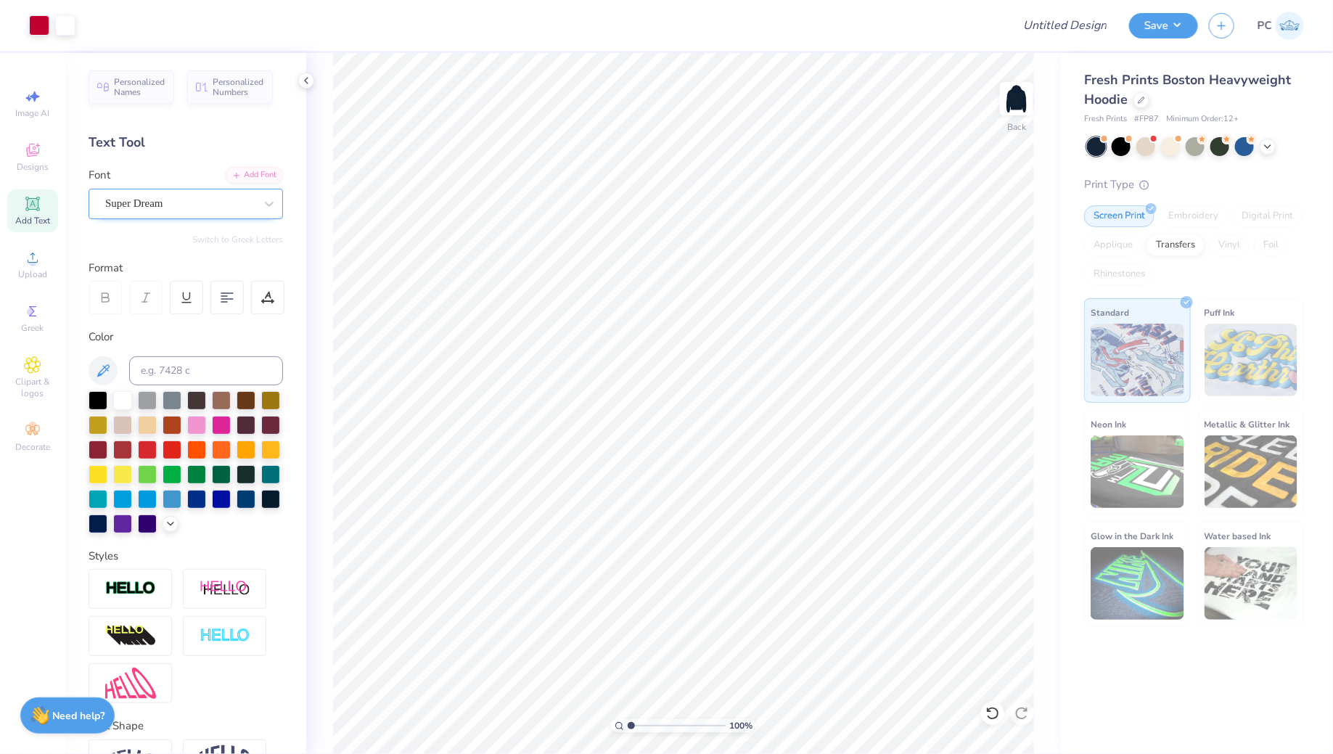
click at [140, 202] on div "Super Dream" at bounding box center [180, 203] width 152 height 22
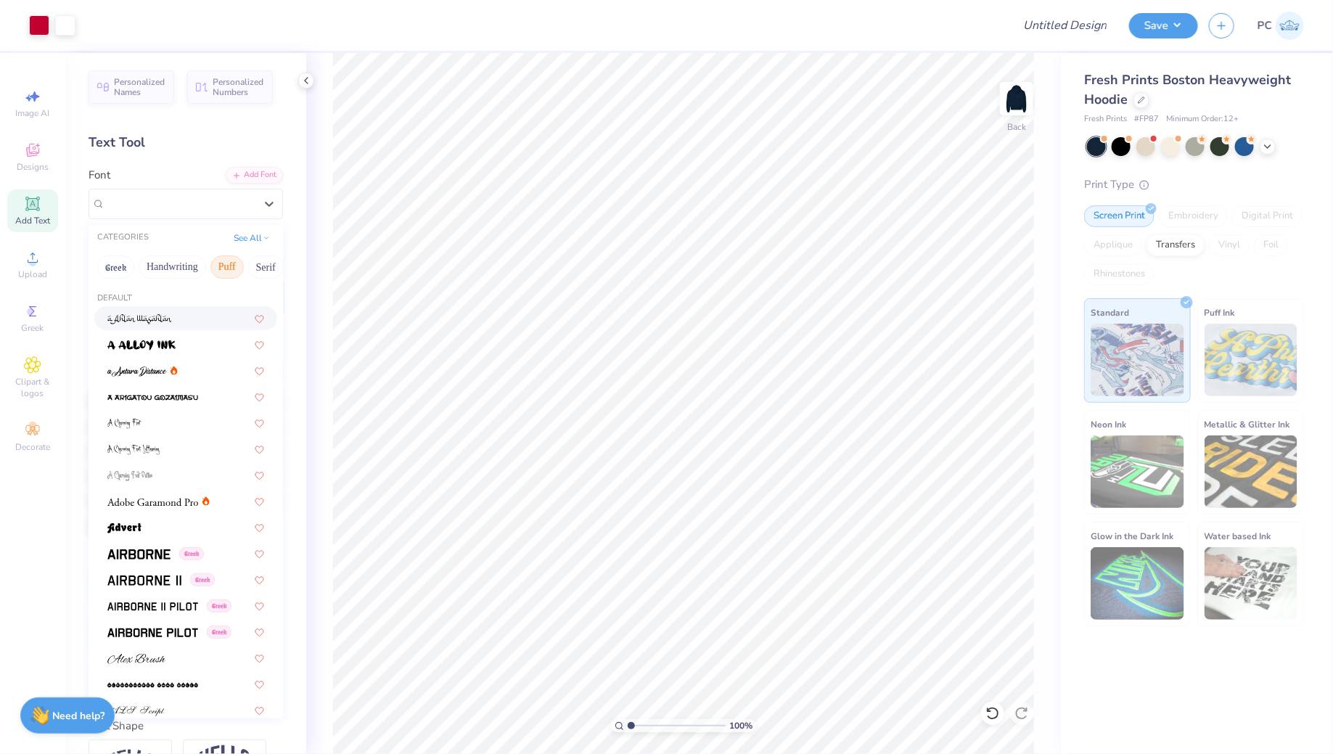
click at [234, 267] on button "Puff" at bounding box center [226, 266] width 33 height 23
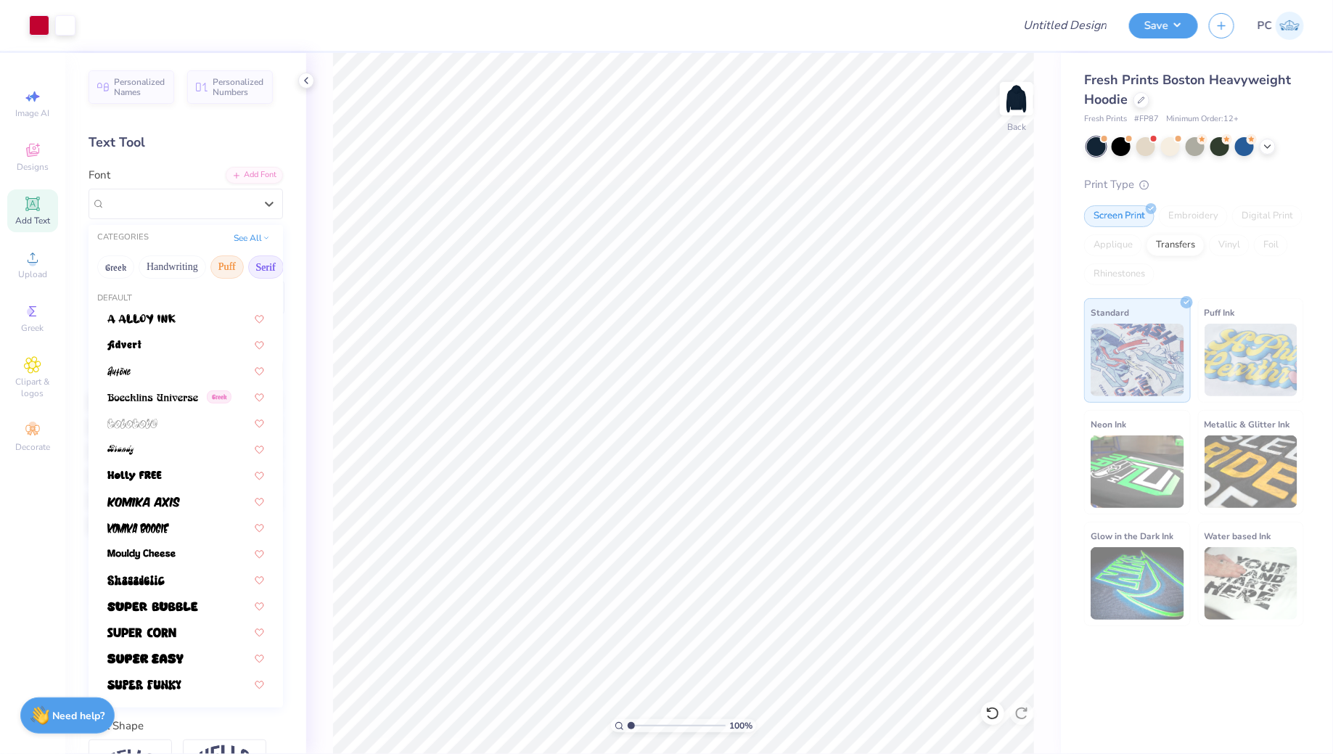
click at [256, 271] on button "Serif" at bounding box center [266, 266] width 36 height 23
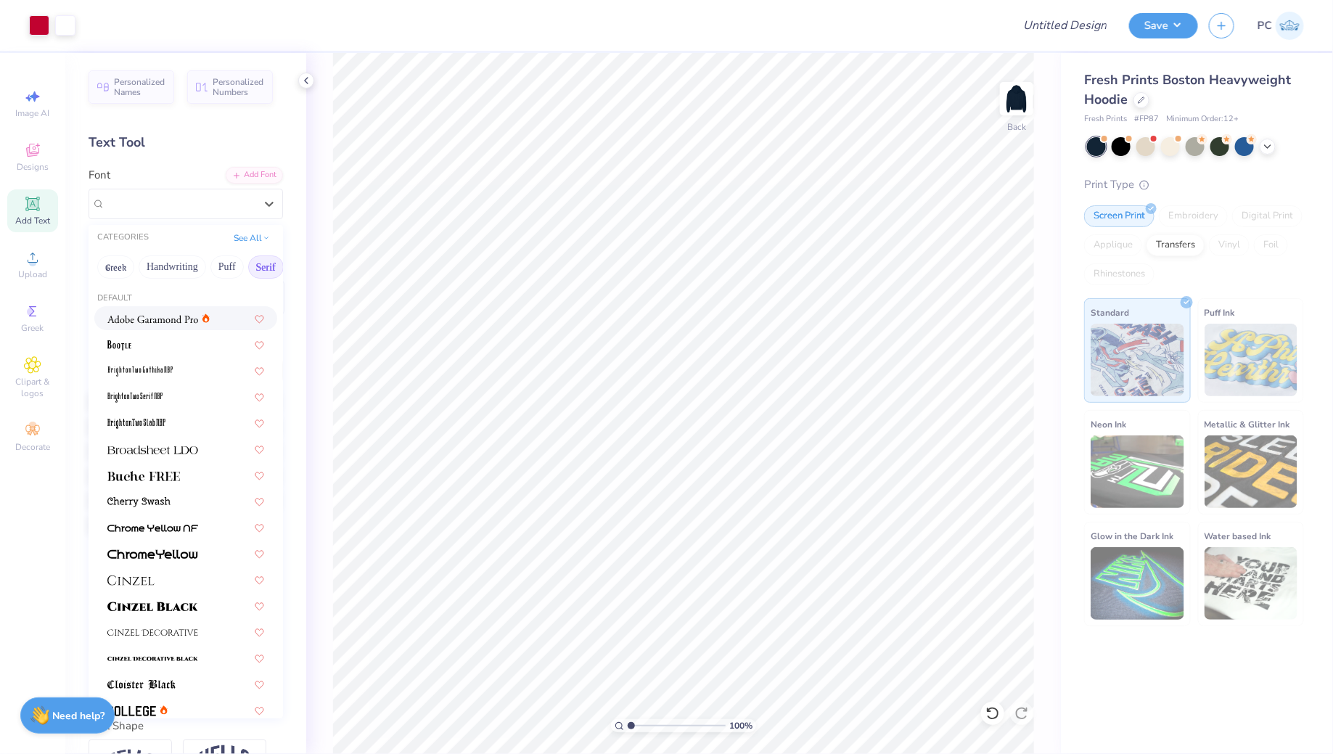
click at [126, 323] on img at bounding box center [152, 319] width 91 height 10
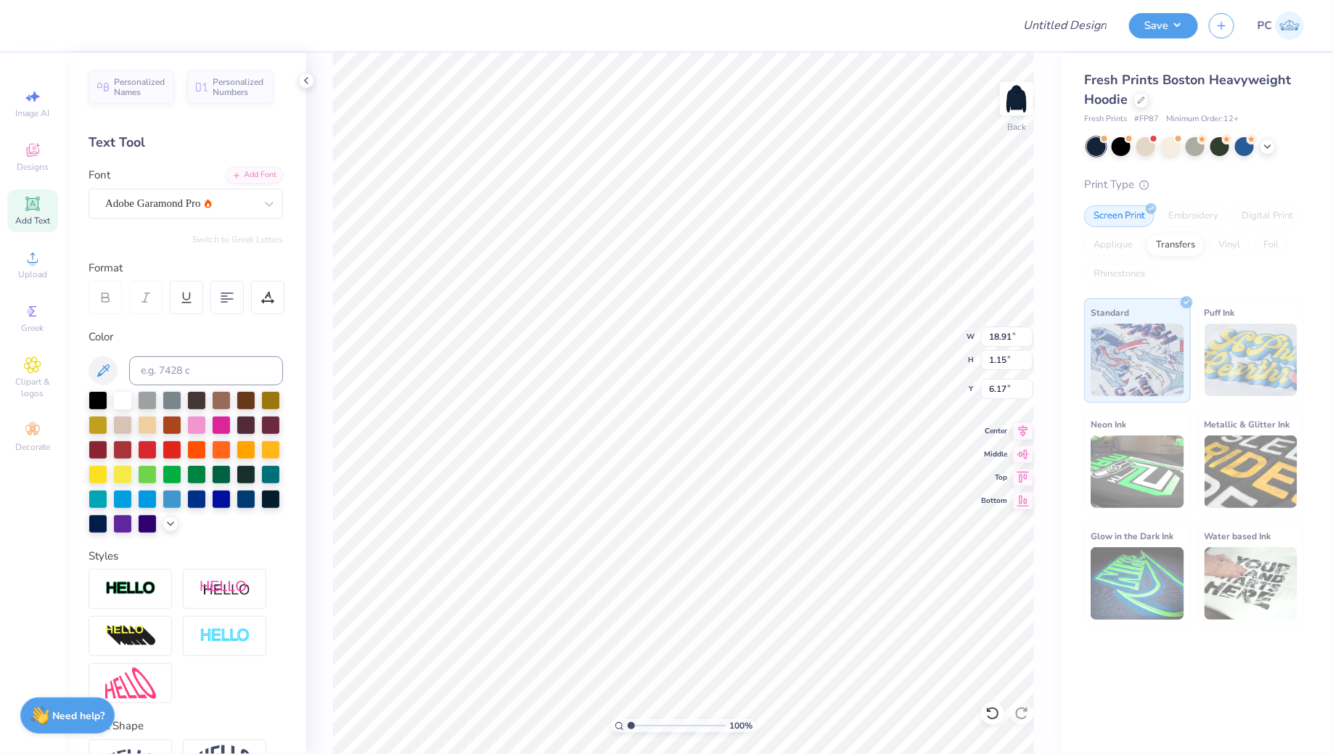
type input "14.75"
type input "0.90"
type input "6.43"
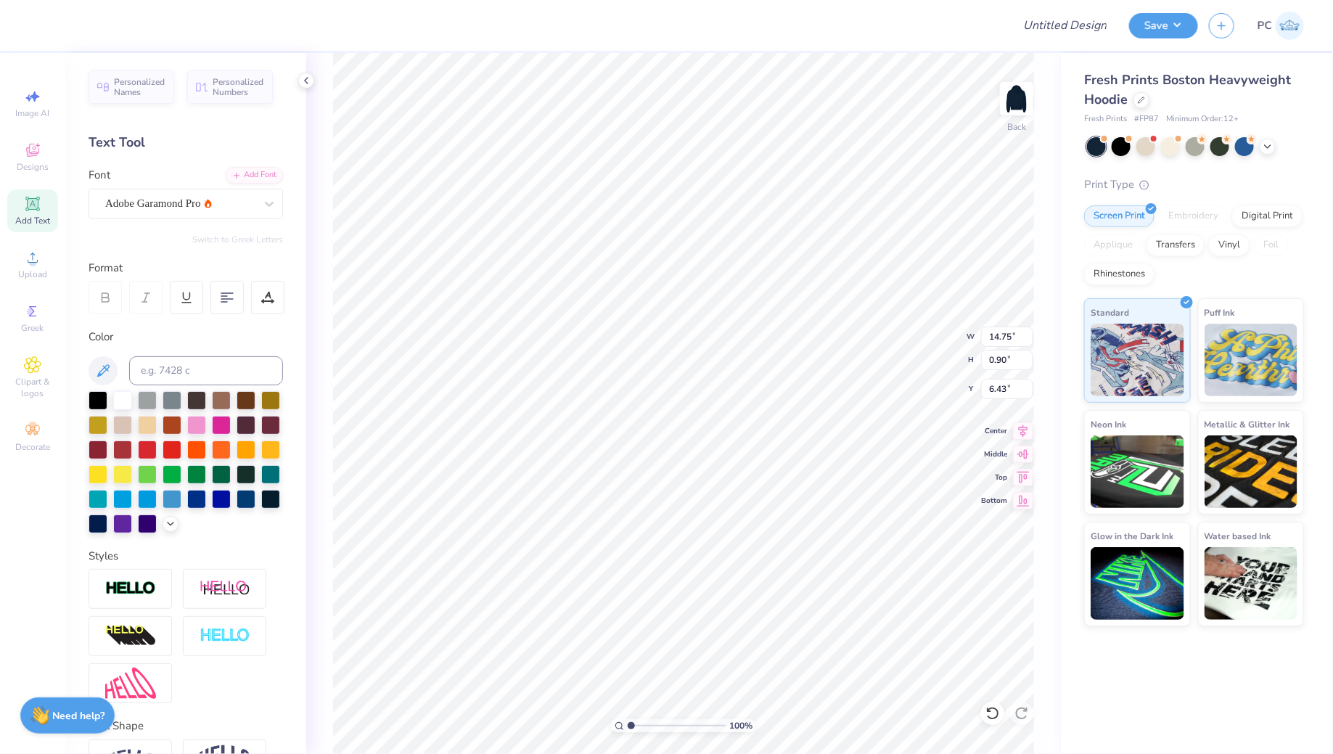
type input "5.25"
type input "7.23"
type input "1.03"
type input "3.35"
type input "2.35"
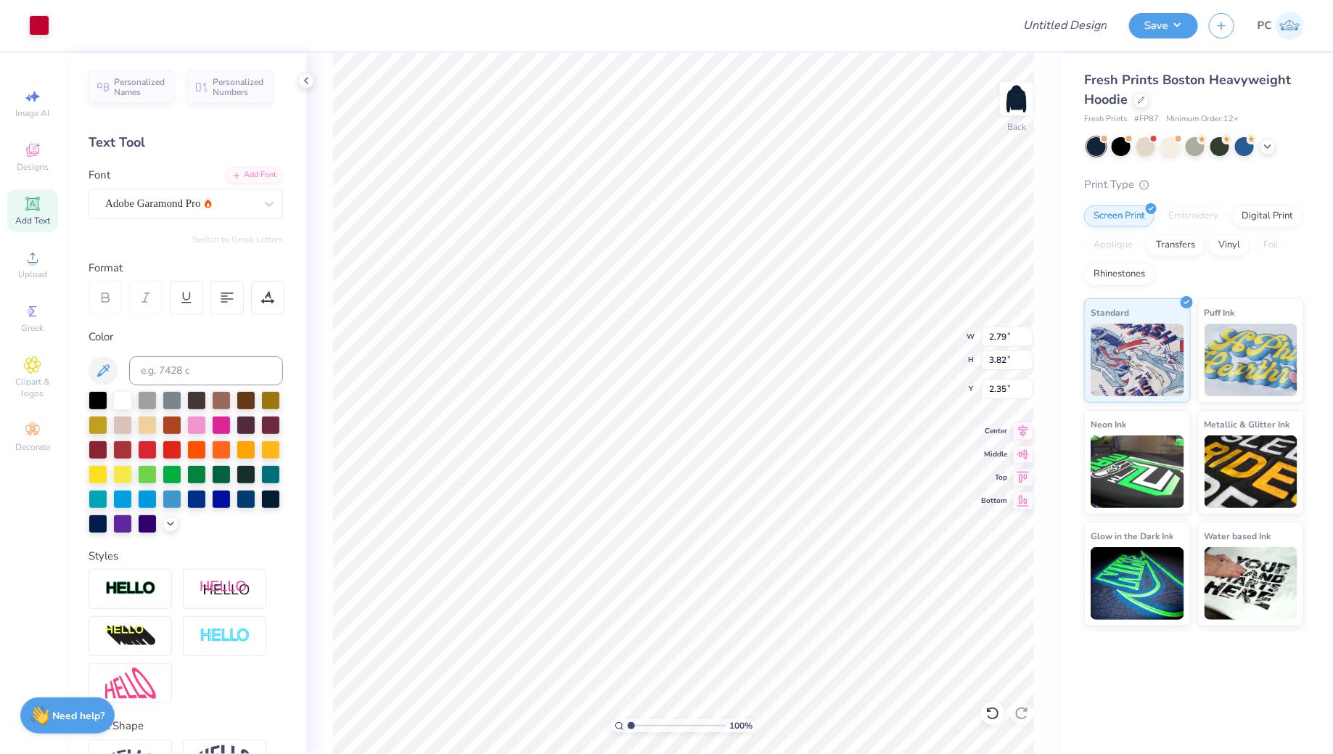
type input "14.75"
type input "0.90"
type input "5.25"
type input "11.32"
type input "0.69"
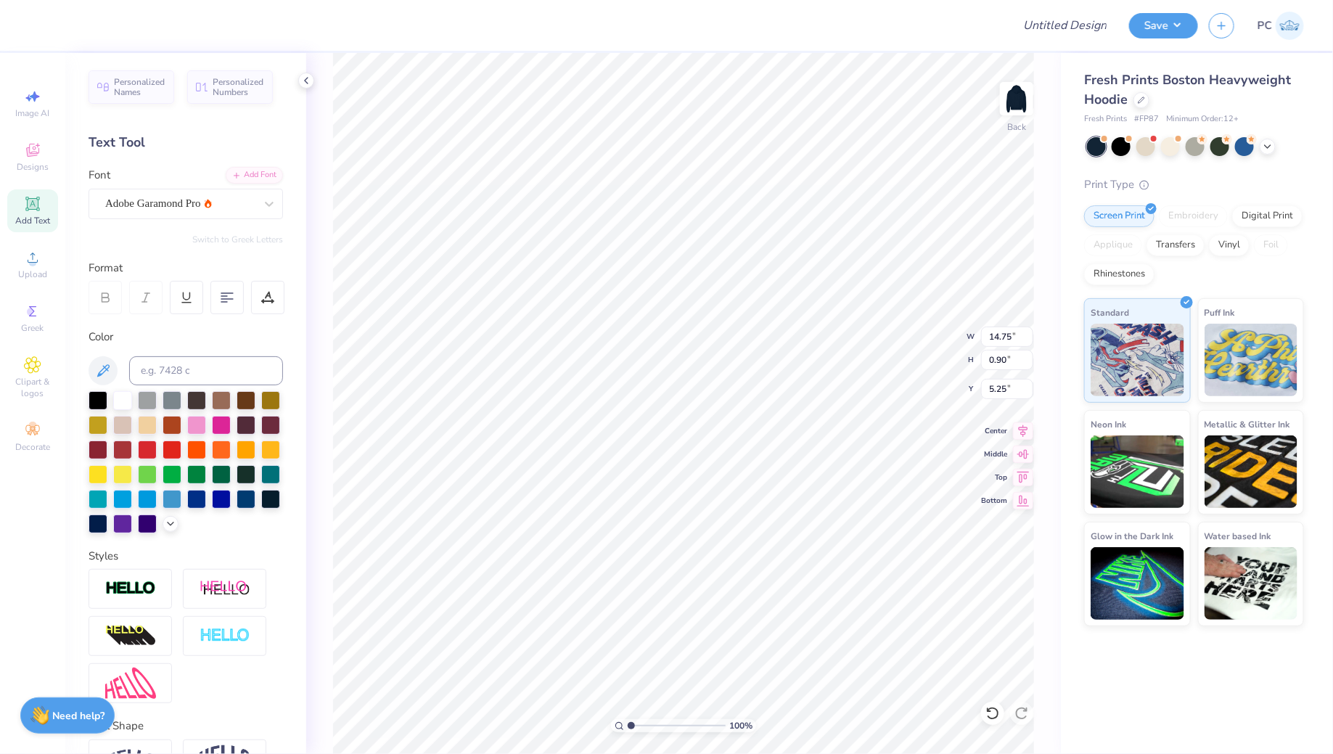
type input "5.45"
type input "5.11"
type input "8.92"
type input "0.54"
type input "5.25"
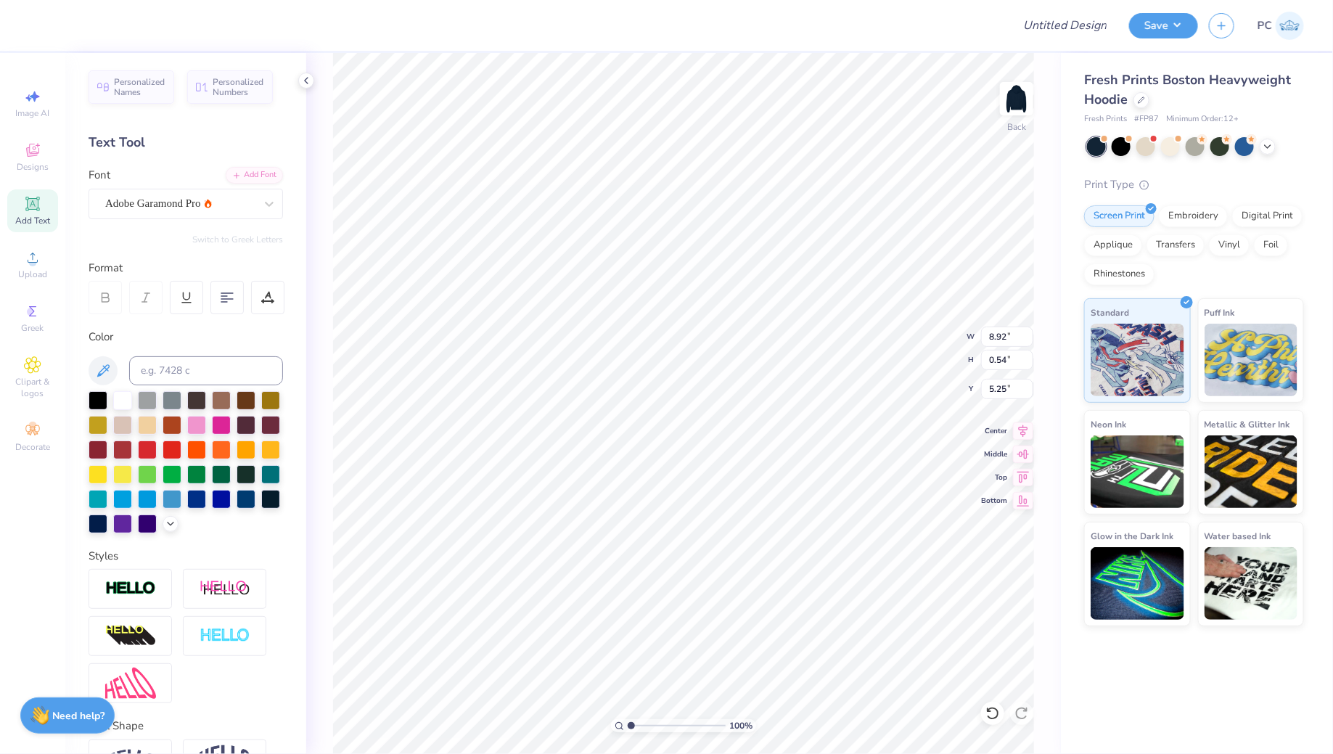
type input "4.80"
type input "2.30"
type input "3.16"
type input "3.00"
type input "1.21"
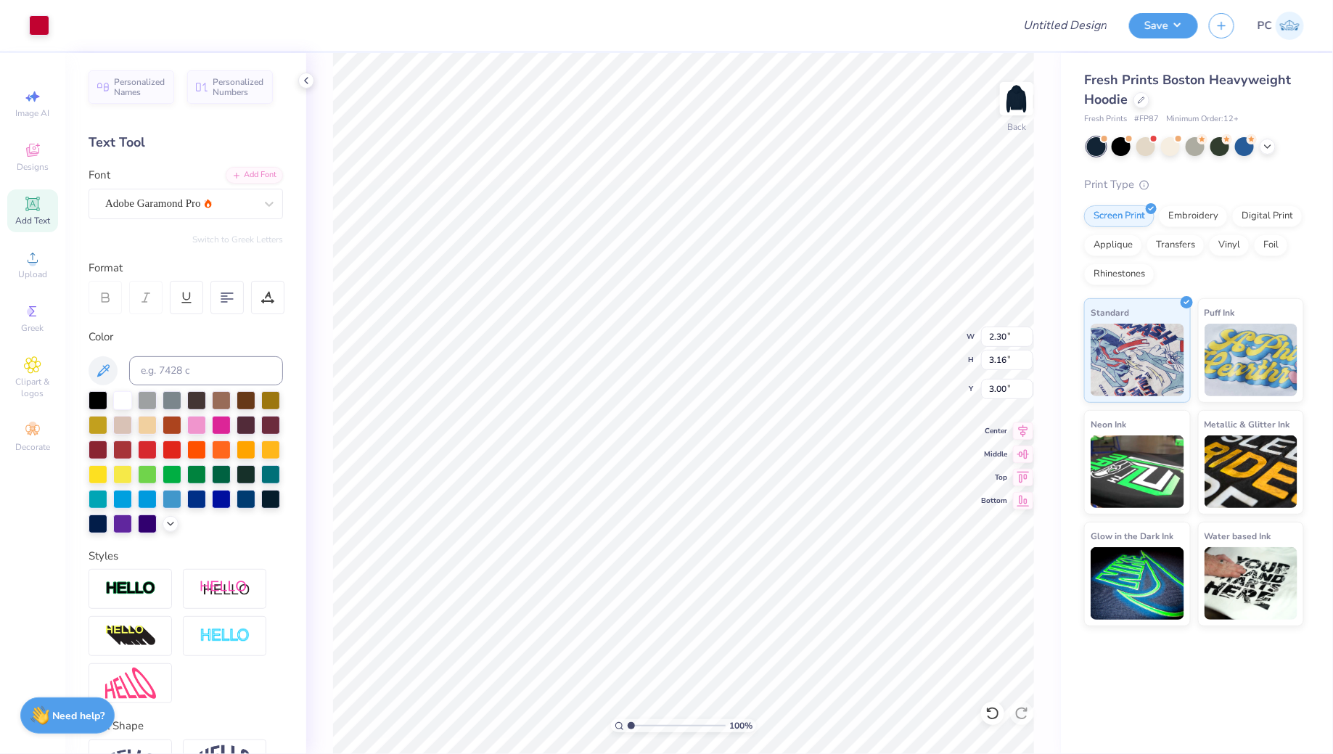
type input "1.66"
type input "4.49"
type input "3.00"
type input "1.41"
click at [782, 475] on li "Group" at bounding box center [775, 473] width 114 height 28
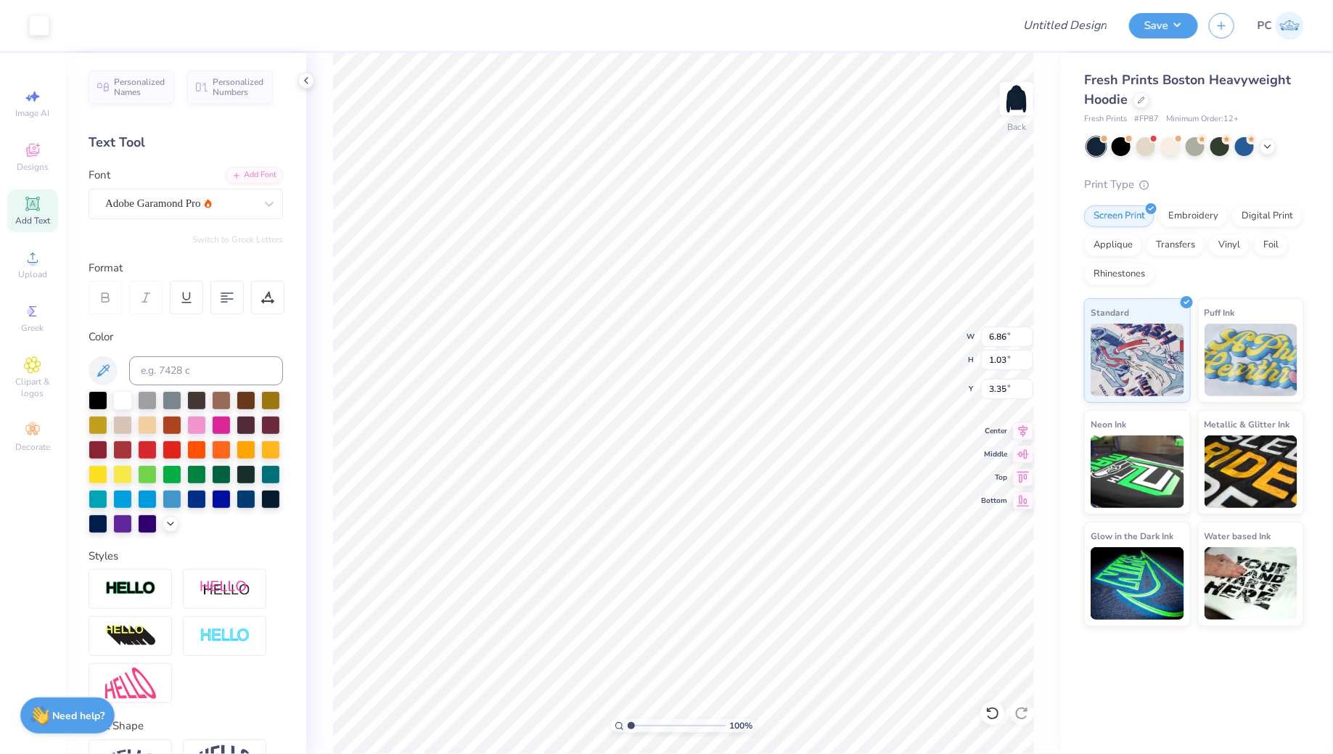
type input "5.90"
type input "0.89"
type input "3.39"
click at [789, 478] on li "Group" at bounding box center [810, 488] width 114 height 28
type input "3.81"
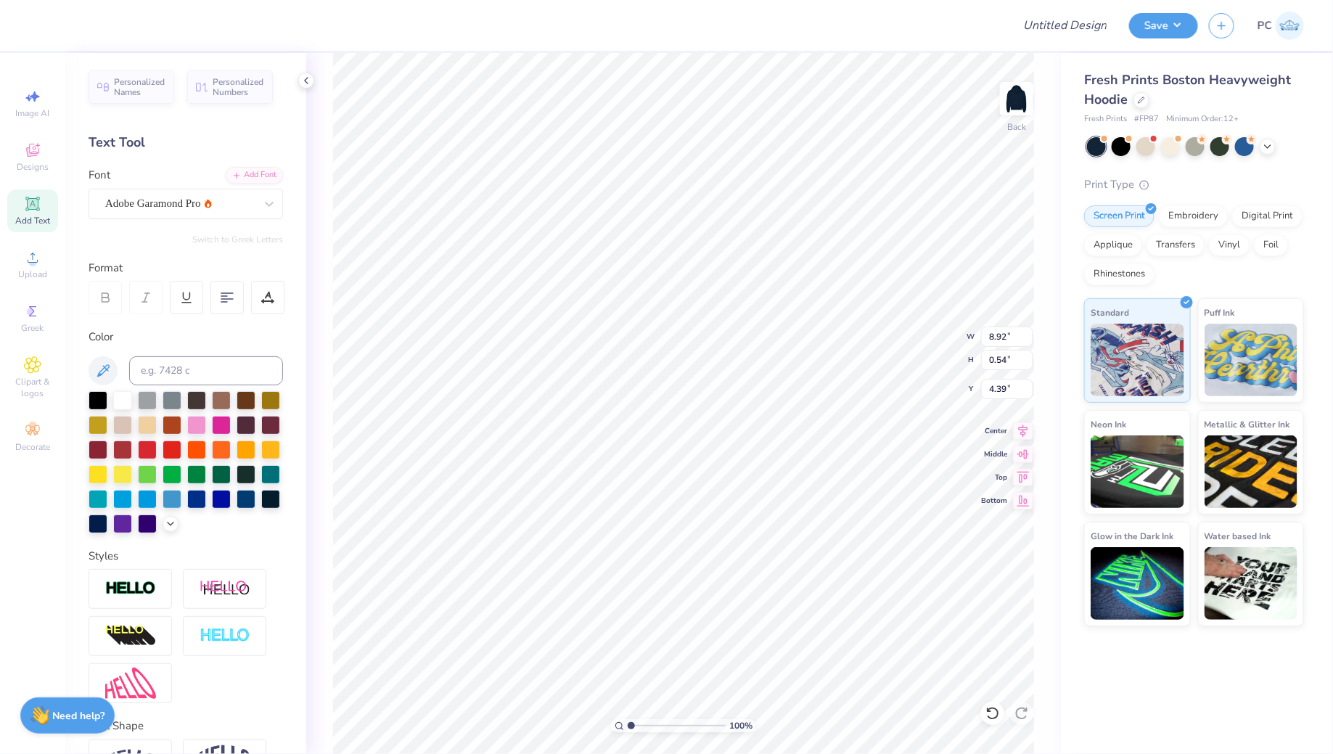
type input "4.39"
click at [783, 483] on li "Group" at bounding box center [762, 489] width 114 height 28
type input "9.90"
type input "2.37"
type input "3.00"
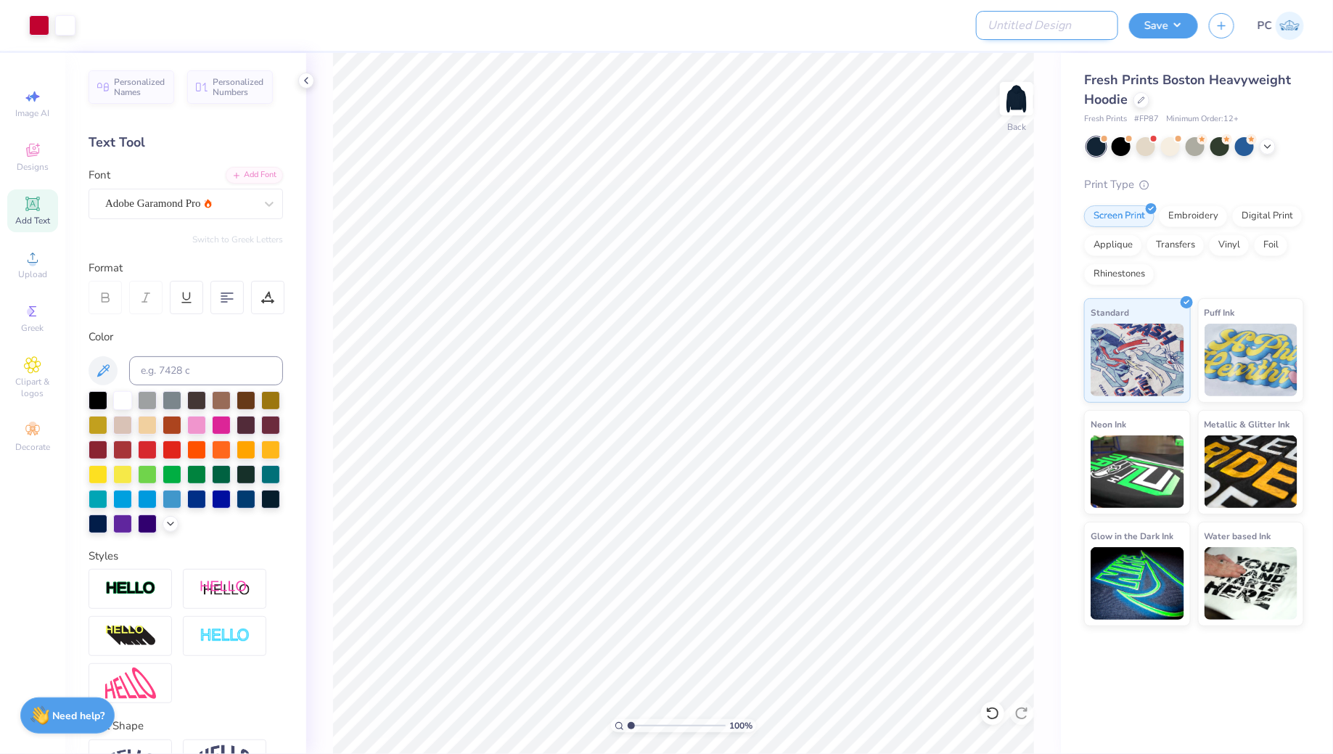
click at [1068, 38] on input "Design Title" at bounding box center [1047, 25] width 142 height 29
type input "Option 4"
click at [1149, 39] on div "Save PC" at bounding box center [1231, 25] width 204 height 51
click at [1154, 30] on button "Save" at bounding box center [1163, 23] width 69 height 25
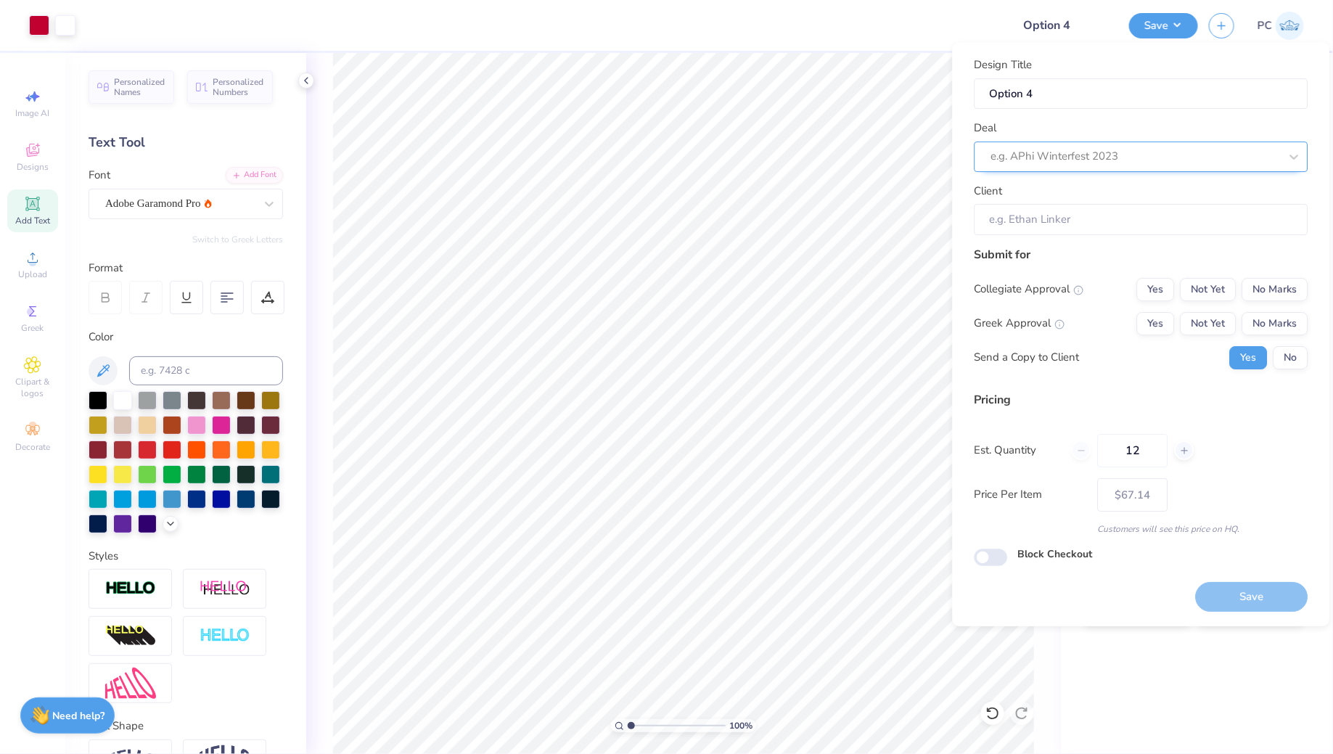
click at [1025, 166] on div "e.g. APhi Winterfest 2023" at bounding box center [1136, 156] width 292 height 22
click at [1081, 210] on div "Richmond Sweat-Set" at bounding box center [1142, 196] width 334 height 36
click at [1081, 198] on div "Richmond Sweat-Set" at bounding box center [1142, 196] width 322 height 24
type input "Richm"
type input "[PERSON_NAME]"
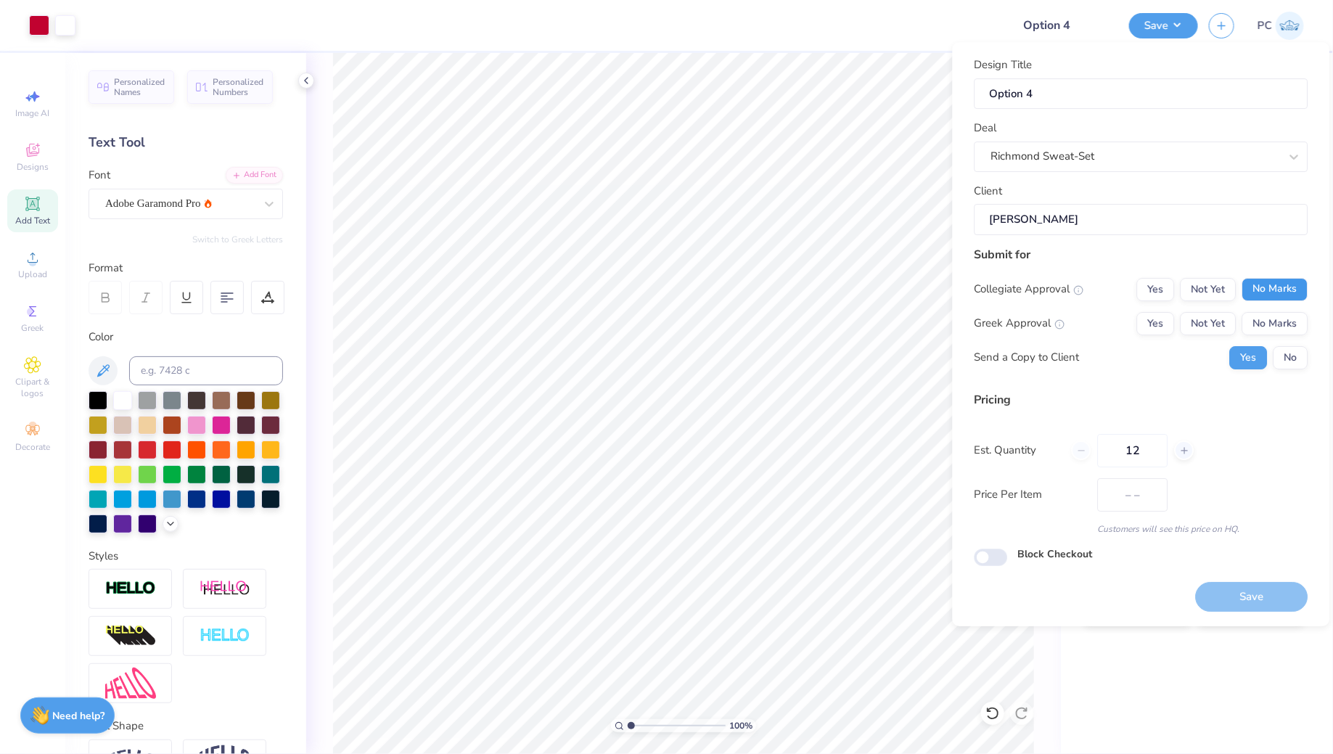
click at [1287, 284] on button "No Marks" at bounding box center [1275, 289] width 66 height 23
click at [1149, 288] on button "Yes" at bounding box center [1156, 289] width 38 height 23
type input "$81.40"
click at [1155, 316] on button "Yes" at bounding box center [1156, 323] width 38 height 23
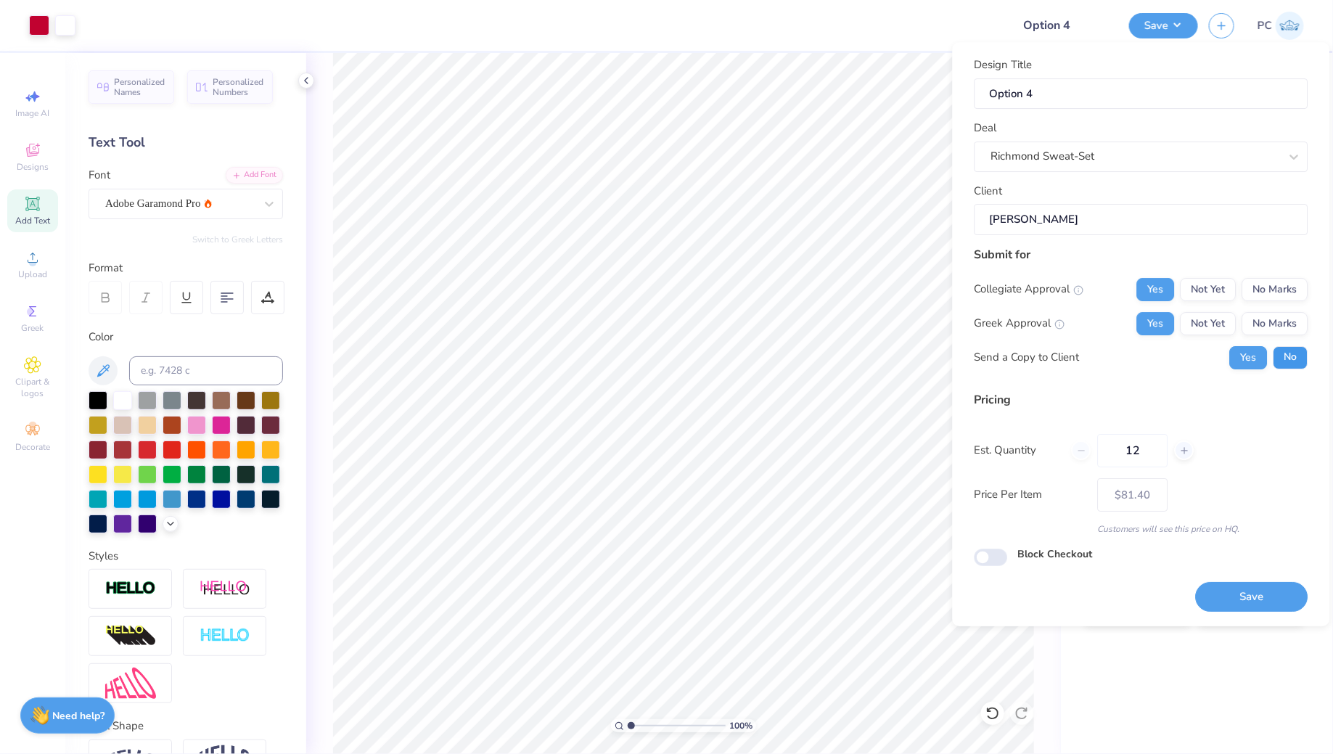
click at [1279, 357] on button "No" at bounding box center [1291, 357] width 35 height 23
click at [992, 560] on input "Block Checkout" at bounding box center [991, 557] width 33 height 17
checkbox input "true"
click at [1206, 602] on button "Save" at bounding box center [1252, 597] width 112 height 30
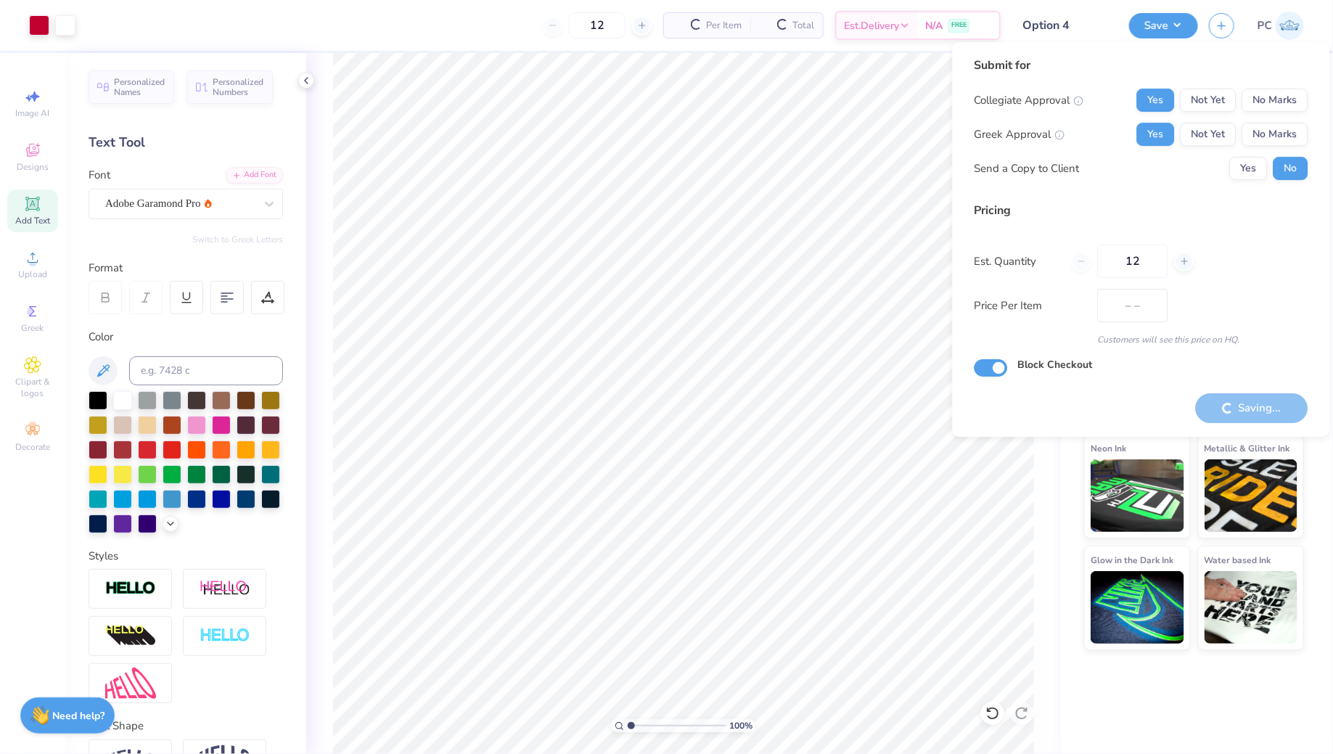
type input "$67.14"
